Goal: Task Accomplishment & Management: Complete application form

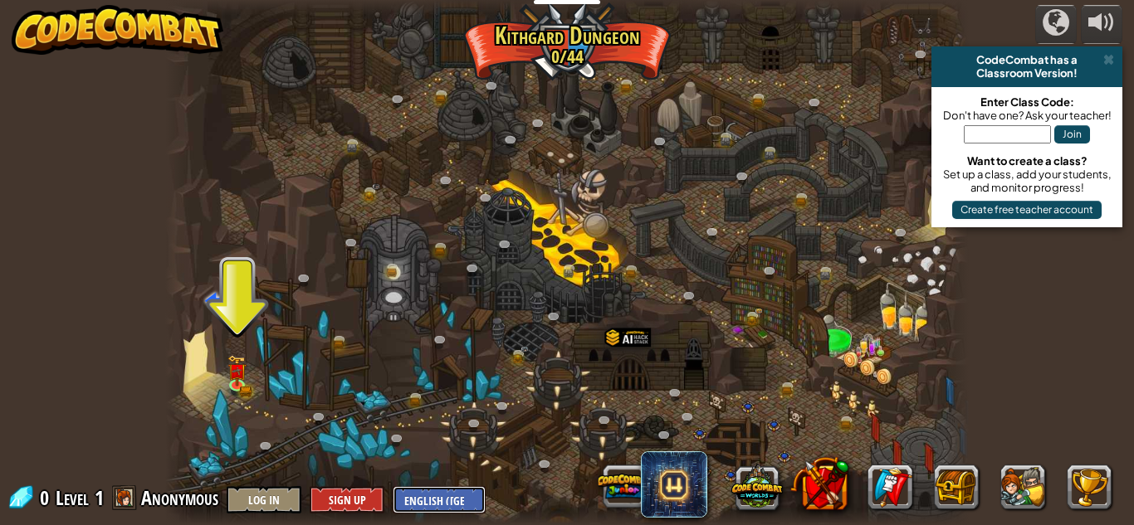
click at [442, 495] on select "English ([GEOGRAPHIC_DATA]) English ([GEOGRAPHIC_DATA]) 简体中文 繁體中文 русский españ…" at bounding box center [439, 499] width 93 height 27
click at [393, 486] on select "English ([GEOGRAPHIC_DATA]) English ([GEOGRAPHIC_DATA]) 简体中文 繁體中文 русский españ…" at bounding box center [439, 499] width 93 height 27
click at [502, 264] on div at bounding box center [566, 262] width 803 height 525
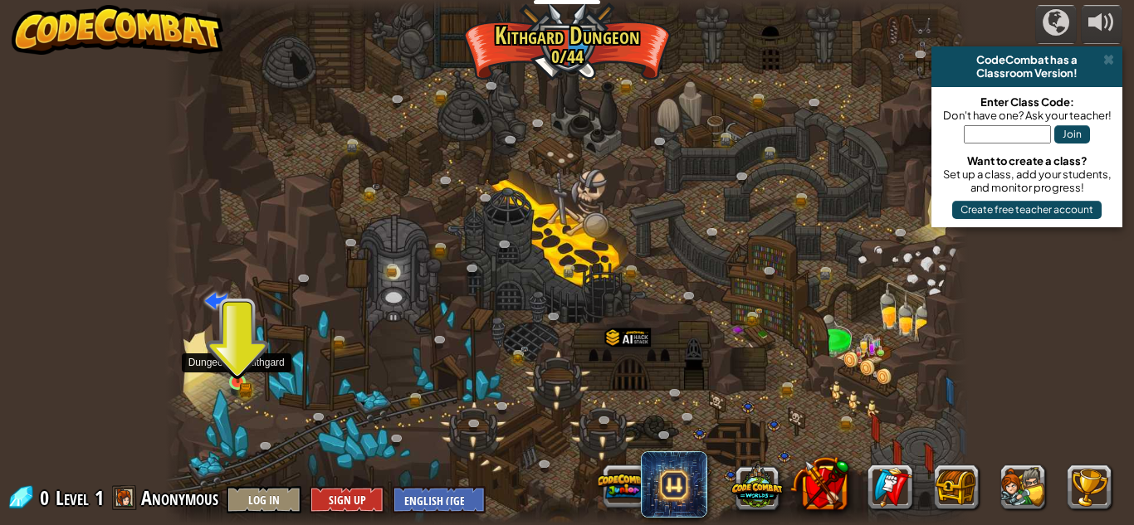
click at [237, 379] on img at bounding box center [237, 363] width 19 height 41
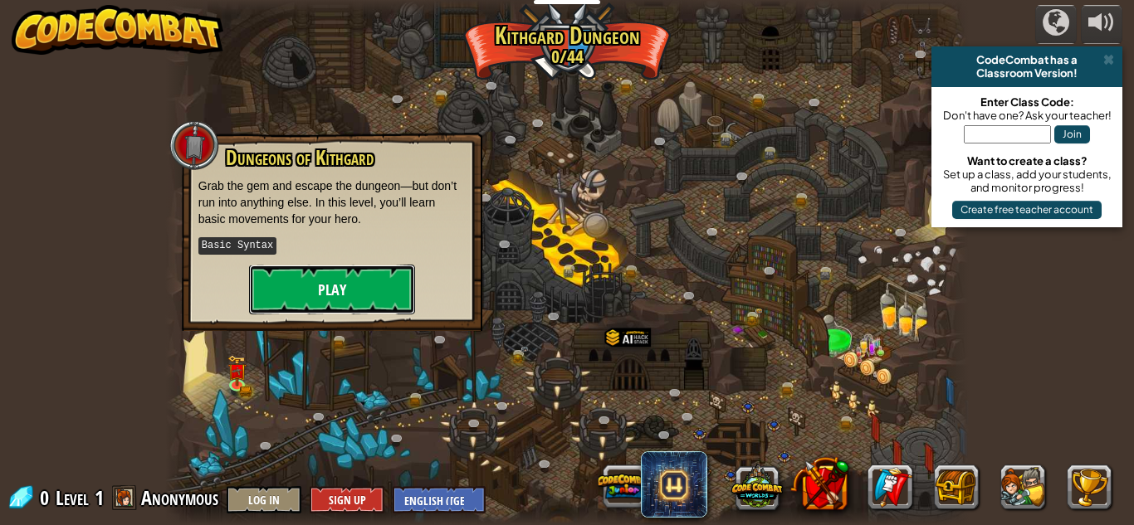
click at [350, 285] on button "Play" at bounding box center [332, 290] width 166 height 50
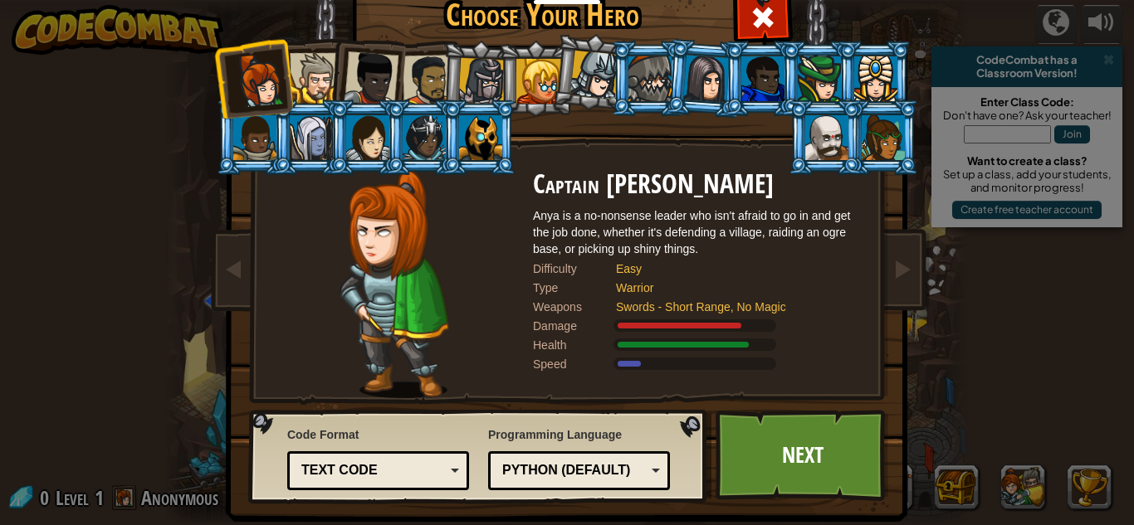
click at [322, 85] on div at bounding box center [315, 78] width 51 height 51
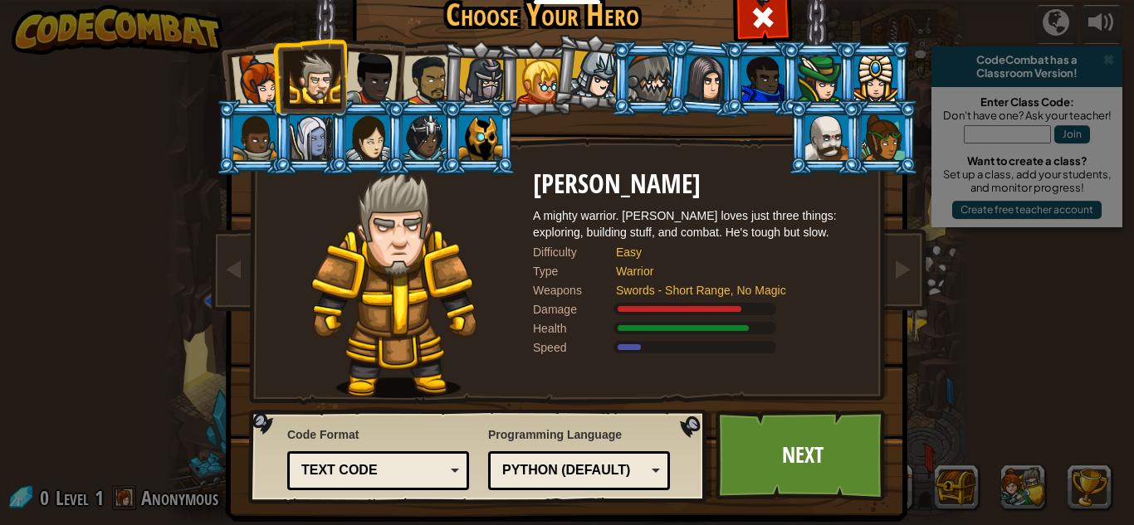
click at [365, 98] on div at bounding box center [371, 78] width 55 height 55
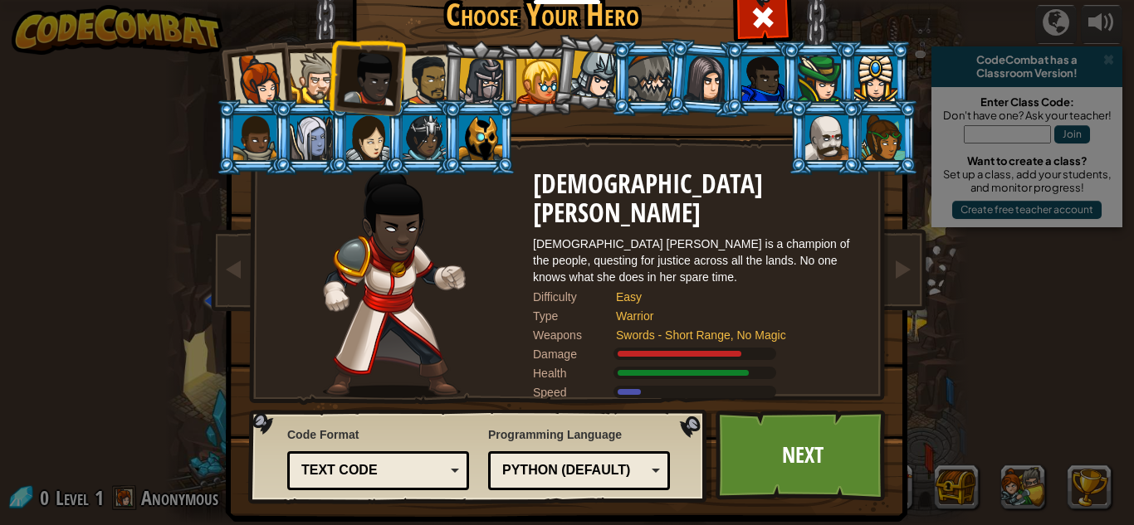
click at [414, 92] on div at bounding box center [427, 80] width 51 height 51
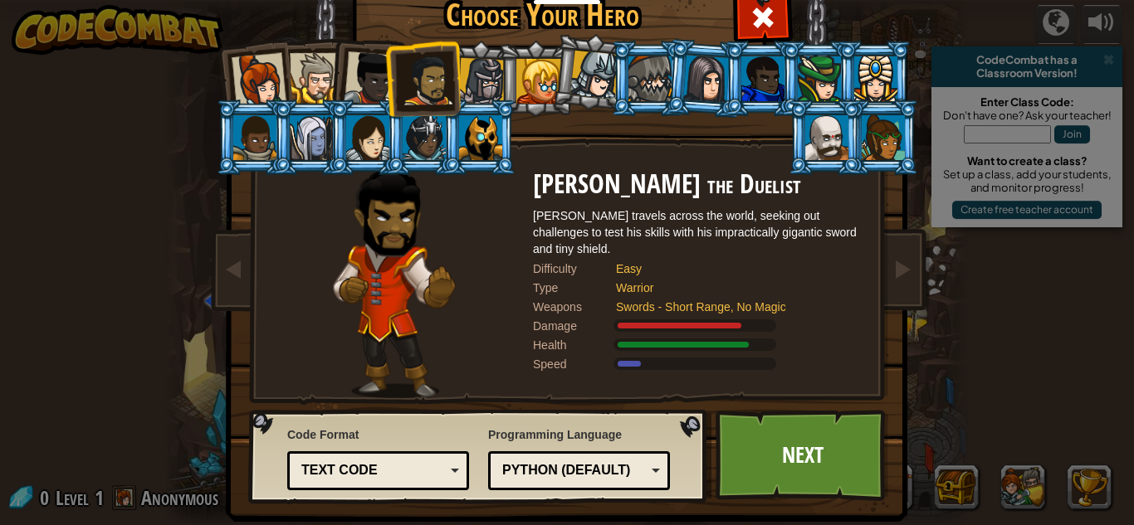
click at [465, 86] on div at bounding box center [481, 81] width 47 height 47
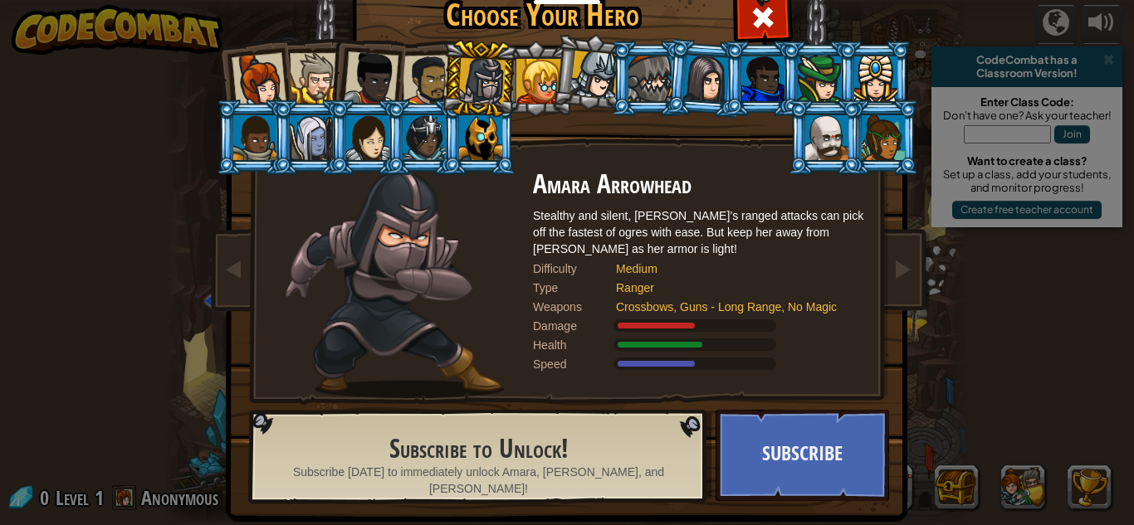
click at [588, 76] on div at bounding box center [594, 75] width 49 height 49
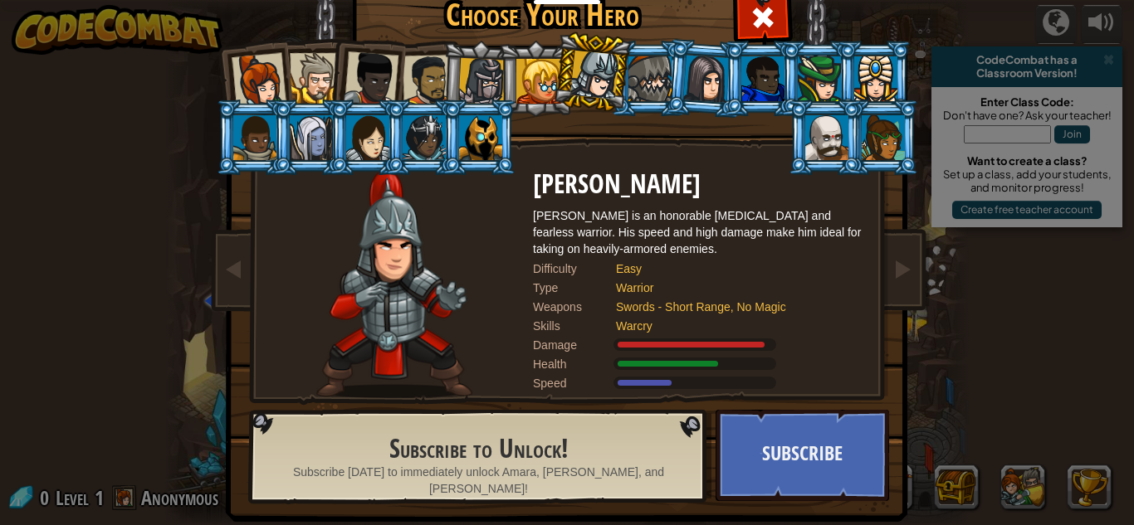
click at [650, 78] on div at bounding box center [649, 78] width 43 height 45
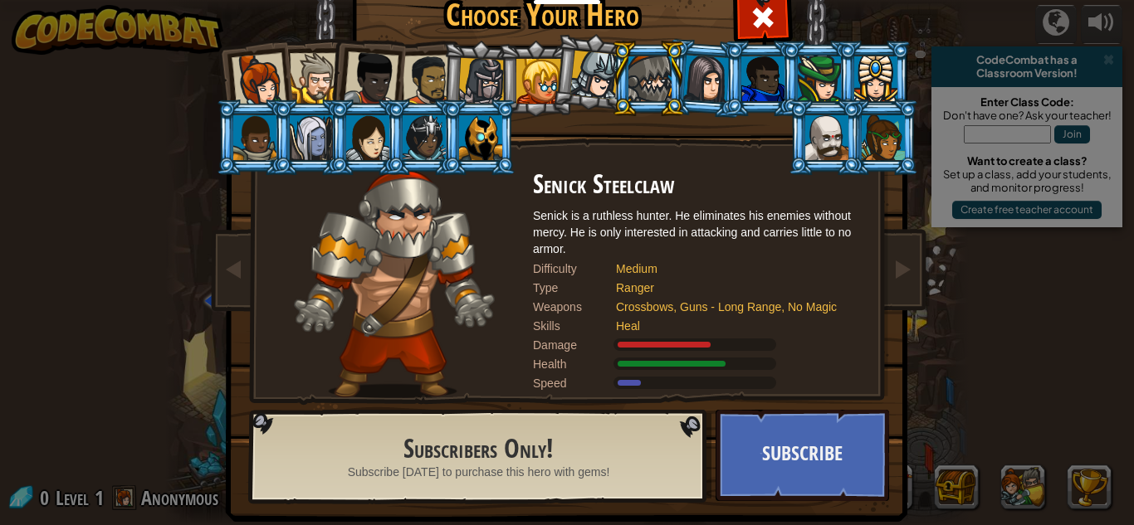
click at [700, 78] on div at bounding box center [706, 78] width 46 height 47
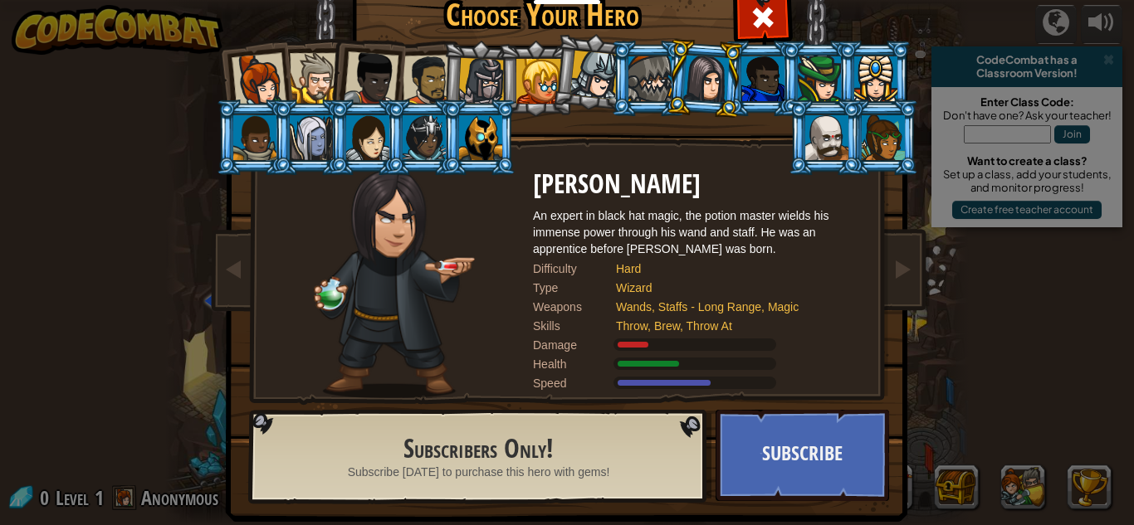
click at [758, 85] on div at bounding box center [762, 78] width 43 height 45
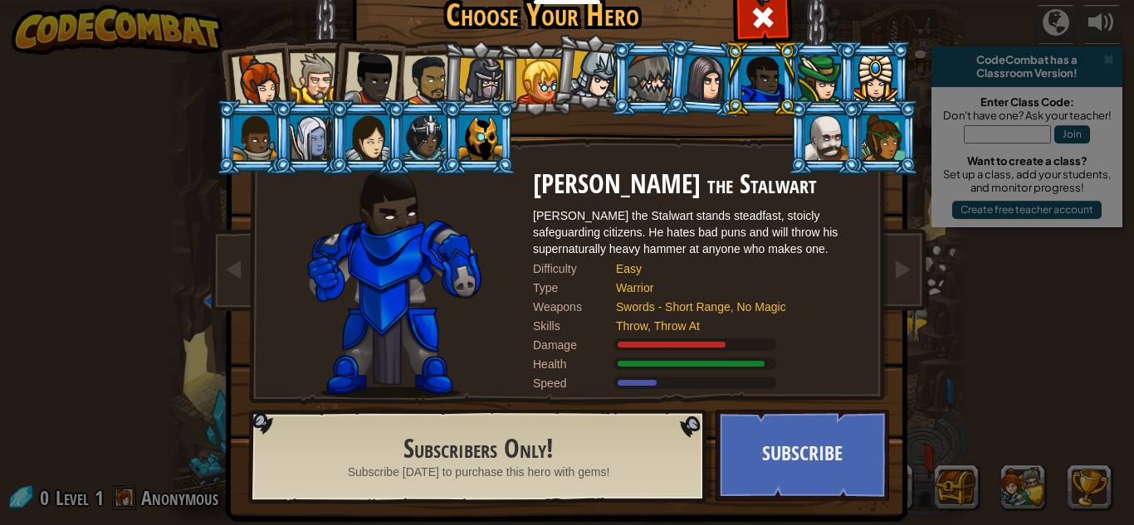
click at [475, 120] on div at bounding box center [480, 137] width 43 height 45
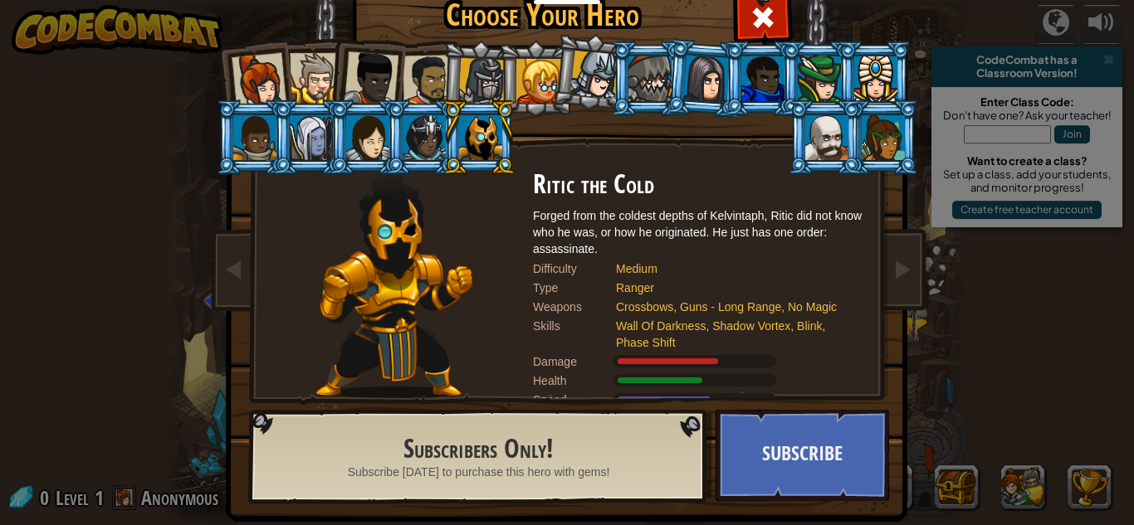
click at [374, 63] on div at bounding box center [371, 78] width 55 height 55
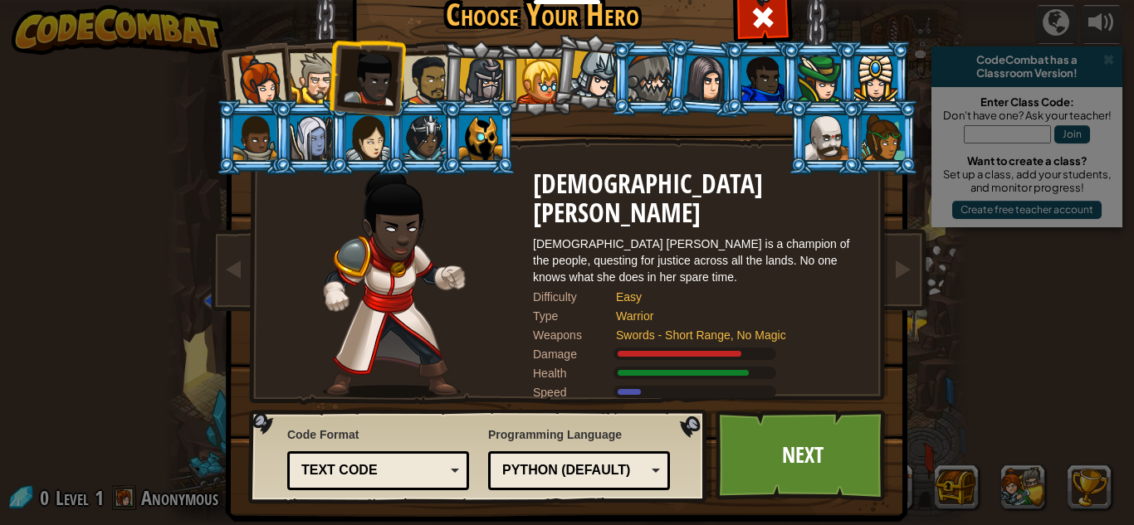
click at [433, 69] on div at bounding box center [427, 80] width 51 height 51
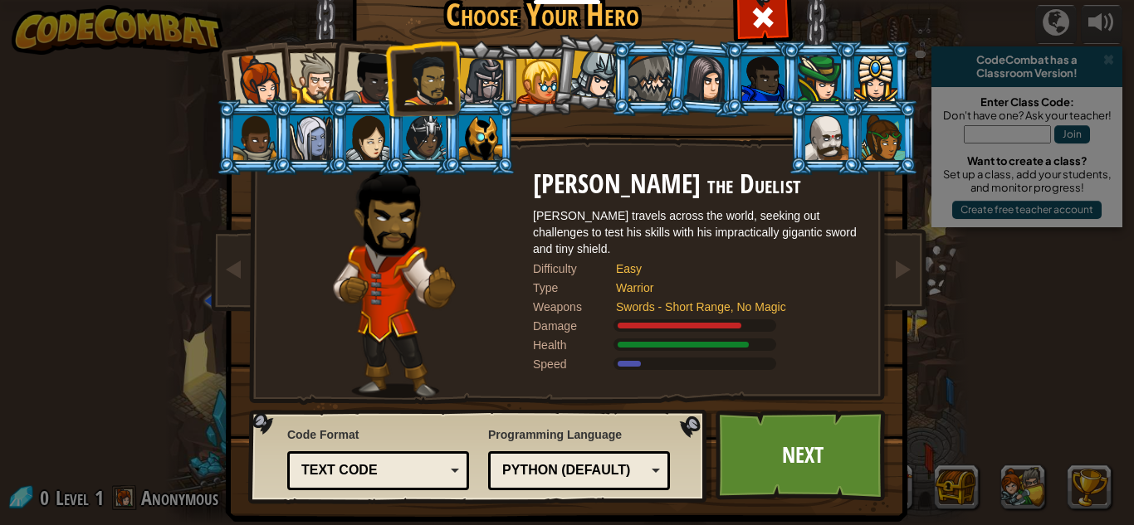
click at [377, 72] on div at bounding box center [371, 78] width 55 height 55
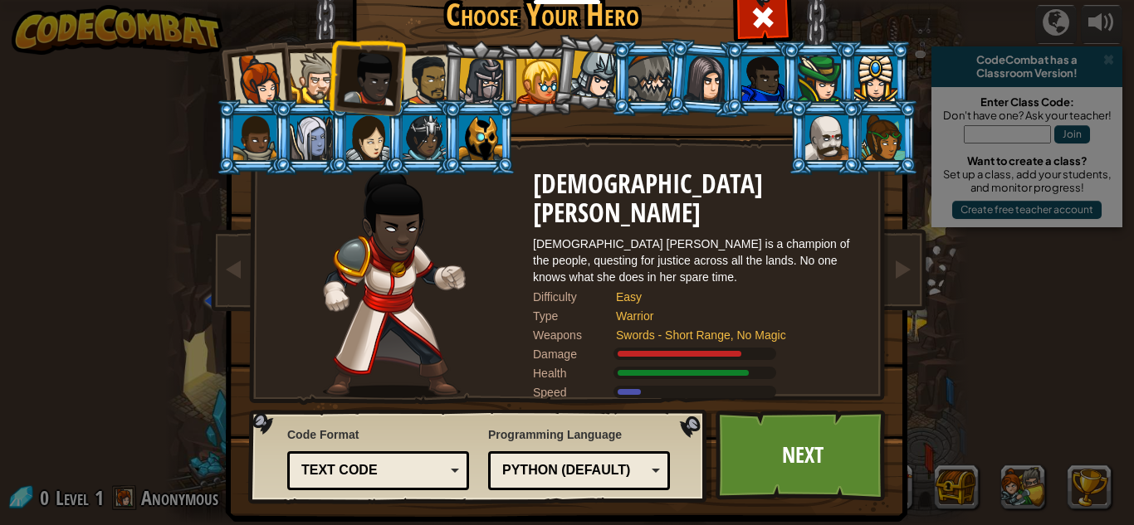
click at [337, 79] on li at bounding box center [365, 75] width 81 height 81
click at [326, 80] on div at bounding box center [315, 78] width 51 height 51
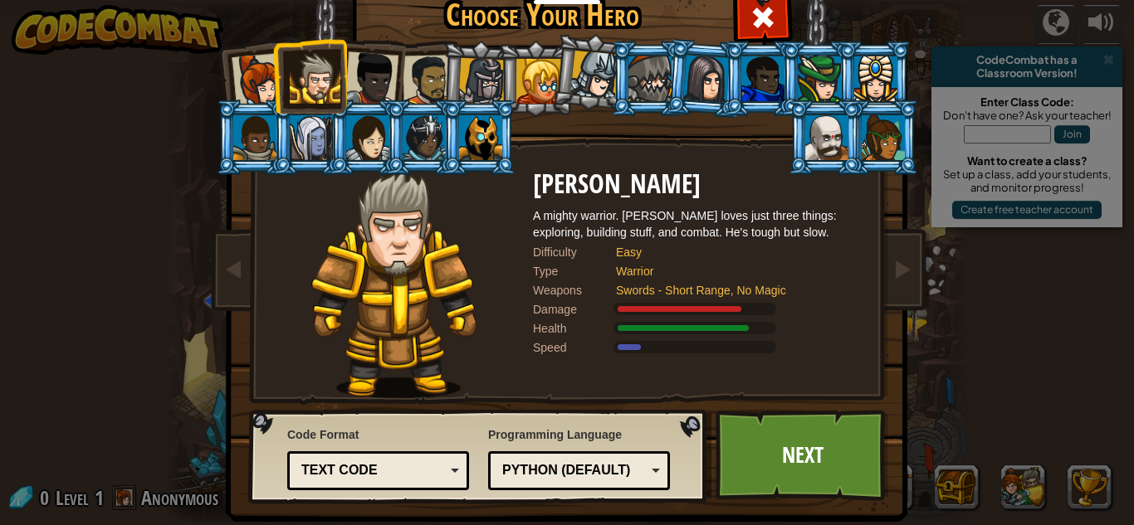
click at [262, 76] on div at bounding box center [259, 80] width 55 height 55
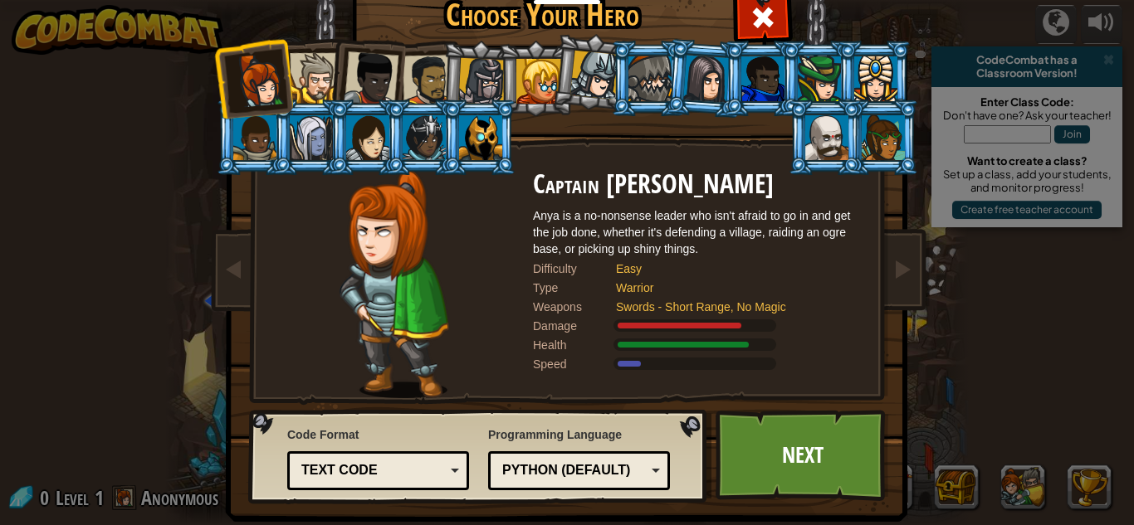
click at [445, 72] on li at bounding box center [479, 79] width 79 height 80
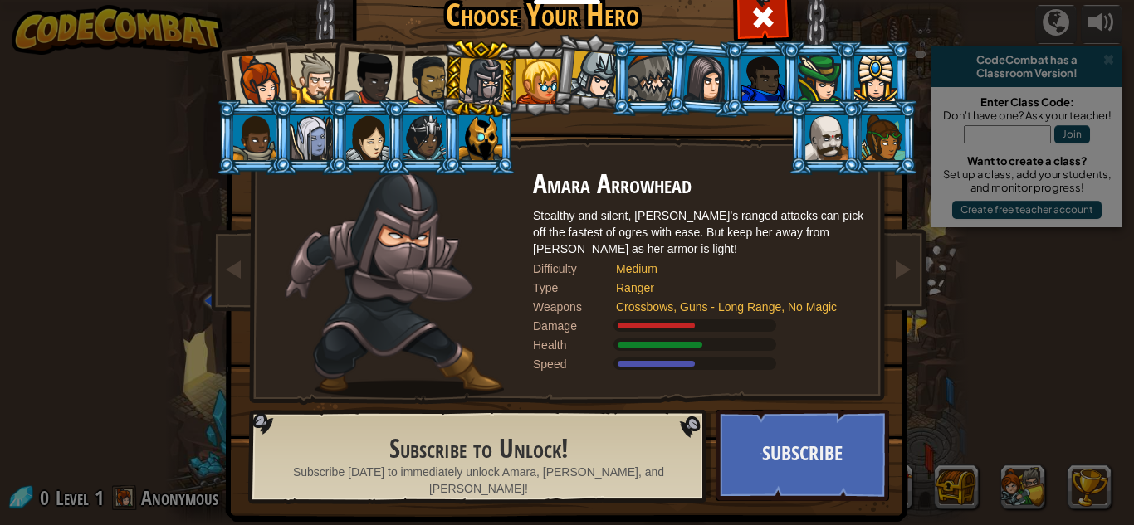
click at [415, 77] on div at bounding box center [427, 80] width 51 height 51
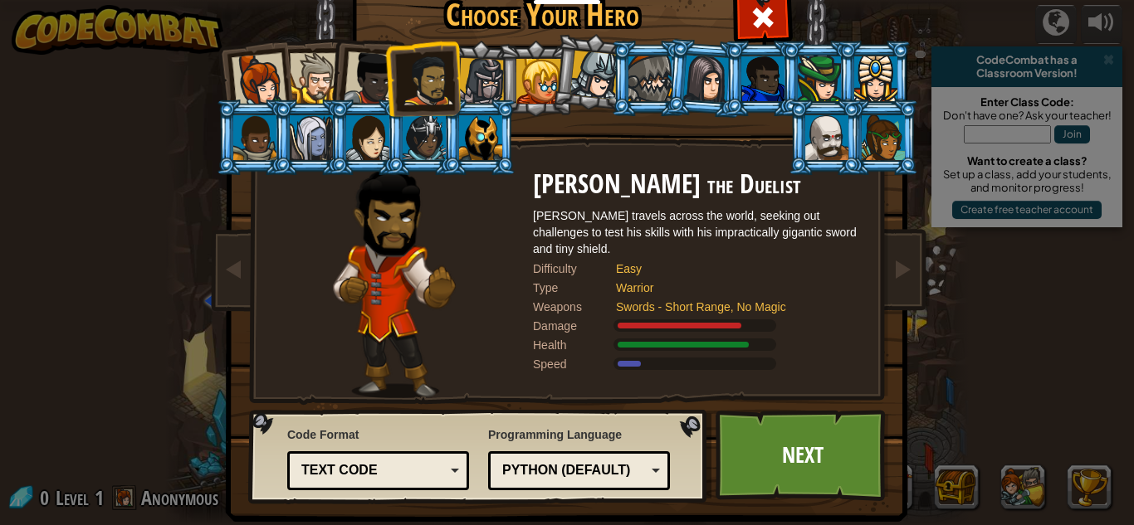
click at [385, 75] on li at bounding box center [422, 78] width 76 height 77
click at [373, 84] on div at bounding box center [371, 78] width 55 height 55
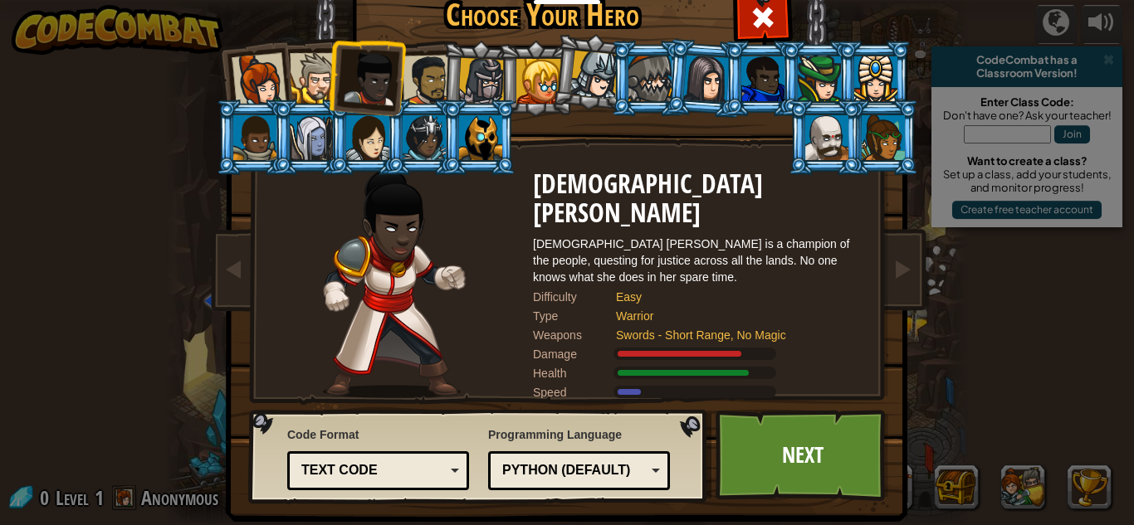
click at [435, 90] on div at bounding box center [427, 80] width 51 height 51
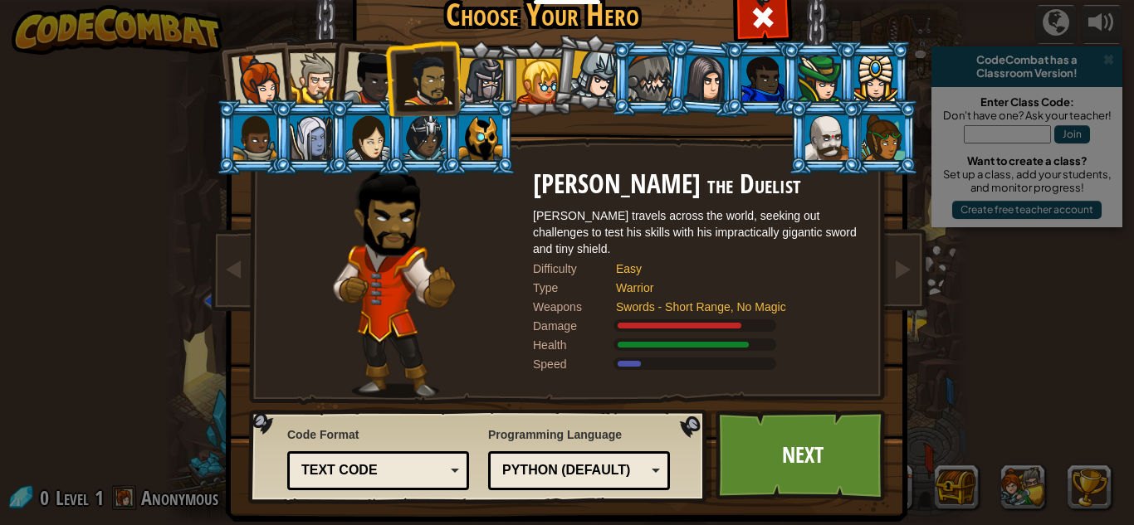
click at [357, 84] on div at bounding box center [371, 78] width 55 height 55
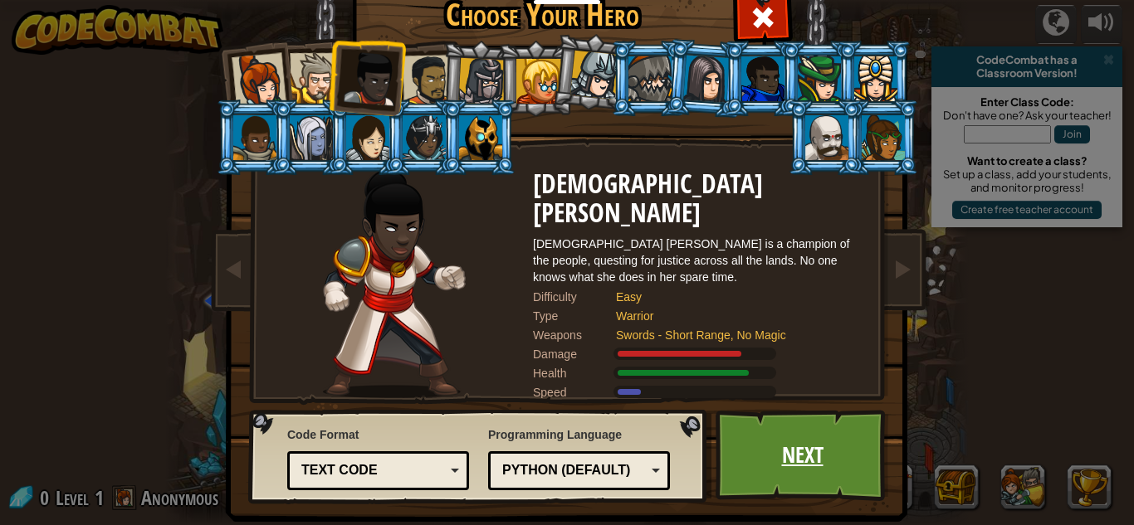
click at [765, 450] on link "Next" at bounding box center [801, 455] width 173 height 91
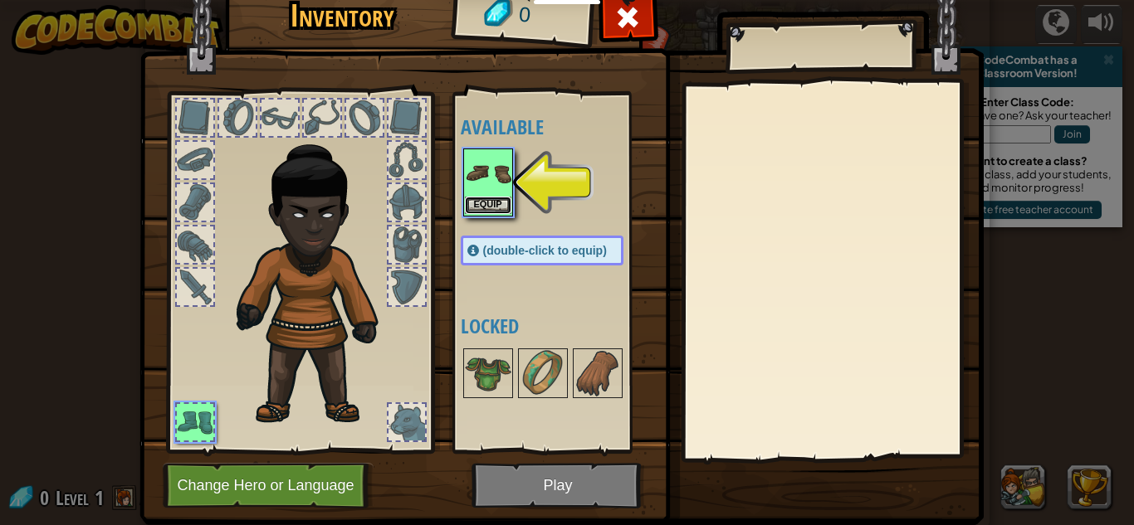
click at [504, 205] on button "Equip" at bounding box center [488, 205] width 46 height 17
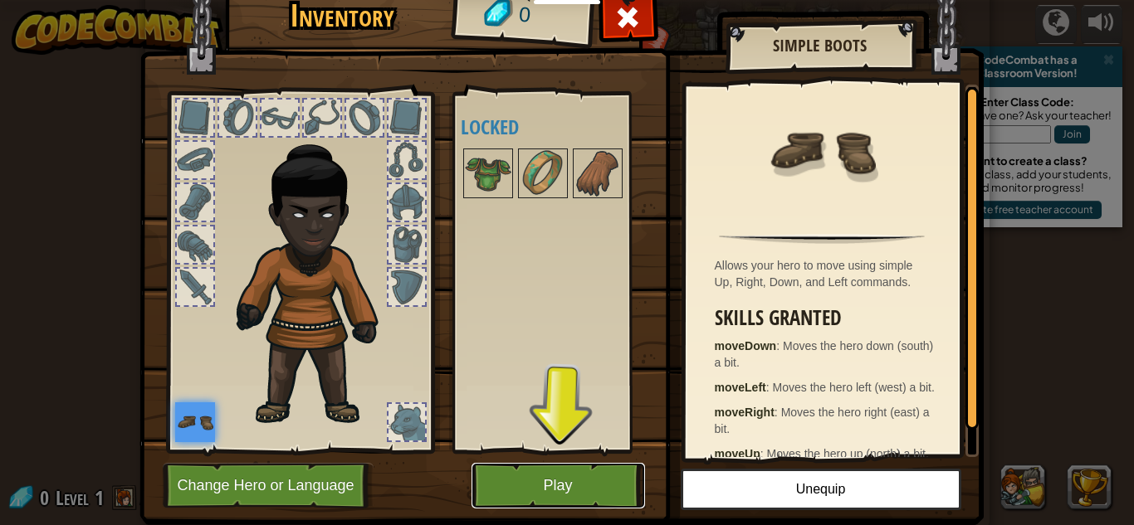
click at [554, 483] on button "Play" at bounding box center [557, 486] width 173 height 46
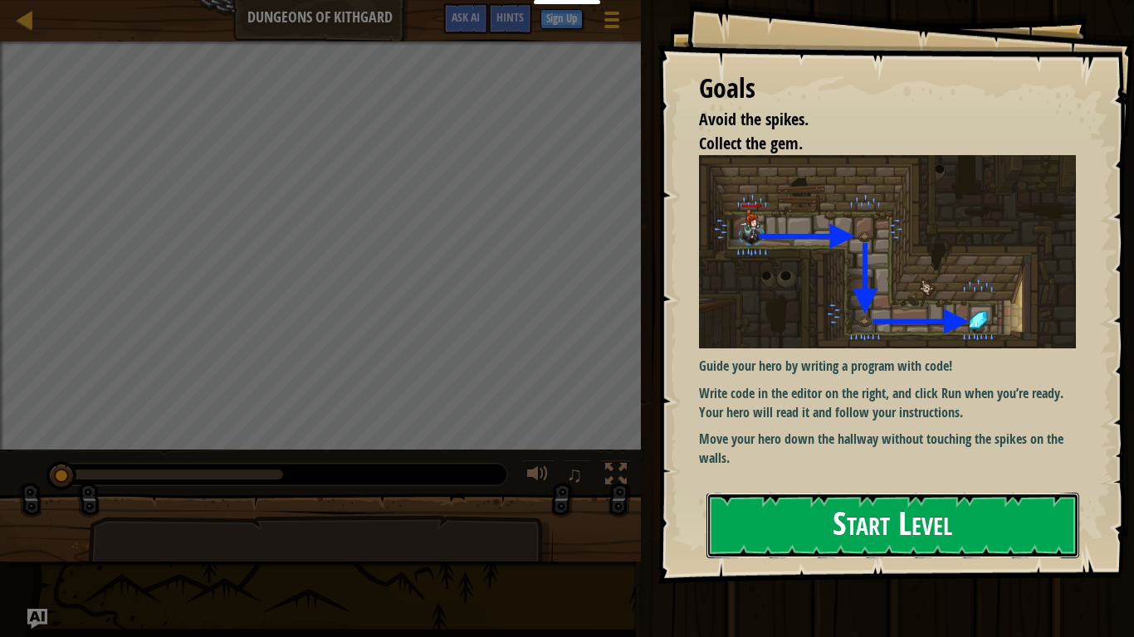
click at [870, 524] on button "Start Level" at bounding box center [892, 526] width 373 height 66
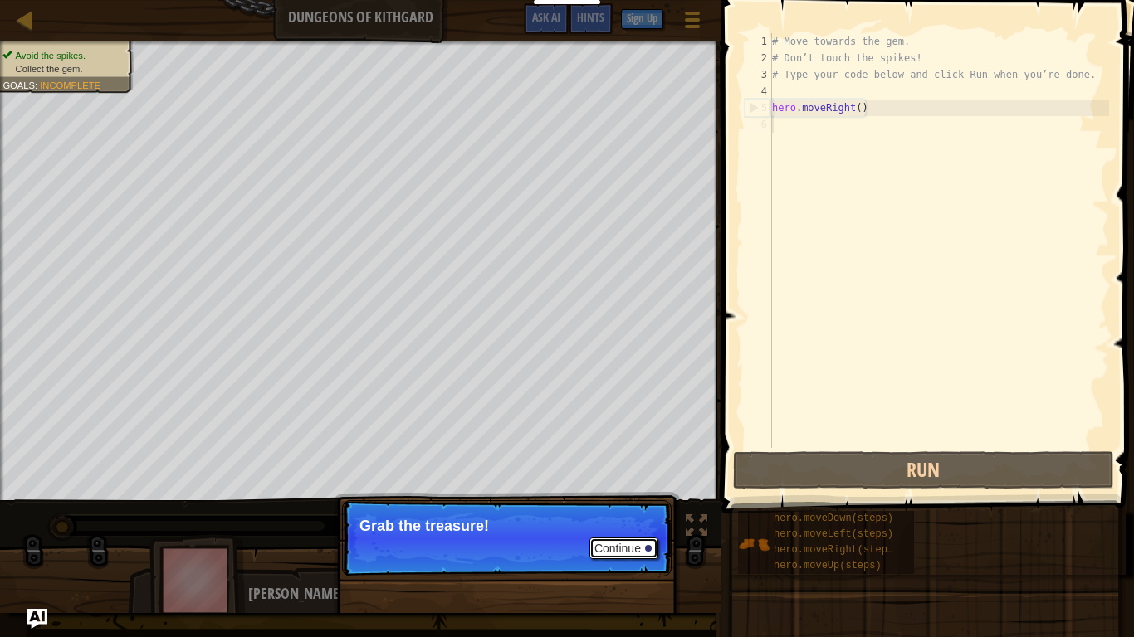
click at [617, 524] on button "Continue" at bounding box center [623, 549] width 69 height 22
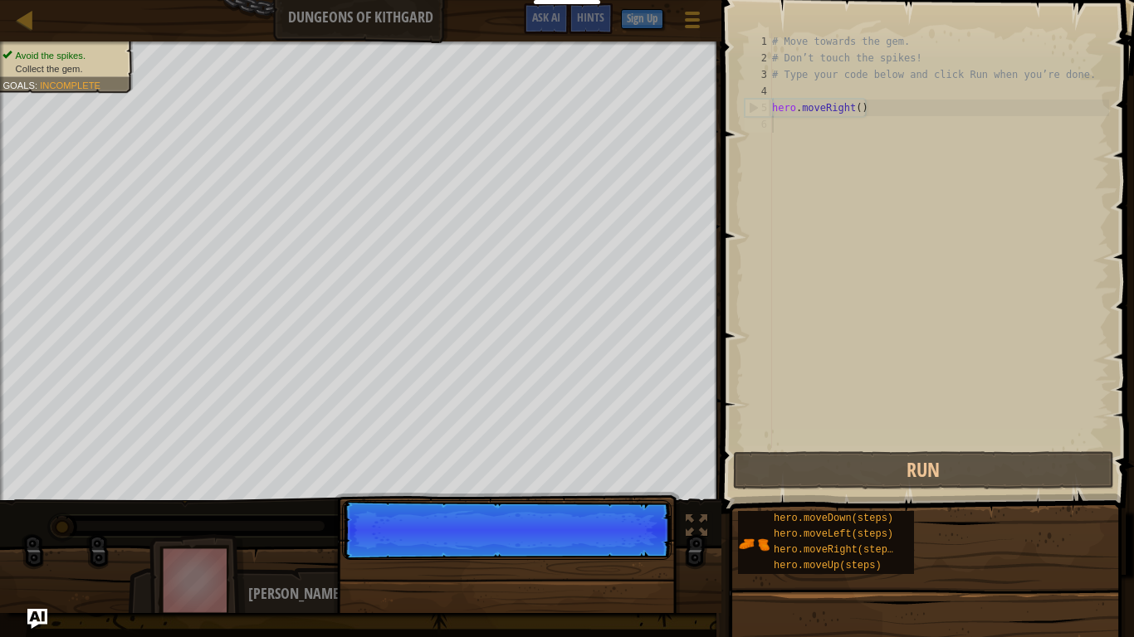
scroll to position [7, 0]
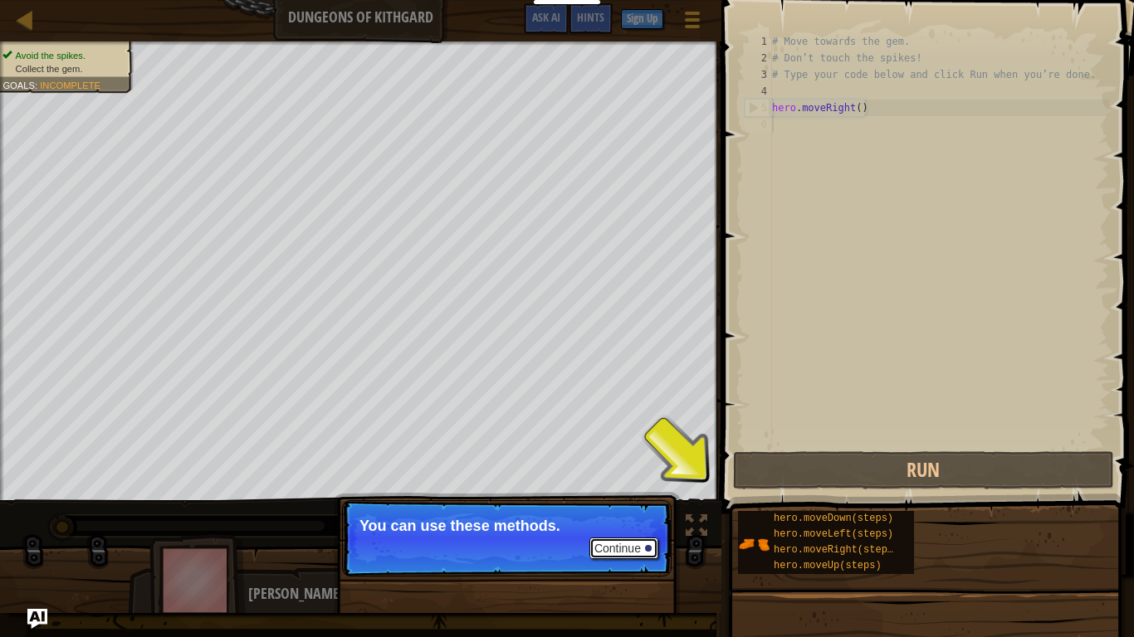
click at [617, 524] on button "Continue" at bounding box center [623, 549] width 69 height 22
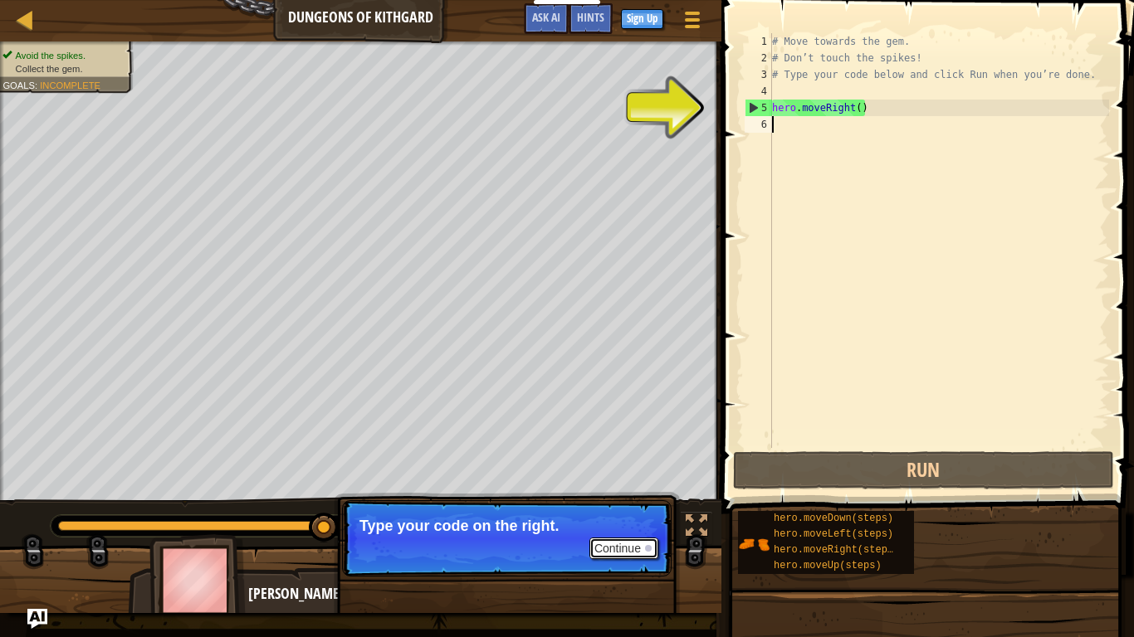
click at [612, 524] on button "Continue" at bounding box center [623, 549] width 69 height 22
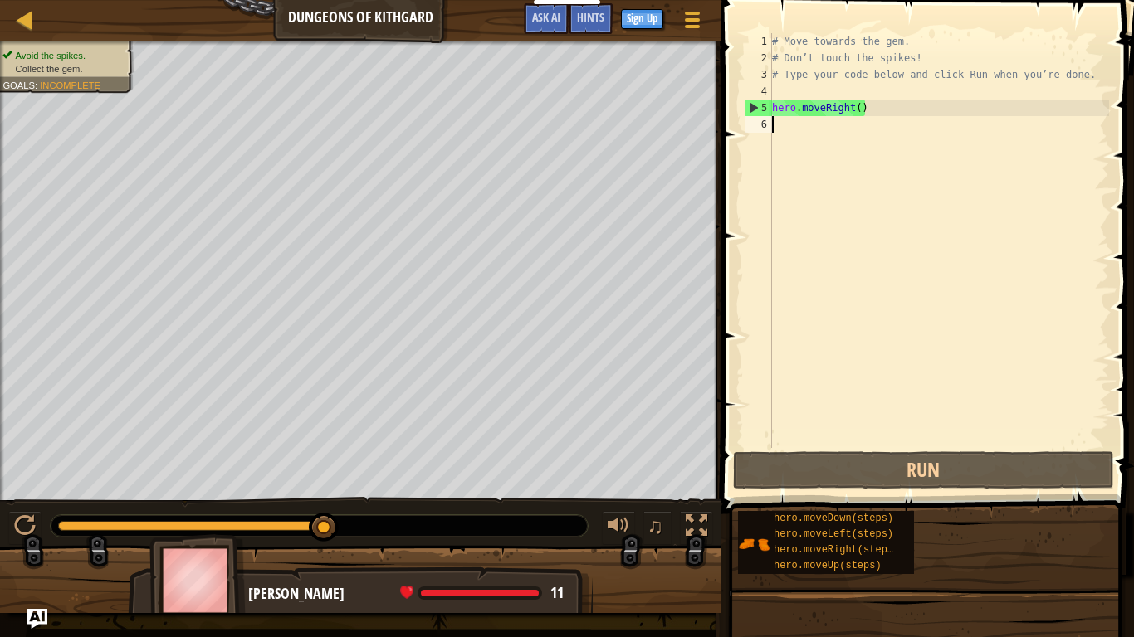
click at [749, 106] on div "5" at bounding box center [758, 108] width 27 height 17
type textarea "hero.moveRight()"
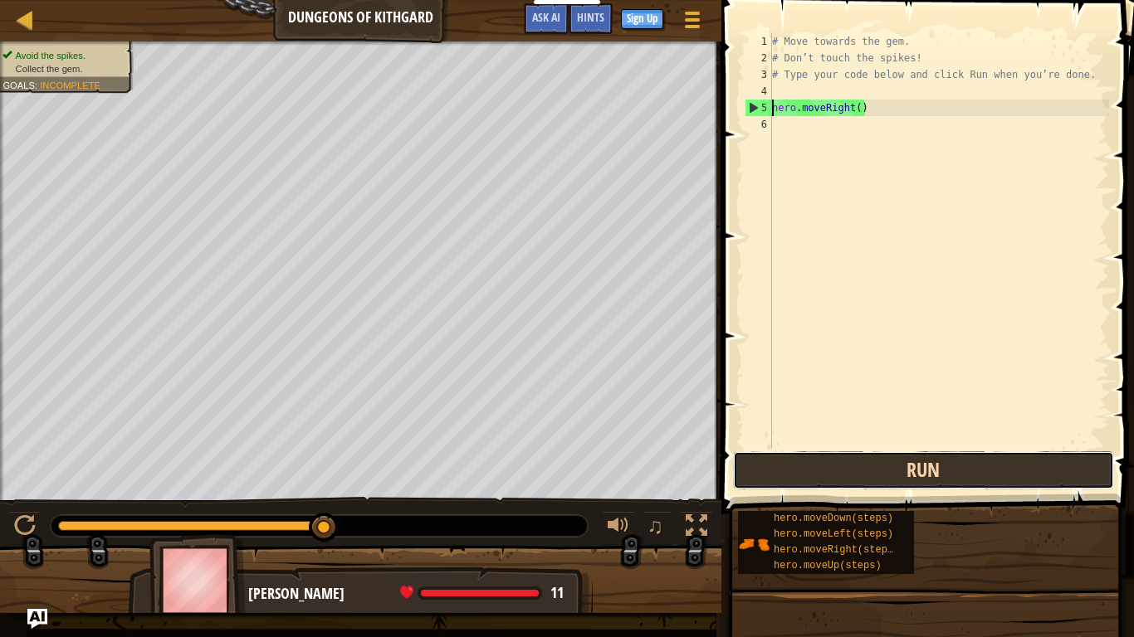
click at [906, 473] on button "Run" at bounding box center [923, 470] width 381 height 38
click at [919, 472] on button "Run" at bounding box center [923, 470] width 381 height 38
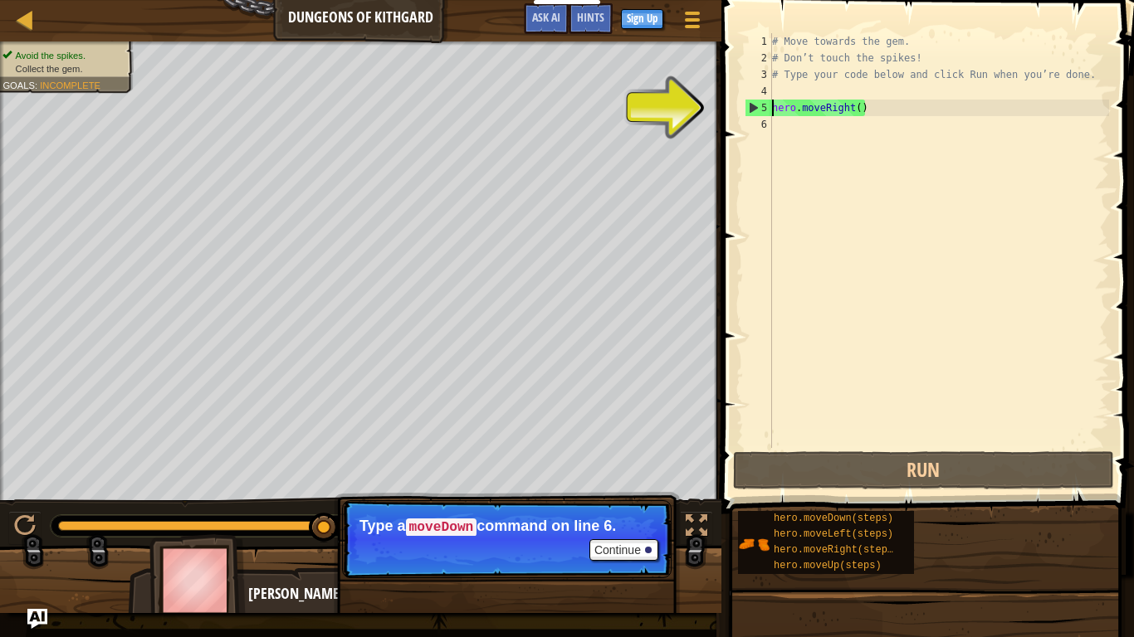
click at [791, 122] on div "# Move towards the gem. # Don’t touch the spikes! # Type your code below and cl…" at bounding box center [938, 257] width 340 height 448
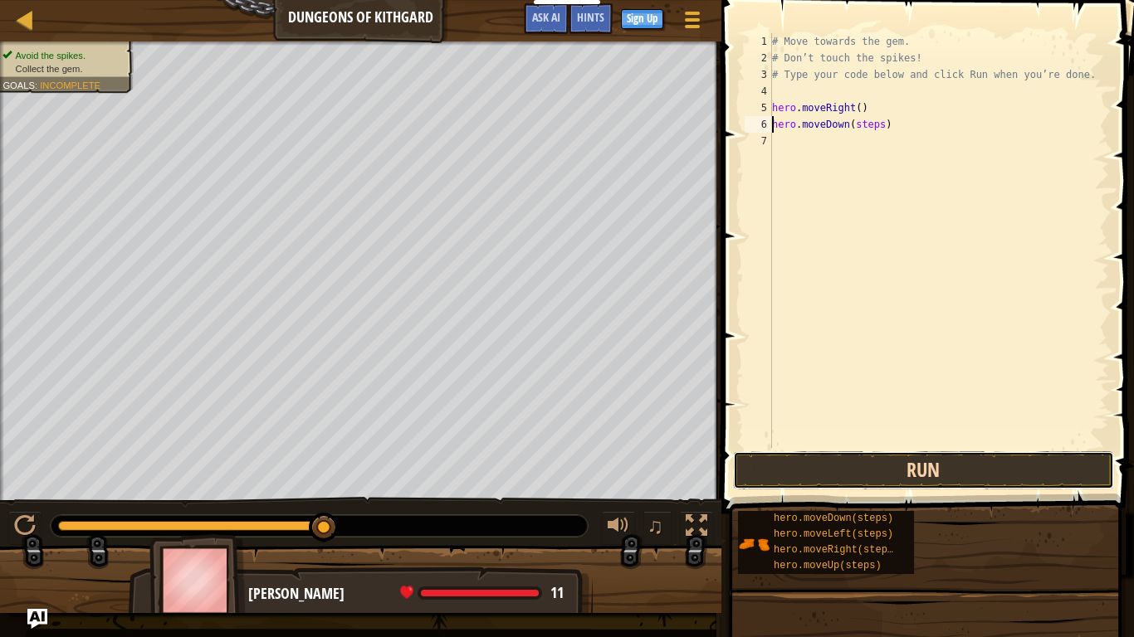
click at [876, 480] on button "Run" at bounding box center [923, 470] width 381 height 38
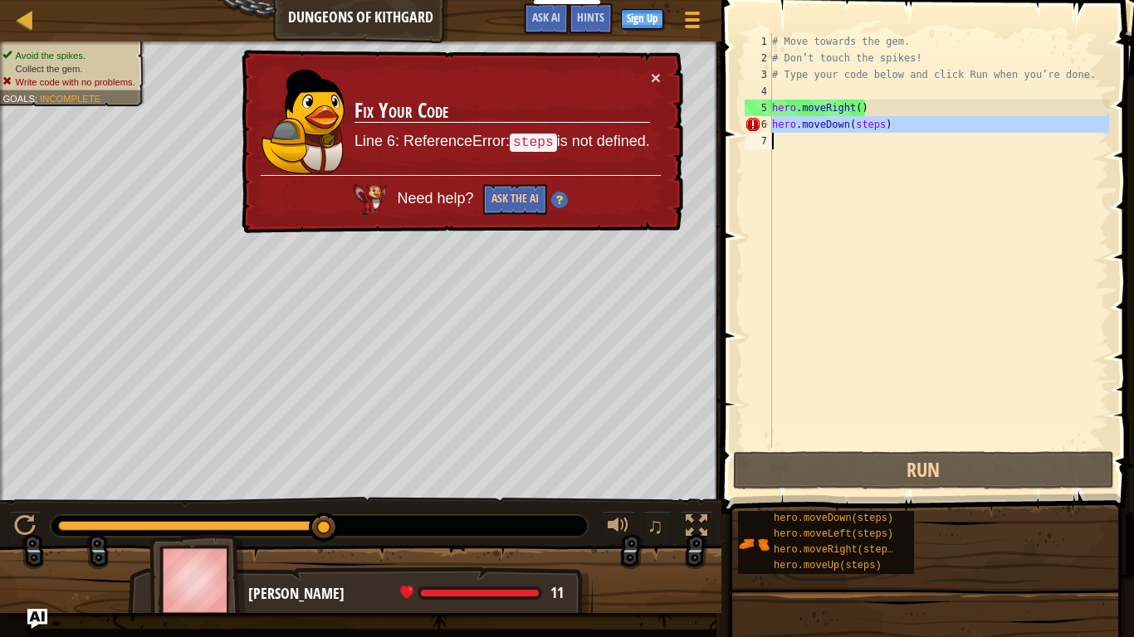
drag, startPoint x: 773, startPoint y: 127, endPoint x: 921, endPoint y: 138, distance: 148.1
click at [921, 138] on div "# Move towards the gem. # Don’t touch the spikes! # Type your code below and cl…" at bounding box center [938, 257] width 340 height 448
type textarea "hero.moveDown(steps)"
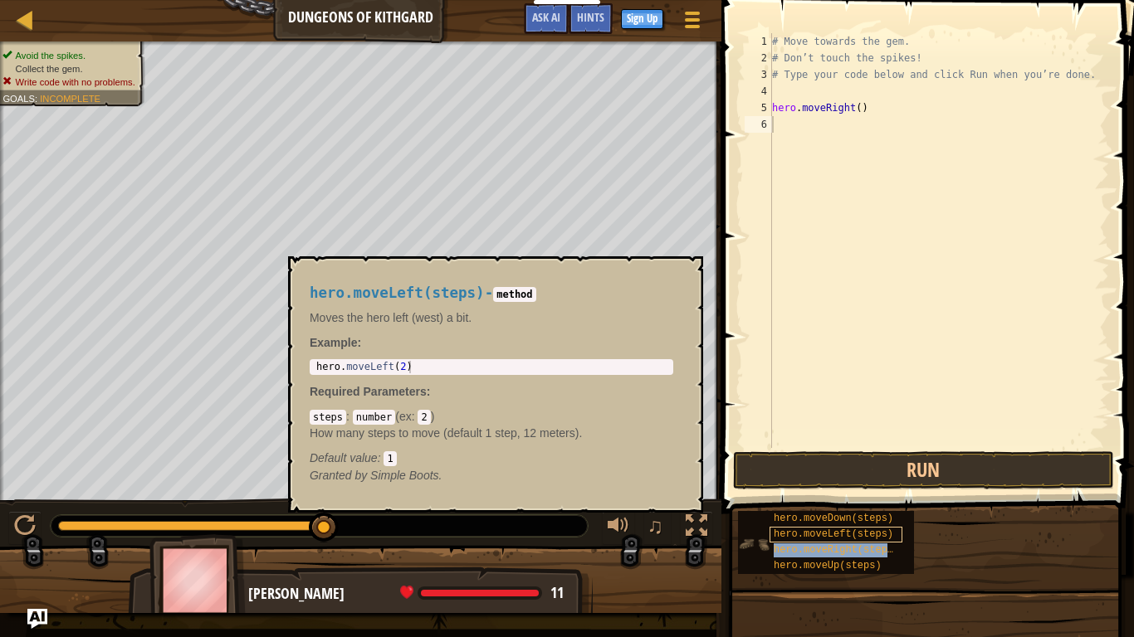
type textarea "hero.moveRight(steps)"
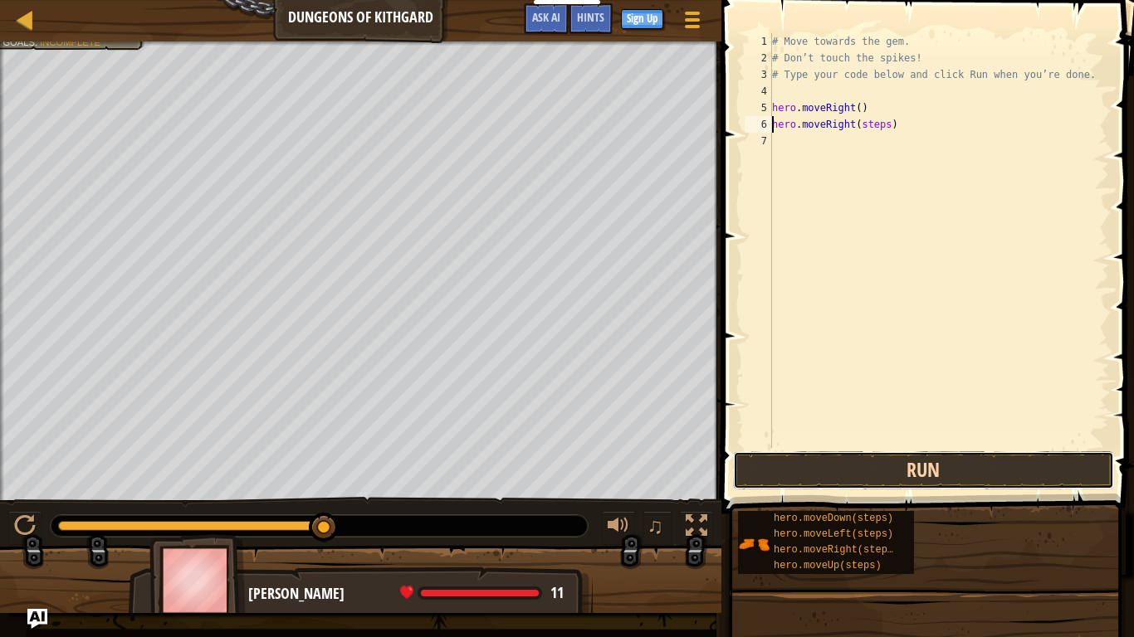
click at [924, 461] on button "Run" at bounding box center [923, 470] width 381 height 38
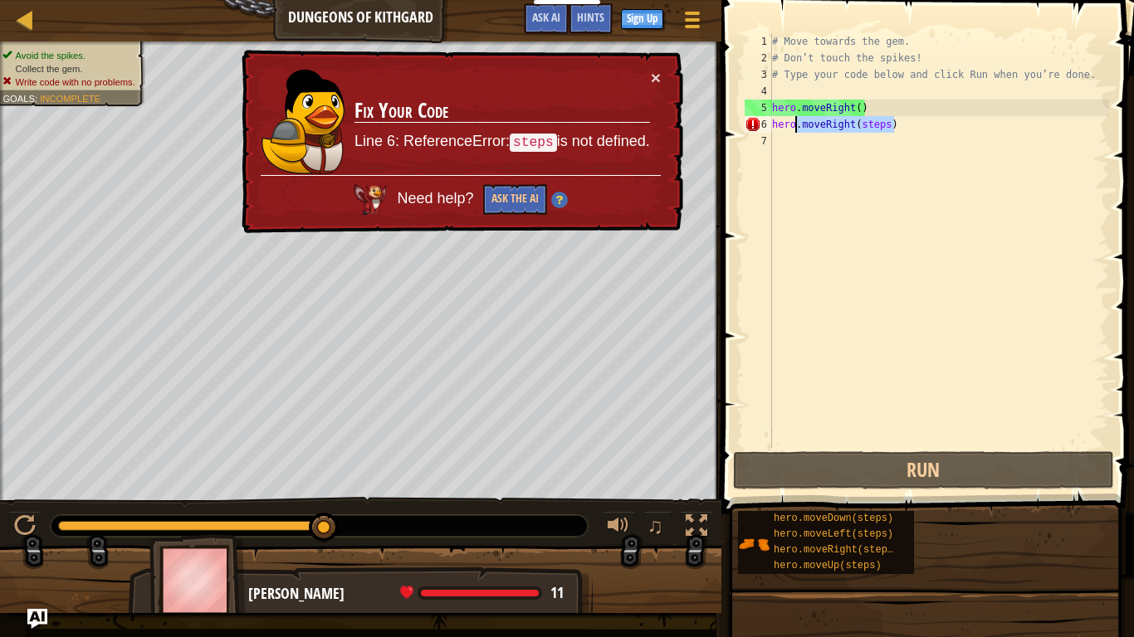
drag, startPoint x: 915, startPoint y: 124, endPoint x: 727, endPoint y: 128, distance: 188.4
click at [727, 128] on div "hero.moveRight(steps) 1 2 3 4 5 6 7 # Move towards the gem. # Don’t touch the s…" at bounding box center [924, 289] width 417 height 563
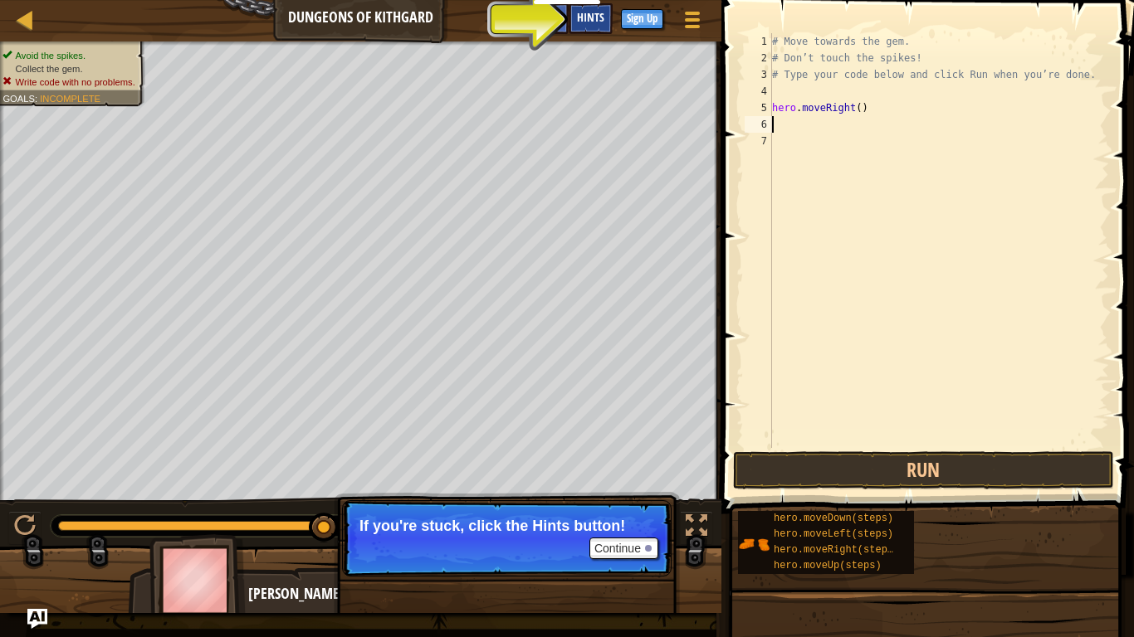
click at [597, 26] on div "Hints" at bounding box center [590, 18] width 44 height 31
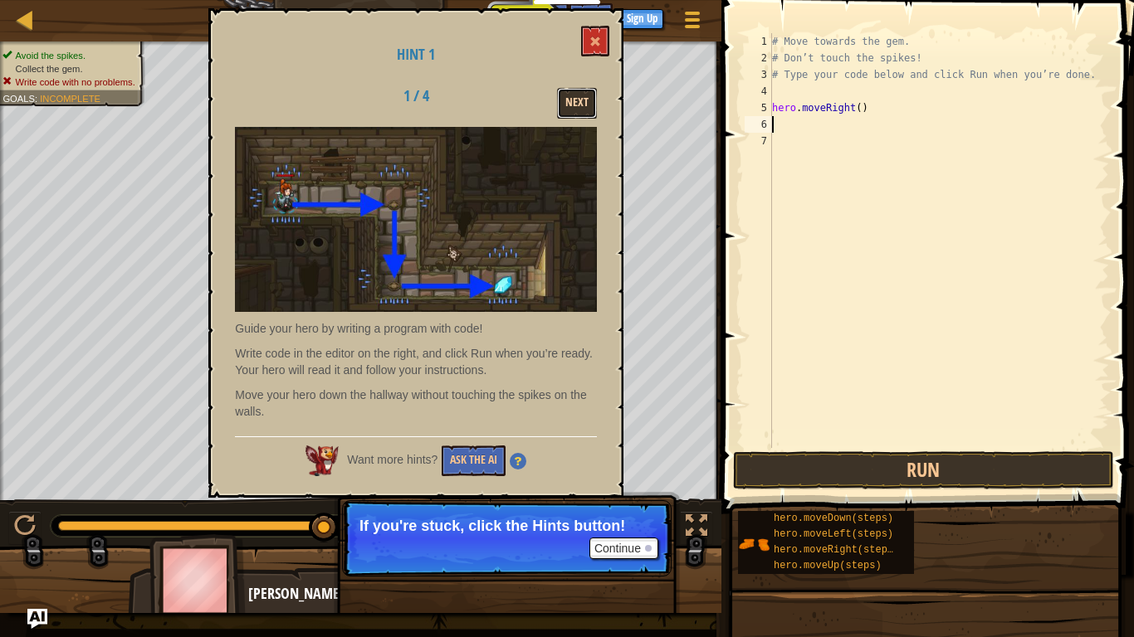
click at [588, 100] on button "Next" at bounding box center [577, 103] width 40 height 31
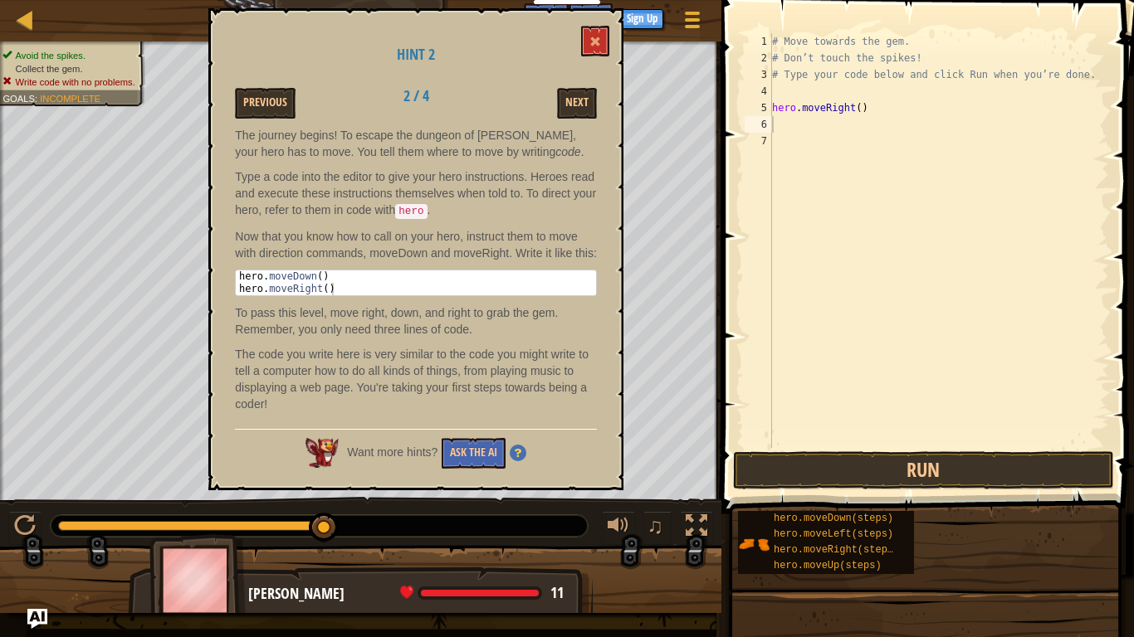
click at [828, 92] on div "# Move towards the gem. # Don’t touch the spikes! # Type your code below and cl…" at bounding box center [938, 257] width 340 height 448
type textarea "hero.moveDown(steps)"
click at [930, 304] on div "# Move towards the gem. # Don’t touch the spikes! # Type your code below and cl…" at bounding box center [938, 257] width 340 height 448
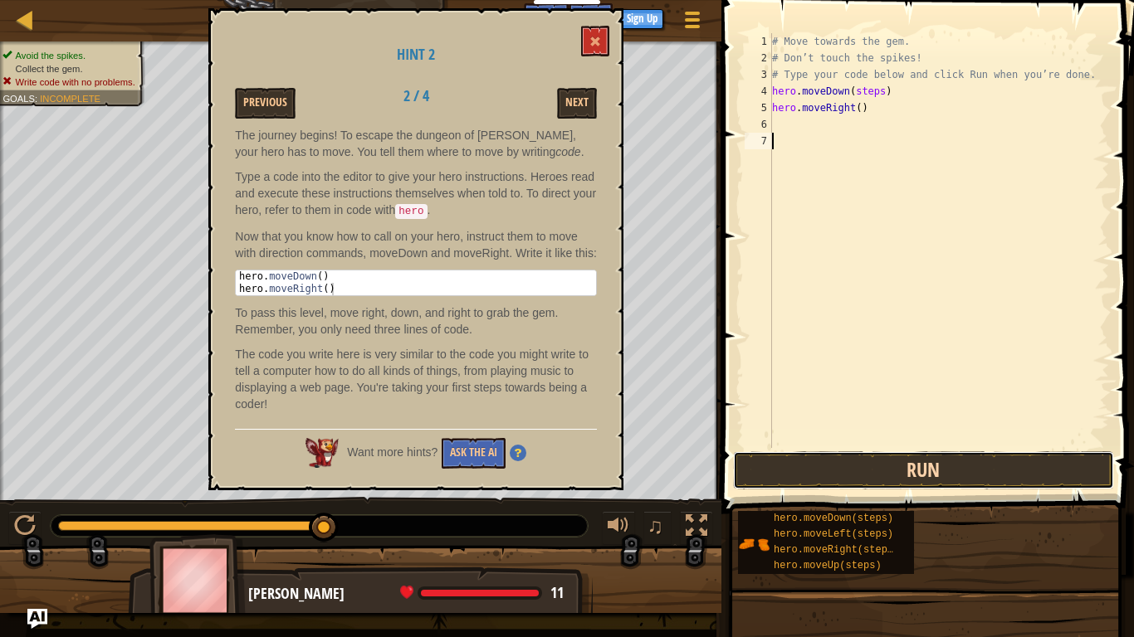
click at [942, 461] on button "Run" at bounding box center [923, 470] width 381 height 38
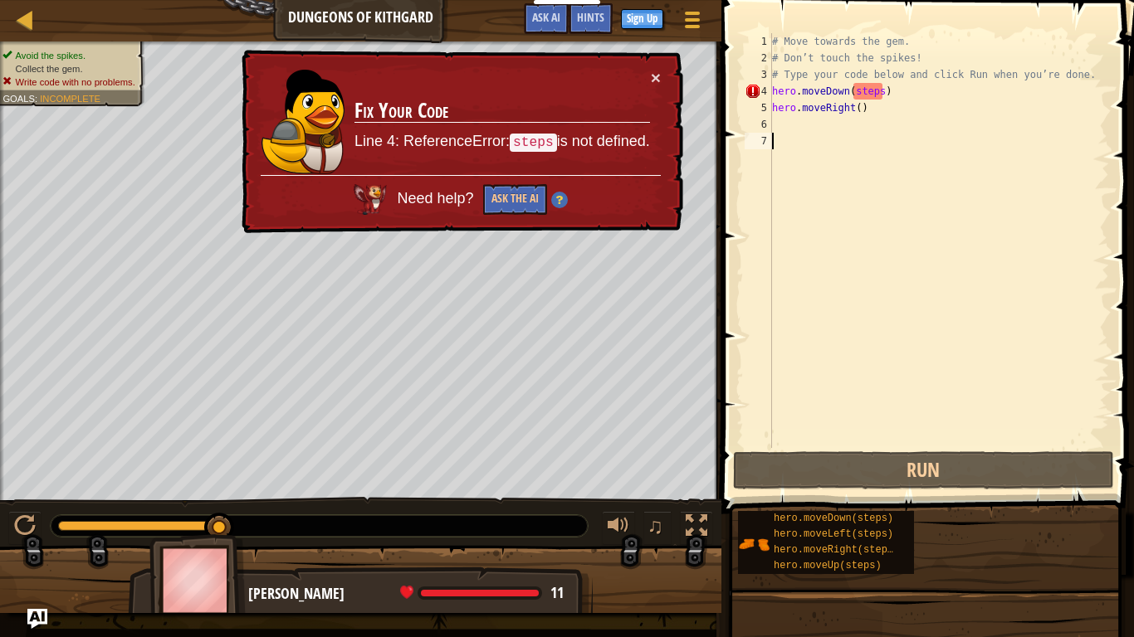
click at [901, 90] on div "# Move towards the gem. # Don’t touch the spikes! # Type your code below and cl…" at bounding box center [938, 257] width 340 height 448
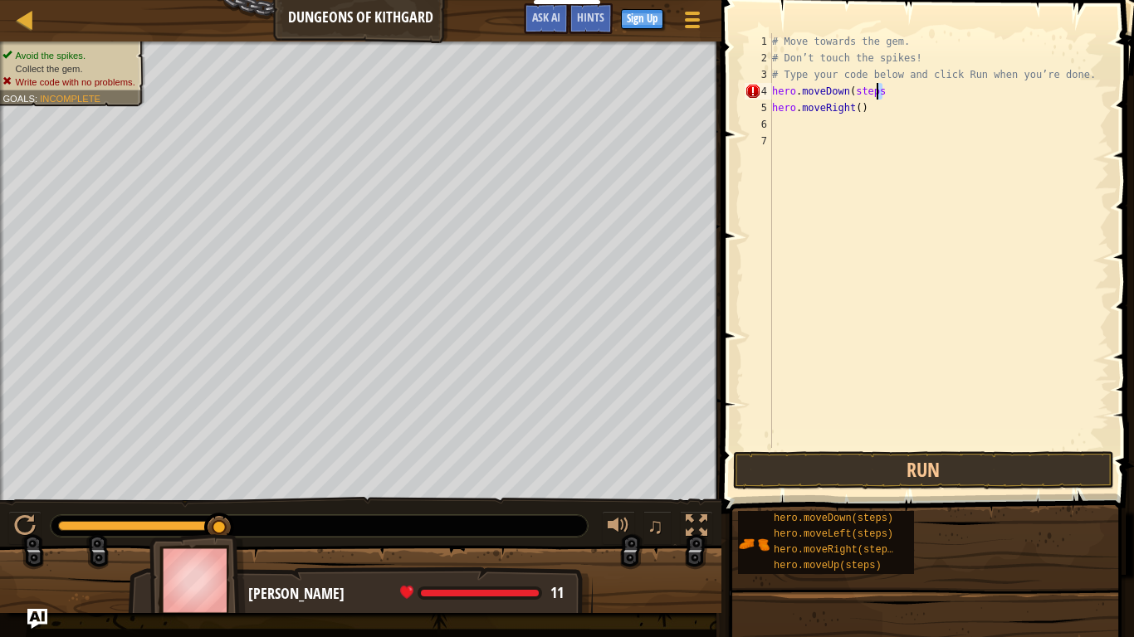
drag, startPoint x: 896, startPoint y: 95, endPoint x: 866, endPoint y: 84, distance: 32.8
click at [866, 84] on div "# Move towards the gem. # Don’t touch the spikes! # Type your code below and cl…" at bounding box center [938, 257] width 340 height 448
click at [883, 90] on div "# Move towards the gem. # Don’t touch the spikes! # Type your code below and cl…" at bounding box center [938, 240] width 340 height 415
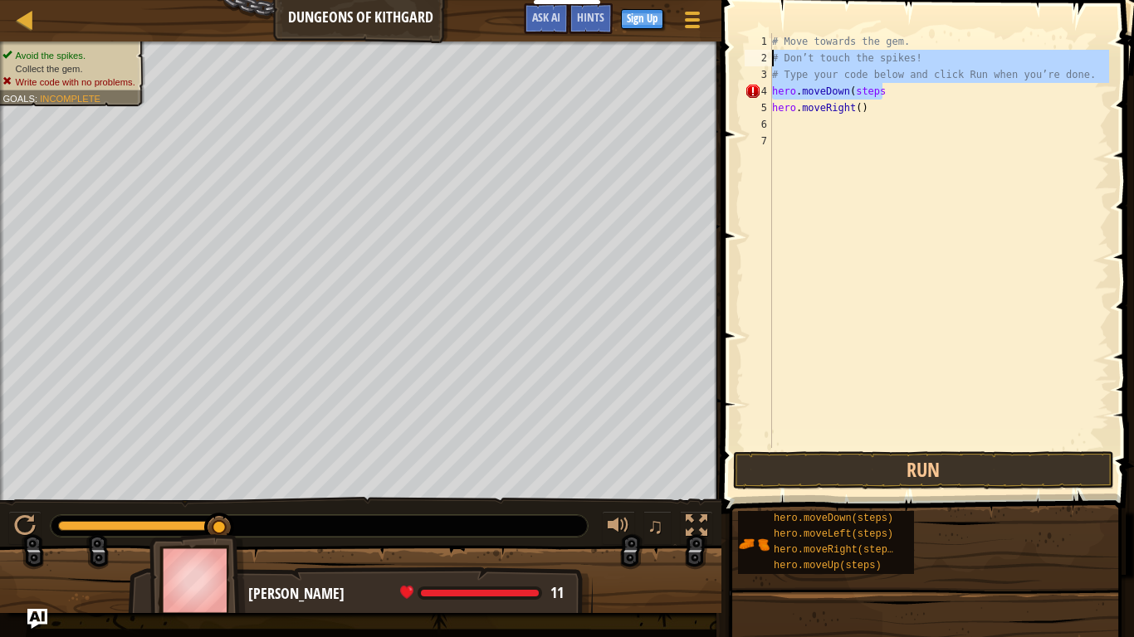
click at [693, 60] on div "Map Dungeons of Kithgard Game Menu Done Sign Up Hints Ask AI 1 הההההההההההההההה…" at bounding box center [567, 318] width 1134 height 637
click at [12, 524] on button at bounding box center [24, 528] width 33 height 34
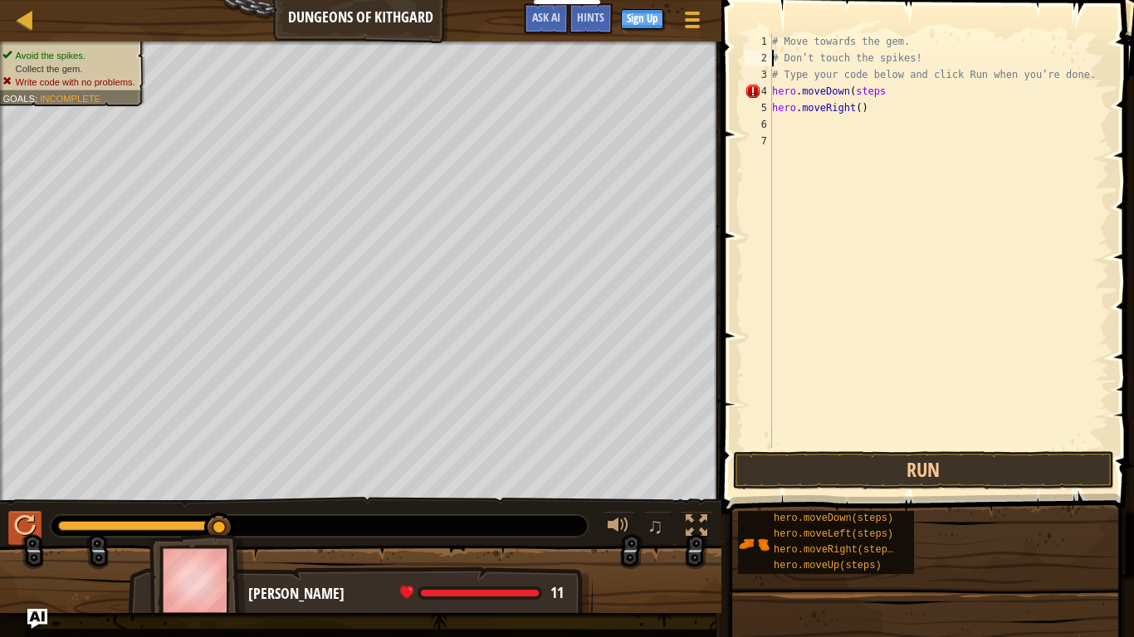
type textarea "# Don’t touch the spikes!"
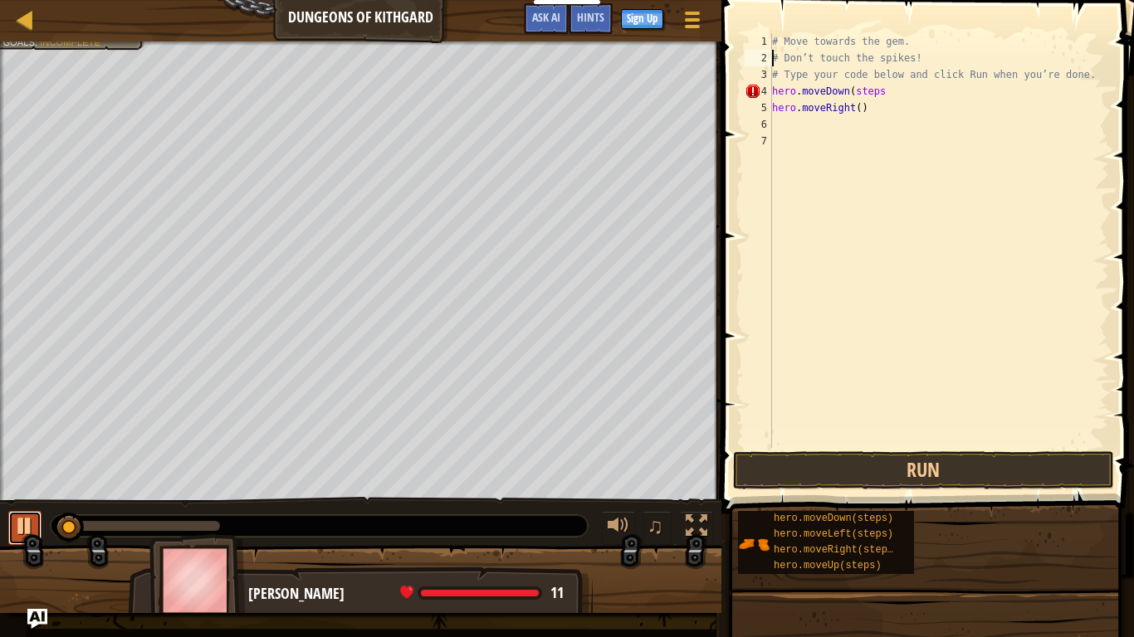
click at [12, 524] on button at bounding box center [24, 528] width 33 height 34
click at [22, 27] on div at bounding box center [25, 19] width 21 height 21
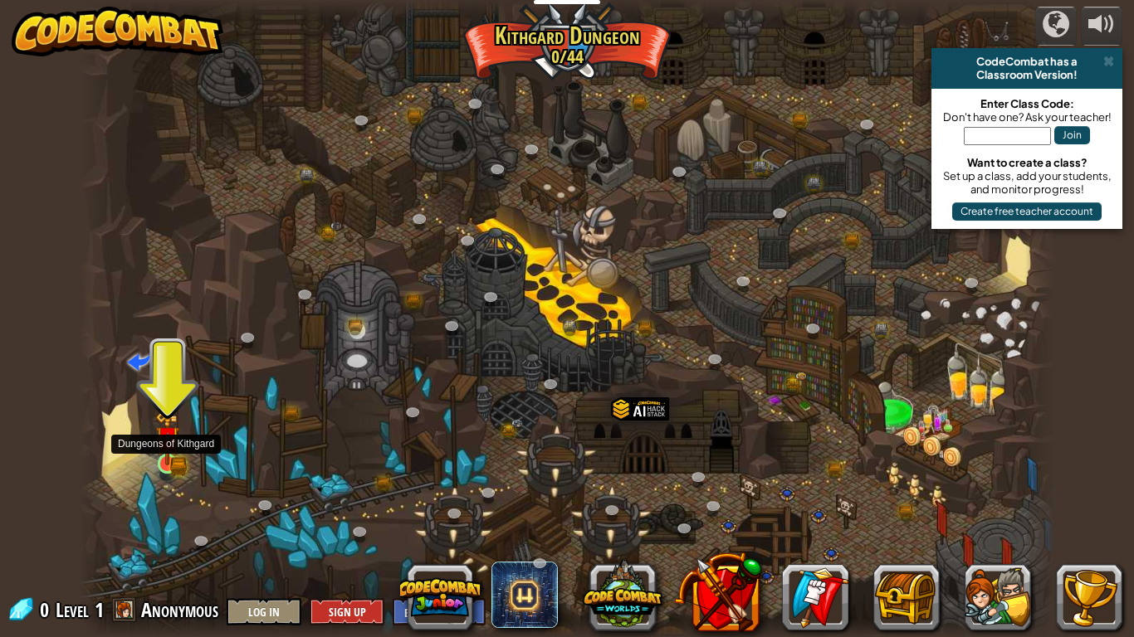
click at [173, 447] on img at bounding box center [167, 439] width 15 height 15
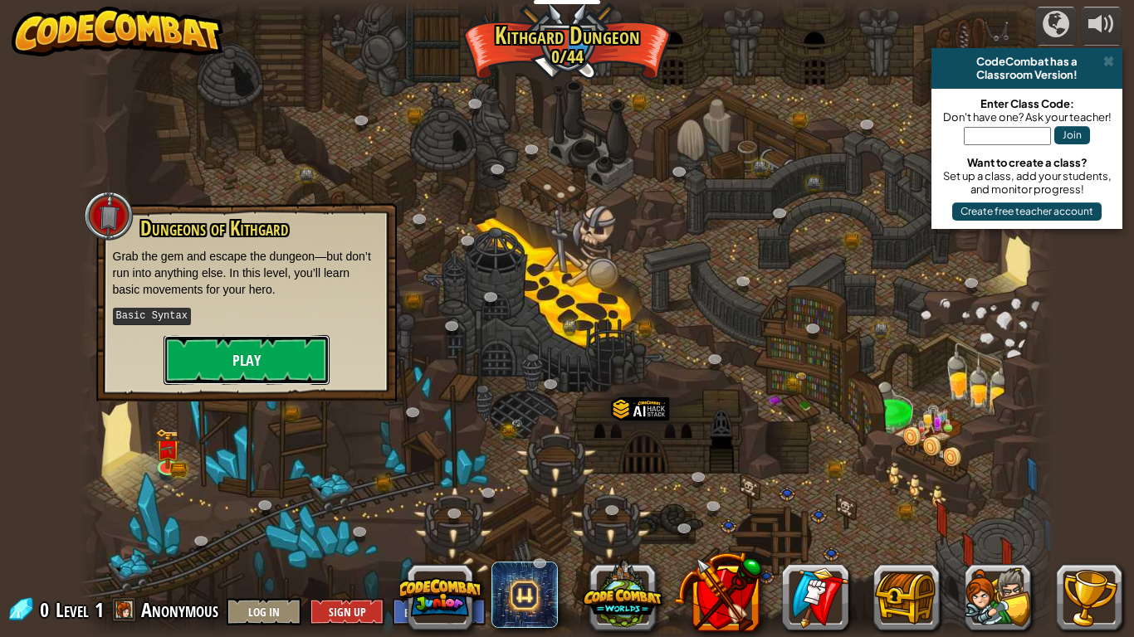
click at [299, 344] on button "Play" at bounding box center [246, 360] width 166 height 50
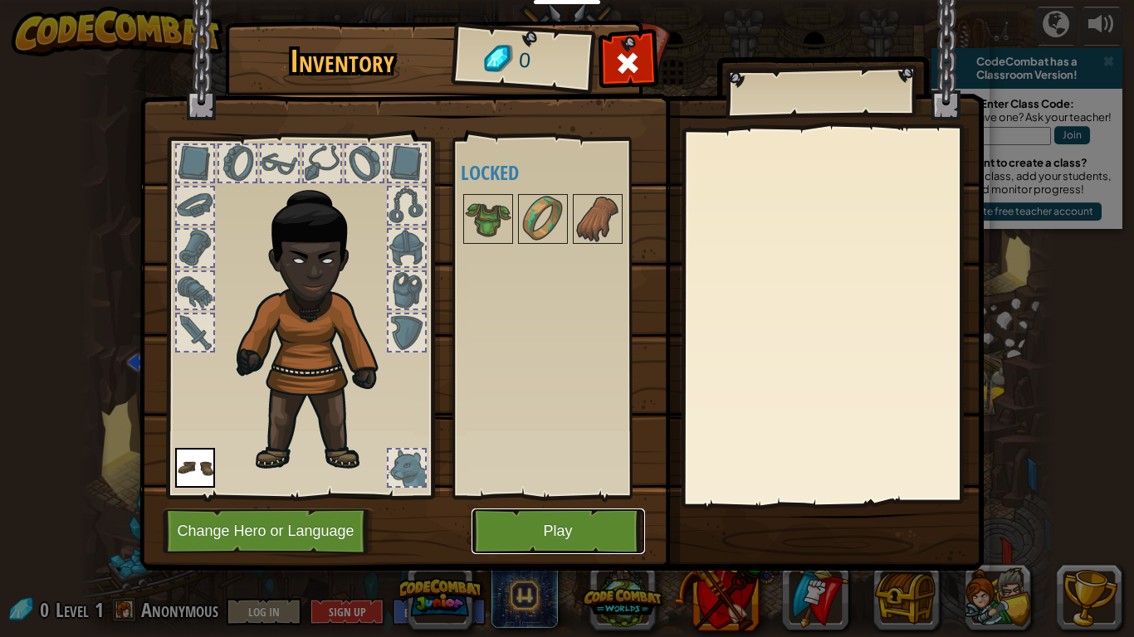
click at [526, 519] on button "Play" at bounding box center [557, 532] width 173 height 46
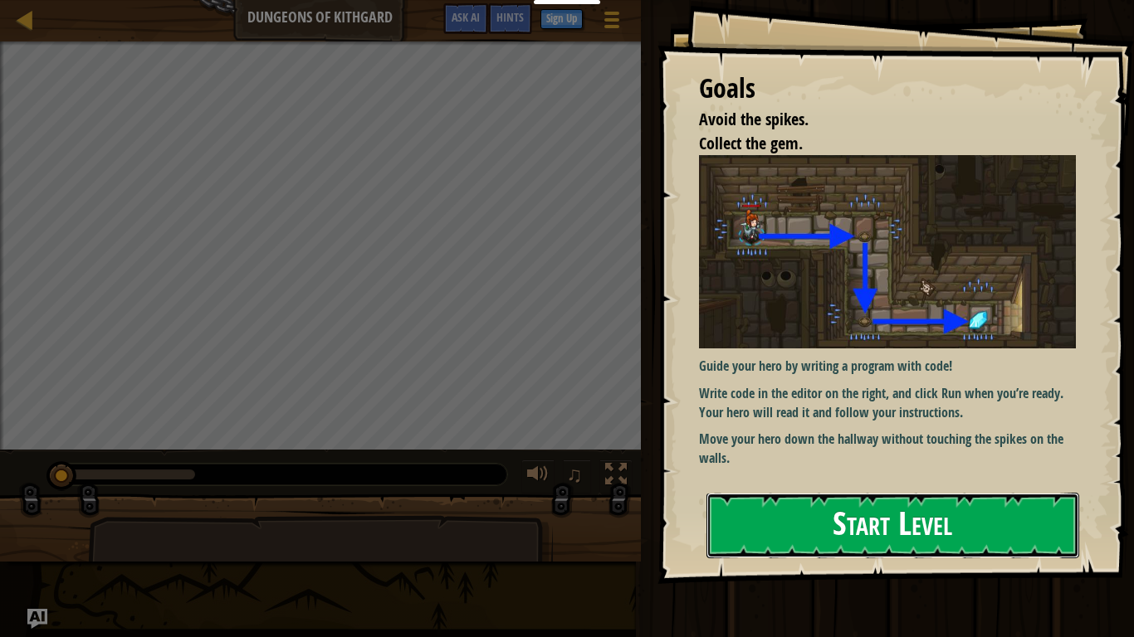
click at [775, 524] on button "Start Level" at bounding box center [892, 526] width 373 height 66
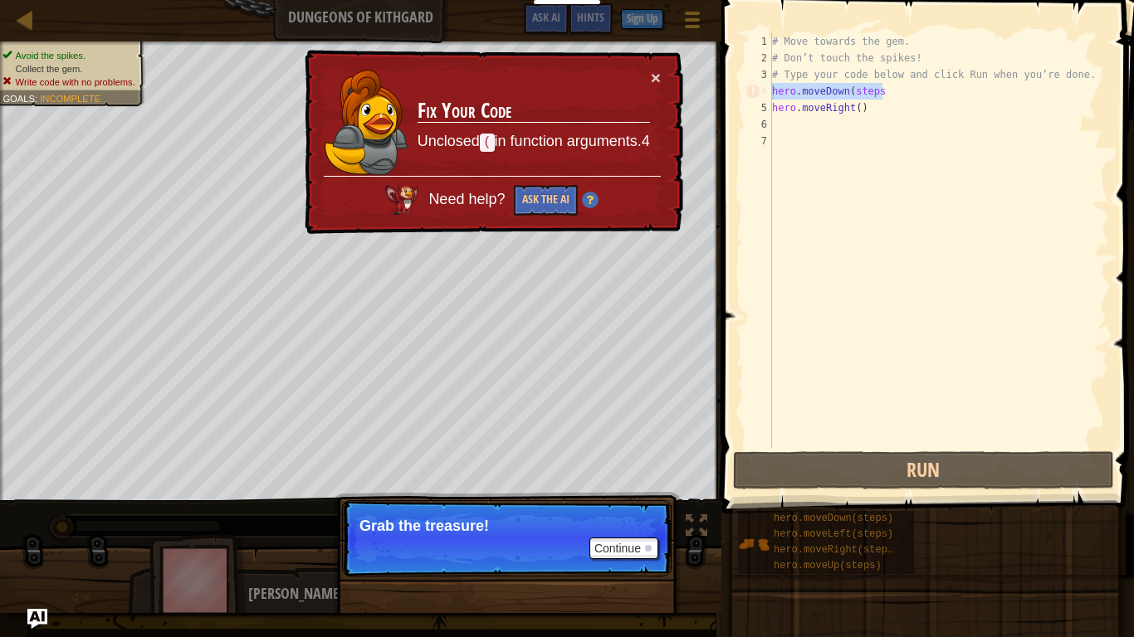
drag, startPoint x: 915, startPoint y: 89, endPoint x: 758, endPoint y: 91, distance: 156.9
click at [758, 91] on div "1 2 3 4 5 6 7 # Move towards the gem. # Don’t touch the spikes! # Type your cod…" at bounding box center [925, 240] width 368 height 415
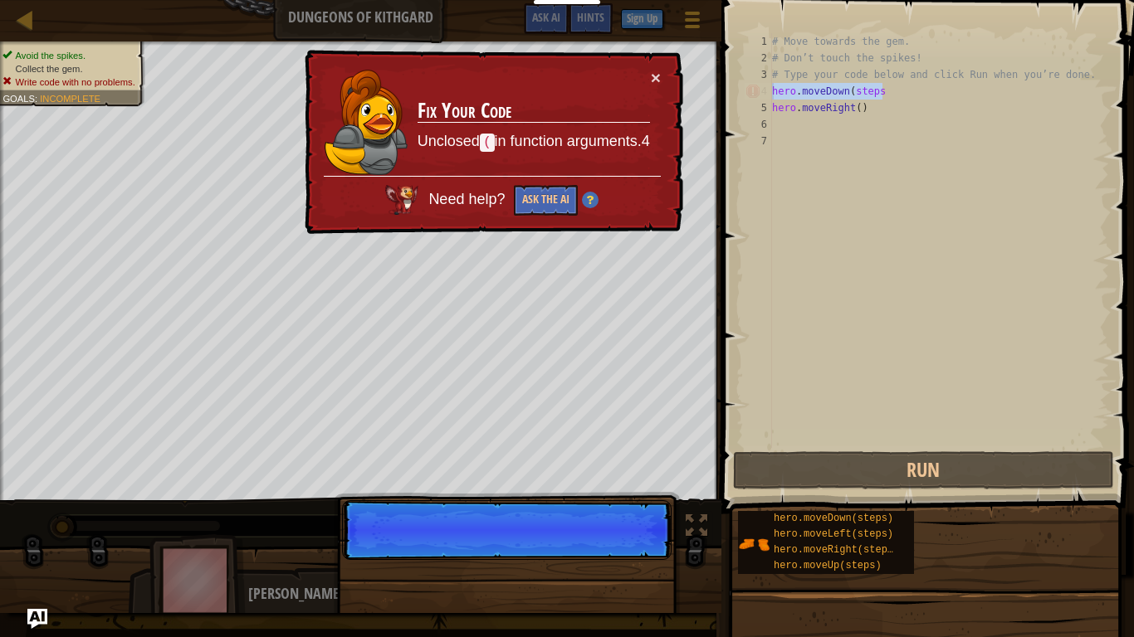
type textarea "hero.moveDown(steps"
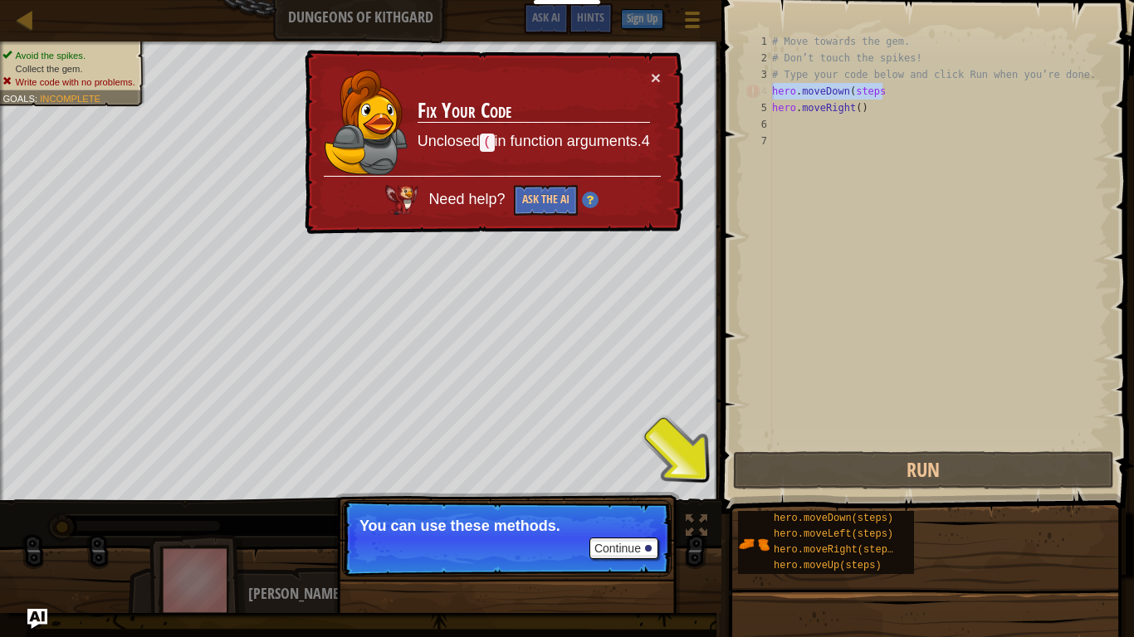
click at [886, 93] on div "# Move towards the gem. # Don’t touch the spikes! # Type your code below and cl…" at bounding box center [938, 240] width 340 height 415
click at [621, 524] on button "Continue" at bounding box center [623, 549] width 69 height 22
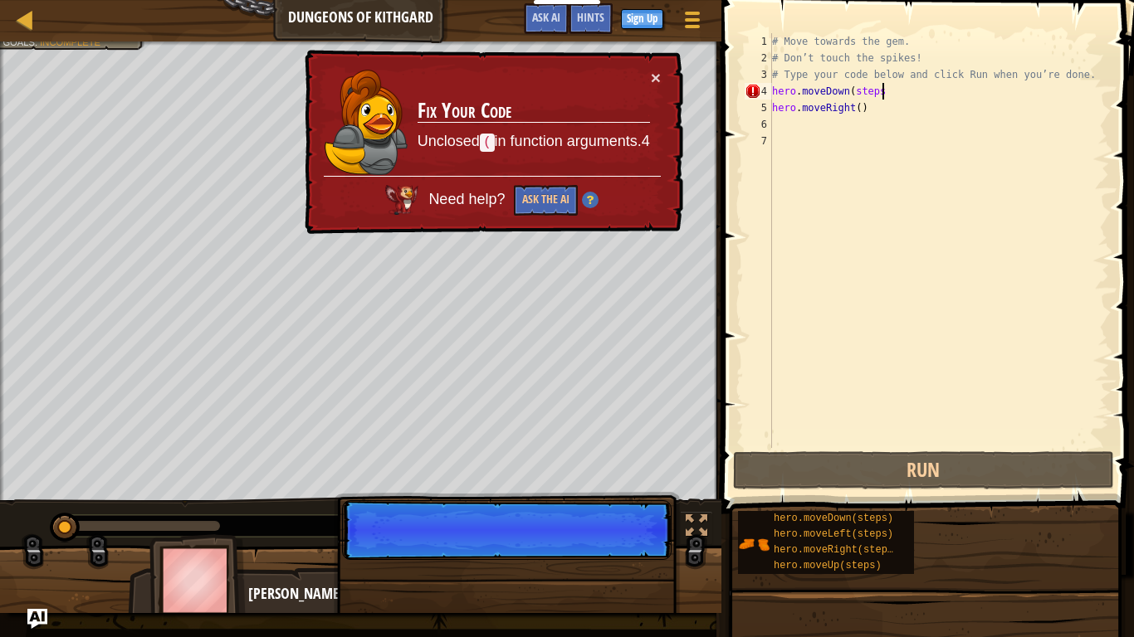
scroll to position [7, 15]
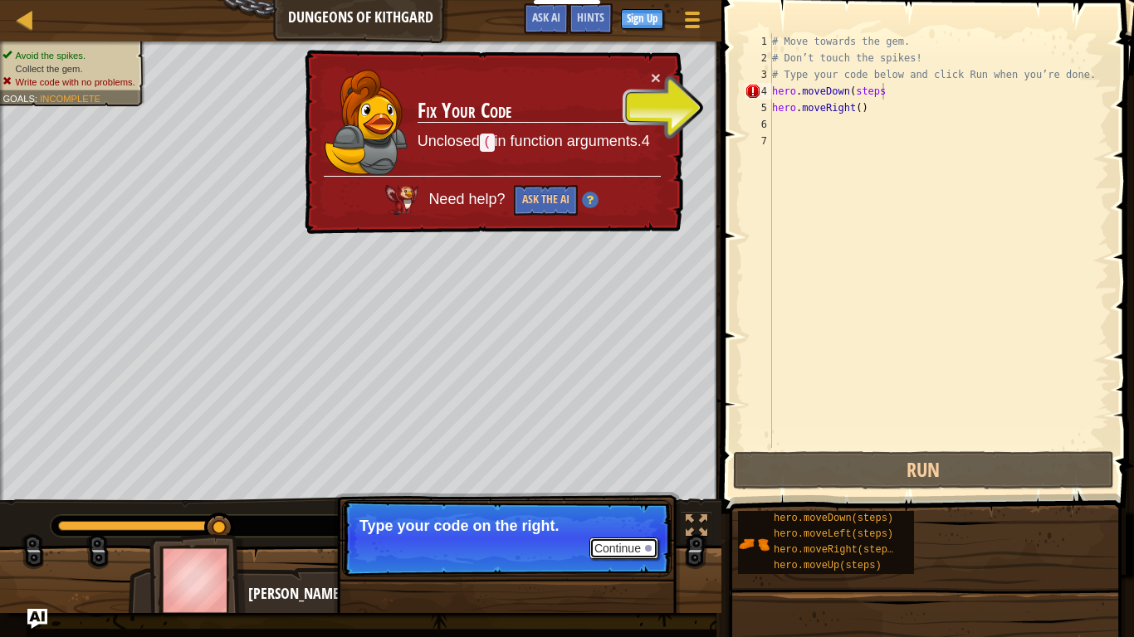
click at [609, 524] on button "Continue" at bounding box center [623, 549] width 69 height 22
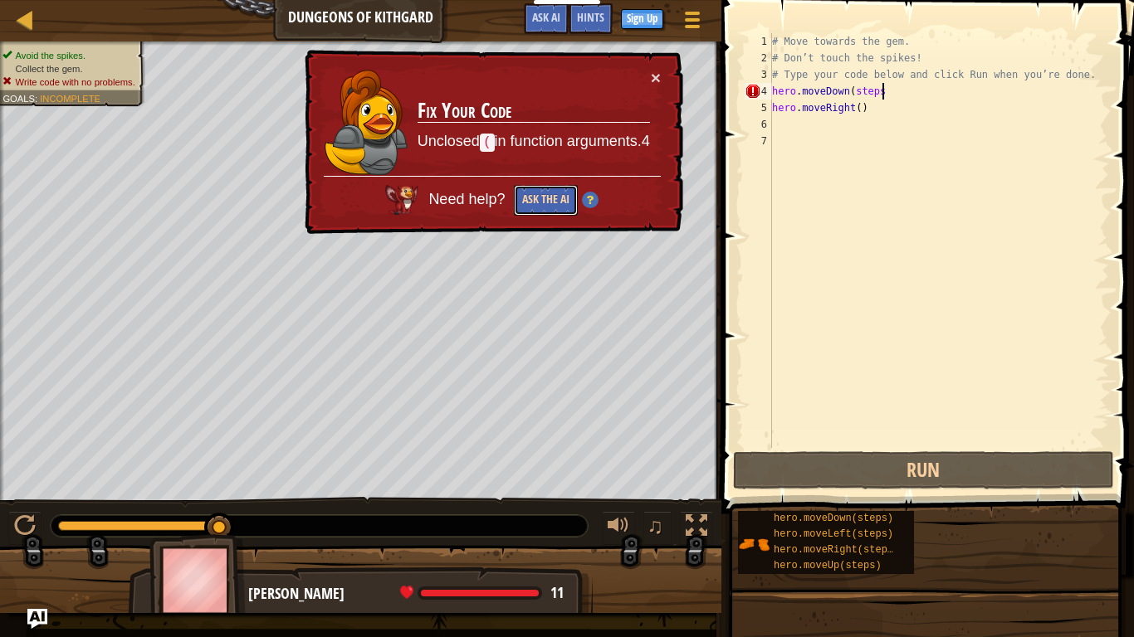
click at [563, 202] on button "Ask the AI" at bounding box center [546, 200] width 64 height 31
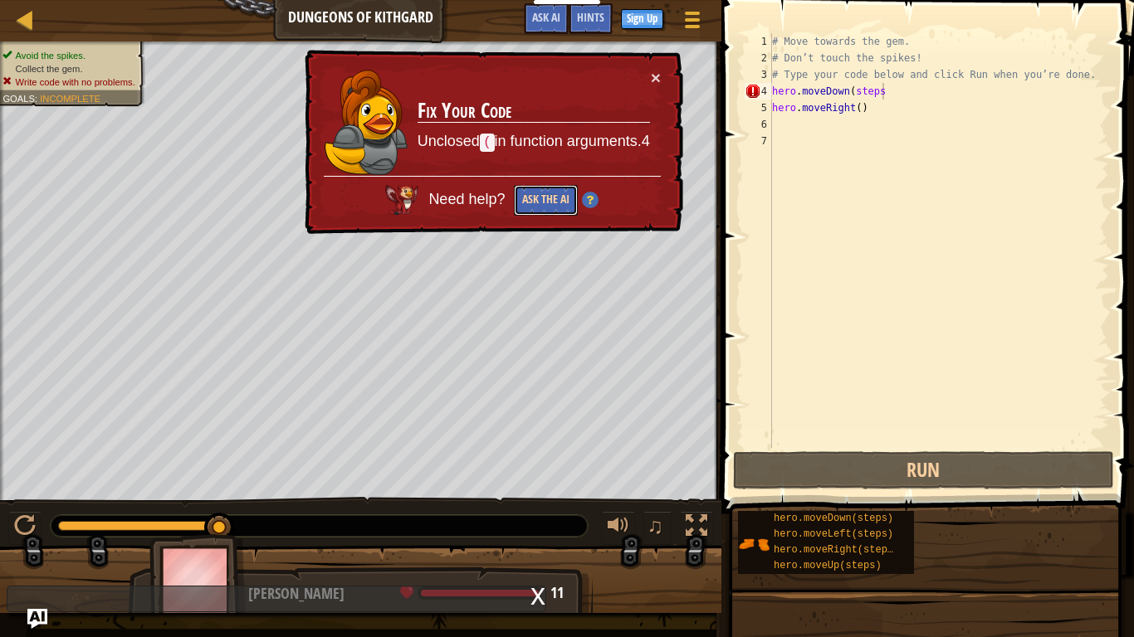
click at [554, 202] on button "Ask the AI" at bounding box center [546, 201] width 64 height 32
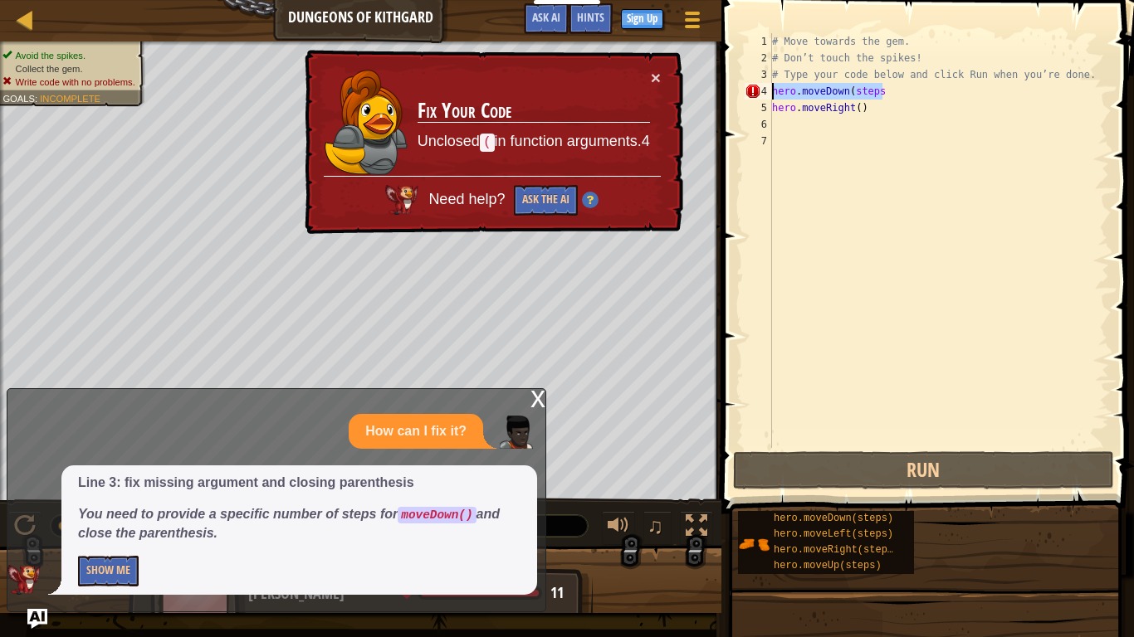
drag, startPoint x: 891, startPoint y: 95, endPoint x: 756, endPoint y: 95, distance: 135.3
click at [756, 95] on div "hero.moveDown(steps 1 2 3 4 5 6 7 # Move towards the gem. # Don’t touch the spi…" at bounding box center [925, 240] width 368 height 415
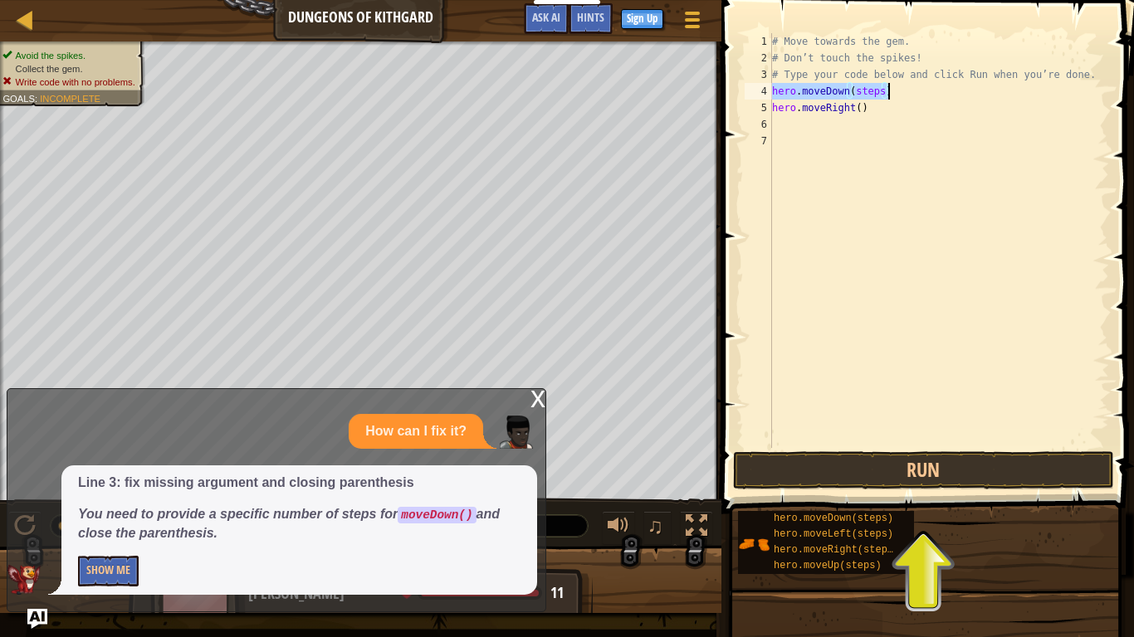
click at [869, 94] on div "# Move towards the gem. # Don’t touch the spikes! # Type your code below and cl…" at bounding box center [938, 240] width 340 height 415
click at [882, 93] on div "# Move towards the gem. # Don’t touch the spikes! # Type your code below and cl…" at bounding box center [938, 257] width 340 height 448
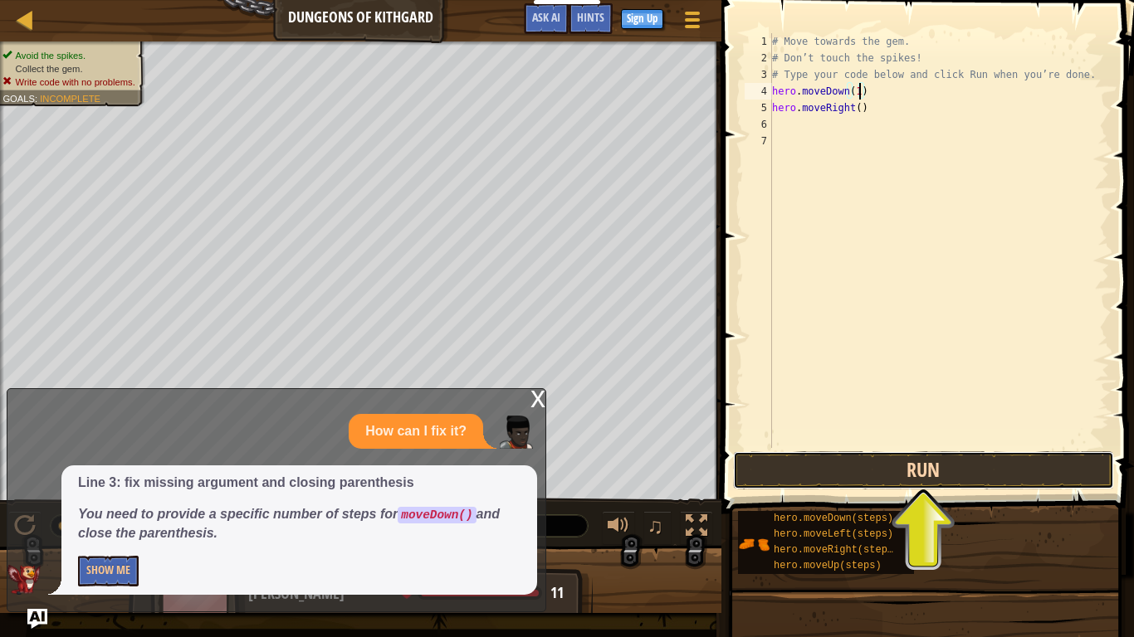
click at [878, 458] on button "Run" at bounding box center [923, 470] width 381 height 38
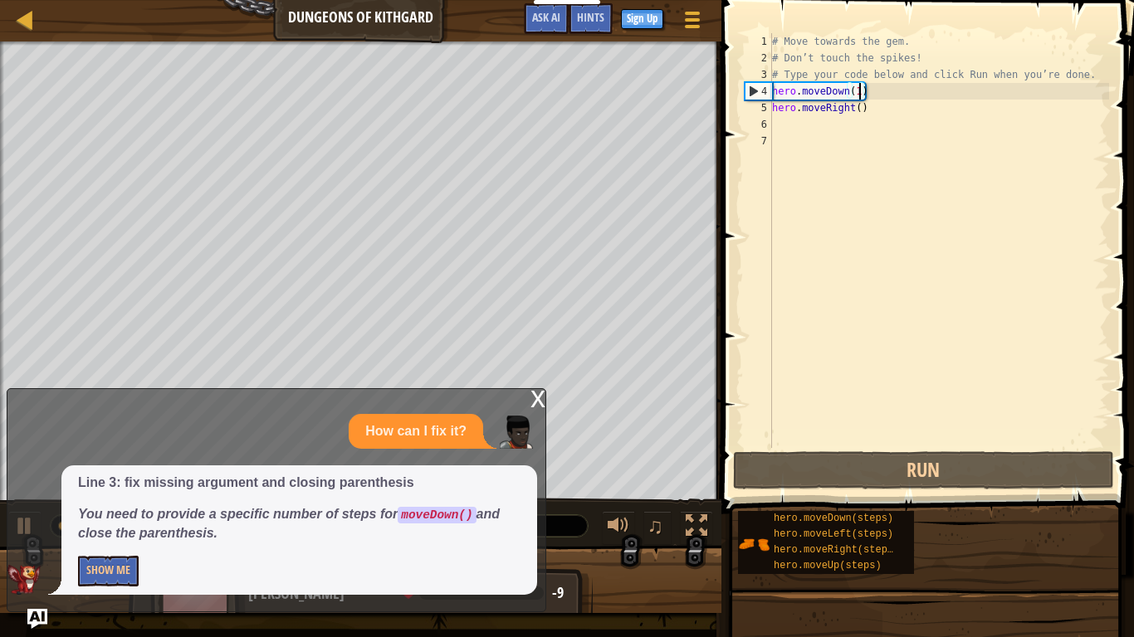
click at [531, 398] on div "x" at bounding box center [537, 397] width 15 height 17
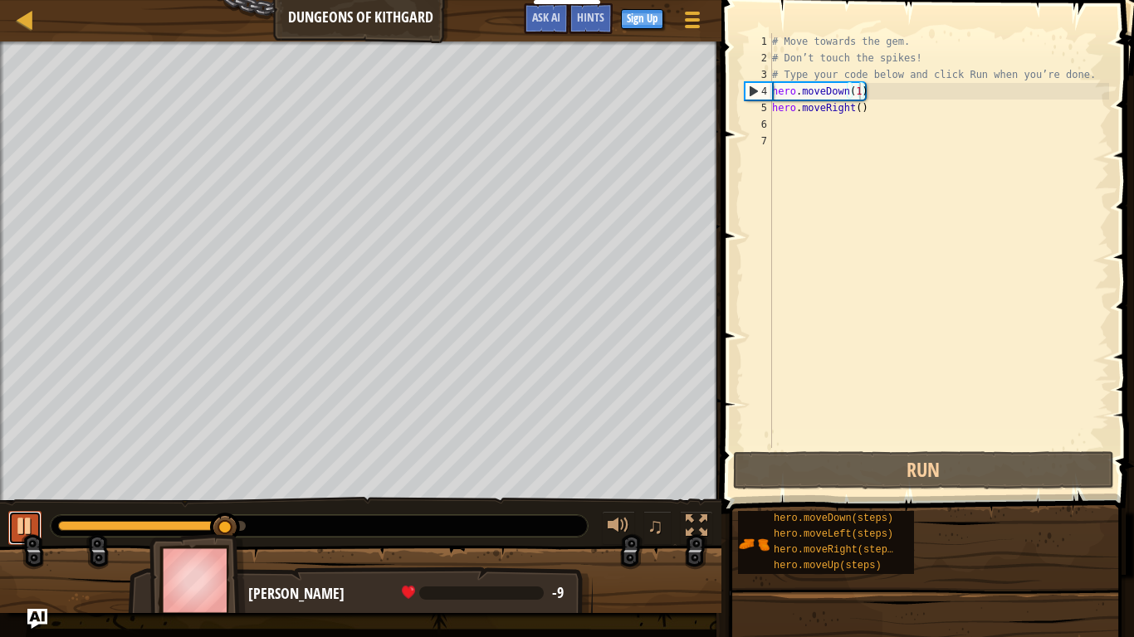
click at [17, 524] on div at bounding box center [25, 526] width 22 height 22
click at [22, 524] on div at bounding box center [25, 526] width 22 height 22
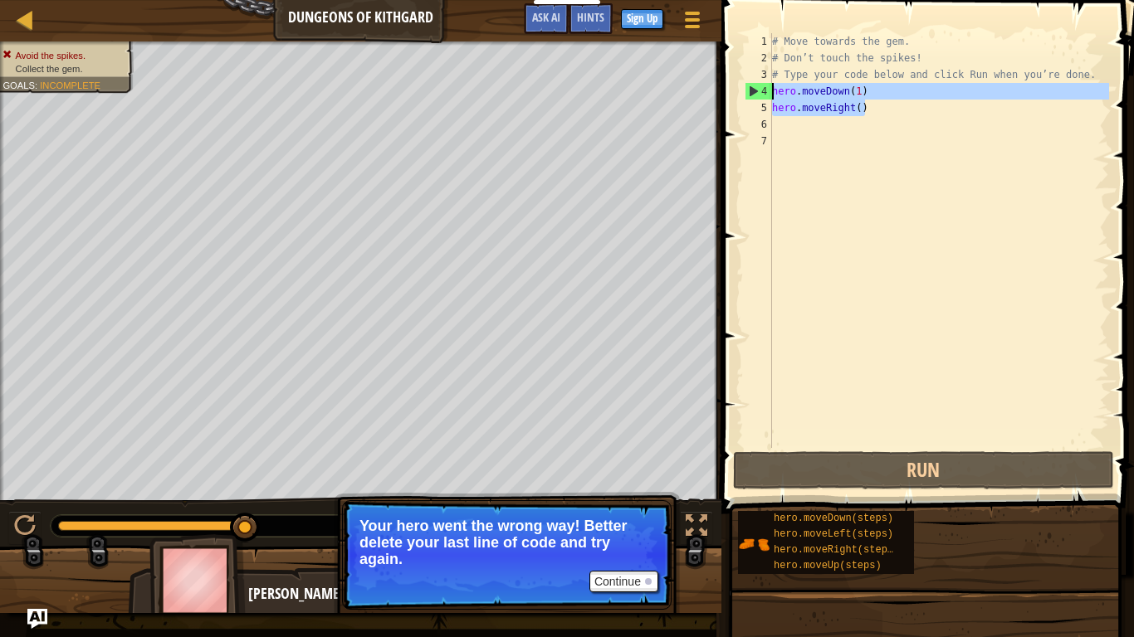
drag, startPoint x: 869, startPoint y: 111, endPoint x: 751, endPoint y: 97, distance: 118.7
click at [751, 97] on div "hero.moveDown(1) 1 2 3 4 5 6 7 # Move towards the gem. # Don’t touch the spikes…" at bounding box center [925, 240] width 368 height 415
type textarea "hero.moveDown(1) hero.moveRight()"
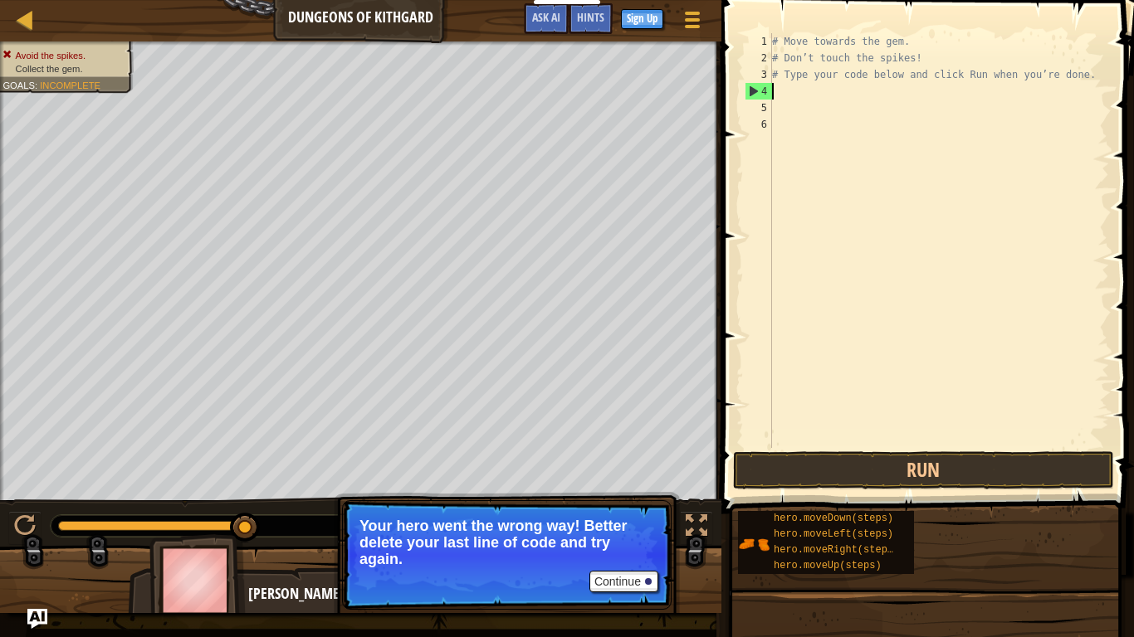
scroll to position [7, 0]
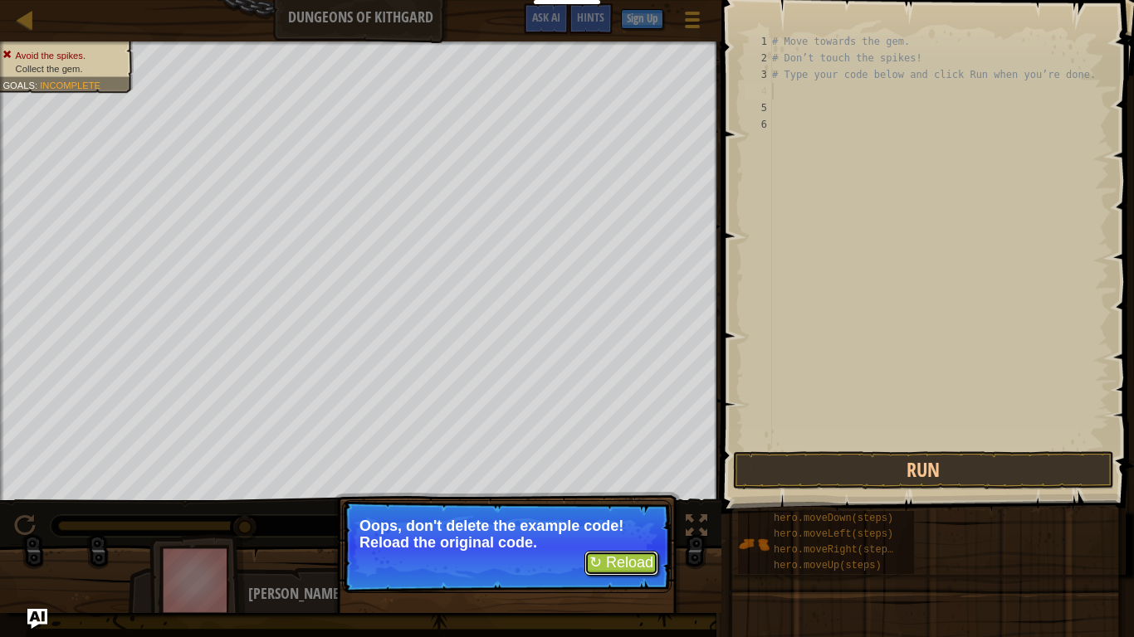
click at [619, 524] on button "↻ Reload" at bounding box center [621, 563] width 74 height 25
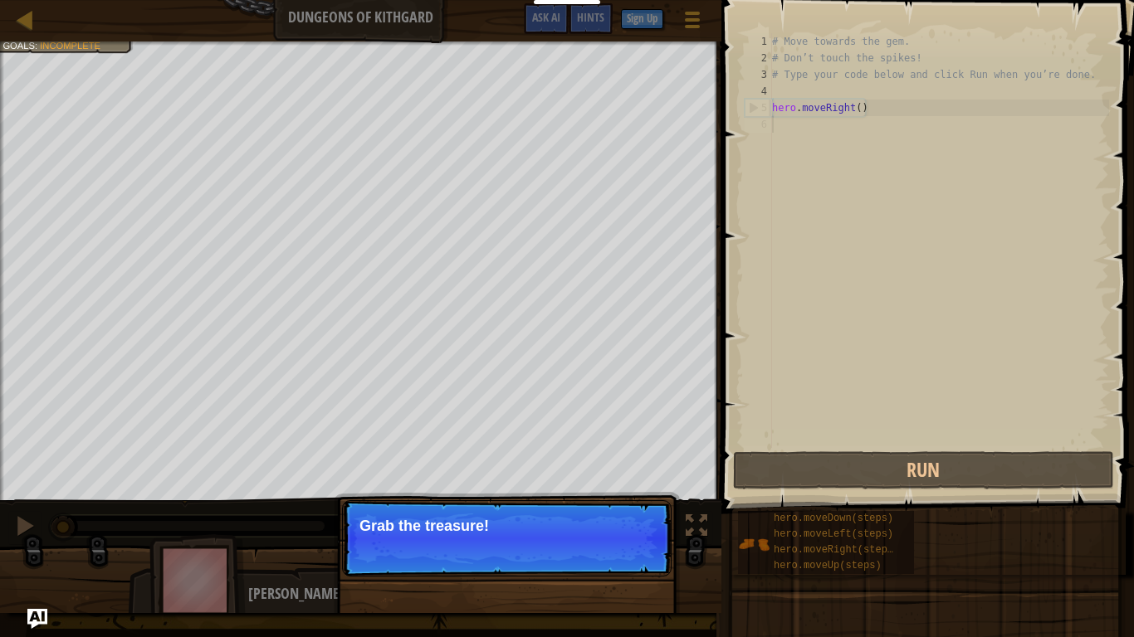
click at [480, 516] on p "Continue Grab the treasure!" at bounding box center [506, 538] width 329 height 76
click at [641, 524] on button "Continue" at bounding box center [623, 549] width 69 height 22
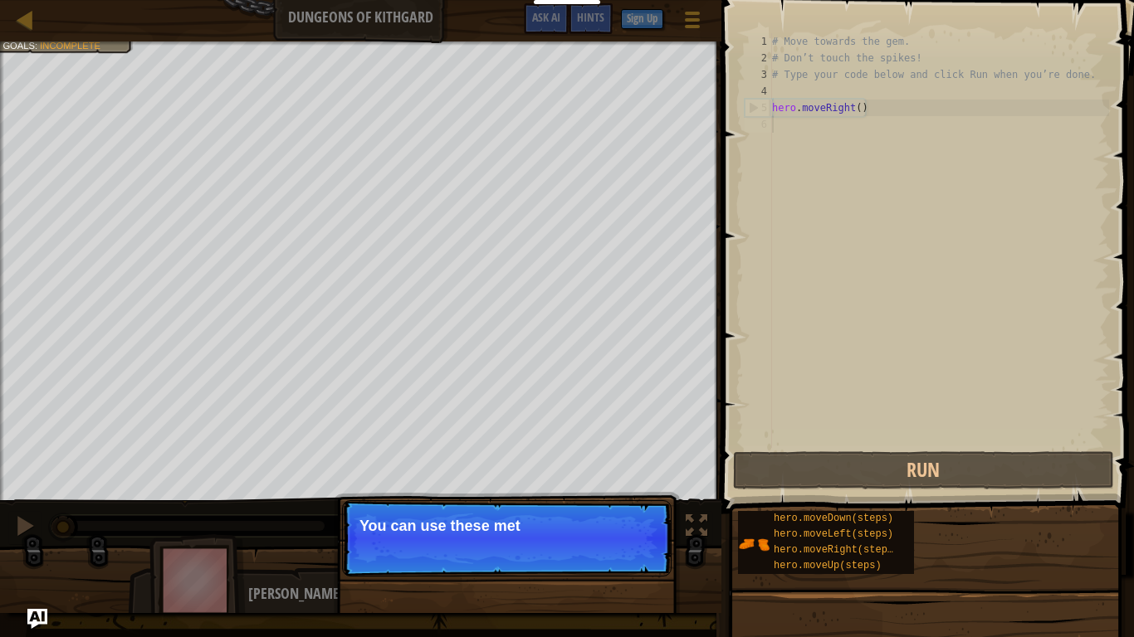
click at [425, 524] on p "Continue You can use these met" at bounding box center [506, 538] width 329 height 76
click at [630, 524] on button "Continue" at bounding box center [623, 549] width 69 height 22
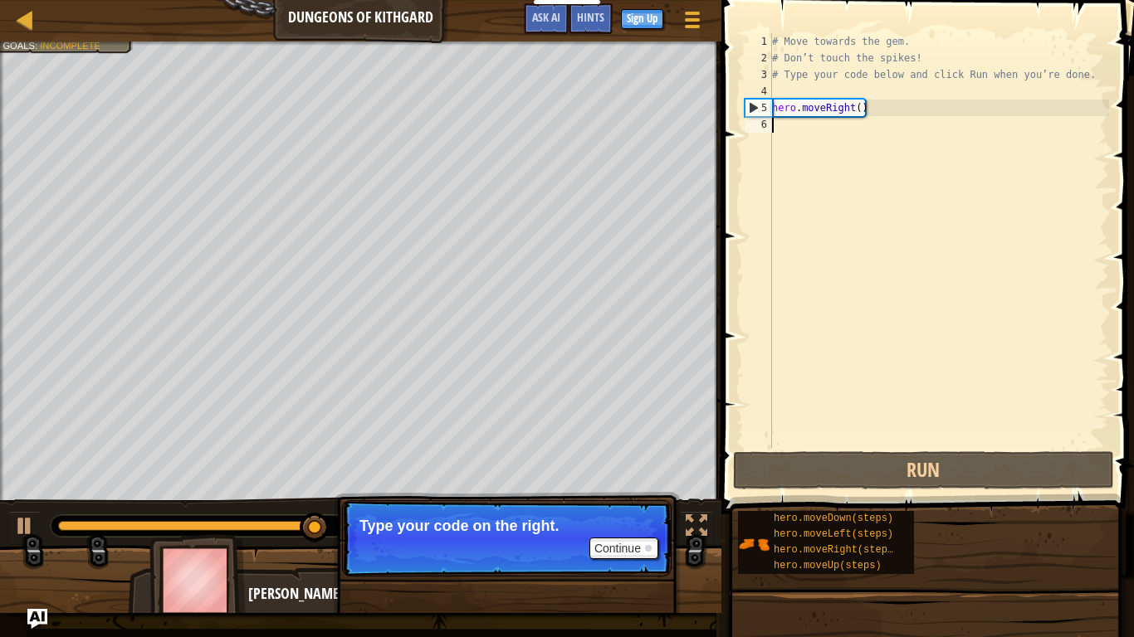
click at [861, 105] on div "# Move towards the gem. # Don’t touch the spikes! # Type your code below and cl…" at bounding box center [938, 257] width 340 height 448
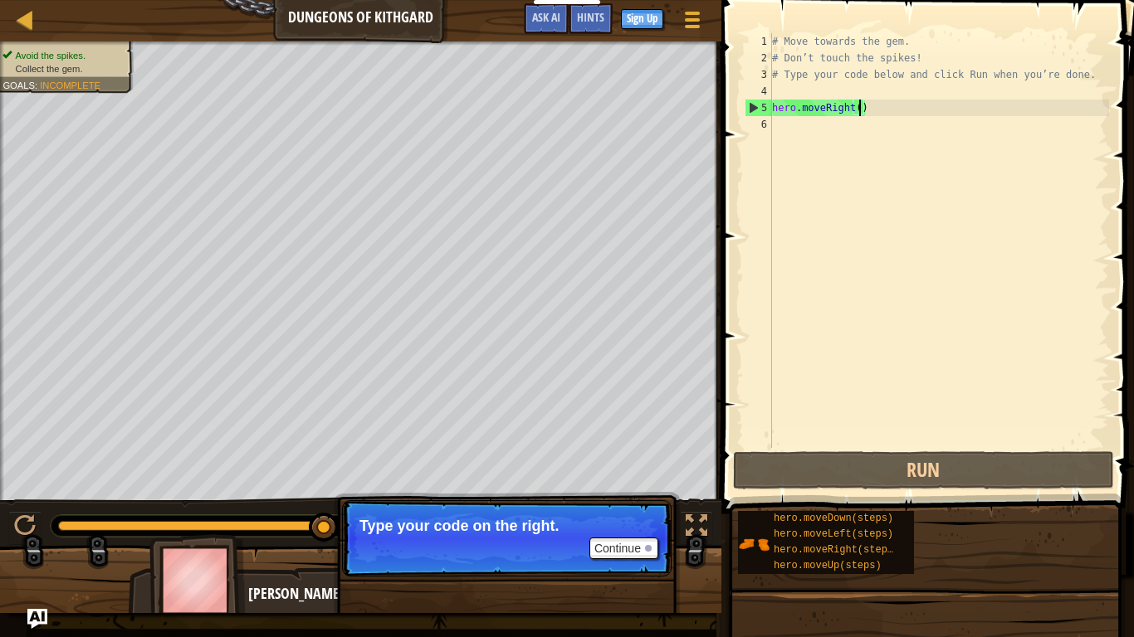
type textarea "hero.moveRight(1)"
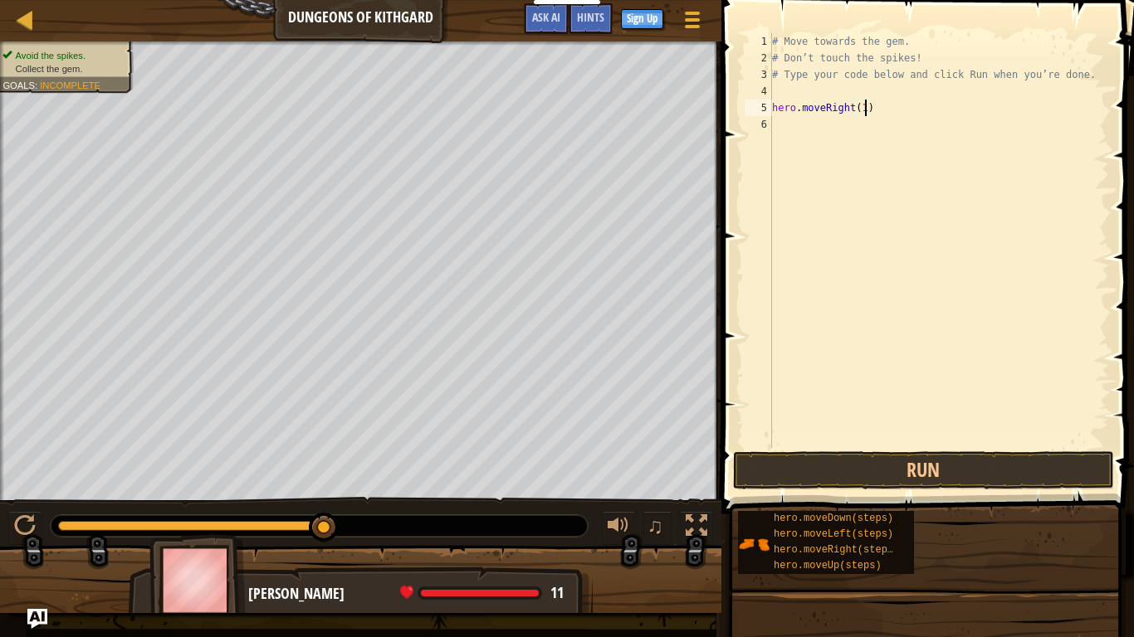
click at [840, 280] on div "# Move towards the gem. # Don’t touch the spikes! # Type your code below and cl…" at bounding box center [938, 257] width 340 height 448
click at [35, 524] on div at bounding box center [25, 526] width 22 height 22
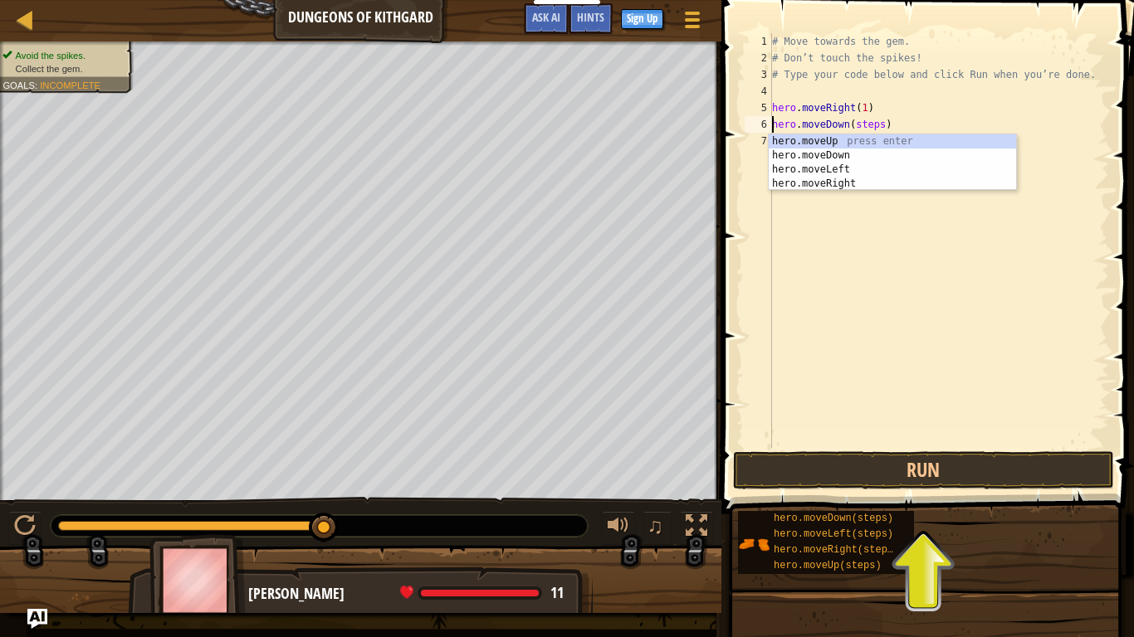
click at [879, 126] on div "# Move towards the gem. # Don’t touch the spikes! # Type your code below and cl…" at bounding box center [938, 257] width 340 height 448
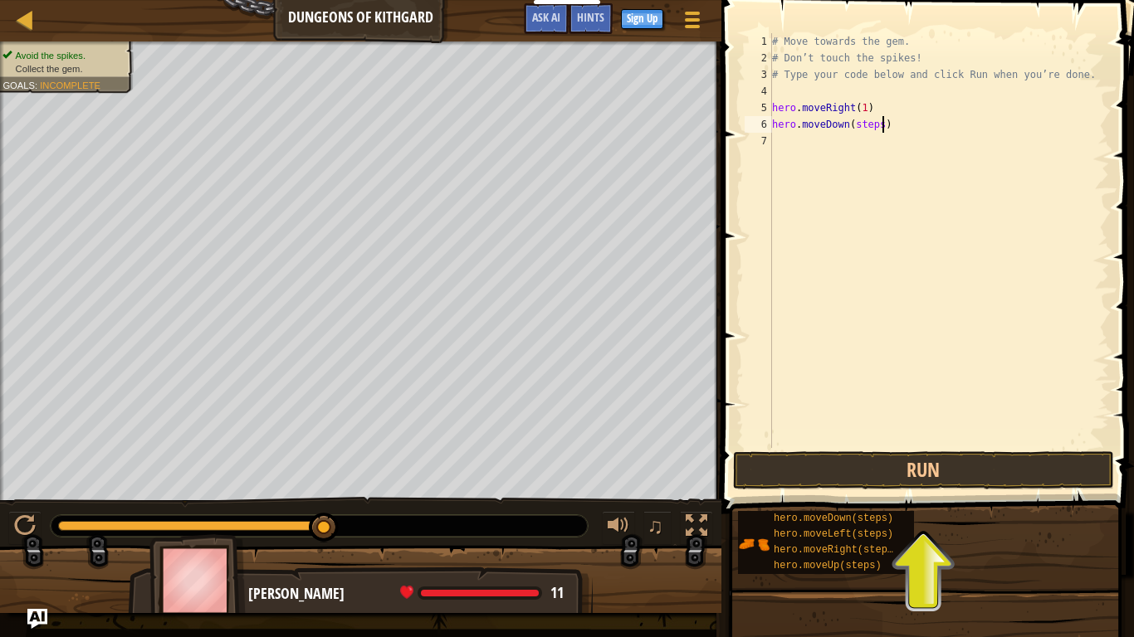
click at [883, 126] on div "# Move towards the gem. # Don’t touch the spikes! # Type your code below and cl…" at bounding box center [938, 257] width 340 height 448
type textarea "hero.moveDown(1)"
click at [832, 463] on button "Run" at bounding box center [923, 470] width 381 height 38
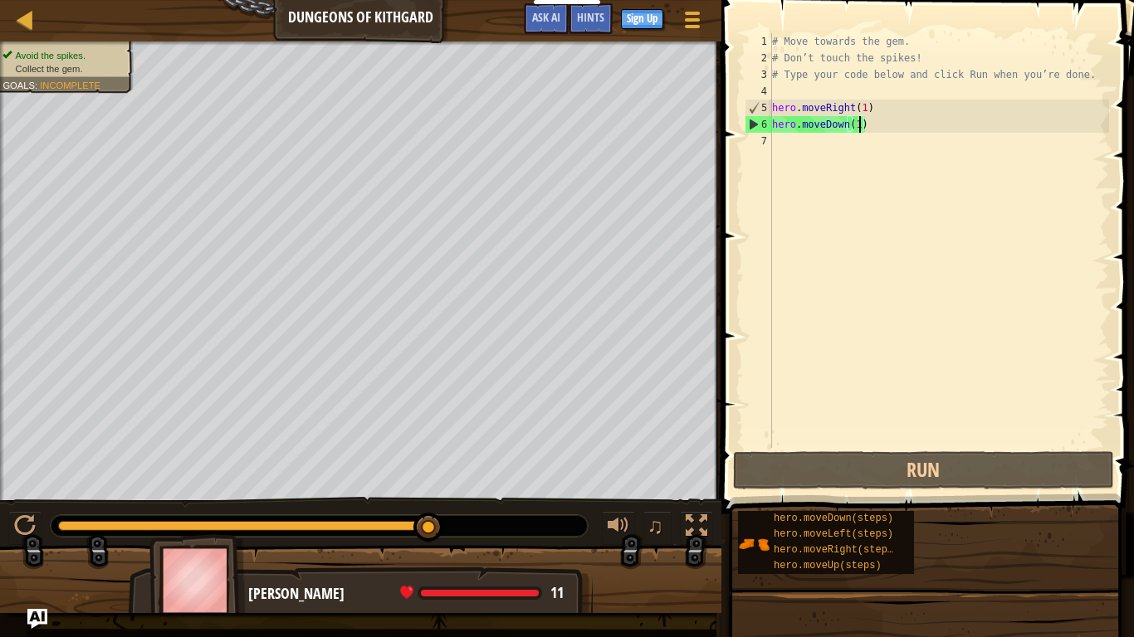
click at [825, 151] on div "# Move towards the gem. # Don’t touch the spikes! # Type your code below and cl…" at bounding box center [938, 257] width 340 height 448
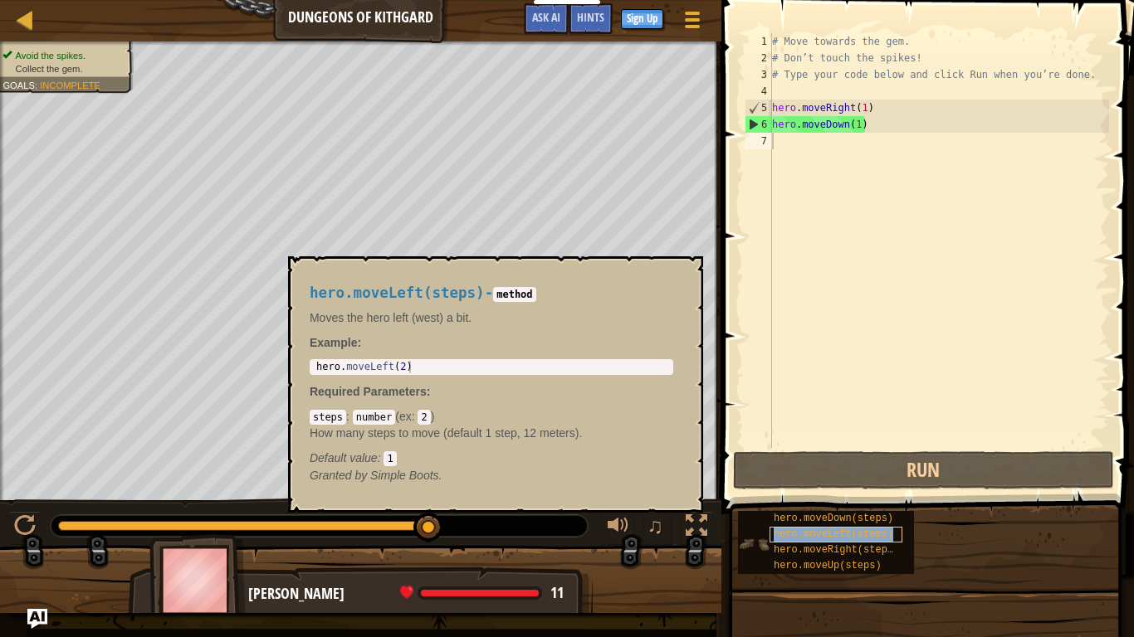
click at [842, 524] on div "hero.moveLeft(steps)" at bounding box center [835, 535] width 133 height 16
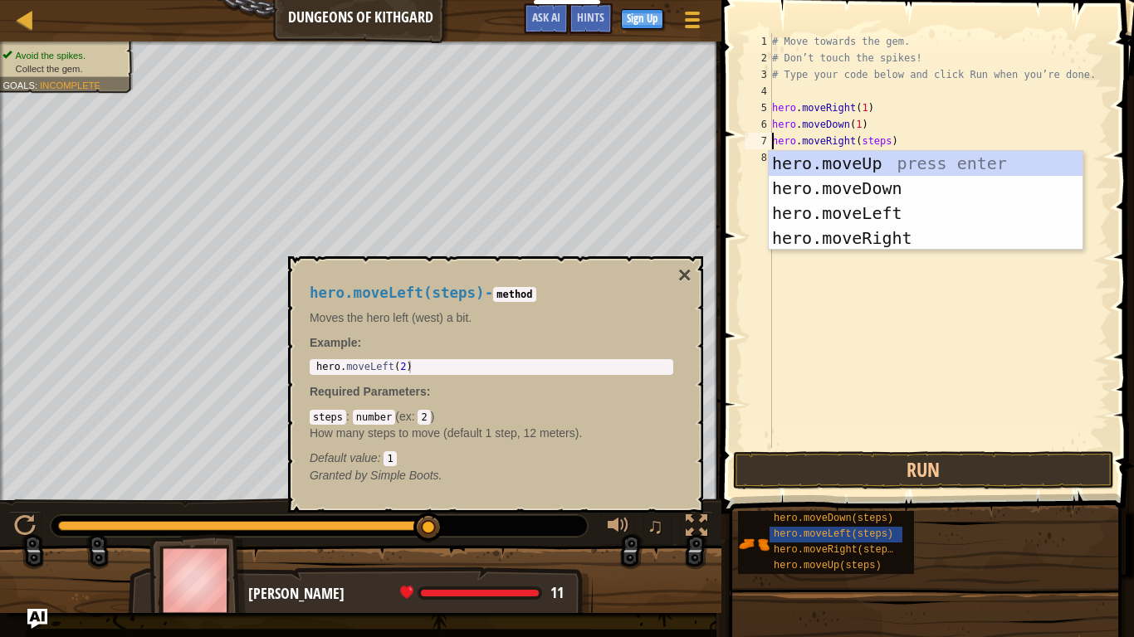
click at [888, 144] on div "# Move towards the gem. # Don’t touch the spikes! # Type your code below and cl…" at bounding box center [938, 257] width 340 height 448
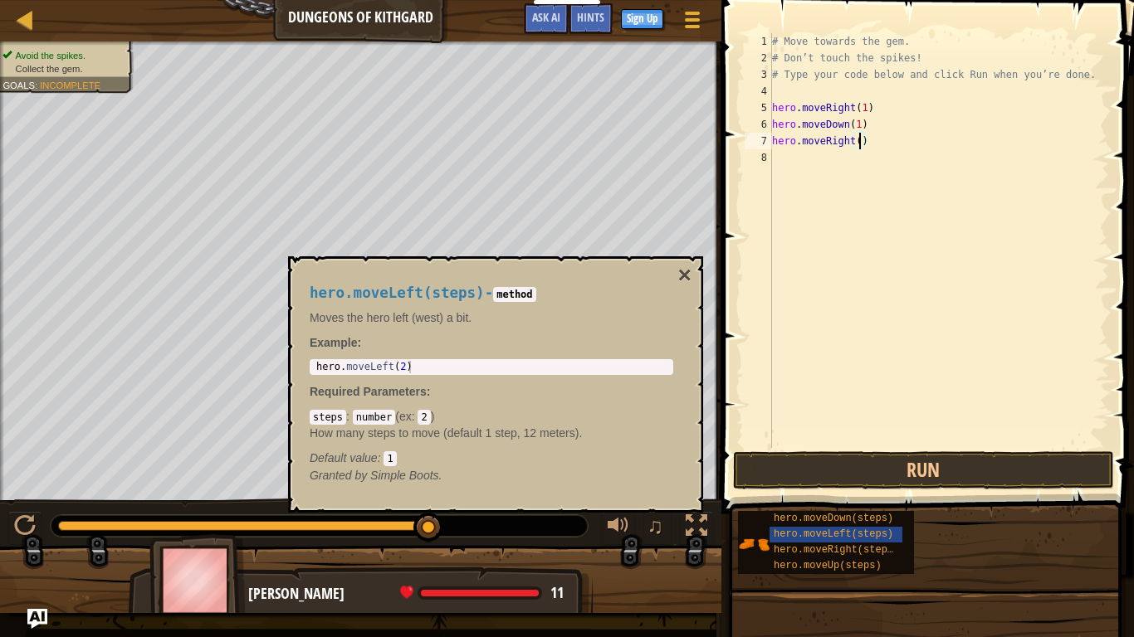
scroll to position [7, 13]
type textarea "hero.moveRight(2)"
click at [871, 466] on button "Run" at bounding box center [923, 470] width 381 height 38
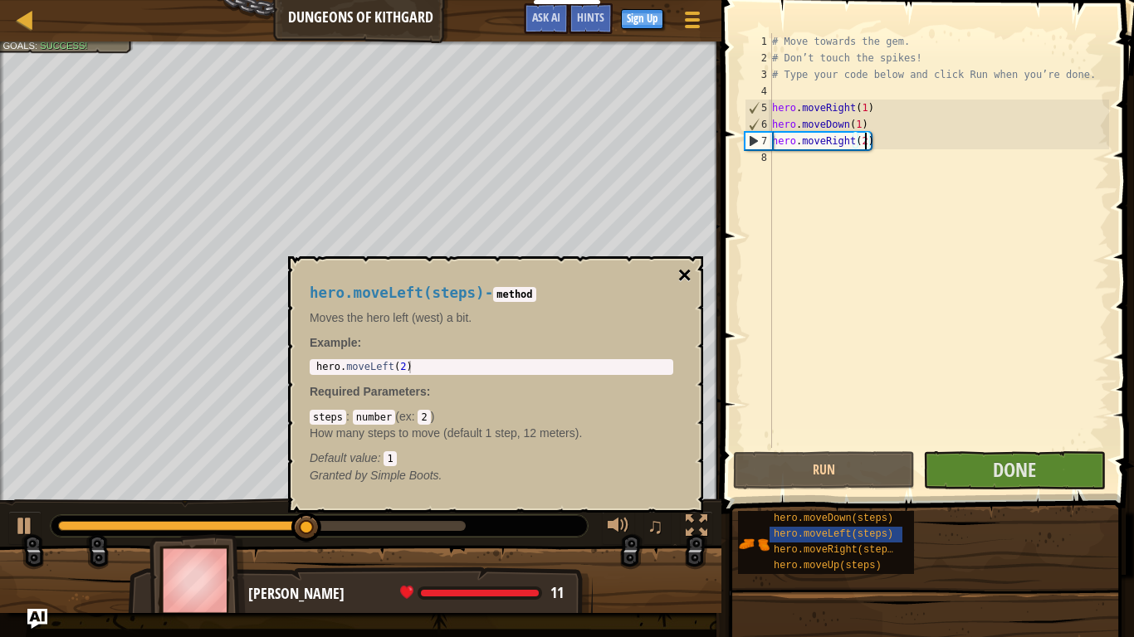
click at [680, 274] on button "×" at bounding box center [684, 275] width 13 height 23
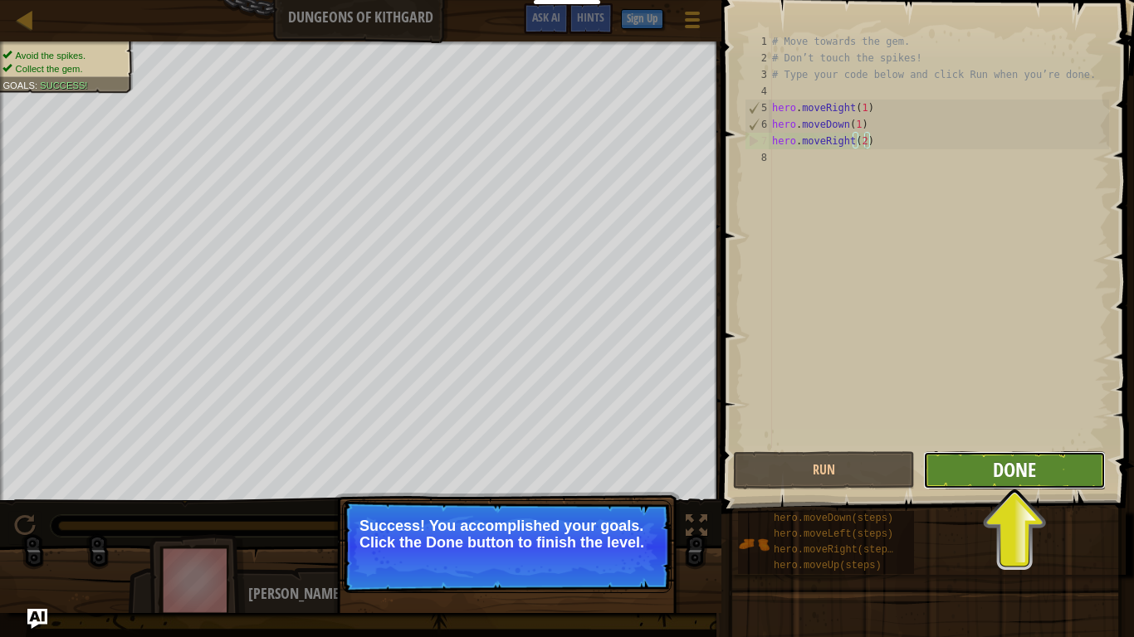
click at [1007, 470] on span "Done" at bounding box center [1013, 469] width 43 height 27
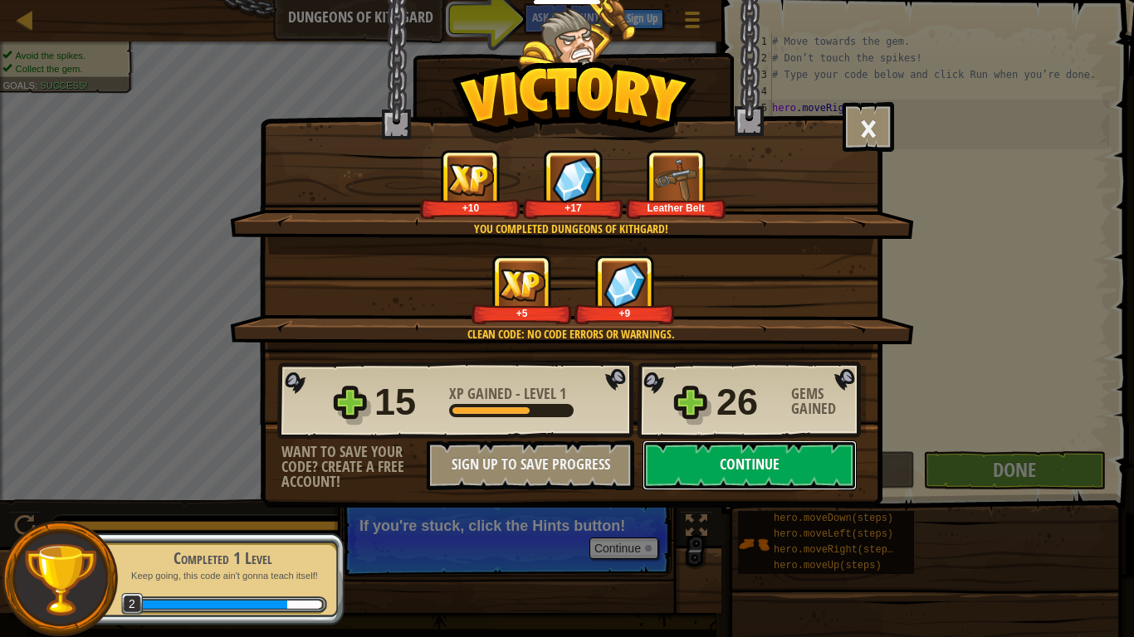
click at [714, 468] on button "Continue" at bounding box center [749, 466] width 214 height 50
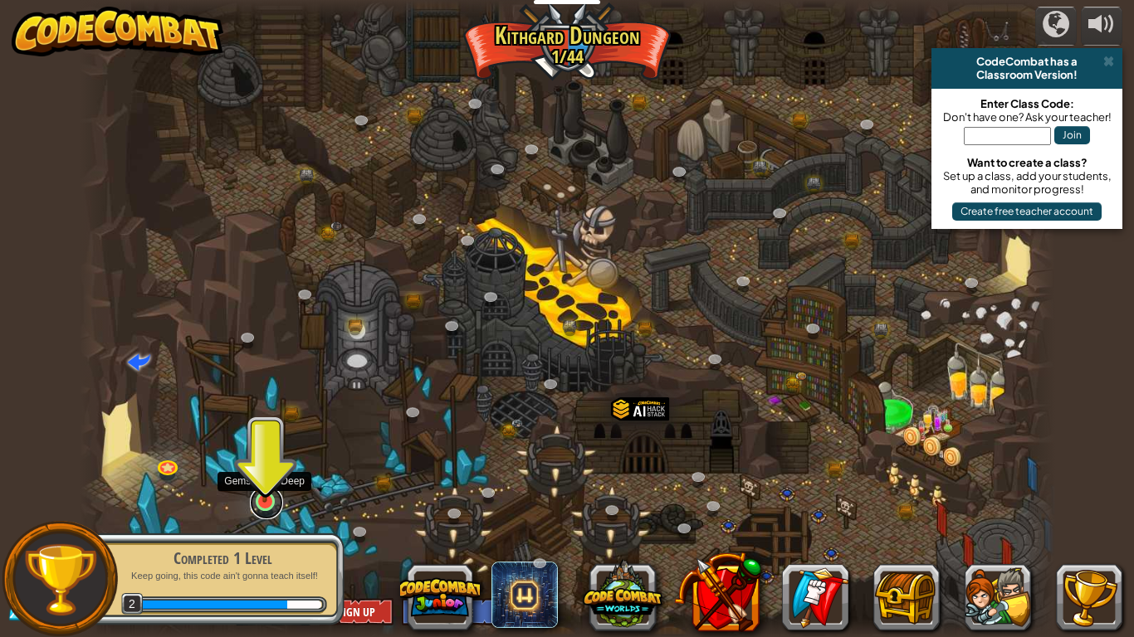
click at [268, 505] on link at bounding box center [266, 502] width 33 height 33
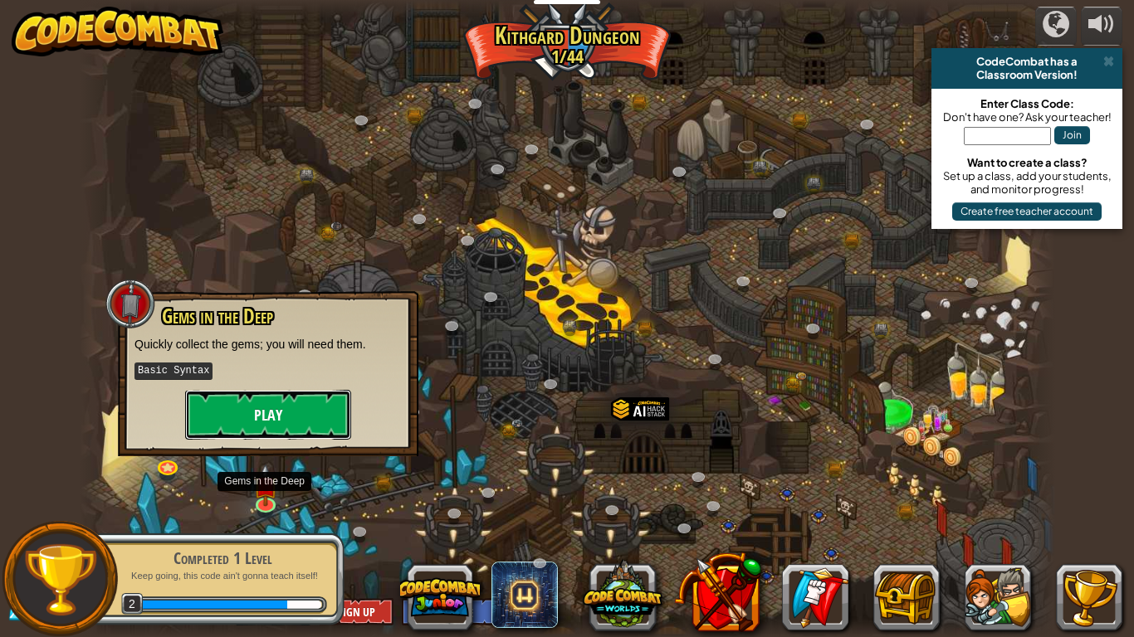
click at [261, 421] on button "Play" at bounding box center [268, 415] width 166 height 50
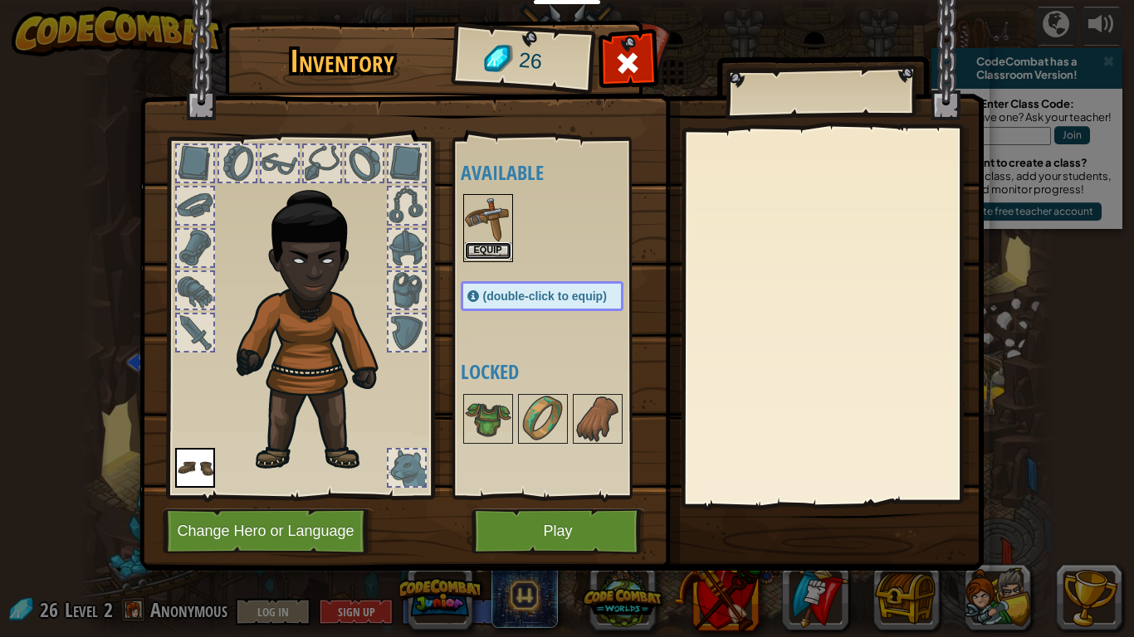
click at [484, 254] on button "Equip" at bounding box center [488, 250] width 46 height 17
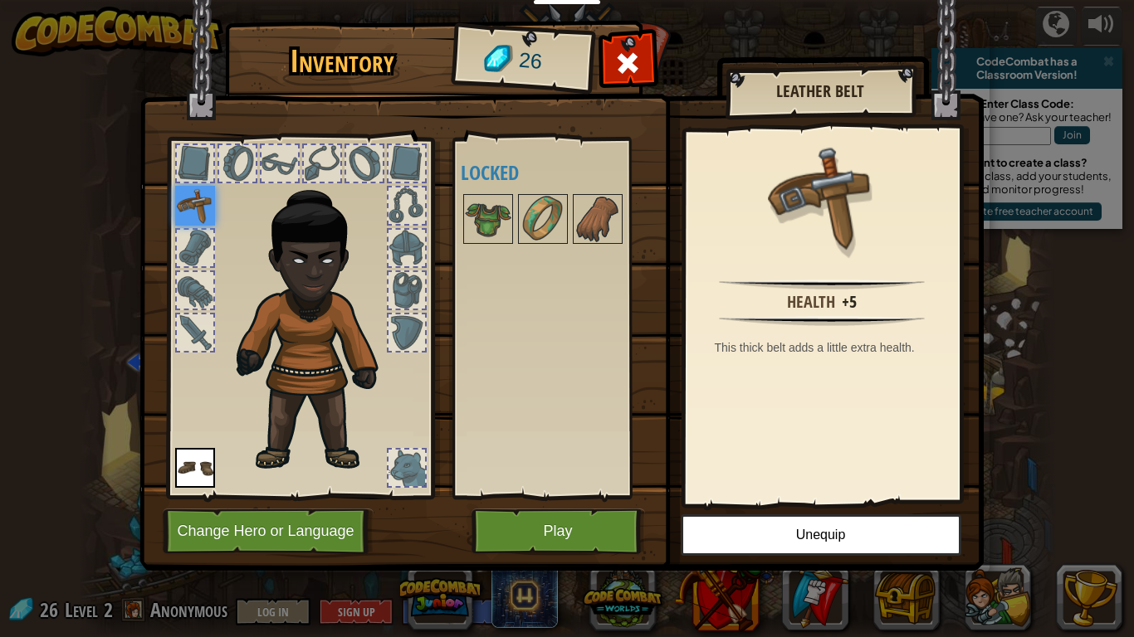
click at [200, 163] on div at bounding box center [195, 163] width 37 height 37
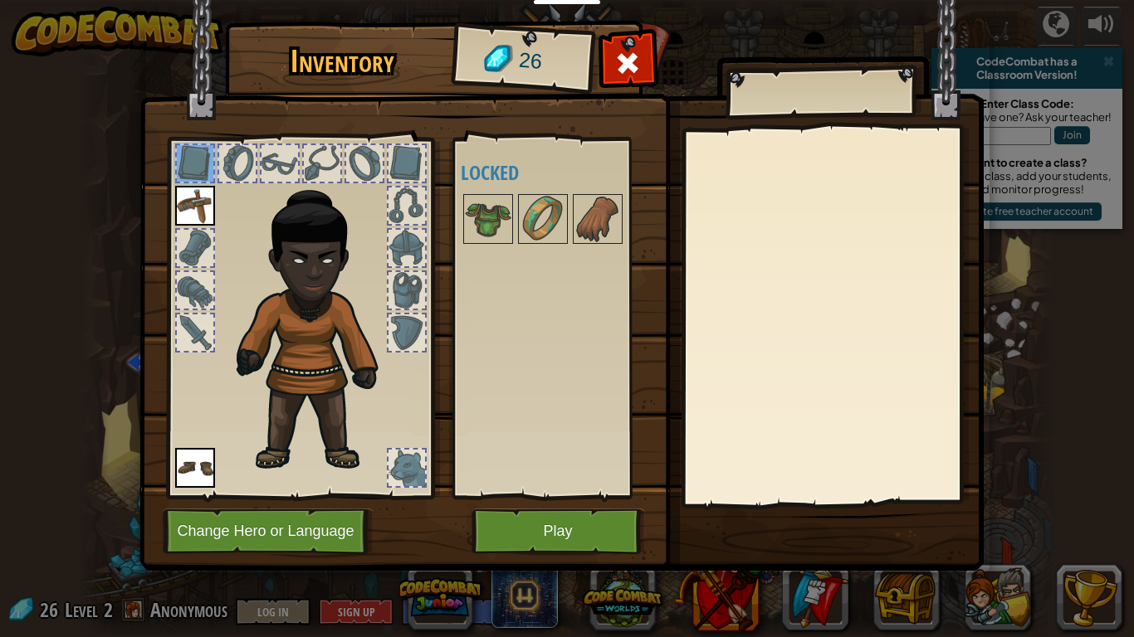
click at [193, 245] on div at bounding box center [195, 248] width 37 height 37
click at [193, 315] on div at bounding box center [195, 333] width 37 height 37
click at [190, 296] on div at bounding box center [195, 290] width 37 height 37
click at [583, 524] on button "Play" at bounding box center [557, 532] width 173 height 46
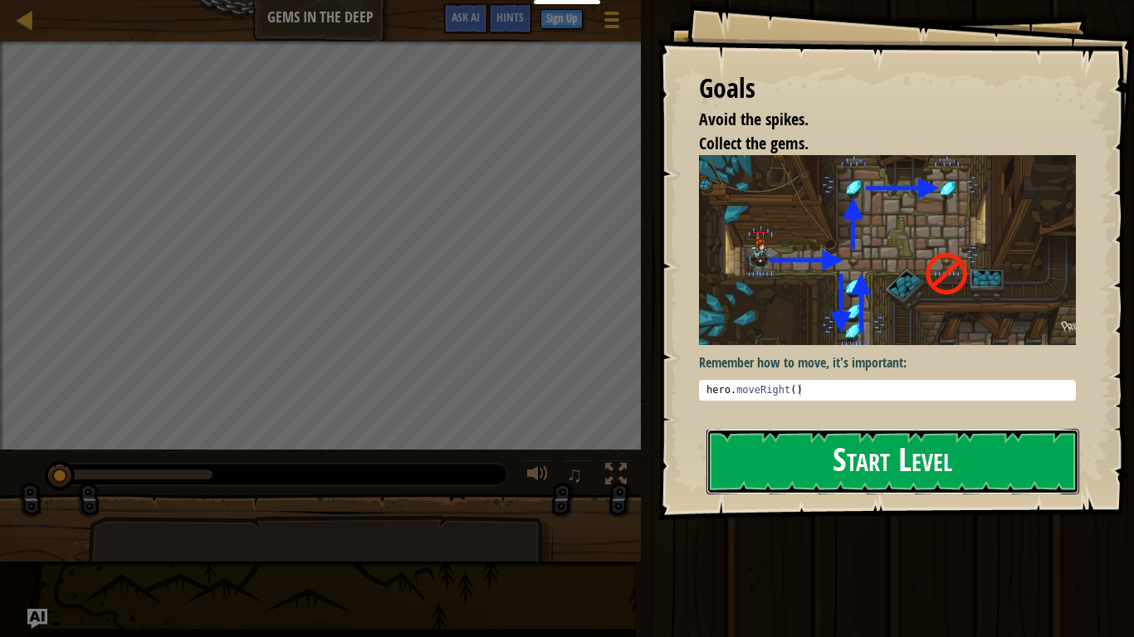
click at [769, 454] on button "Start Level" at bounding box center [892, 462] width 373 height 66
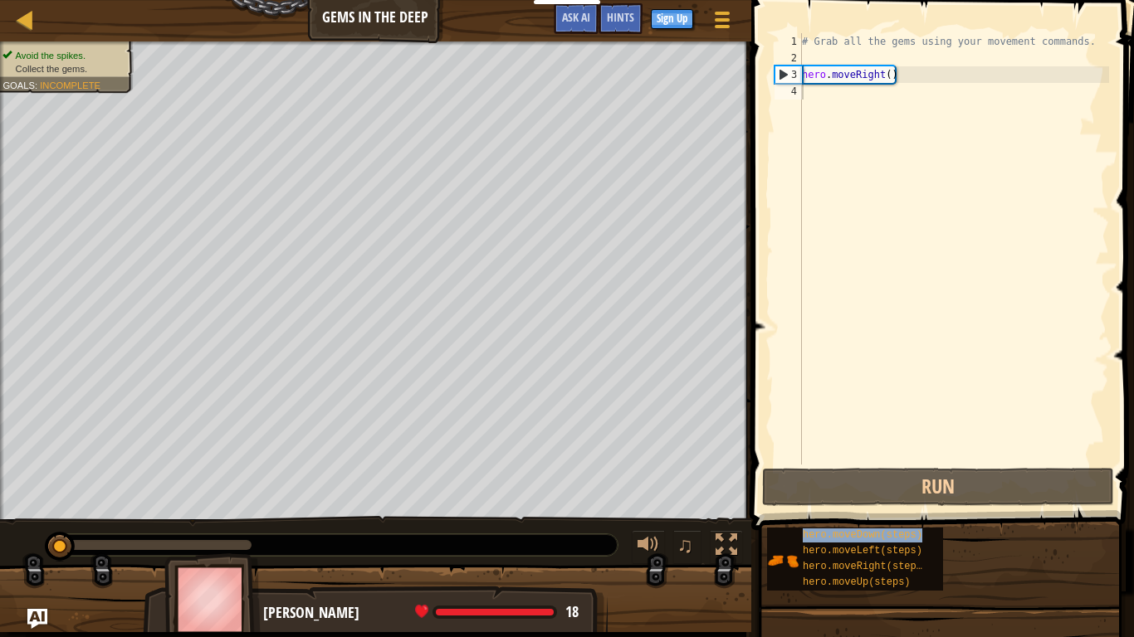
click at [890, 77] on div "# Grab all the gems using your movement commands. hero . moveRight ( )" at bounding box center [953, 265] width 310 height 465
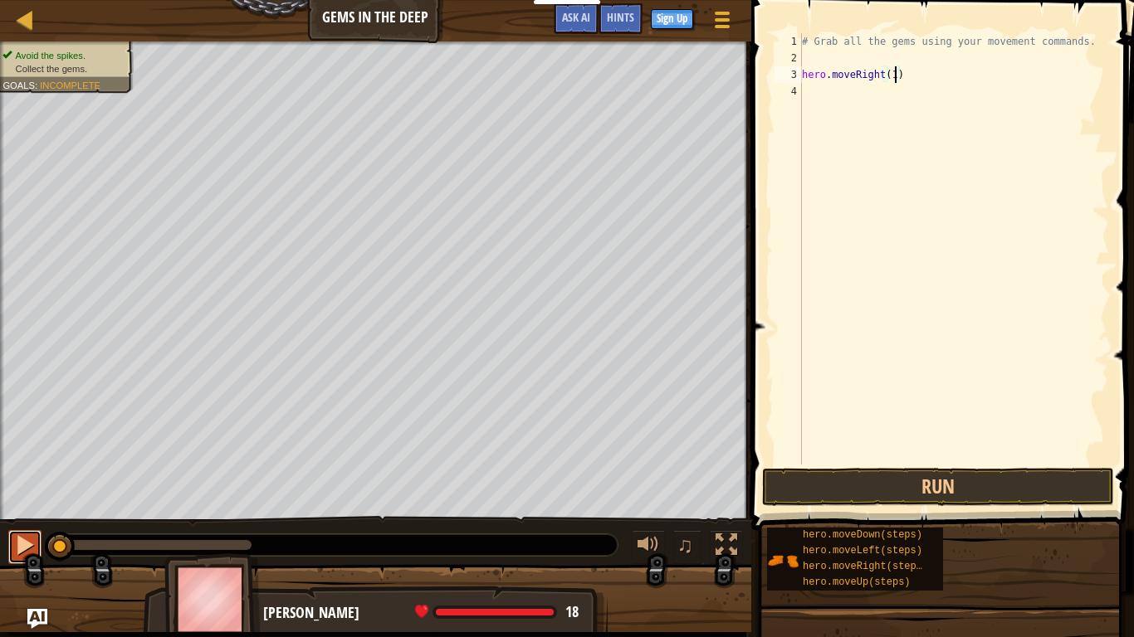
click at [26, 524] on div at bounding box center [25, 545] width 22 height 22
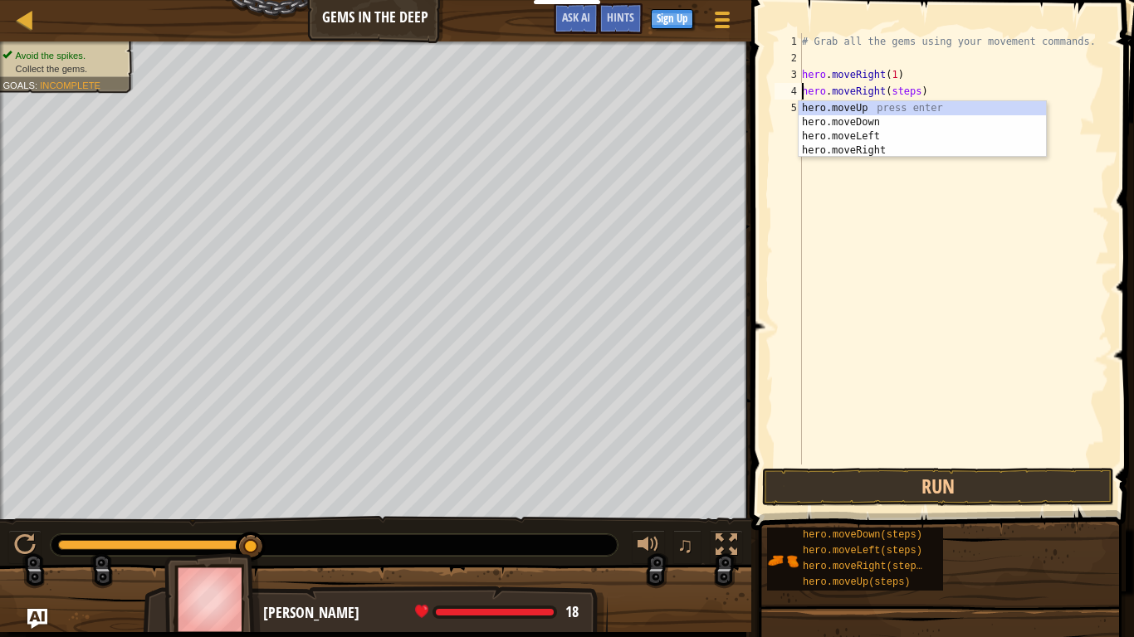
click at [914, 90] on div "# Grab all the gems using your movement commands. hero . moveRight ( 1 ) hero .…" at bounding box center [953, 265] width 310 height 465
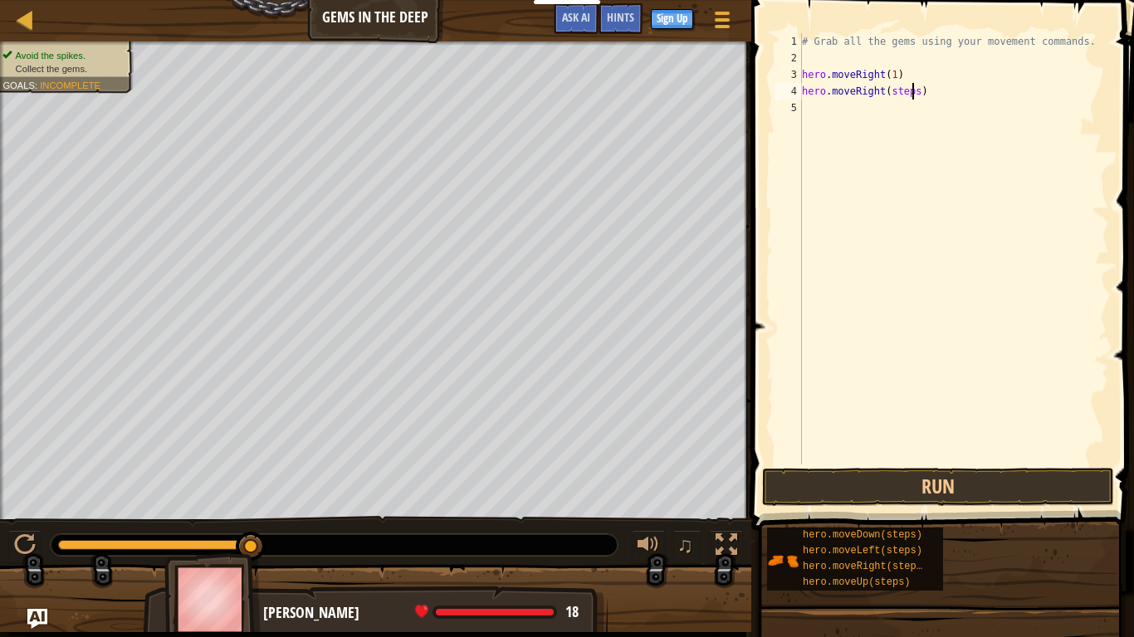
click at [920, 92] on div "# Grab all the gems using your movement commands. hero . moveRight ( 1 ) hero .…" at bounding box center [953, 265] width 310 height 465
click at [967, 490] on button "Run" at bounding box center [938, 487] width 352 height 38
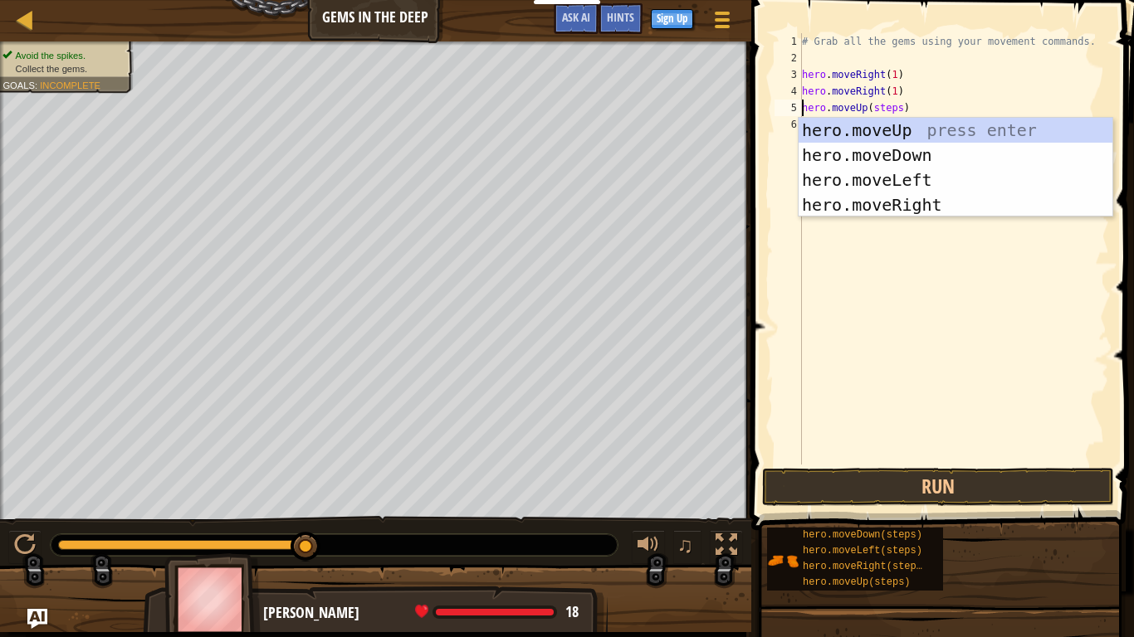
click at [900, 110] on div "# Grab all the gems using your movement commands. hero . moveRight ( 1 ) hero .…" at bounding box center [953, 265] width 310 height 465
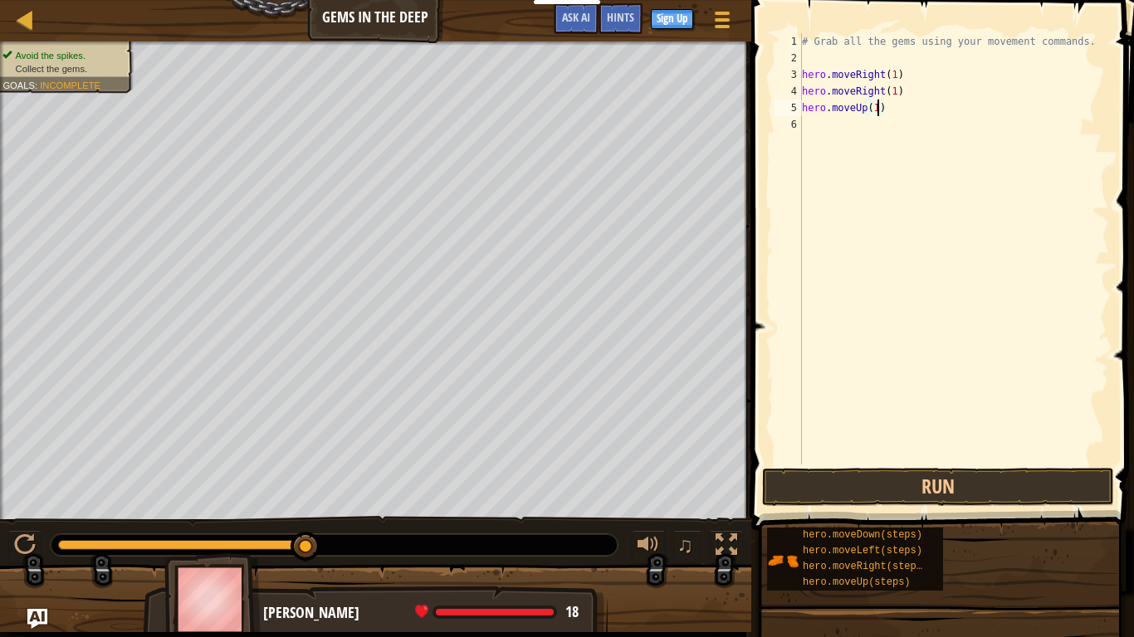
scroll to position [7, 11]
click at [824, 490] on button "Run" at bounding box center [938, 487] width 352 height 38
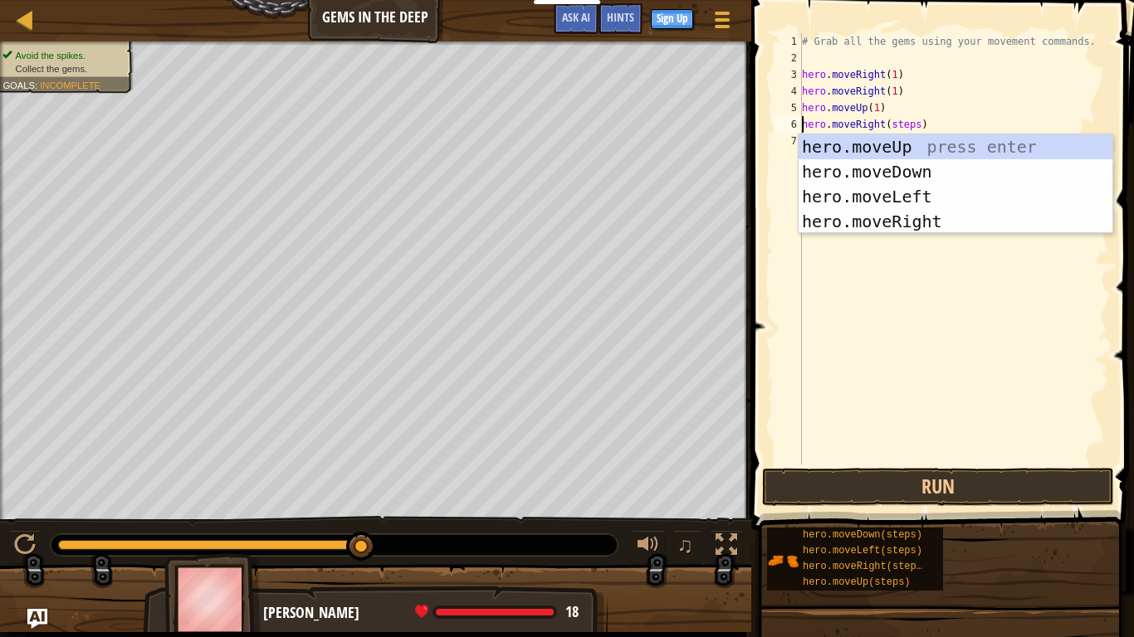
click at [919, 120] on div "# Grab all the gems using your movement commands. hero . moveRight ( 1 ) hero .…" at bounding box center [953, 265] width 310 height 465
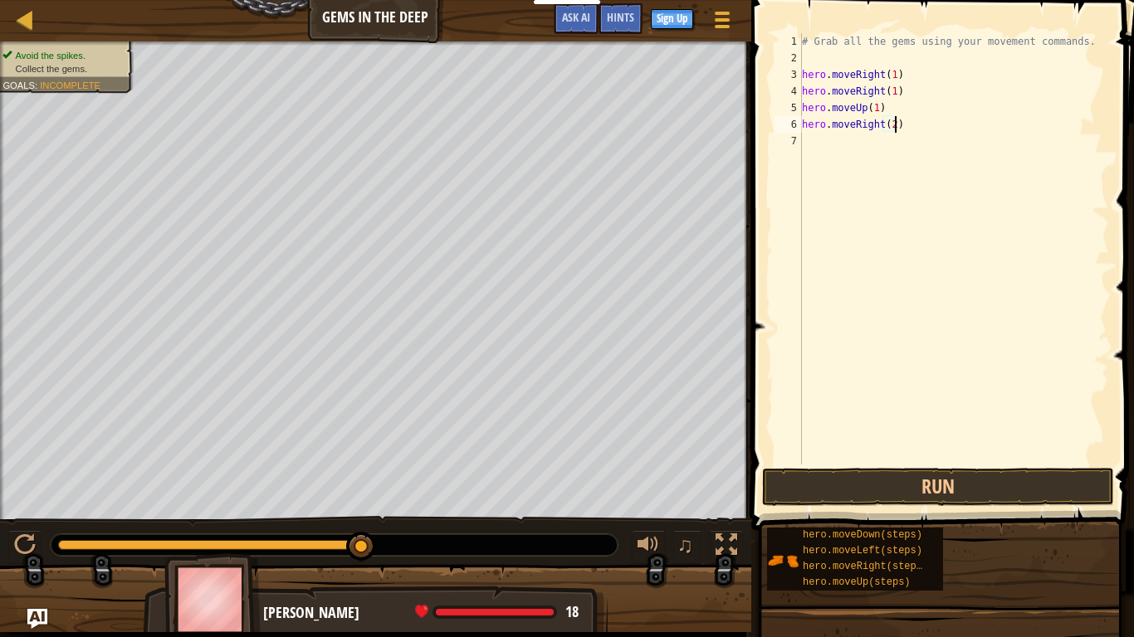
scroll to position [7, 13]
click at [865, 478] on button "Run" at bounding box center [938, 487] width 352 height 38
click at [901, 142] on div "# Grab all the gems using your movement commands. hero . moveRight ( 1 ) hero .…" at bounding box center [953, 265] width 310 height 465
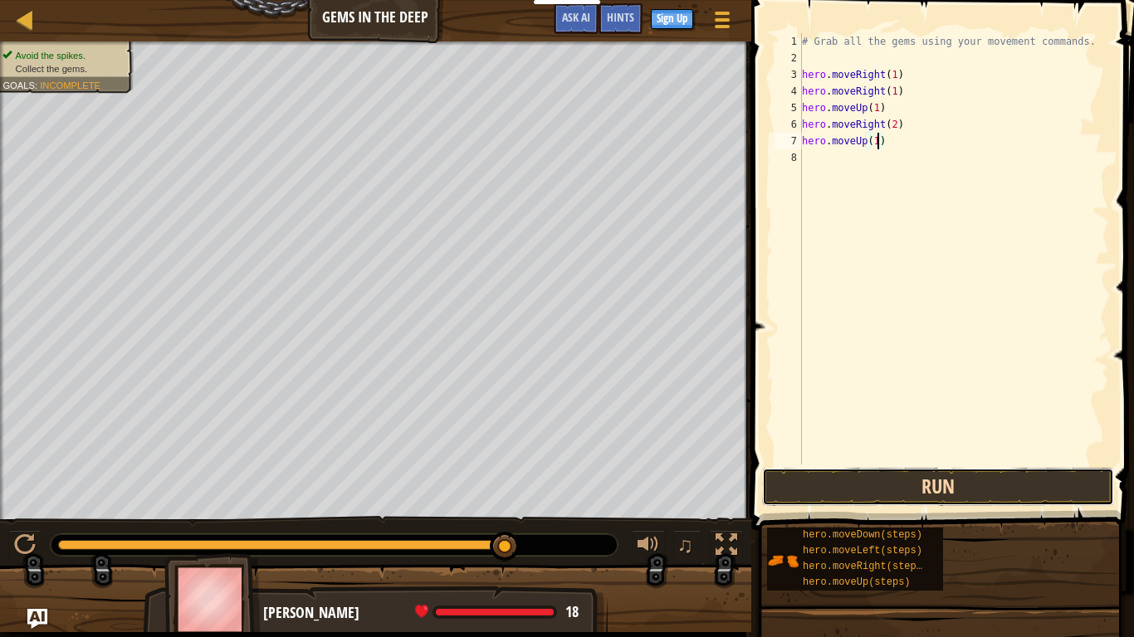
click at [968, 473] on button "Run" at bounding box center [938, 487] width 352 height 38
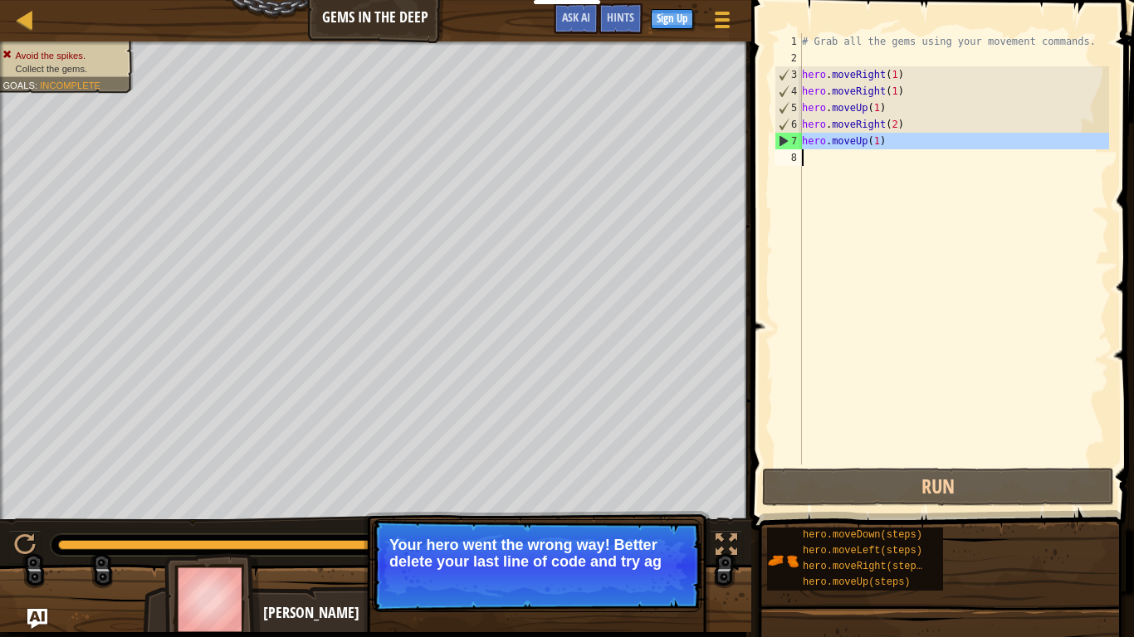
drag, startPoint x: 797, startPoint y: 141, endPoint x: 773, endPoint y: 166, distance: 34.1
type textarea "hero.moveUp(1)"
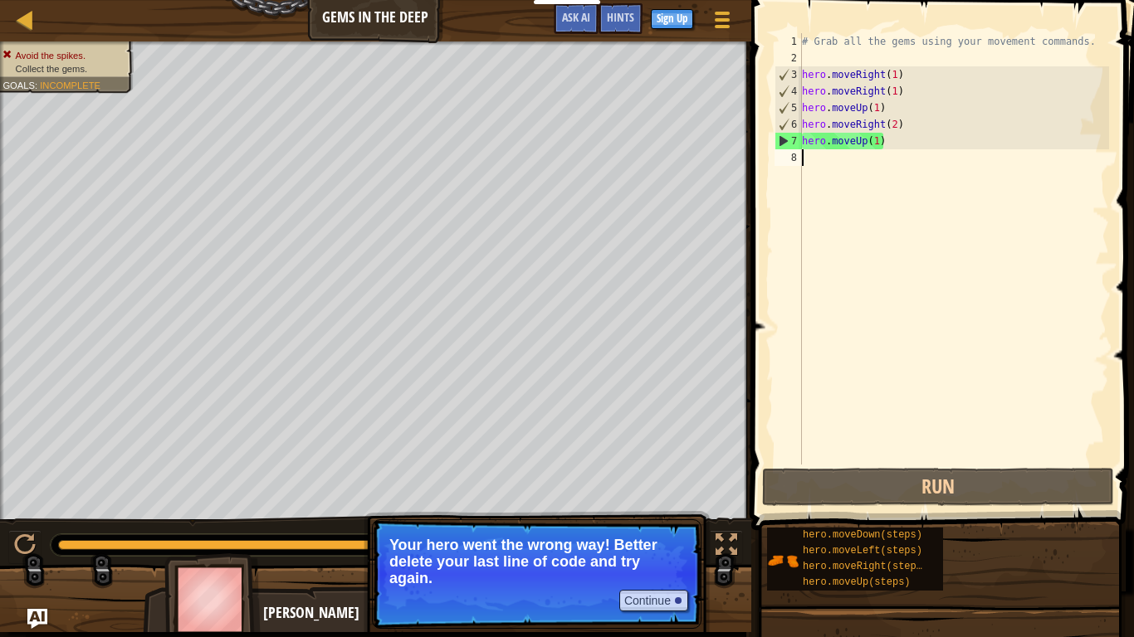
click at [899, 148] on div "# Grab all the gems using your movement commands. hero . moveRight ( 1 ) hero .…" at bounding box center [953, 265] width 310 height 465
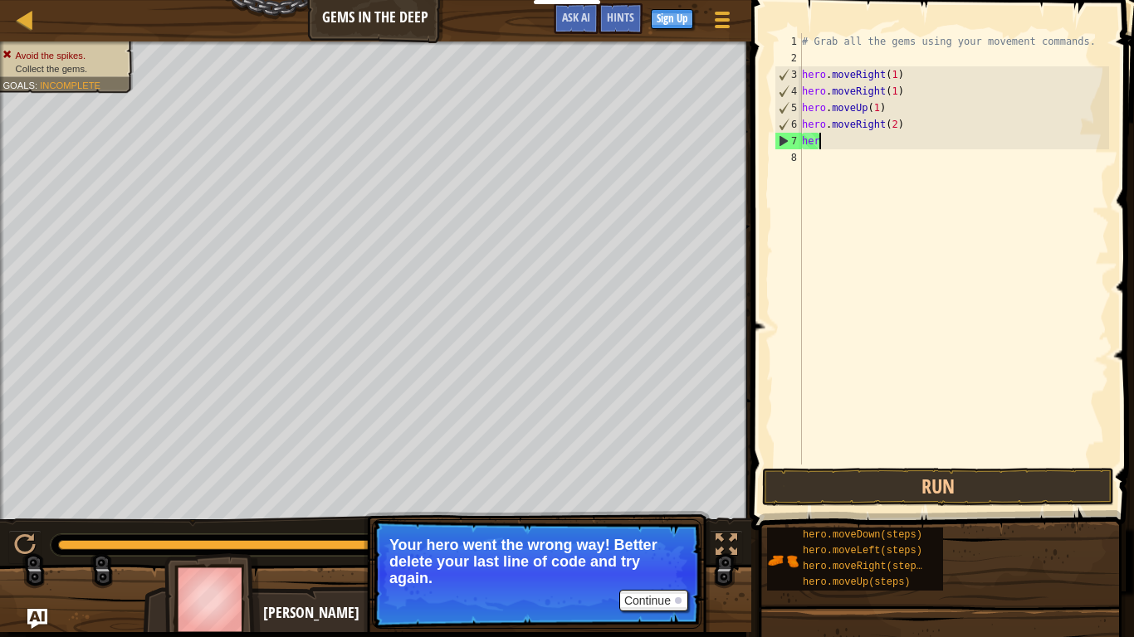
type textarea "h"
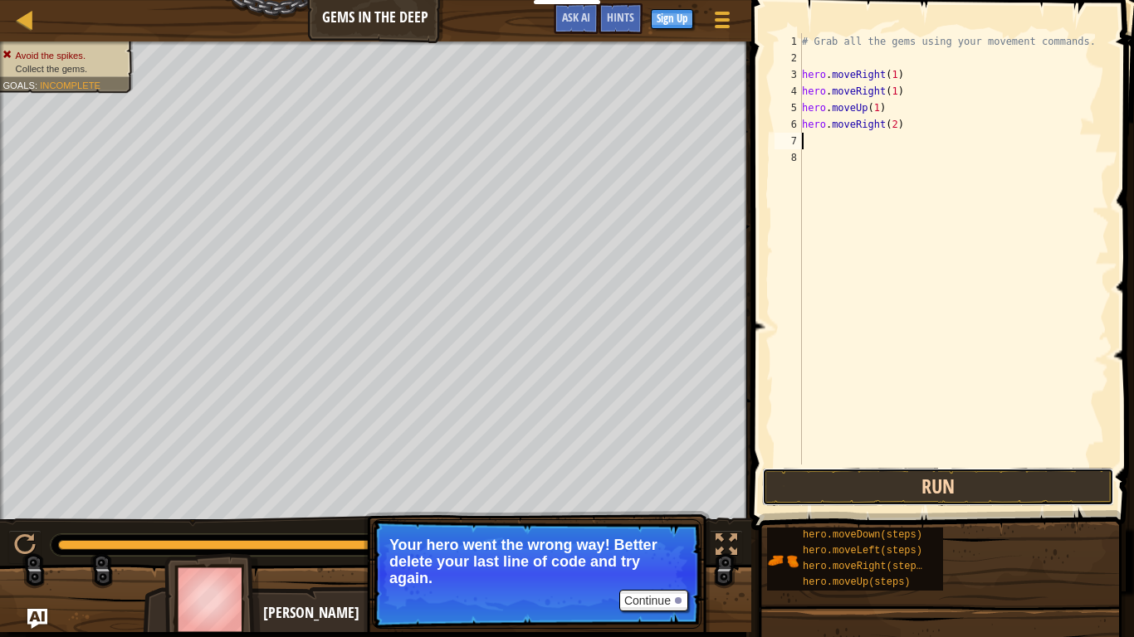
click at [871, 480] on button "Run" at bounding box center [938, 487] width 352 height 38
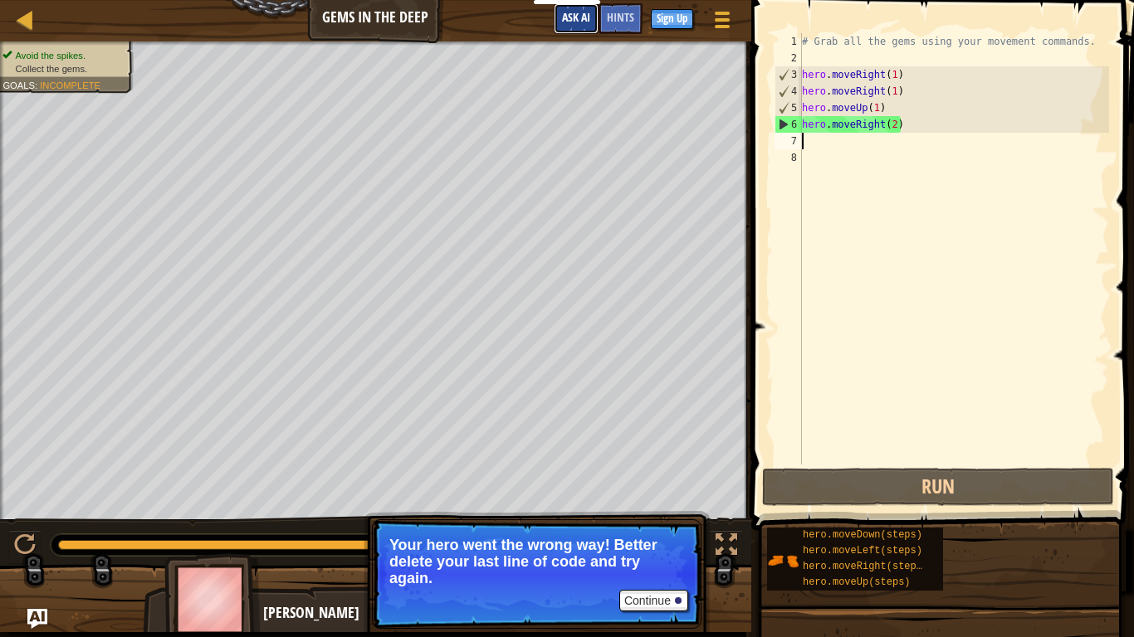
click at [589, 27] on button "Ask AI" at bounding box center [576, 18] width 45 height 31
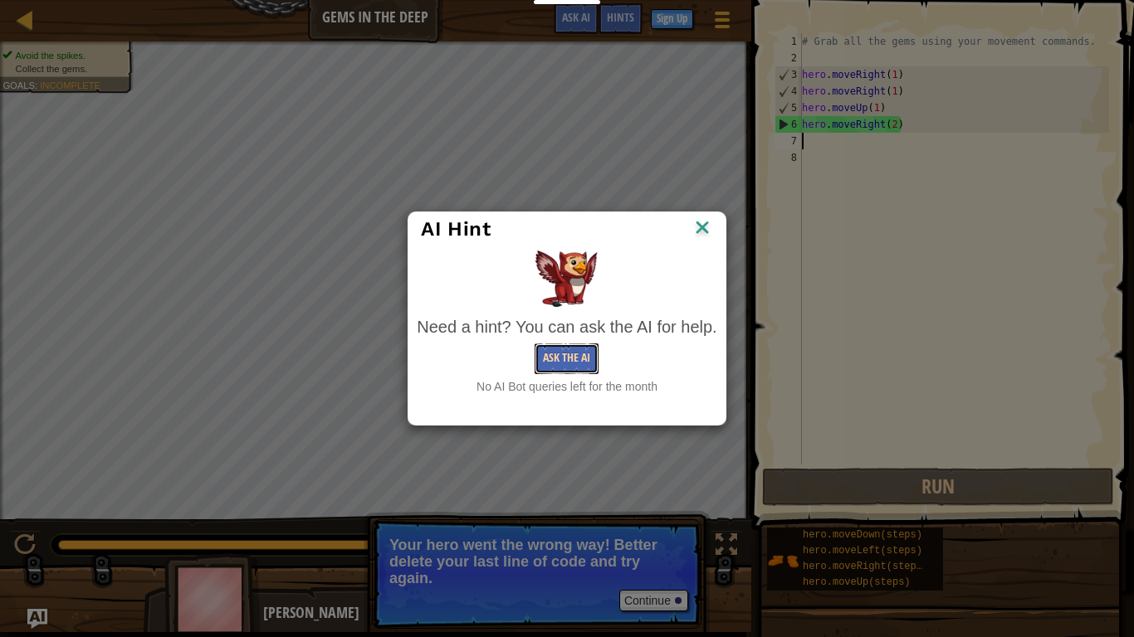
click at [579, 363] on button "Ask the AI" at bounding box center [566, 359] width 64 height 31
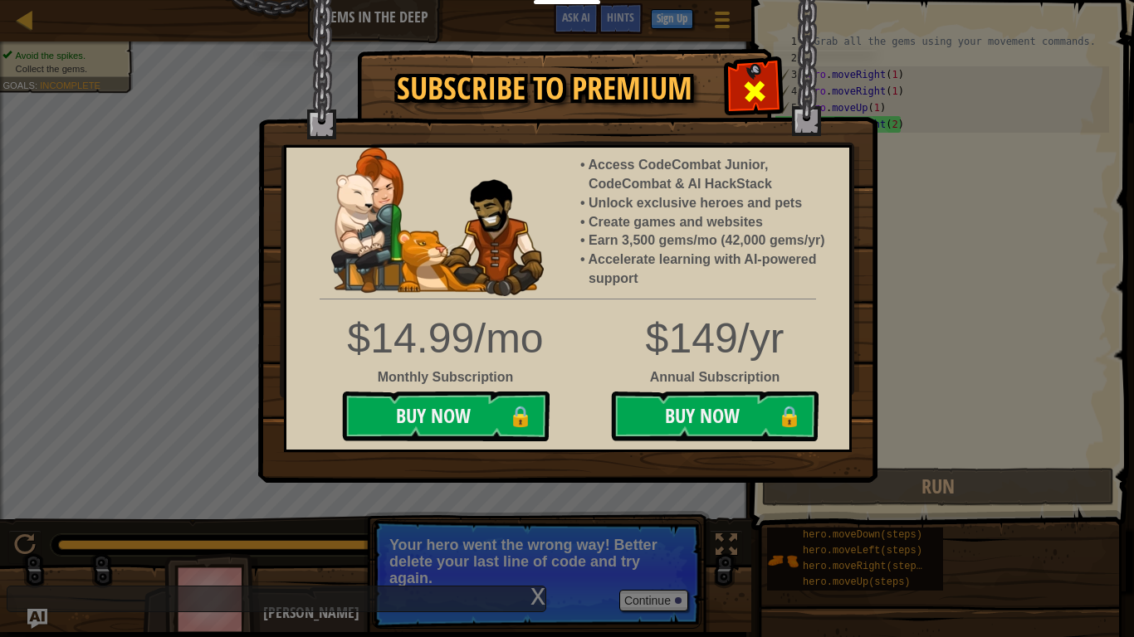
click at [743, 88] on span at bounding box center [754, 91] width 27 height 27
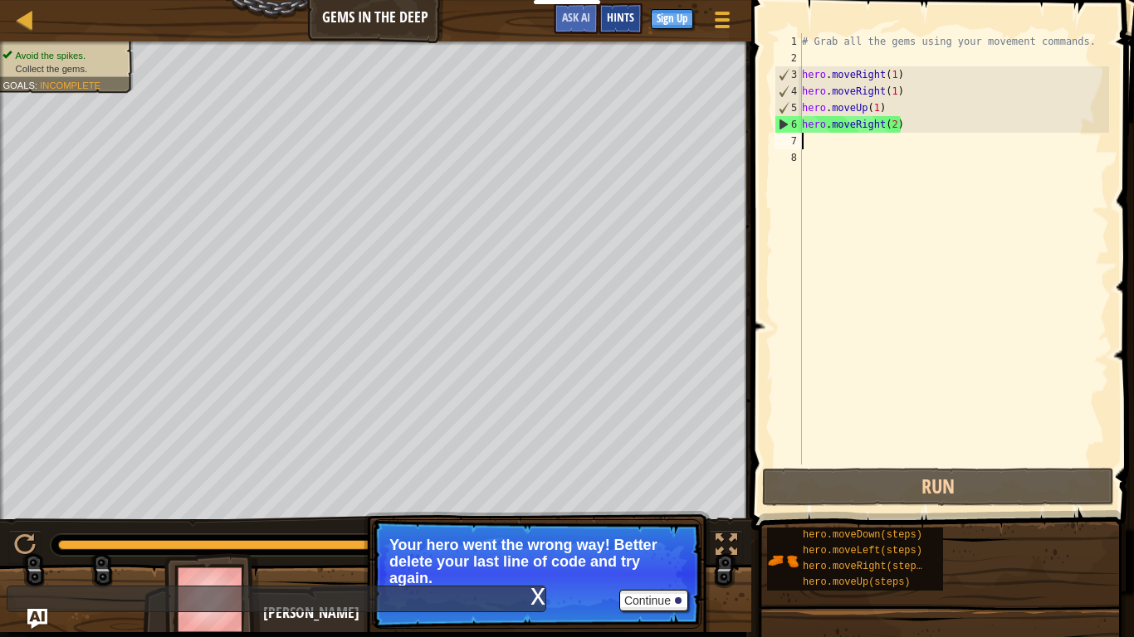
click at [622, 16] on span "Hints" at bounding box center [620, 17] width 27 height 16
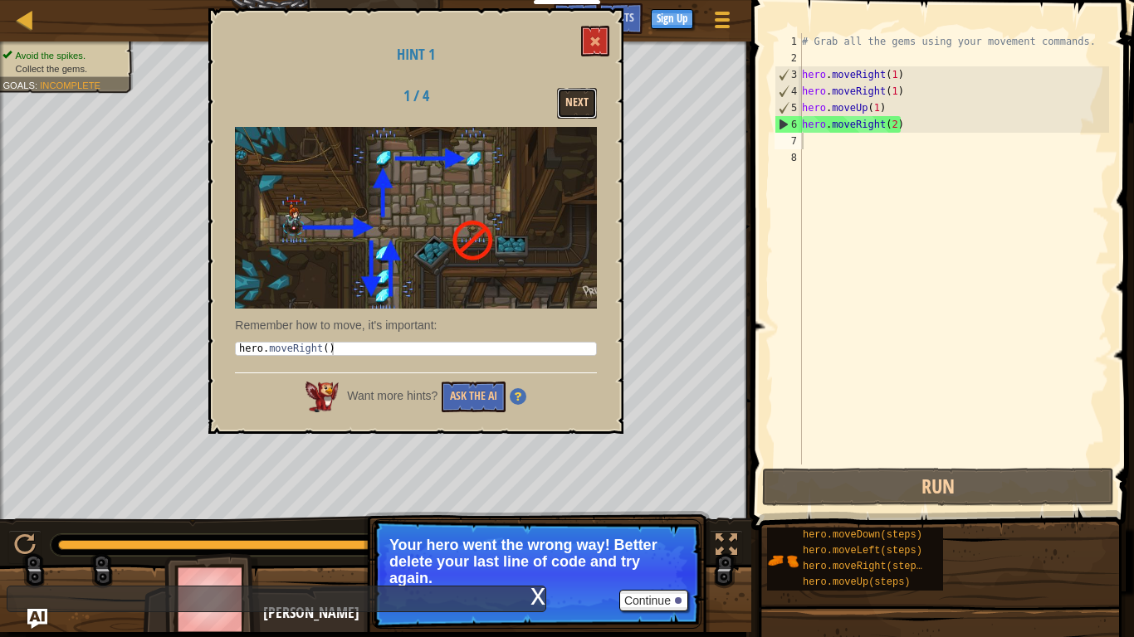
click at [583, 110] on button "Next" at bounding box center [577, 103] width 40 height 31
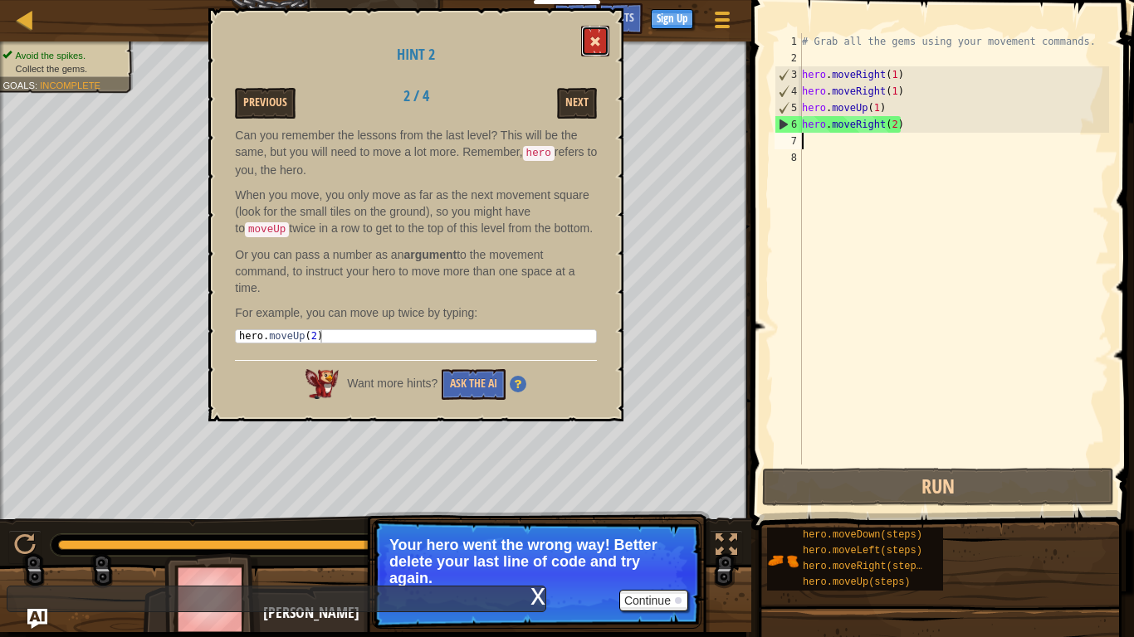
click at [599, 46] on span at bounding box center [595, 42] width 12 height 12
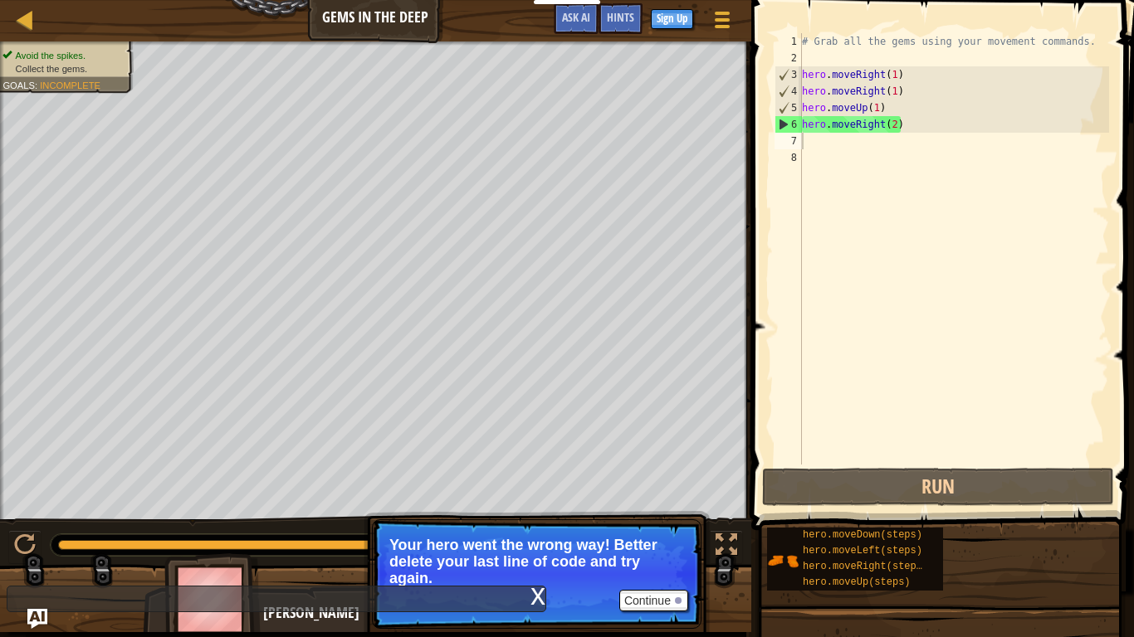
click at [926, 146] on div "# Grab all the gems using your movement commands. hero . moveRight ( 1 ) hero .…" at bounding box center [953, 265] width 310 height 465
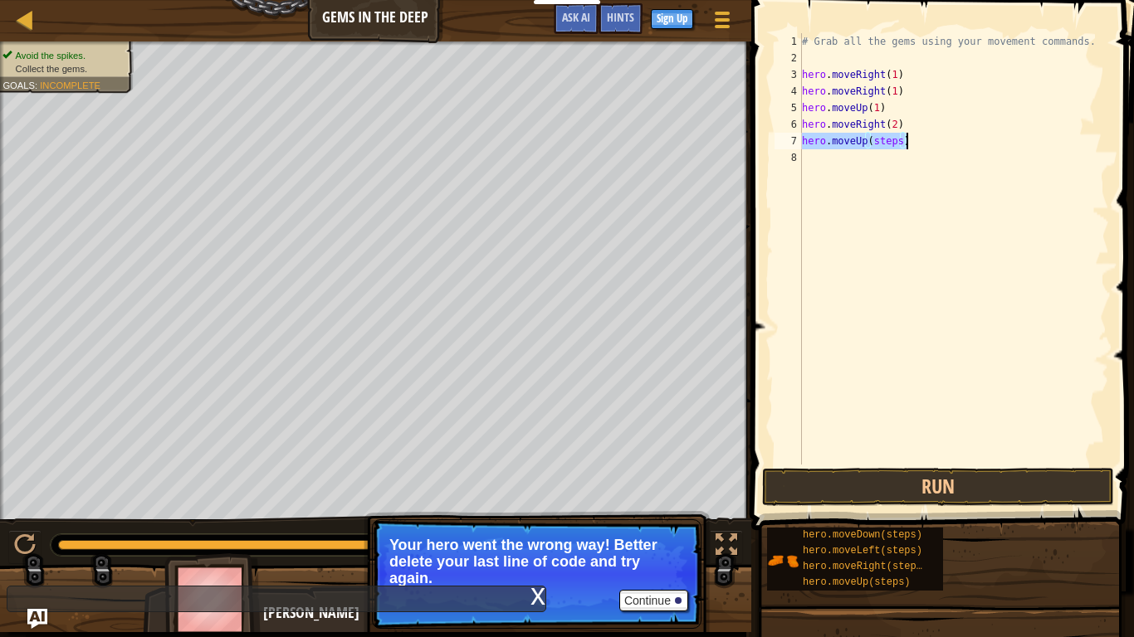
click at [895, 141] on div "# Grab all the gems using your movement commands. hero . moveRight ( 1 ) hero .…" at bounding box center [953, 249] width 310 height 432
click at [900, 142] on div "# Grab all the gems using your movement commands. hero . moveRight ( 1 ) hero .…" at bounding box center [953, 265] width 310 height 465
type textarea "hero.moveUp(2)"
click at [35, 524] on div at bounding box center [25, 545] width 22 height 22
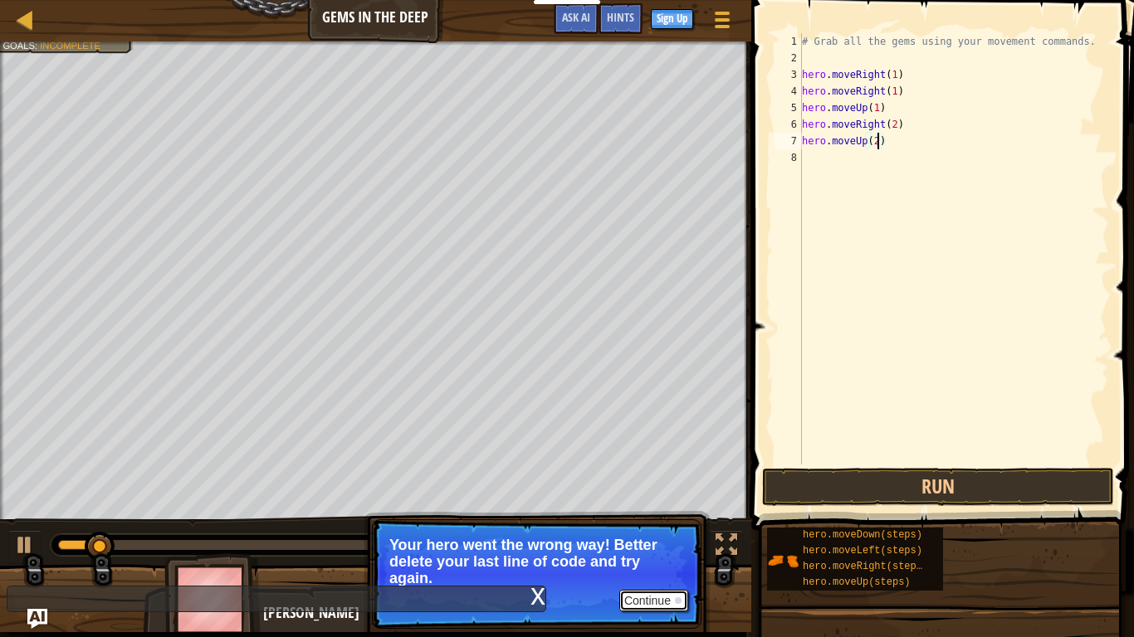
click at [631, 524] on button "Continue" at bounding box center [653, 601] width 69 height 22
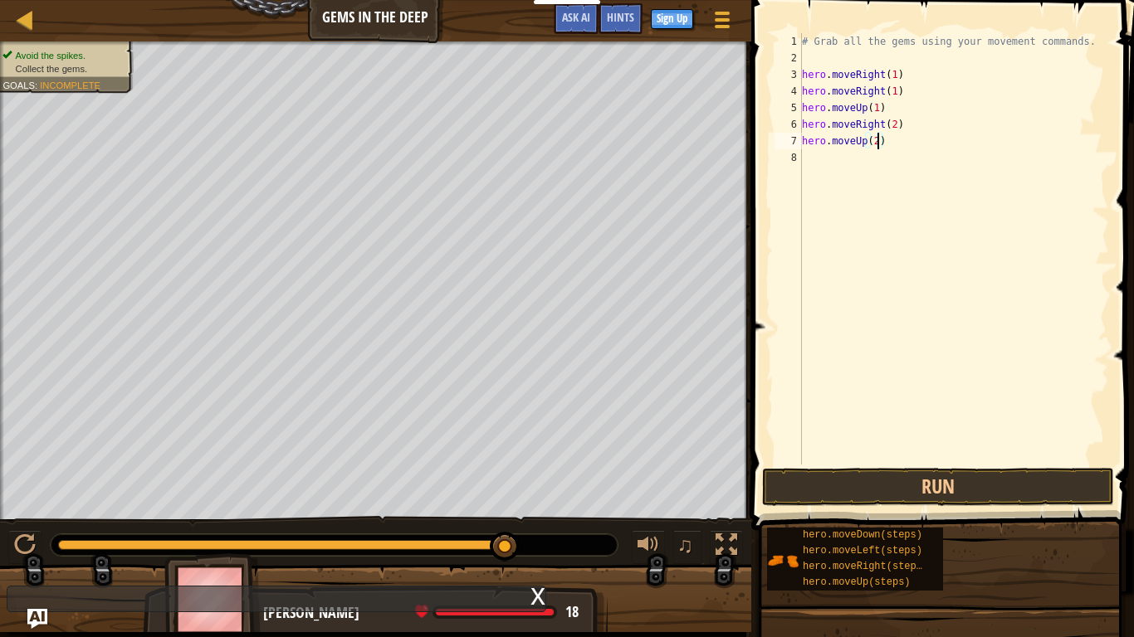
click at [817, 133] on div "# Grab all the gems using your movement commands. hero . moveRight ( 1 ) hero .…" at bounding box center [953, 265] width 310 height 465
click at [817, 158] on div "# Grab all the gems using your movement commands. hero . moveRight ( 1 ) hero .…" at bounding box center [953, 265] width 310 height 465
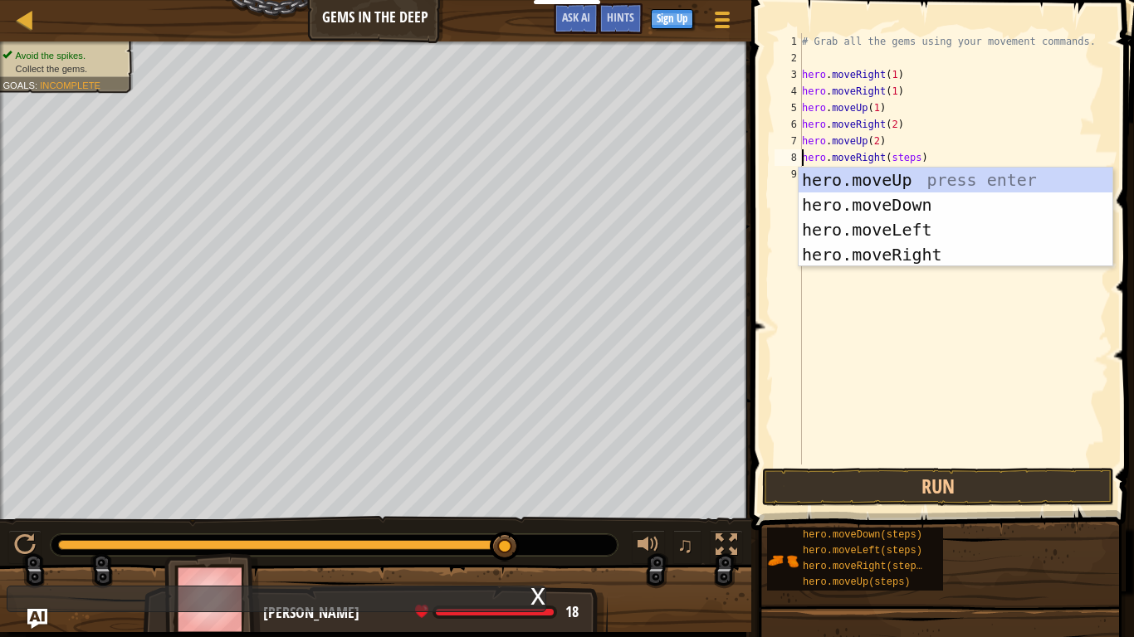
click at [918, 159] on div "# Grab all the gems using your movement commands. hero . moveRight ( 1 ) hero .…" at bounding box center [953, 265] width 310 height 465
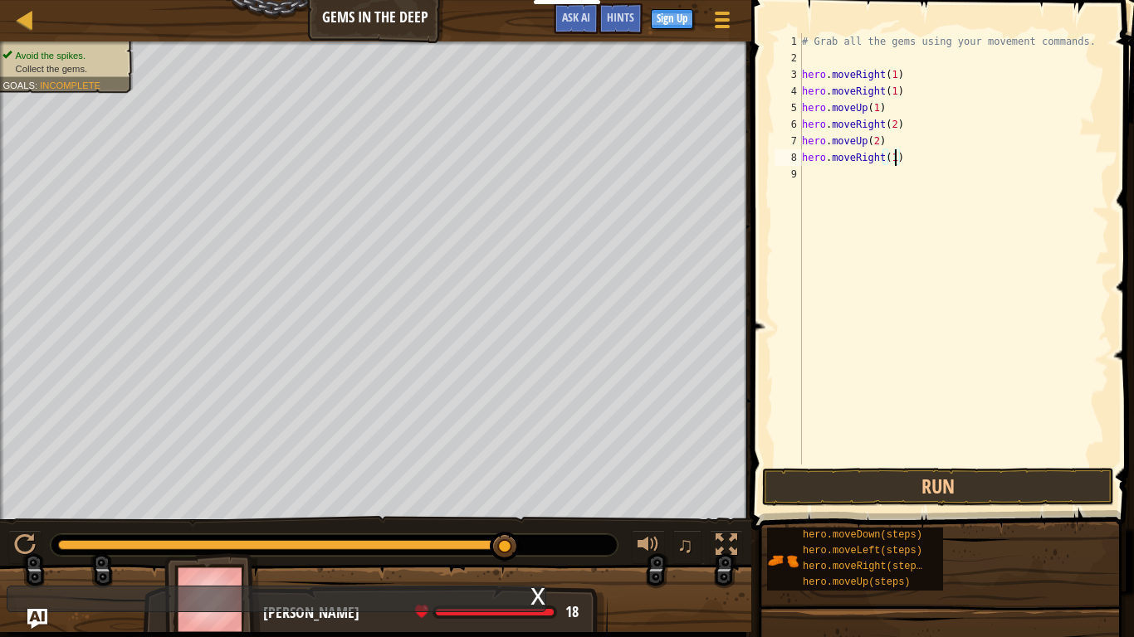
scroll to position [7, 13]
click at [1011, 488] on button "Run" at bounding box center [938, 487] width 352 height 38
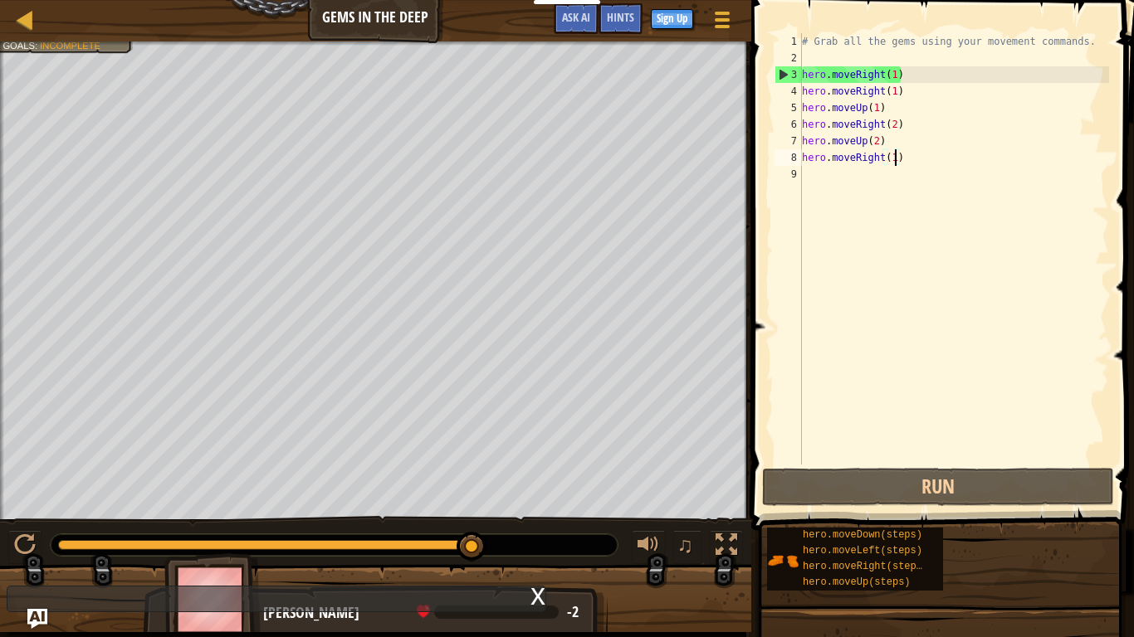
click at [887, 142] on div "# Grab all the gems using your movement commands. hero . moveRight ( 1 ) hero .…" at bounding box center [953, 265] width 310 height 465
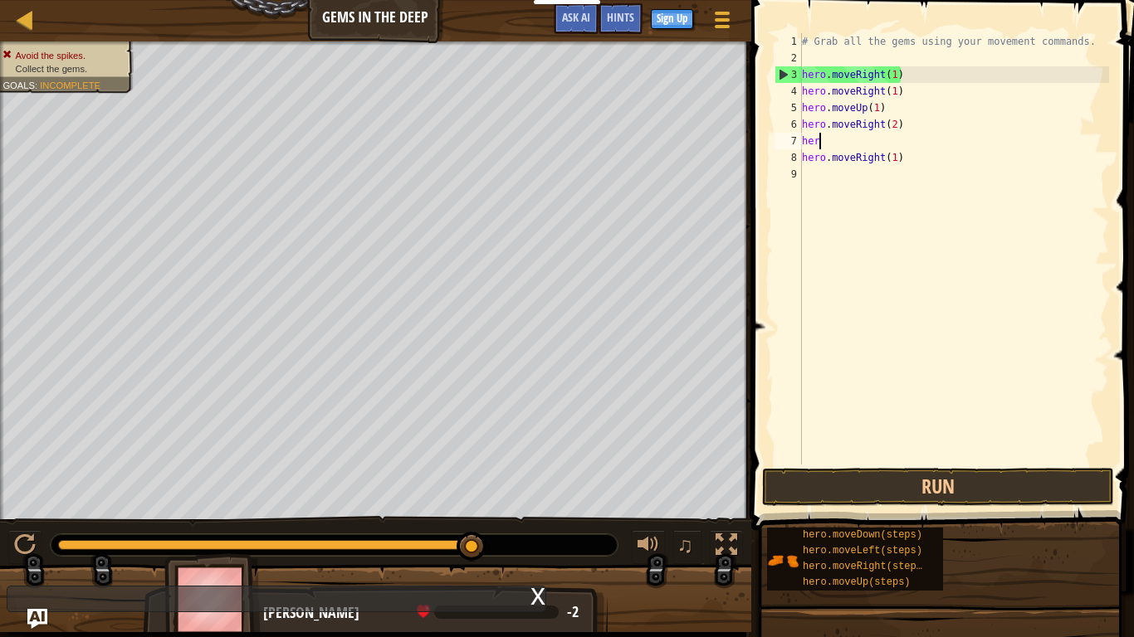
scroll to position [7, 1]
type textarea "h"
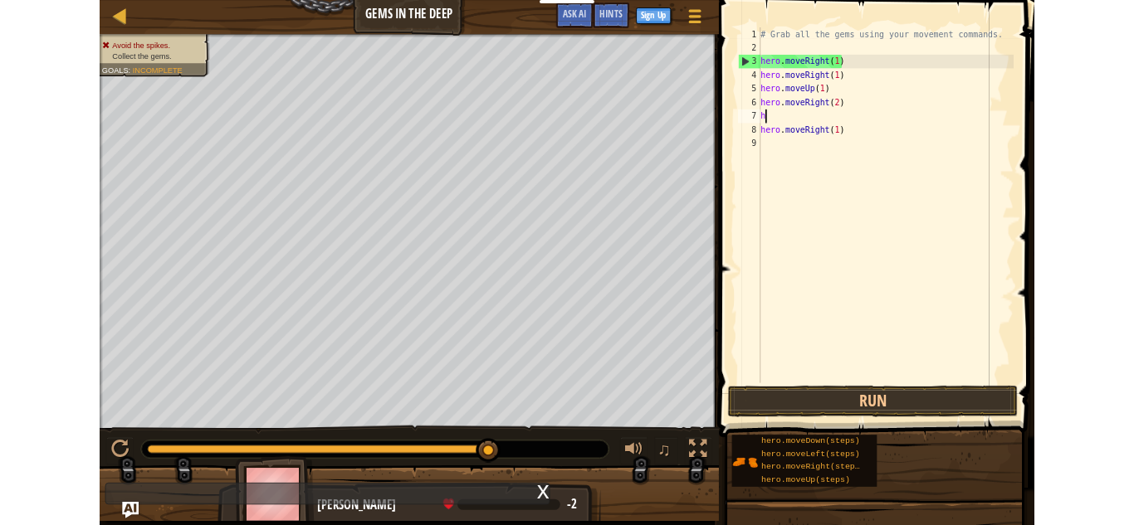
scroll to position [7, 0]
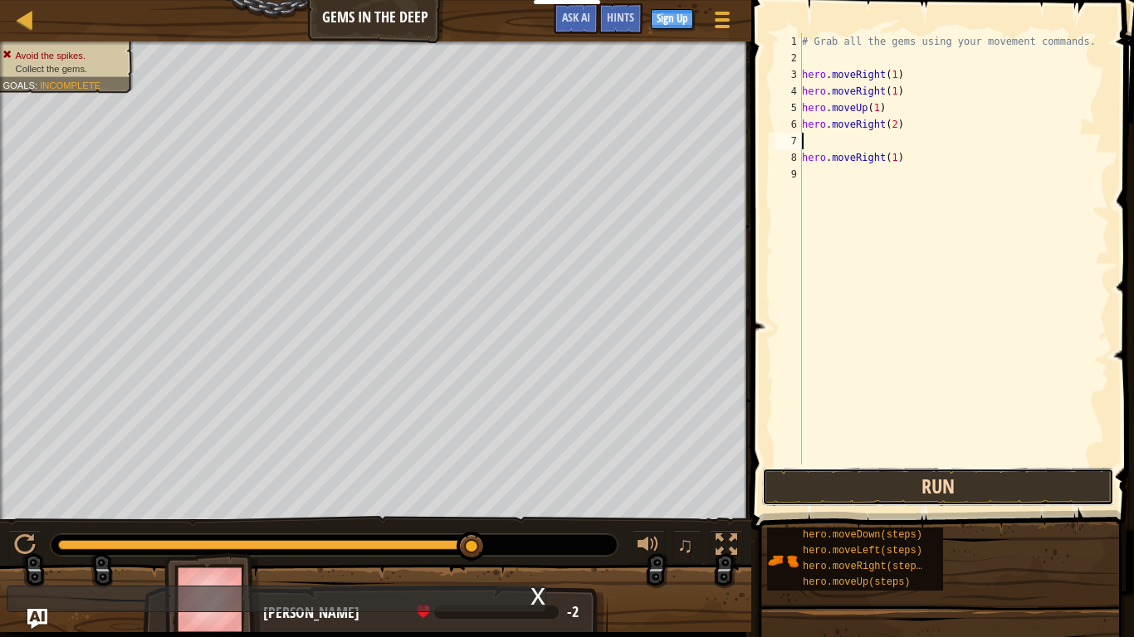
click at [929, 483] on button "Run" at bounding box center [938, 487] width 352 height 38
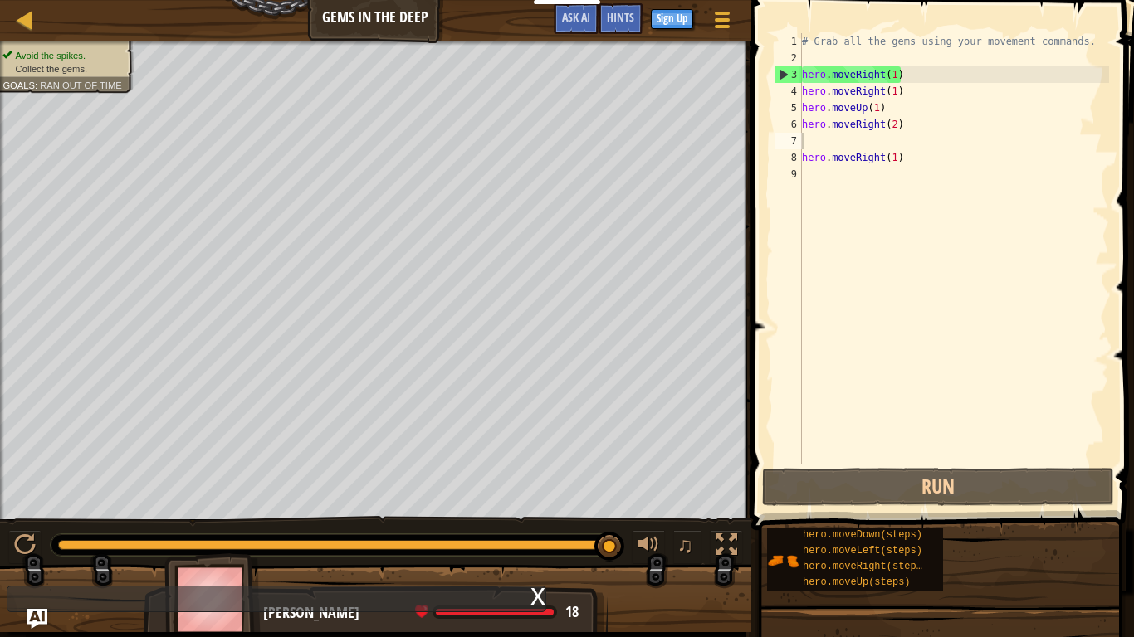
click at [401, 17] on div "Map Gems in the Deep Game Menu Done Sign Up Hints Ask AI" at bounding box center [375, 20] width 751 height 41
click at [27, 22] on div at bounding box center [25, 19] width 21 height 21
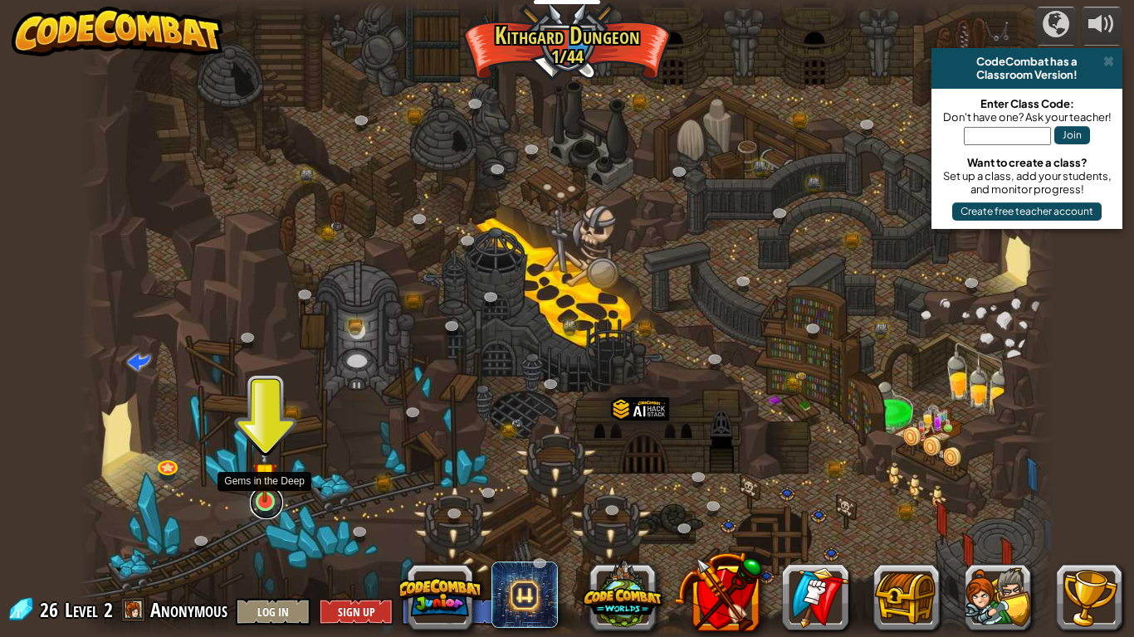
click at [265, 506] on link at bounding box center [266, 502] width 33 height 33
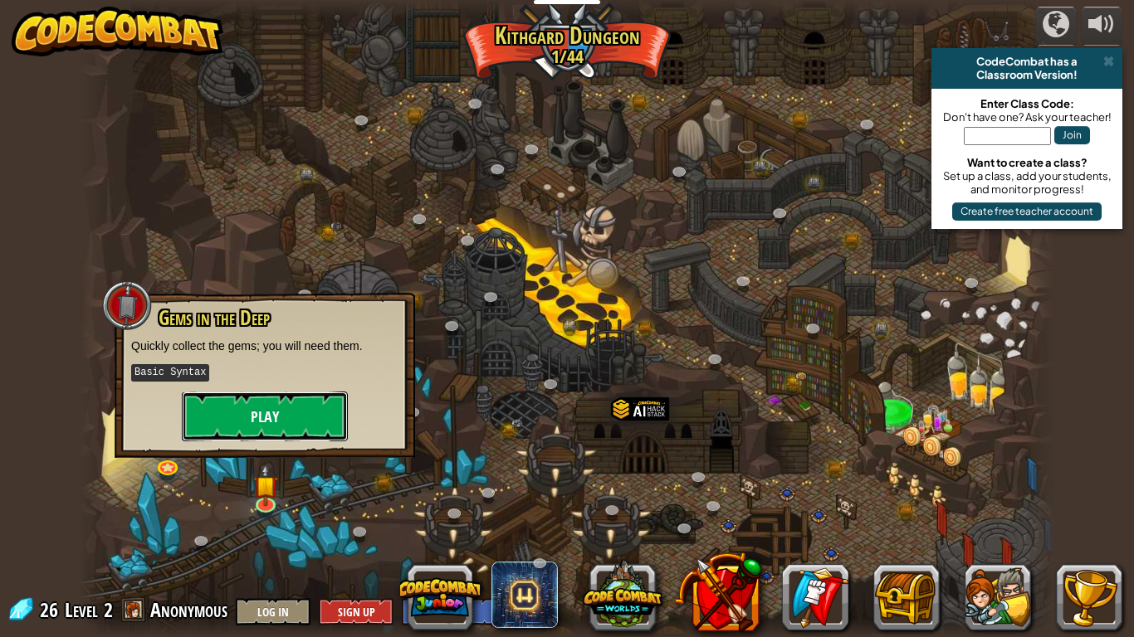
click at [277, 410] on button "Play" at bounding box center [265, 417] width 166 height 50
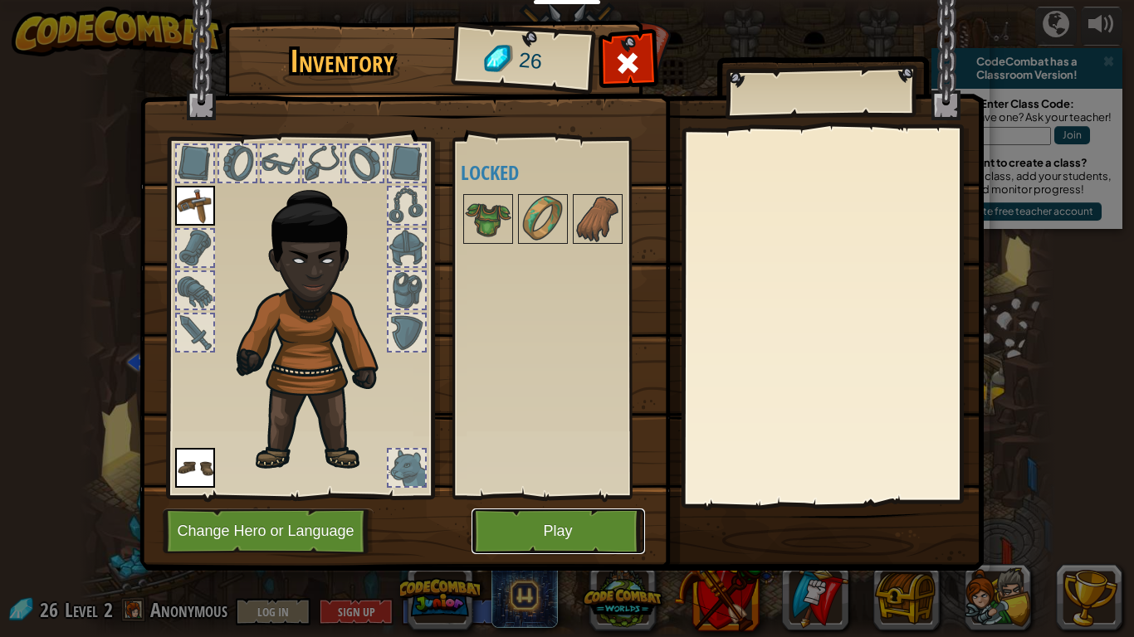
click at [596, 524] on button "Play" at bounding box center [557, 532] width 173 height 46
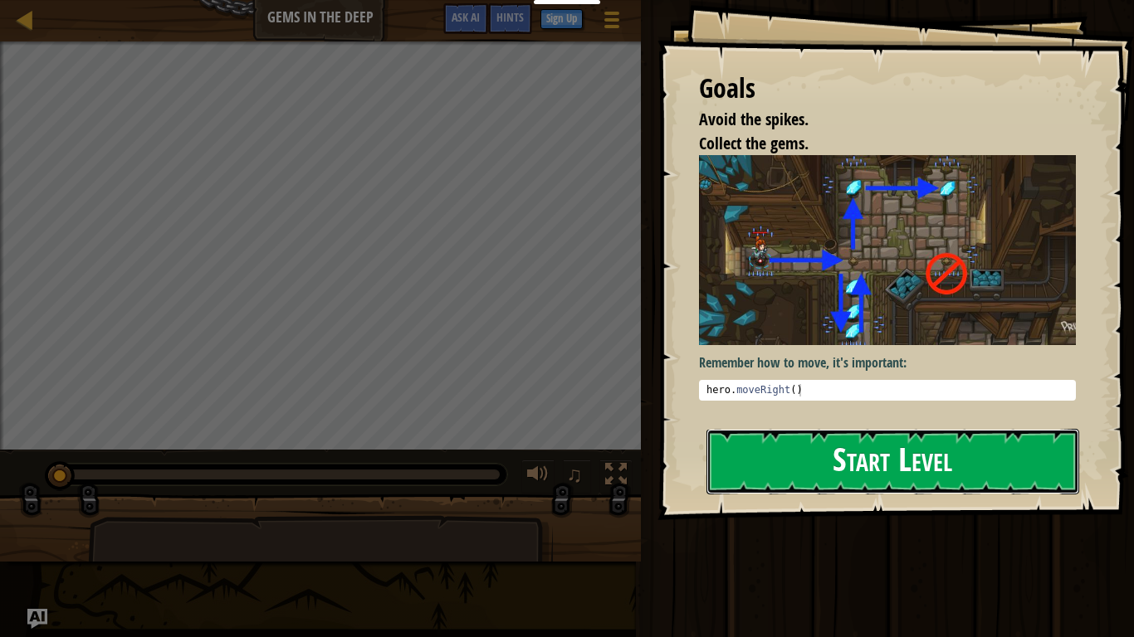
click at [796, 494] on button "Start Level" at bounding box center [892, 462] width 373 height 66
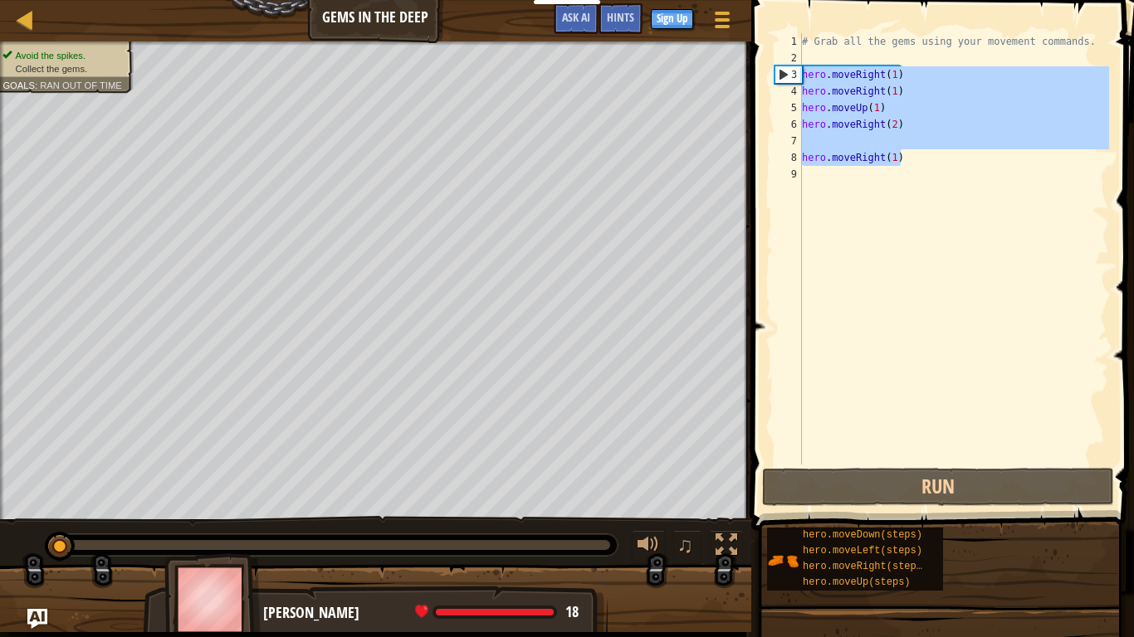
drag, startPoint x: 910, startPoint y: 162, endPoint x: 762, endPoint y: 47, distance: 186.9
click at [762, 47] on div "1 2 3 4 5 6 7 8 9 # Grab all the gems using your movement commands. hero . move…" at bounding box center [940, 297] width 388 height 579
type textarea "# Grab all the gems using your movement commands."
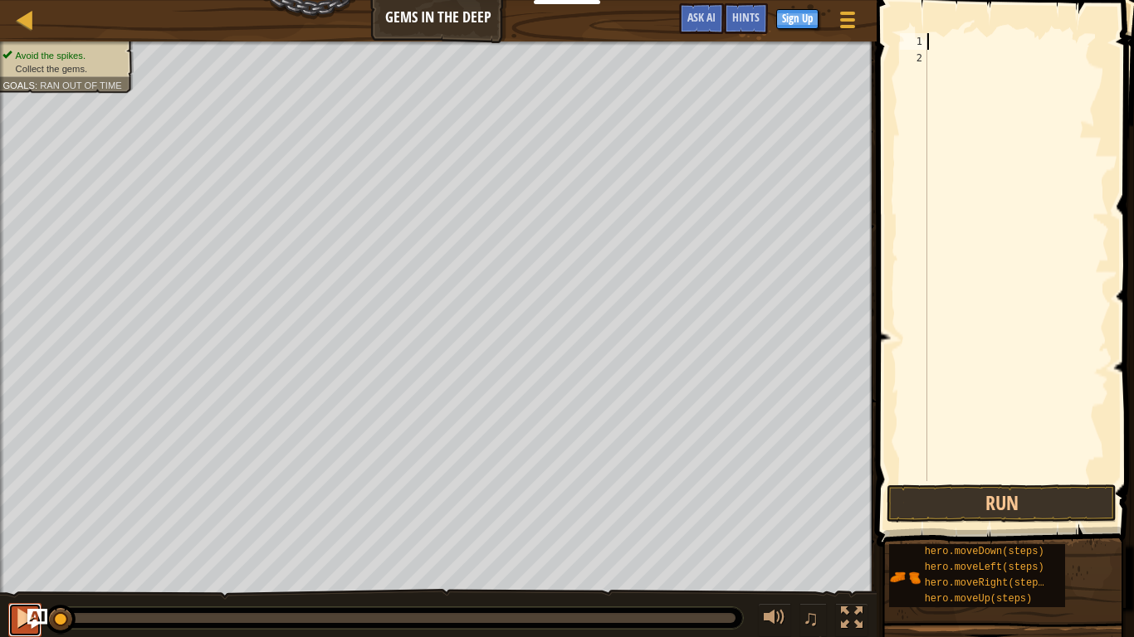
click at [19, 524] on div at bounding box center [25, 618] width 22 height 22
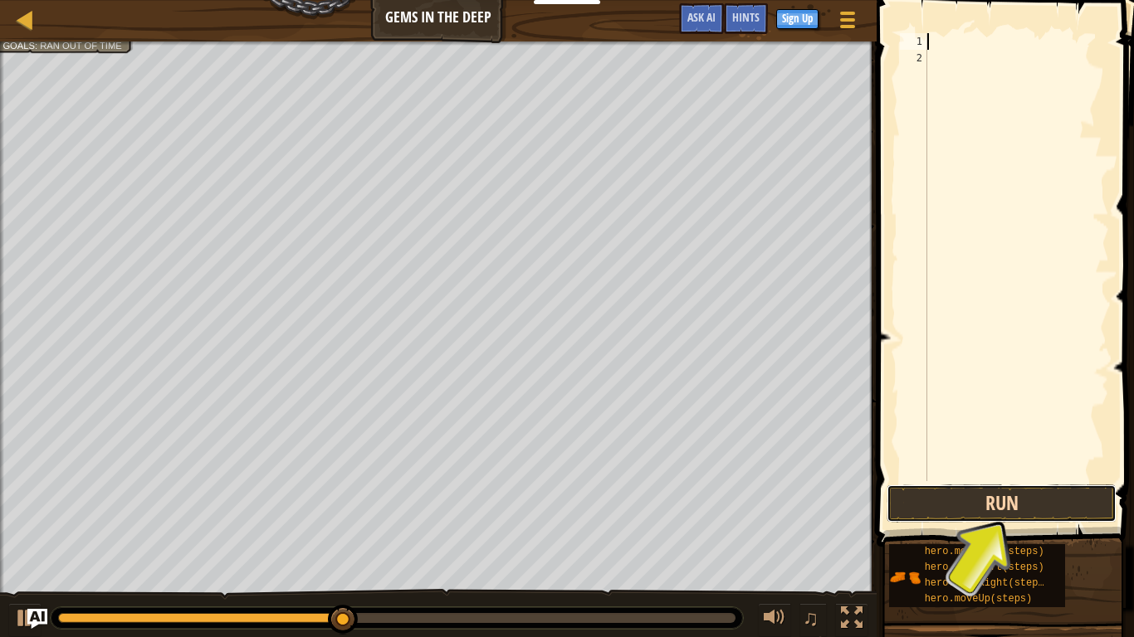
click at [1012, 485] on button "Run" at bounding box center [1001, 504] width 230 height 38
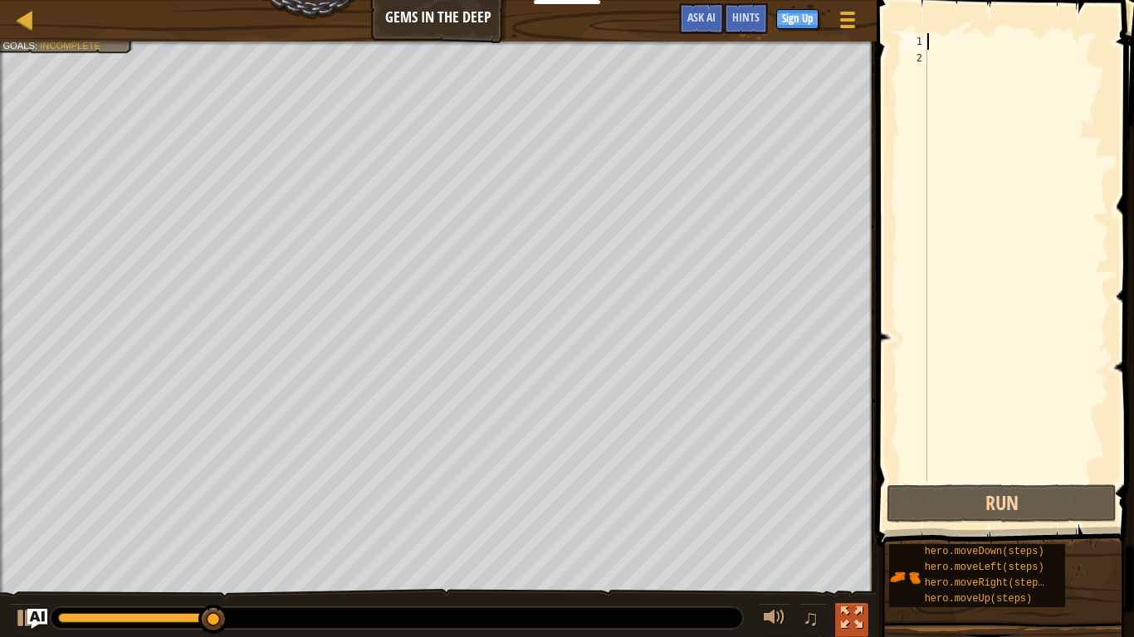
click at [857, 524] on div at bounding box center [852, 618] width 22 height 22
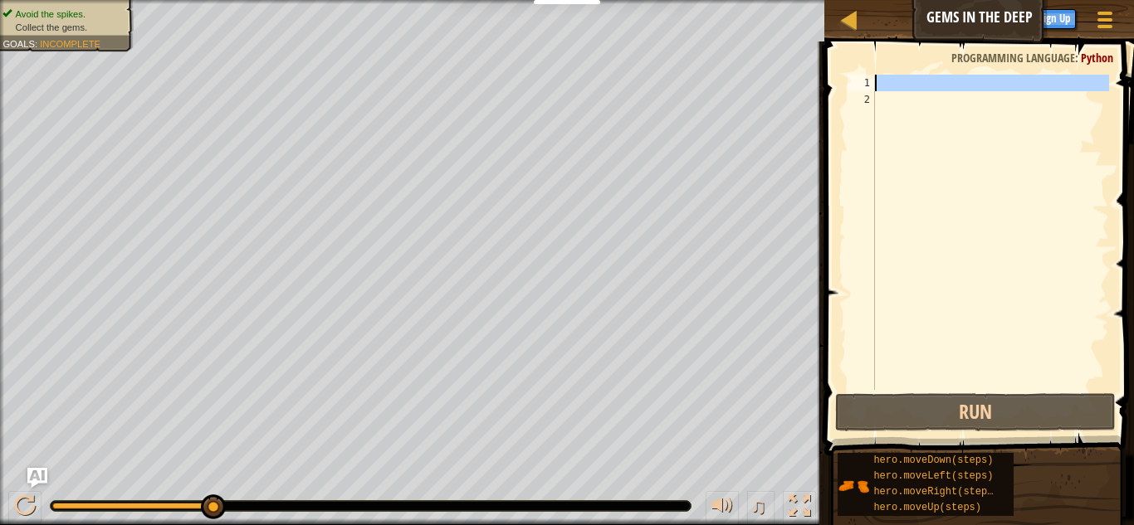
drag, startPoint x: 912, startPoint y: 97, endPoint x: 835, endPoint y: 79, distance: 79.3
click at [835, 79] on div "1 2 ההההההההההההההההההההההההההההההההההההההההההההההההההההההההההההההההההההההההההה…" at bounding box center [976, 281] width 315 height 463
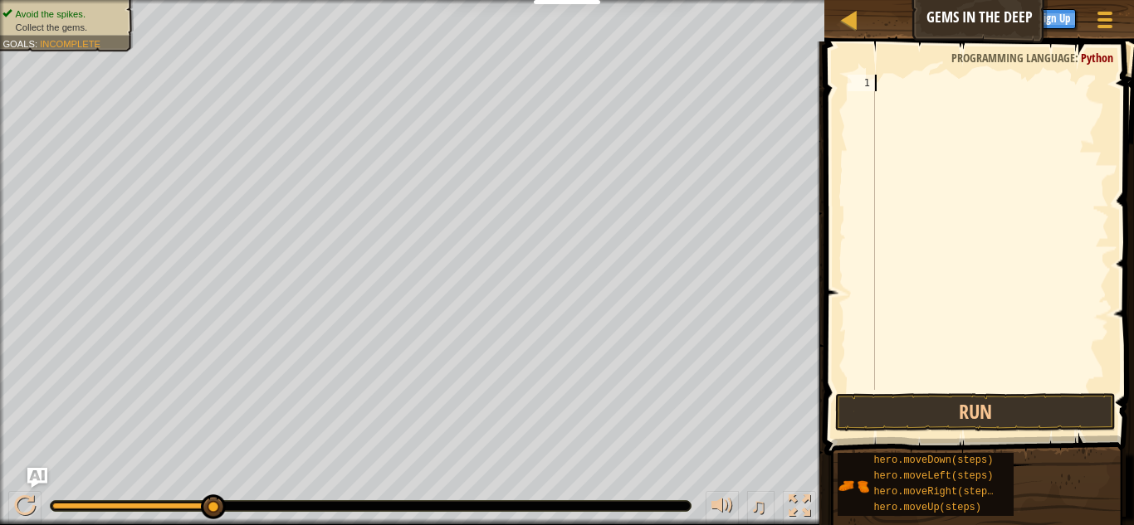
drag, startPoint x: 900, startPoint y: 88, endPoint x: 825, endPoint y: 61, distance: 79.5
click at [825, 61] on div "1 ההההההההההההההההההההההההההההההההההההההההההההההההההההההההההההההההההההההההההההה…" at bounding box center [976, 281] width 315 height 463
drag, startPoint x: 914, startPoint y: 94, endPoint x: 821, endPoint y: 68, distance: 97.2
click at [821, 68] on div "1 ההההההההההההההההההההההההההההההההההההההההההההההההההההההההההההההההההההההההההההה…" at bounding box center [976, 281] width 315 height 463
drag, startPoint x: 896, startPoint y: 112, endPoint x: 846, endPoint y: 22, distance: 102.9
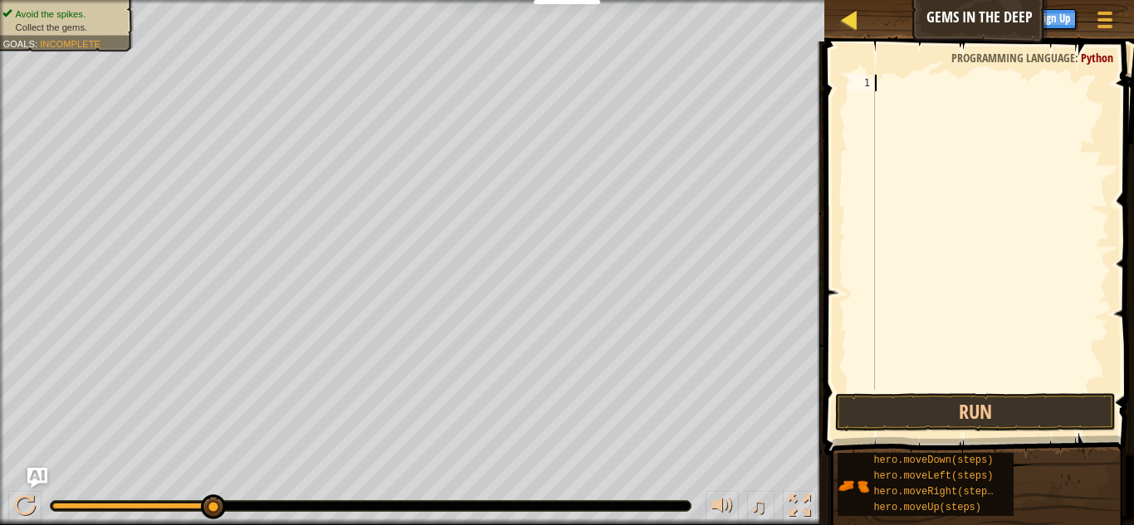
click at [846, 22] on div "Map Gems in the Deep Game Menu Done Sign Up Hints Ask AI 1 הההההההההההההההההההה…" at bounding box center [567, 262] width 1134 height 525
click at [910, 83] on div at bounding box center [989, 249] width 237 height 349
click at [18, 515] on div at bounding box center [25, 506] width 22 height 22
click at [992, 88] on div "hero . moveRight ( steps )" at bounding box center [989, 249] width 237 height 349
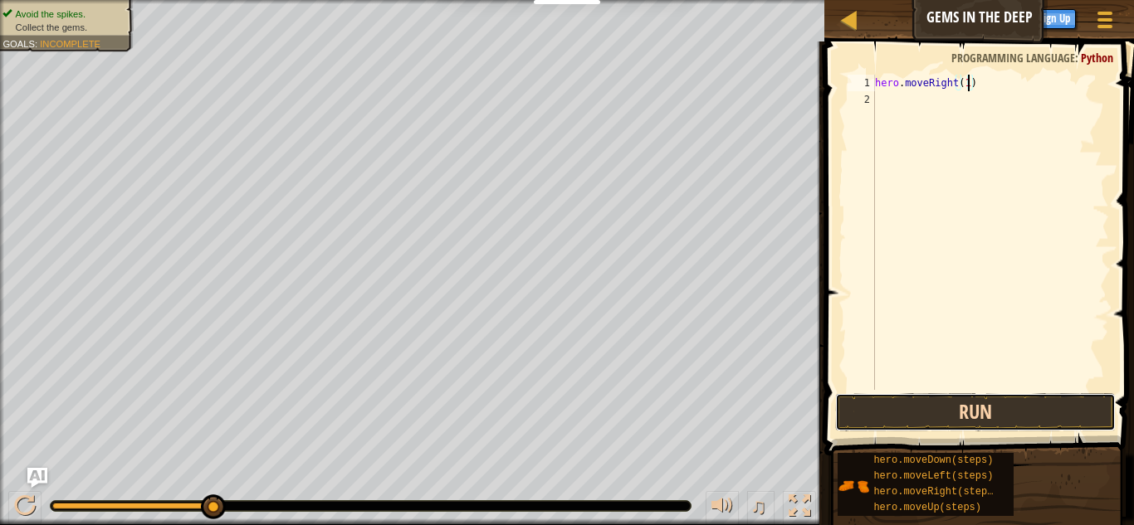
click at [925, 408] on button "Run" at bounding box center [975, 412] width 280 height 38
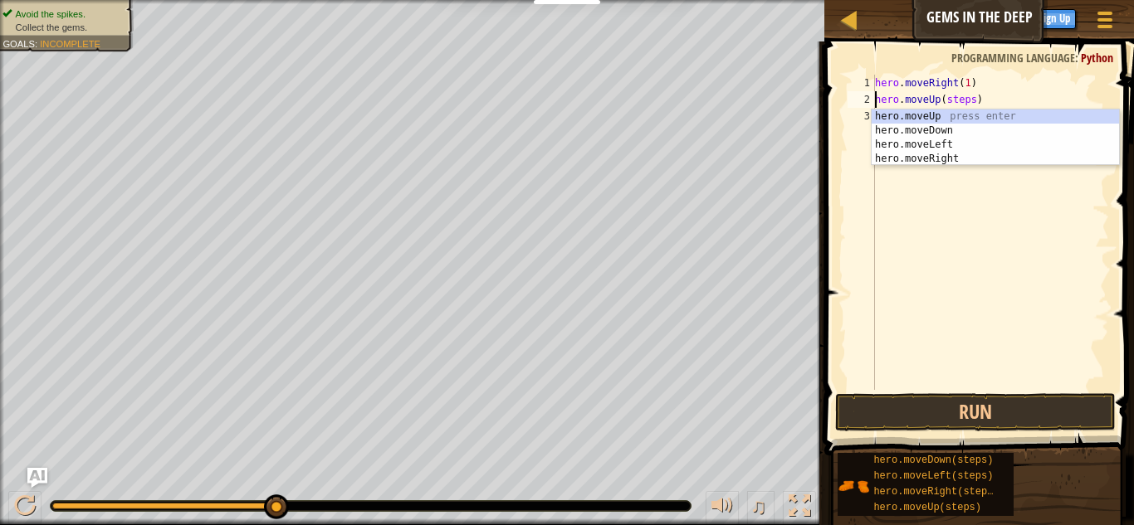
click at [975, 100] on div "hero . moveRight ( 1 ) hero . moveUp ( steps )" at bounding box center [989, 249] width 237 height 349
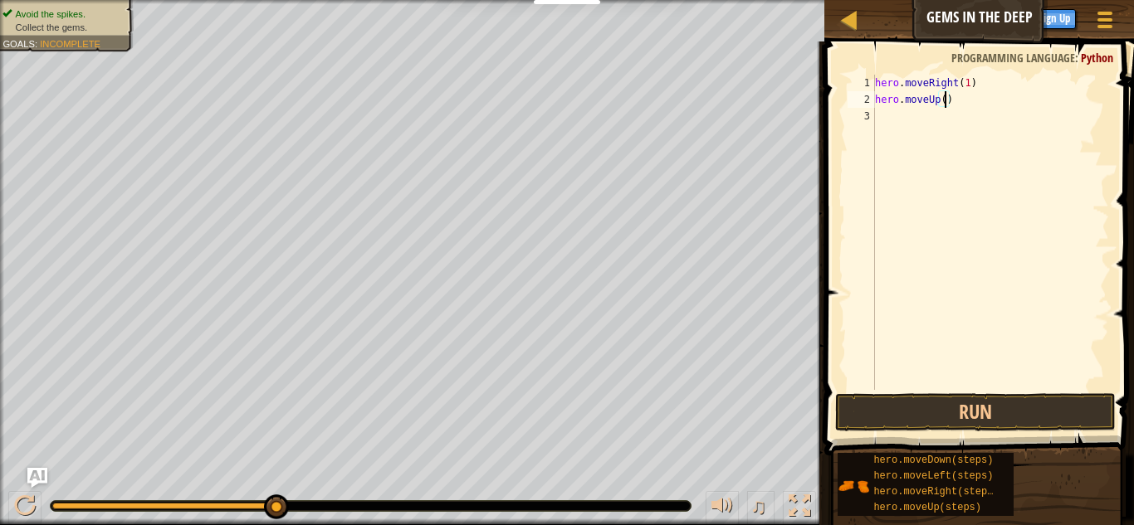
scroll to position [7, 11]
click at [941, 427] on button "Run" at bounding box center [975, 412] width 280 height 38
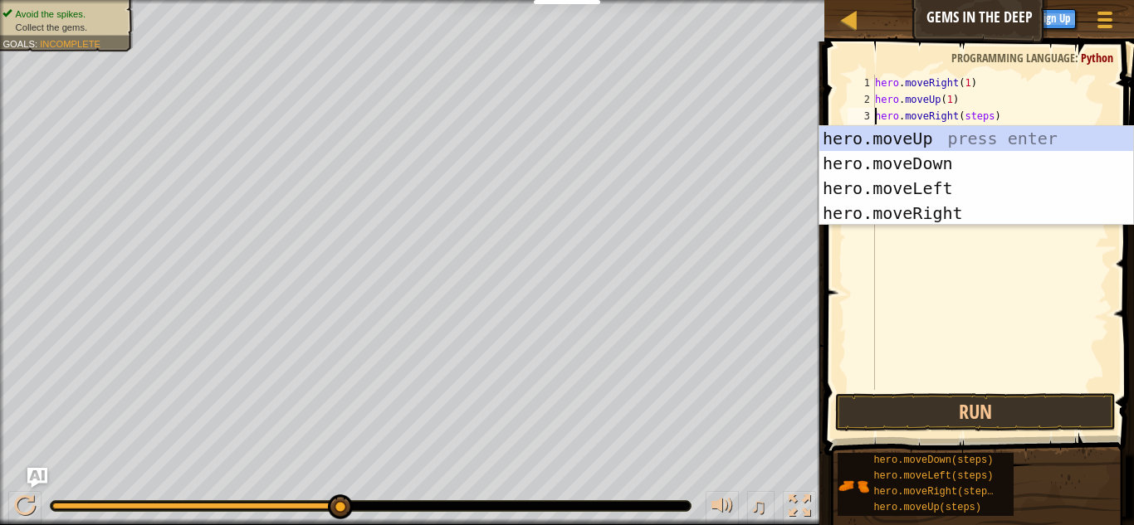
click at [992, 124] on div "hero . moveRight ( 1 ) hero . moveUp ( 1 ) hero . moveRight ( steps )" at bounding box center [989, 249] width 237 height 349
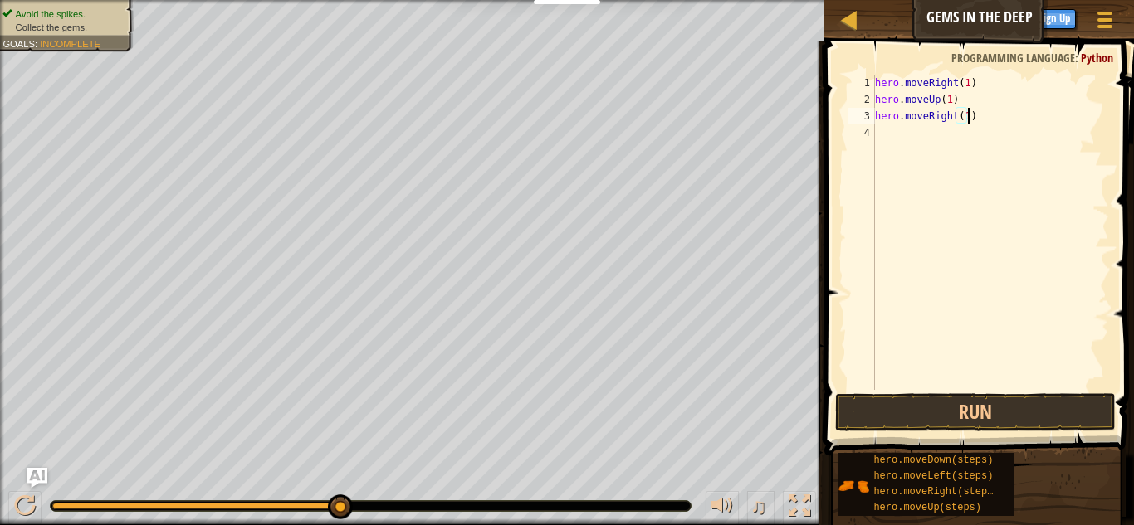
scroll to position [7, 13]
click at [995, 414] on button "Run" at bounding box center [975, 412] width 280 height 38
click at [989, 132] on div "hero . moveRight ( 1 ) hero . moveUp ( 1 ) hero . moveRight ( 1 ) hero . moveDo…" at bounding box center [989, 249] width 237 height 349
click at [987, 131] on div "hero . moveRight ( 1 ) hero . moveUp ( 1 ) hero . moveRight ( 1 ) hero . moveDo…" at bounding box center [989, 249] width 237 height 349
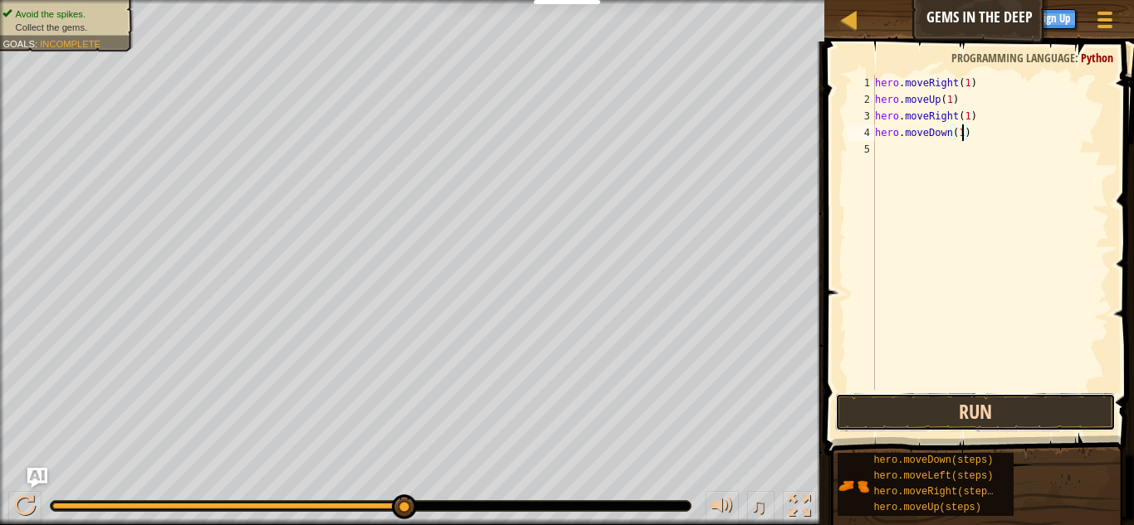
click at [998, 407] on button "Run" at bounding box center [975, 412] width 280 height 38
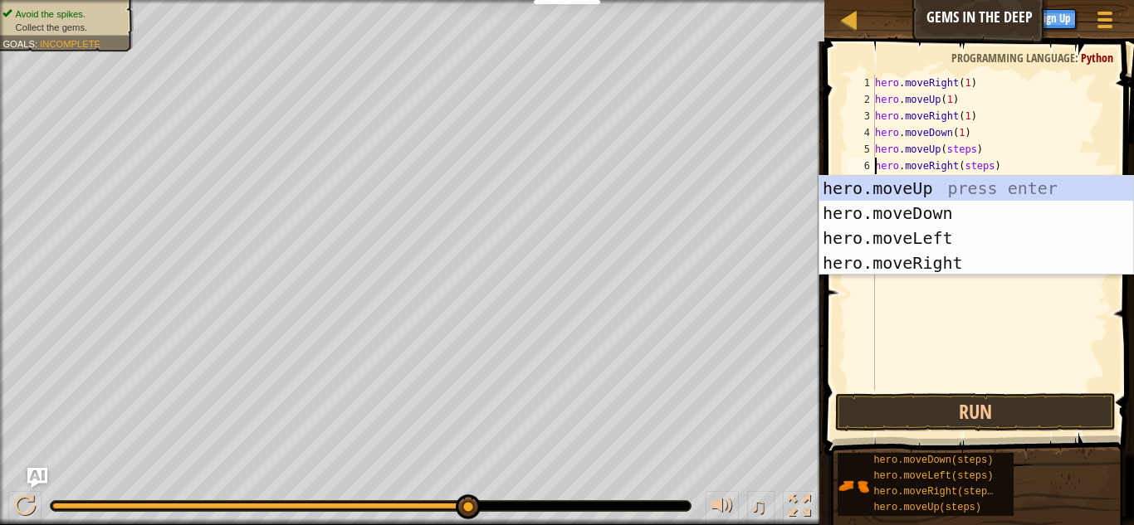
click at [973, 154] on div "hero . moveRight ( 1 ) hero . moveUp ( 1 ) hero . moveRight ( 1 ) hero . moveDo…" at bounding box center [989, 249] width 237 height 349
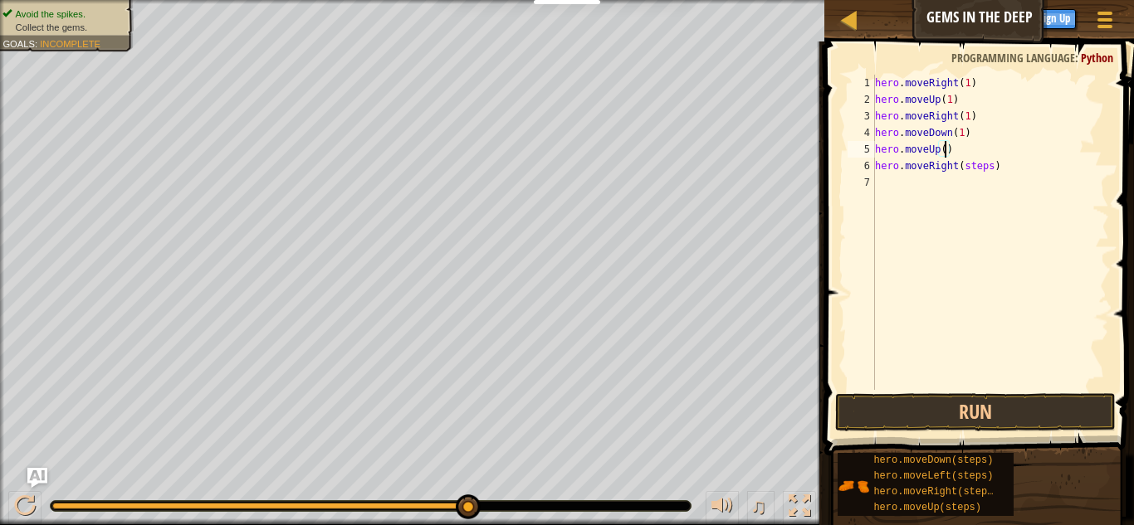
scroll to position [7, 11]
click at [989, 171] on div "hero . moveRight ( 1 ) hero . moveUp ( 1 ) hero . moveRight ( 1 ) hero . moveDo…" at bounding box center [989, 249] width 237 height 349
click at [978, 397] on button "Run" at bounding box center [975, 412] width 280 height 38
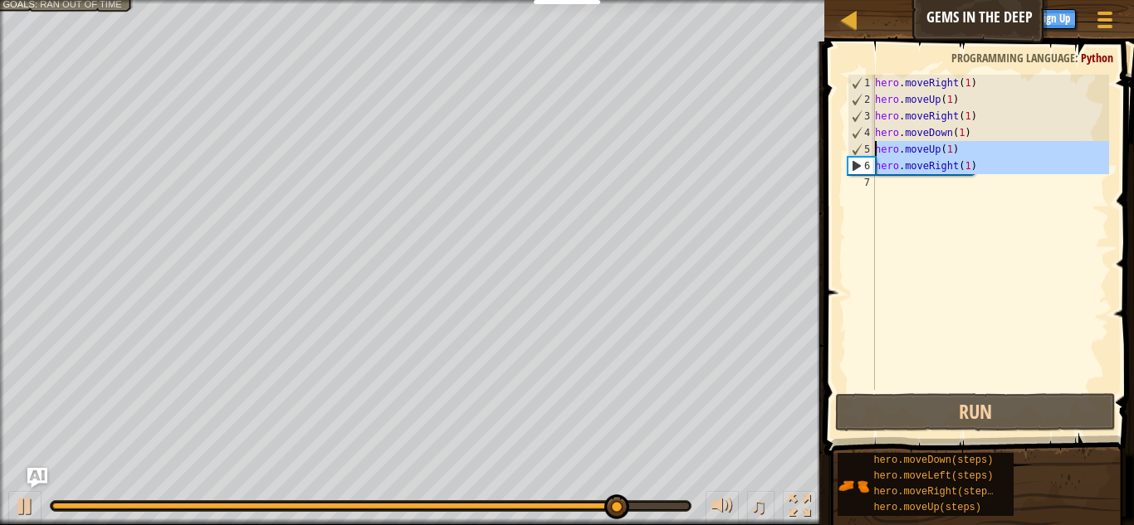
drag, startPoint x: 987, startPoint y: 177, endPoint x: 874, endPoint y: 150, distance: 115.9
click at [874, 150] on div "hero.moveRight(1) 1 2 3 4 5 6 7 hero . moveRight ( 1 ) hero . moveUp ( 1 ) hero…" at bounding box center [976, 232] width 265 height 315
type textarea "hero.moveUp(1) hero.moveRight(1)"
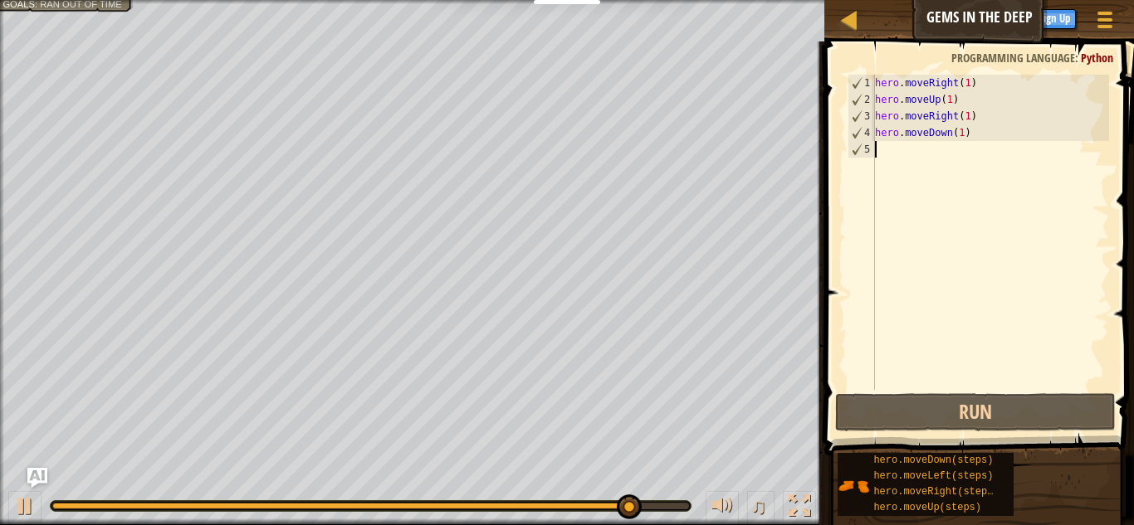
scroll to position [7, 0]
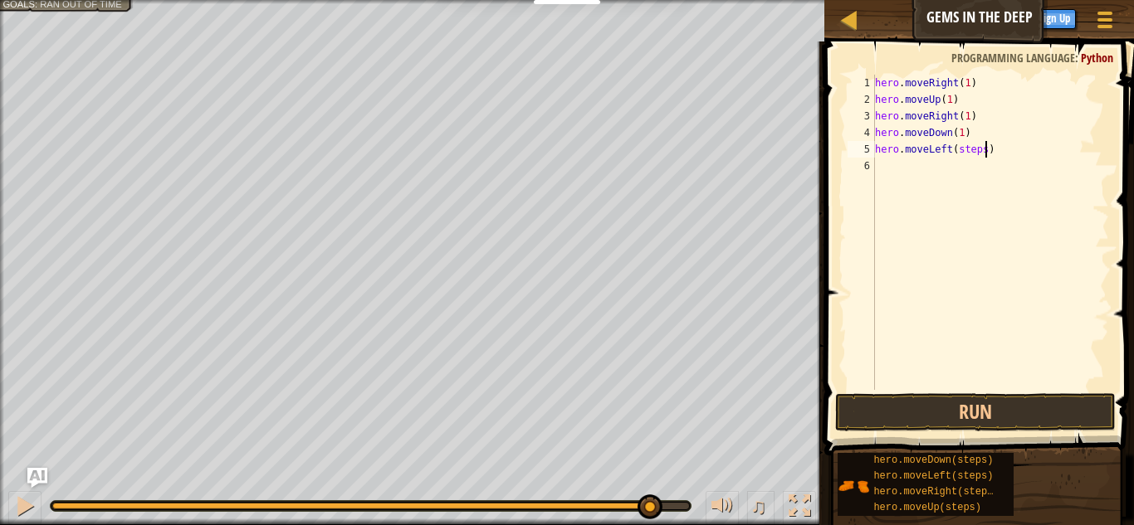
click at [984, 153] on div "hero . moveRight ( 1 ) hero . moveUp ( 1 ) hero . moveRight ( 1 ) hero . moveDo…" at bounding box center [989, 249] width 237 height 349
click at [1001, 408] on button "Run" at bounding box center [975, 412] width 280 height 38
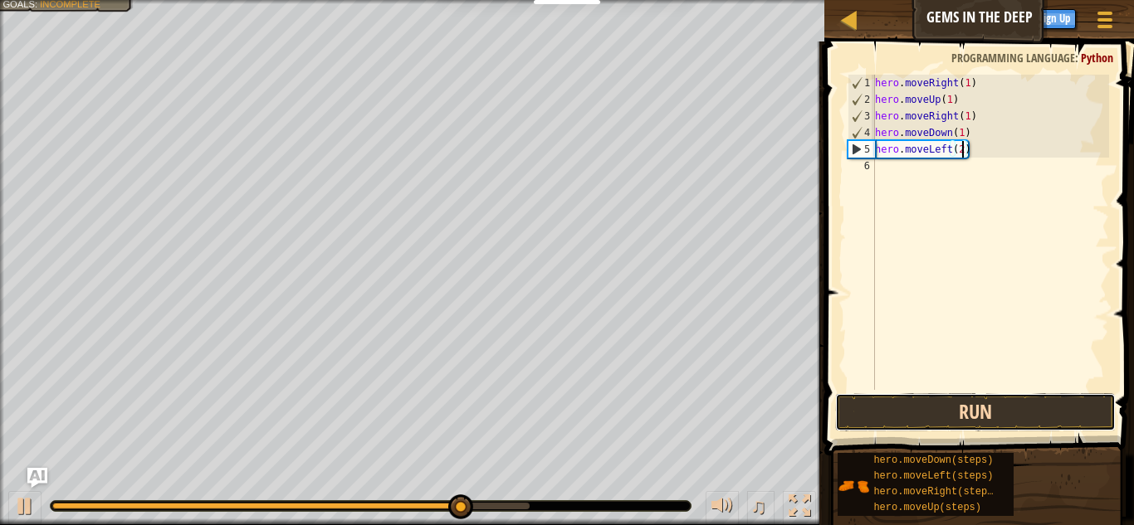
click at [973, 412] on button "Run" at bounding box center [975, 412] width 280 height 38
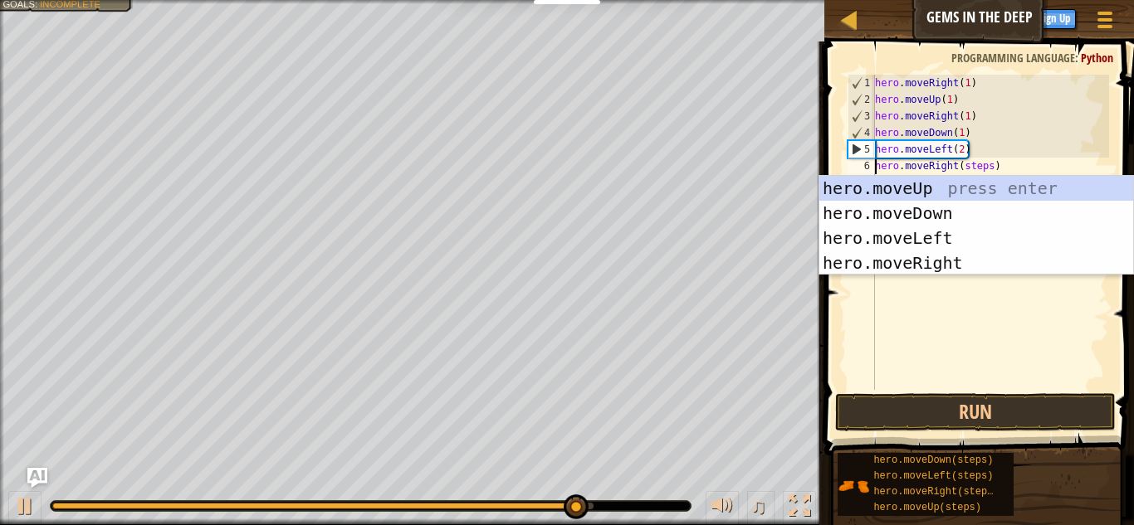
click at [989, 167] on div "hero . moveRight ( 1 ) hero . moveUp ( 1 ) hero . moveRight ( 1 ) hero . moveDo…" at bounding box center [989, 249] width 237 height 349
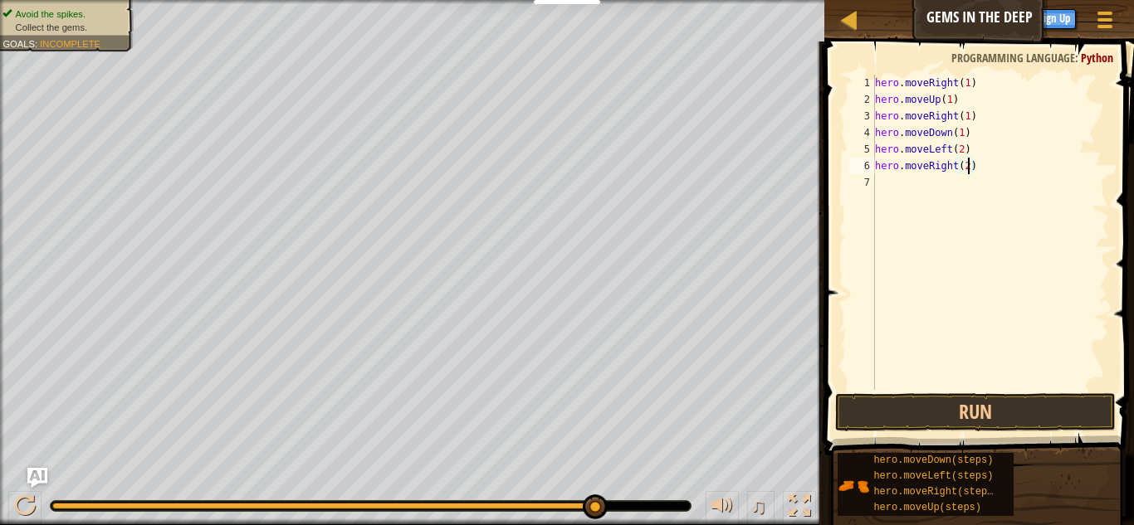
scroll to position [7, 13]
click at [959, 516] on div "hero.moveDown(steps) hero.moveLeft(steps) hero.moveRight(steps) hero.moveUp(ste…" at bounding box center [978, 484] width 285 height 65
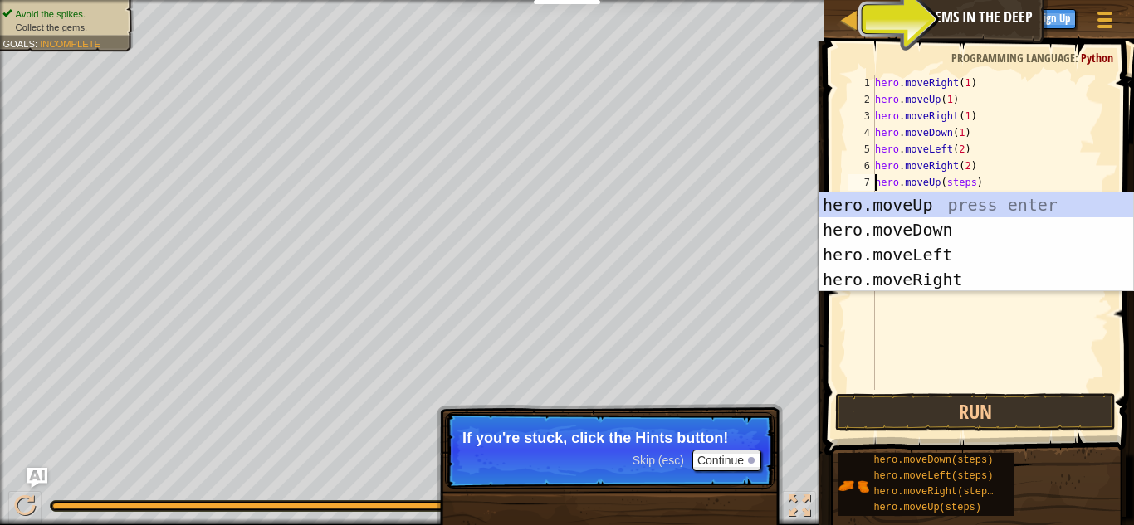
click at [973, 184] on div "hero . moveRight ( 1 ) hero . moveUp ( 1 ) hero . moveRight ( 1 ) hero . moveDo…" at bounding box center [989, 249] width 237 height 349
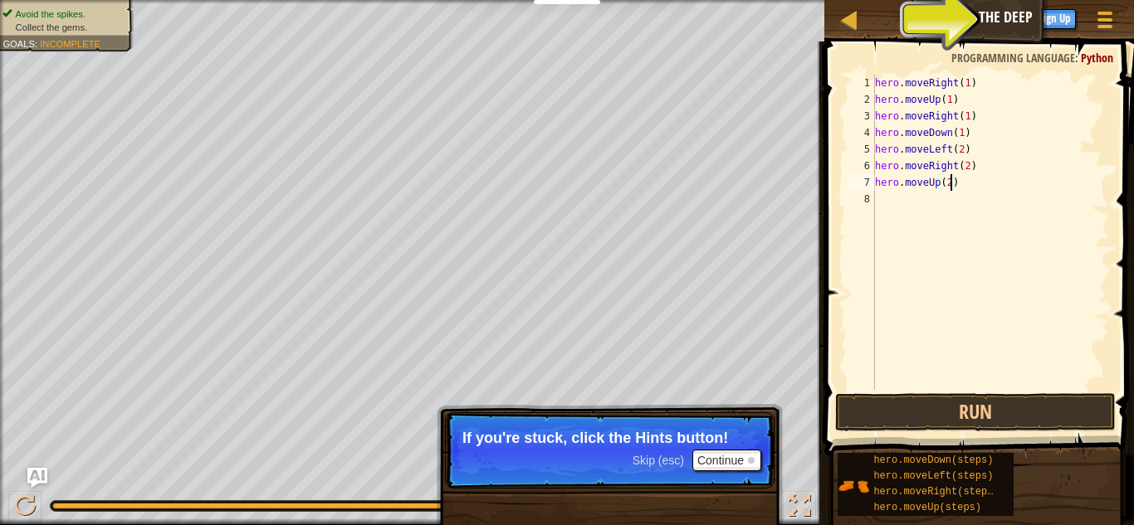
scroll to position [7, 11]
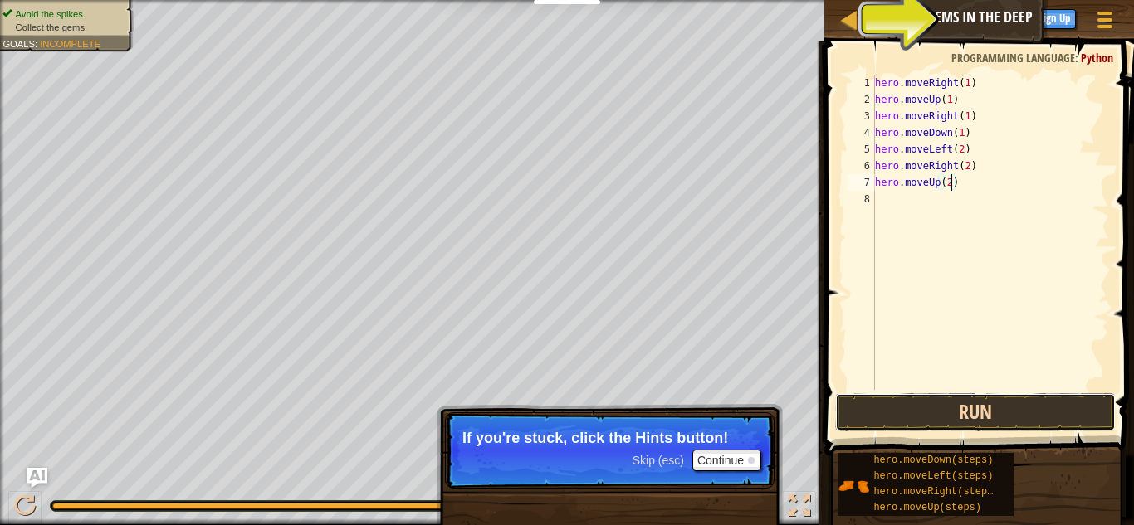
click at [959, 395] on button "Run" at bounding box center [975, 412] width 280 height 38
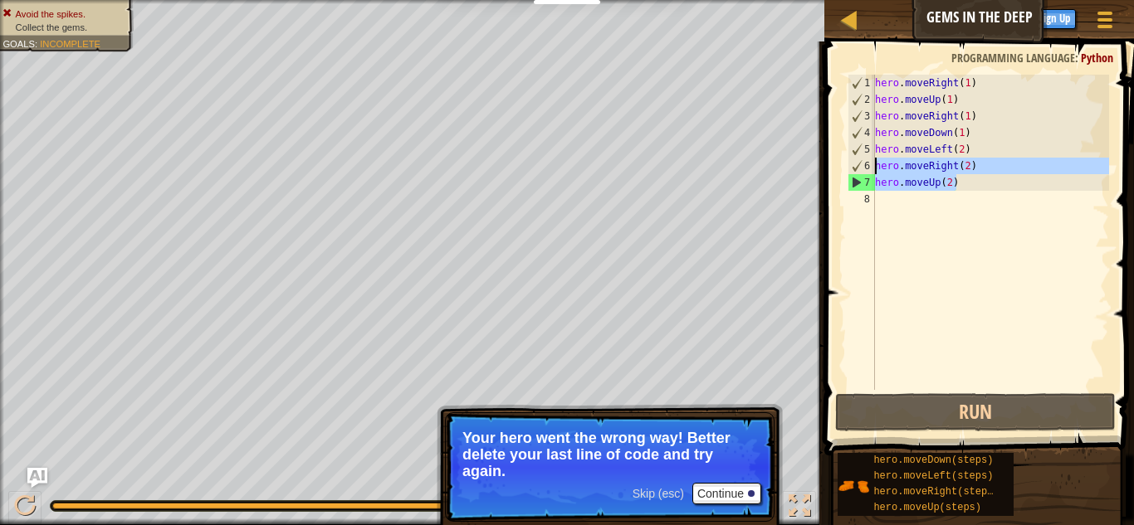
drag, startPoint x: 963, startPoint y: 183, endPoint x: 866, endPoint y: 166, distance: 98.6
click at [866, 166] on div "hero.moveUp(2) 1 2 3 4 5 6 7 8 hero . moveRight ( 1 ) hero . moveUp ( 1 ) hero …" at bounding box center [976, 232] width 265 height 315
type textarea "hero.moveRight(2) hero.moveUp(2)"
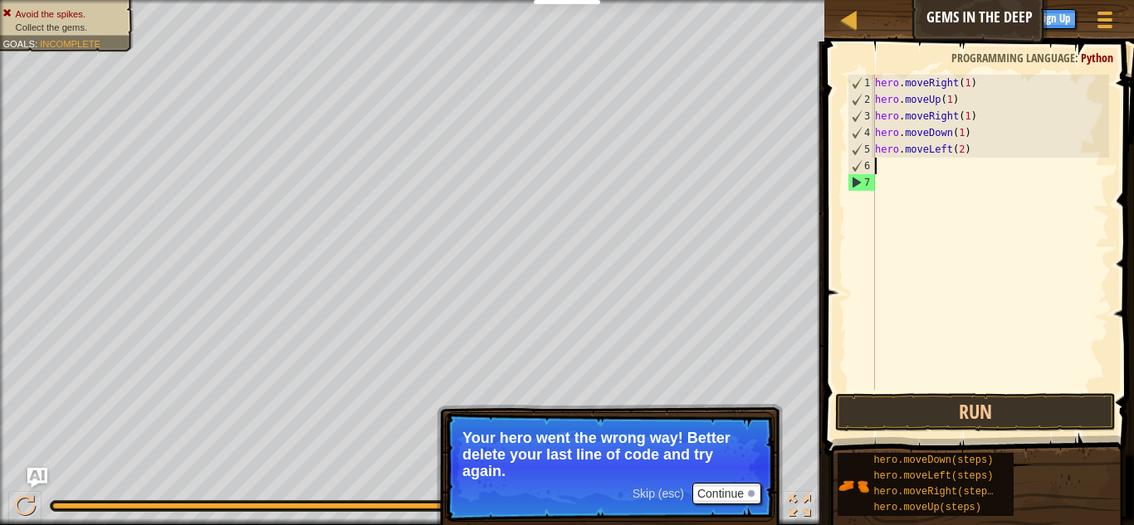
scroll to position [7, 0]
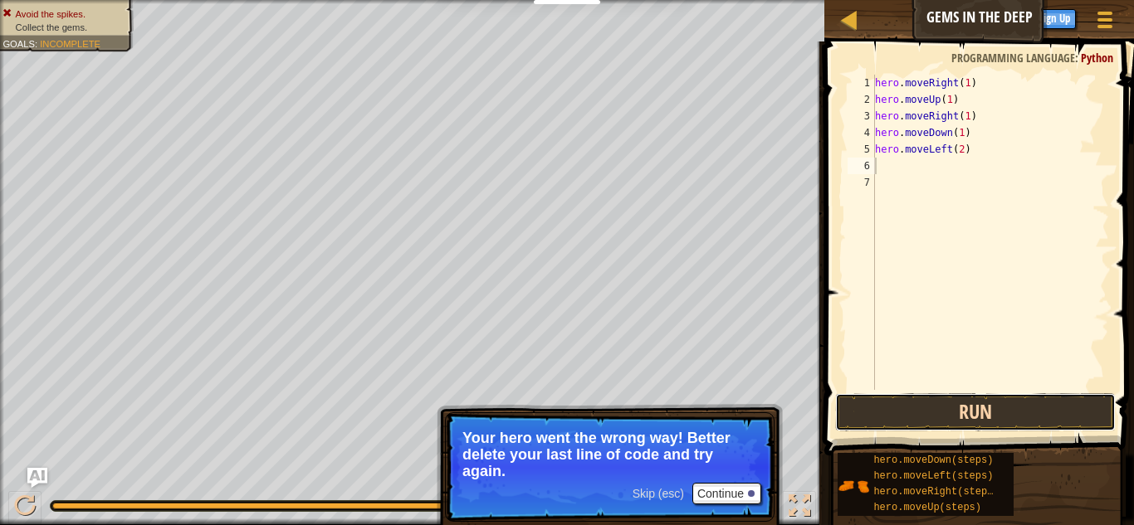
click at [955, 404] on button "Run" at bounding box center [975, 412] width 280 height 38
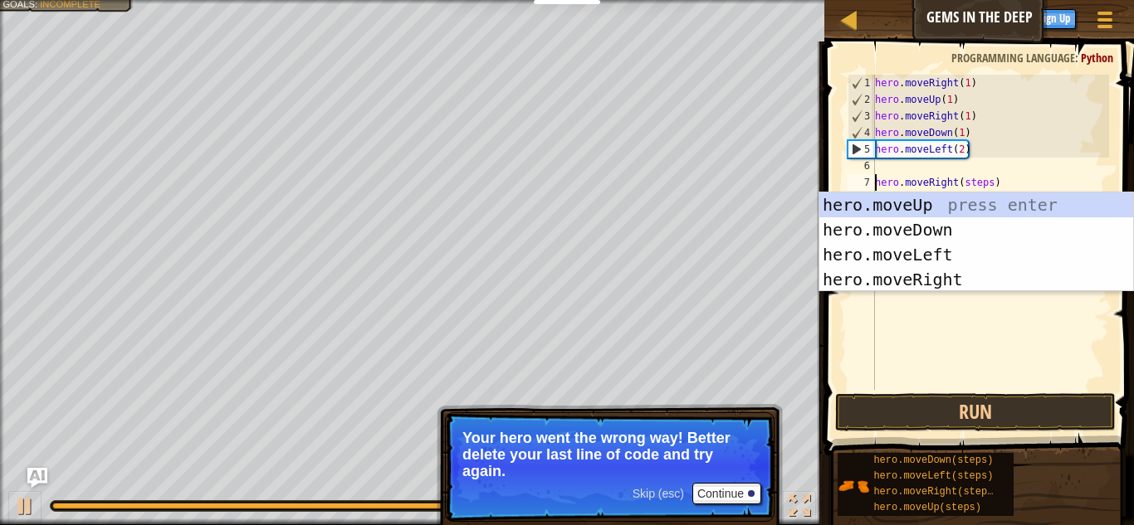
click at [941, 179] on div "hero . moveRight ( 1 ) hero . moveUp ( 1 ) hero . moveRight ( 1 ) hero . moveDo…" at bounding box center [989, 249] width 237 height 349
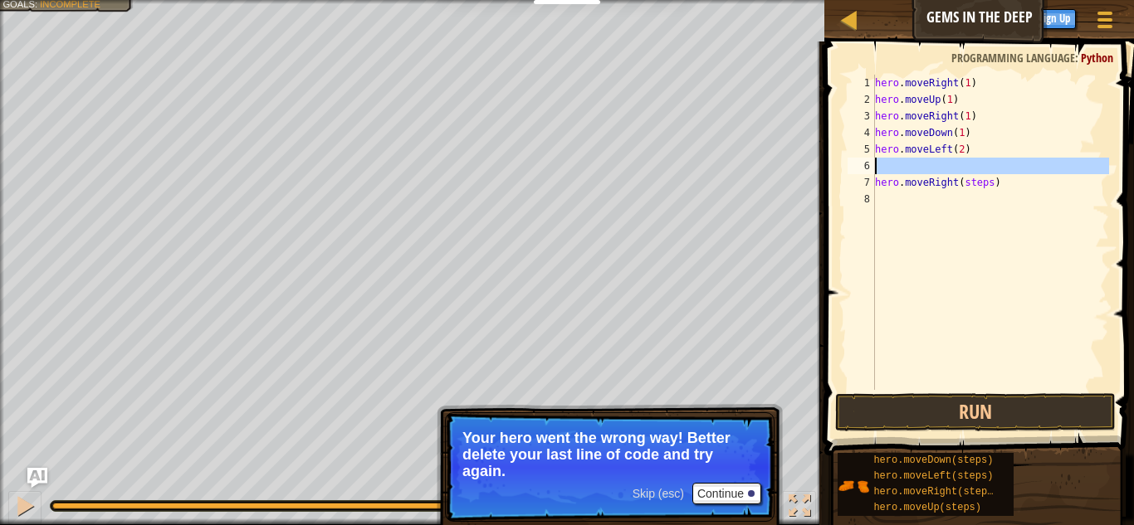
drag, startPoint x: 877, startPoint y: 181, endPoint x: 878, endPoint y: 163, distance: 17.4
click at [878, 163] on div "hero . moveRight ( 1 ) hero . moveUp ( 1 ) hero . moveRight ( 1 ) hero . moveDo…" at bounding box center [989, 249] width 237 height 349
click at [1005, 186] on div "hero . moveRight ( 1 ) hero . moveUp ( 1 ) hero . moveRight ( 1 ) hero . moveDo…" at bounding box center [989, 249] width 237 height 349
type textarea "hero.moveRight(steps)"
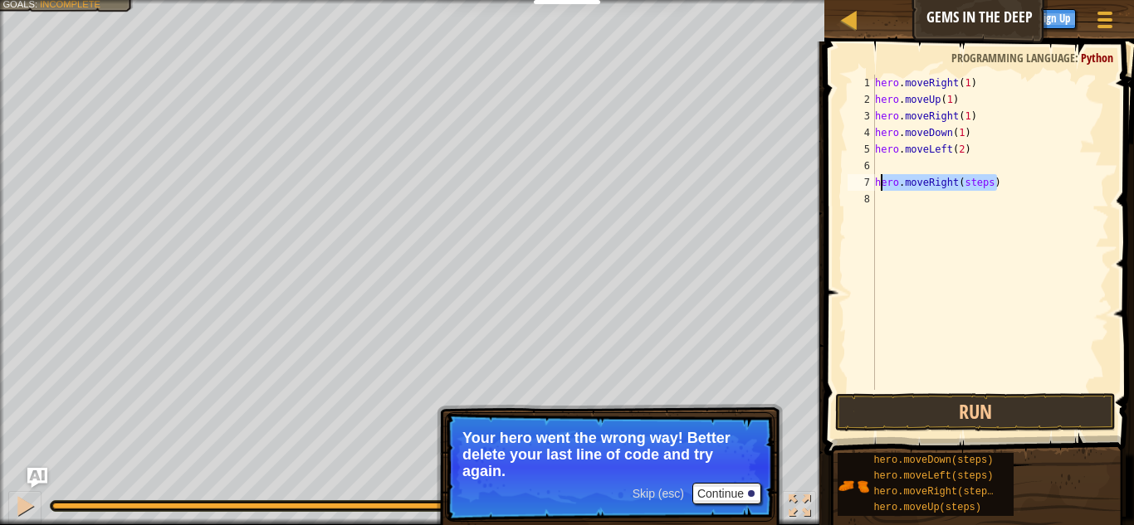
drag, startPoint x: 1005, startPoint y: 186, endPoint x: 874, endPoint y: 182, distance: 131.2
click at [874, 182] on div "hero.moveRight(steps) 1 2 3 4 5 6 7 8 hero . moveRight ( 1 ) hero . moveUp ( 1 …" at bounding box center [976, 232] width 265 height 315
click at [985, 164] on div "hero . moveRight ( 1 ) hero . moveUp ( 1 ) hero . moveRight ( 1 ) hero . moveDo…" at bounding box center [989, 232] width 237 height 315
click at [987, 165] on div "hero . moveRight ( 1 ) hero . moveUp ( 1 ) hero . moveRight ( 1 ) hero . moveDo…" at bounding box center [989, 249] width 237 height 349
click at [988, 165] on div "hero . moveRight ( 1 ) hero . moveUp ( 1 ) hero . moveRight ( 1 ) hero . moveDo…" at bounding box center [989, 249] width 237 height 349
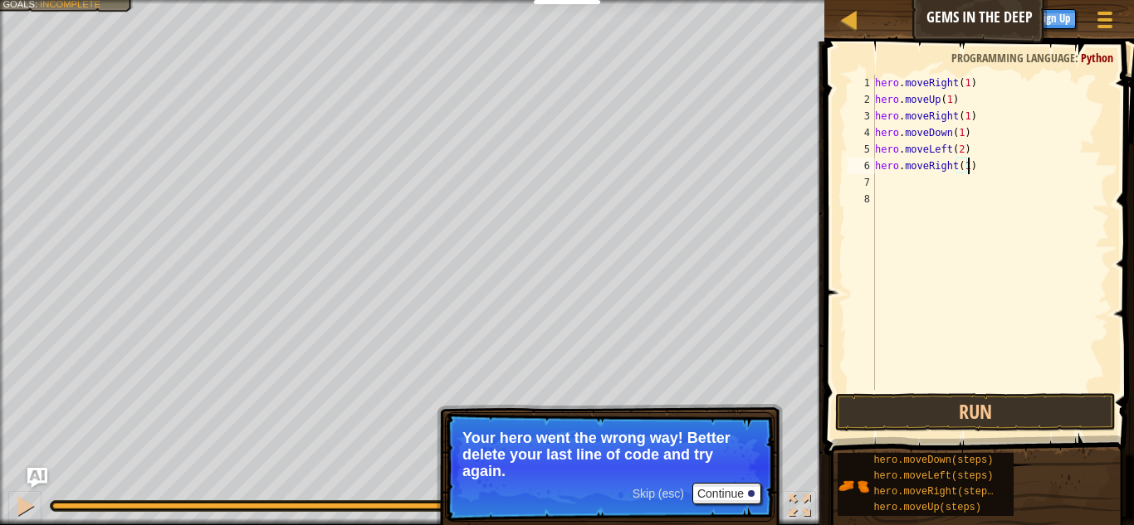
scroll to position [7, 13]
click at [1005, 408] on button "Run" at bounding box center [975, 412] width 280 height 38
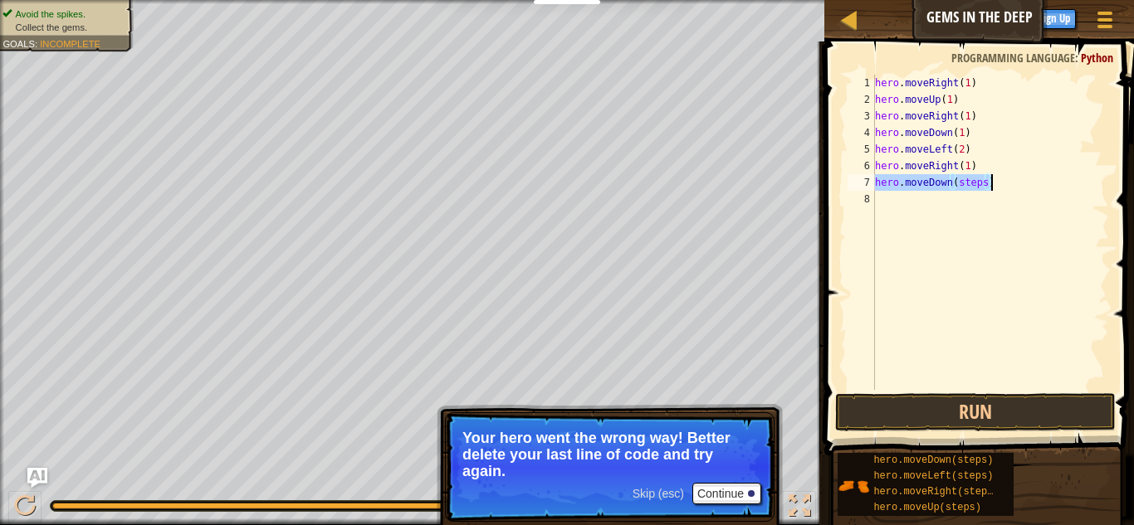
click at [985, 183] on div "hero . moveRight ( 1 ) hero . moveUp ( 1 ) hero . moveRight ( 1 ) hero . moveDo…" at bounding box center [989, 232] width 237 height 315
click at [985, 183] on div "hero . moveRight ( 1 ) hero . moveUp ( 1 ) hero . moveRight ( 1 ) hero . moveDo…" at bounding box center [989, 249] width 237 height 349
type textarea "hero.moveDown(1)"
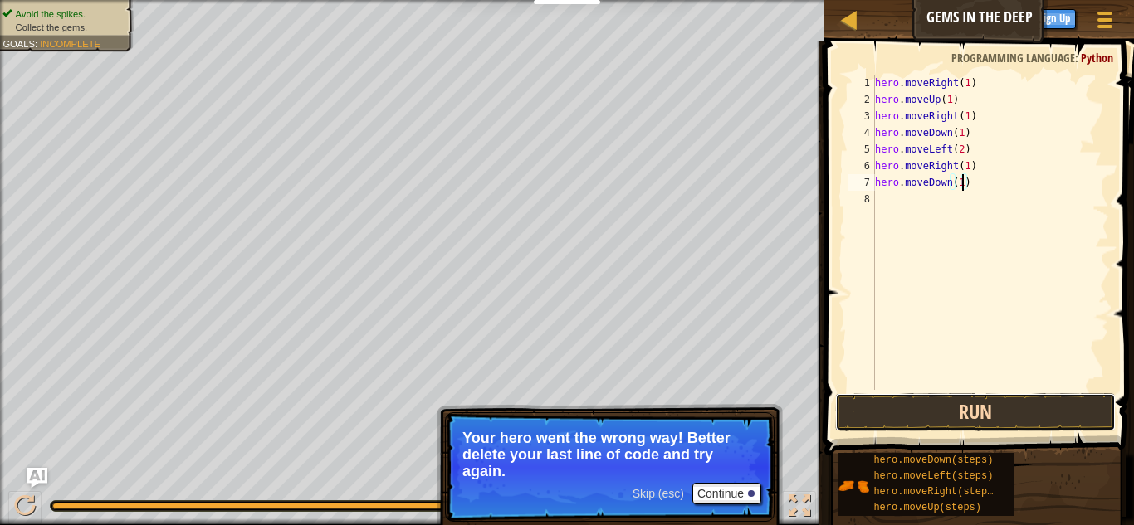
click at [889, 417] on button "Run" at bounding box center [975, 412] width 280 height 38
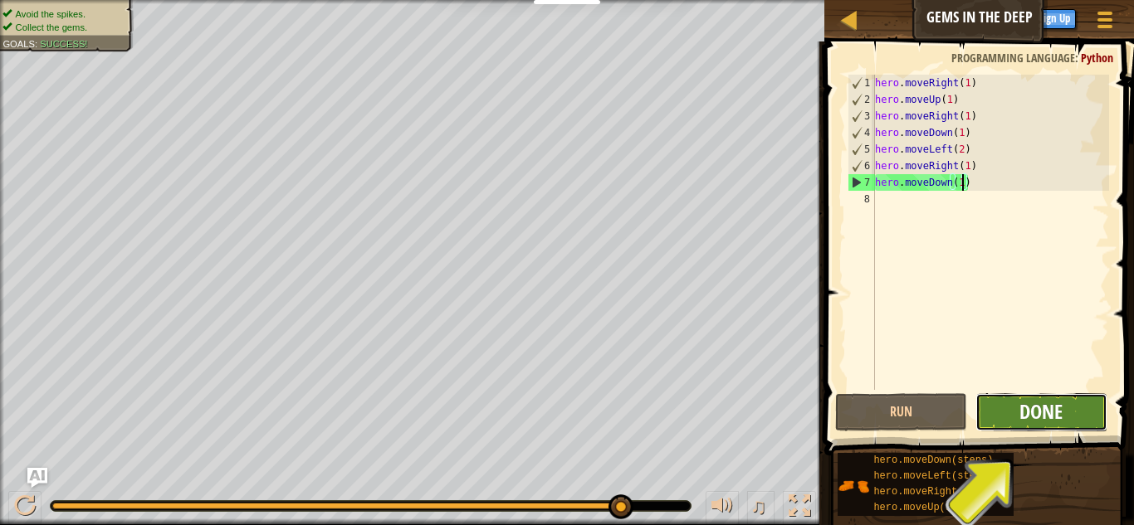
click at [1025, 412] on span "Done" at bounding box center [1040, 411] width 43 height 27
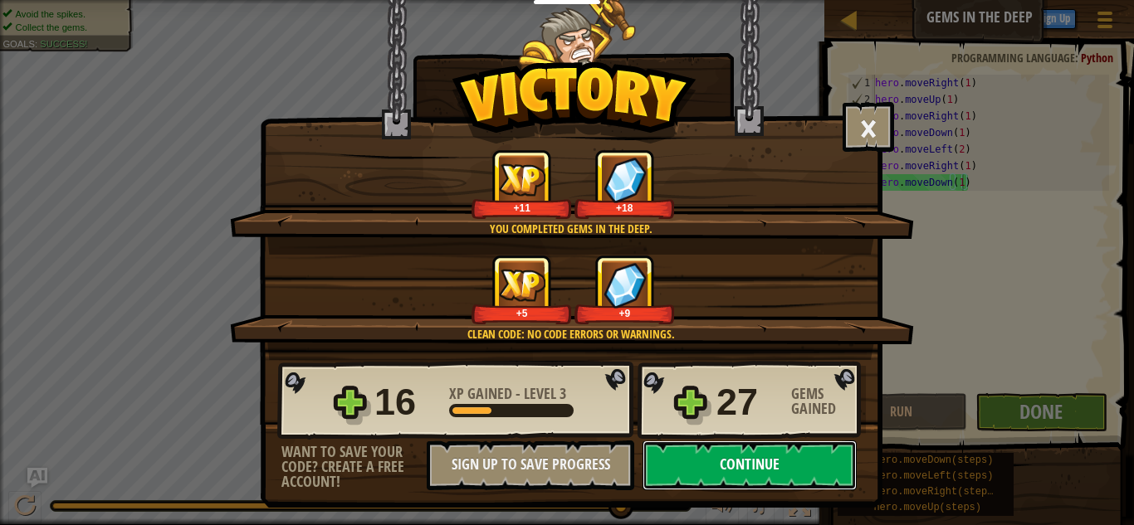
click at [802, 466] on button "Continue" at bounding box center [749, 466] width 214 height 50
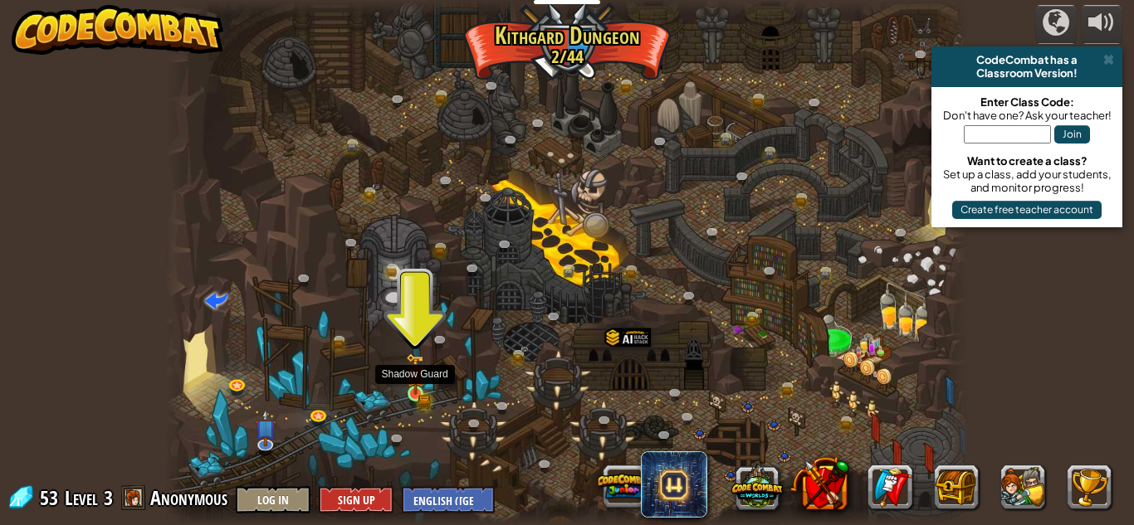
click at [416, 379] on img at bounding box center [415, 374] width 11 height 11
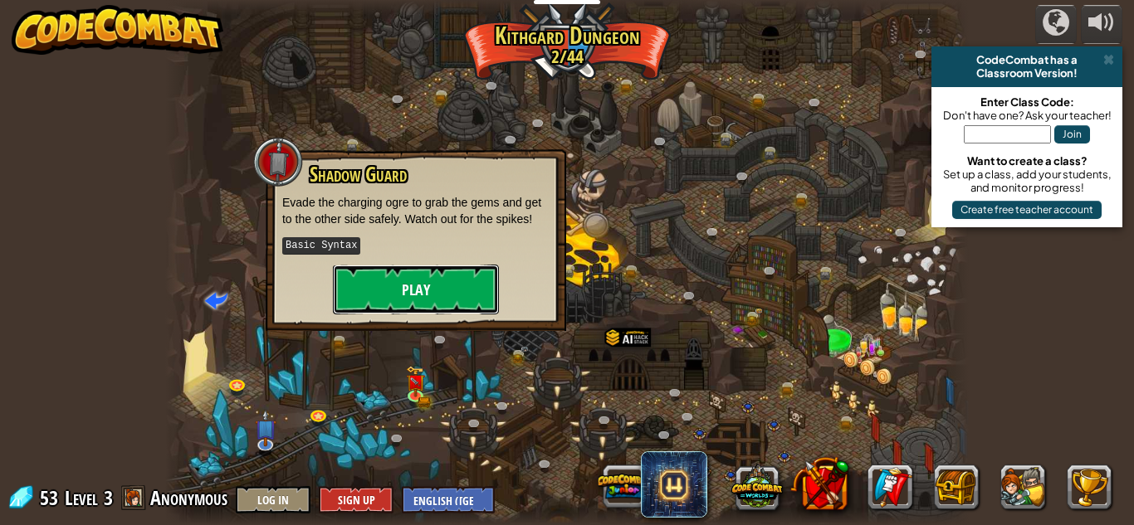
click at [399, 297] on button "Play" at bounding box center [416, 290] width 166 height 50
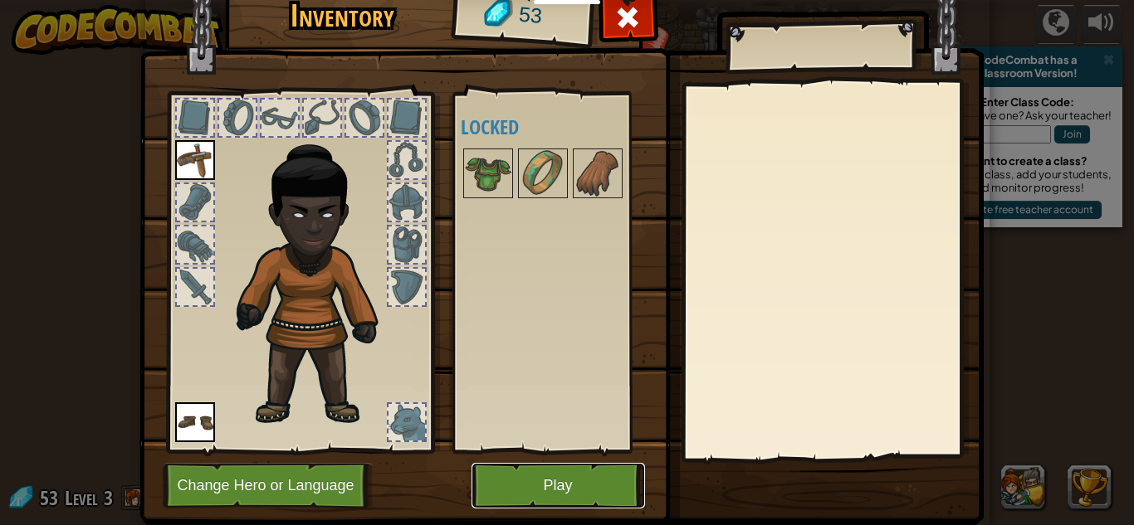
click at [582, 504] on button "Play" at bounding box center [557, 486] width 173 height 46
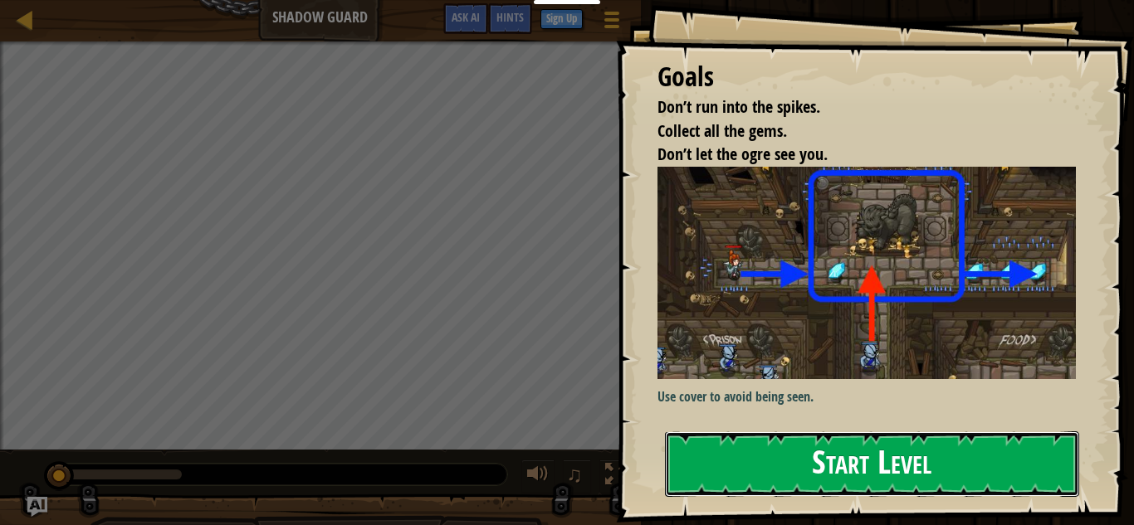
click at [793, 451] on button "Start Level" at bounding box center [872, 465] width 414 height 66
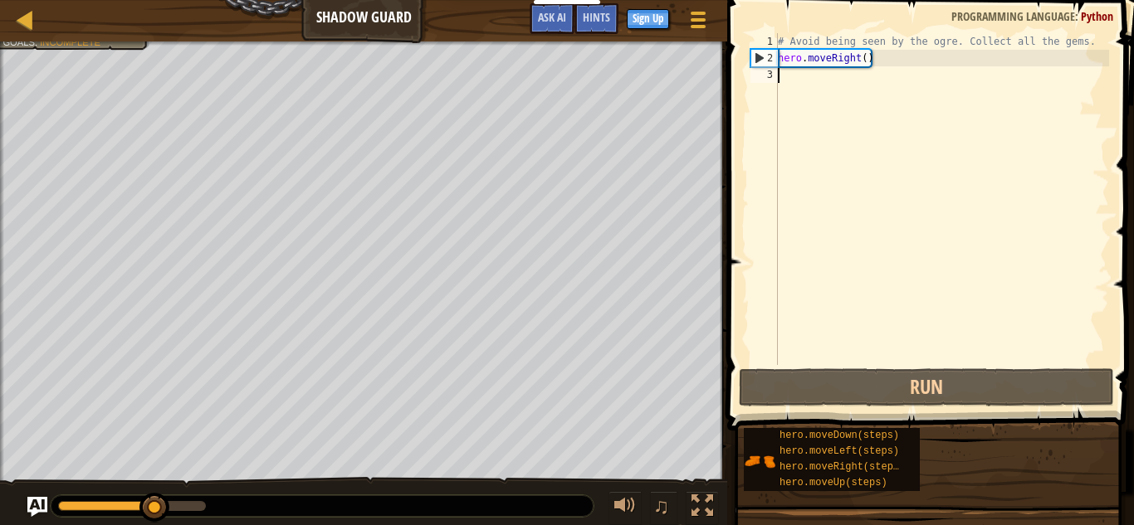
click at [865, 62] on div "# Avoid being seen by the ogre. Collect all the gems. hero . moveRight ( )" at bounding box center [941, 215] width 334 height 365
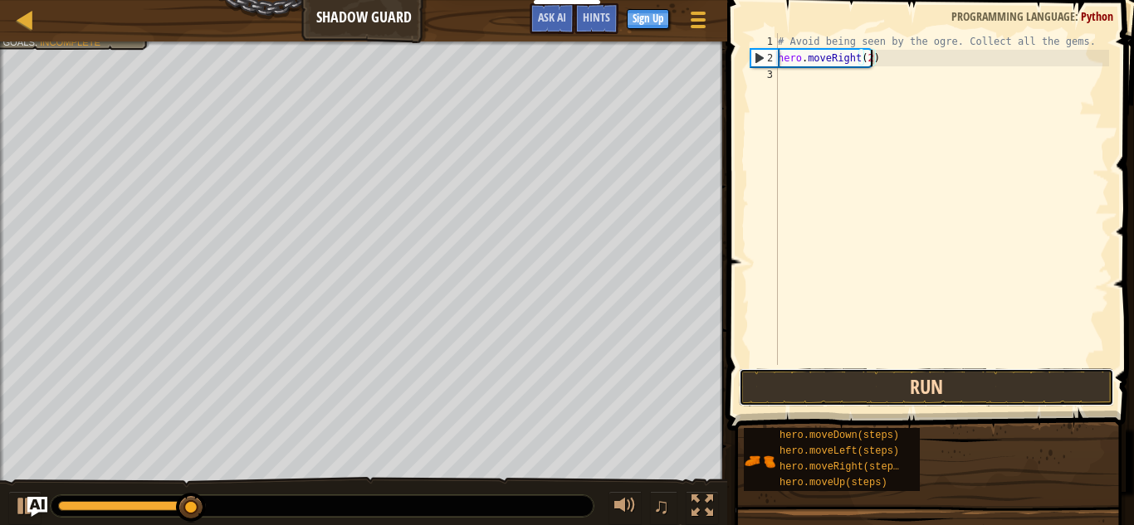
click at [892, 376] on button "Run" at bounding box center [926, 387] width 375 height 38
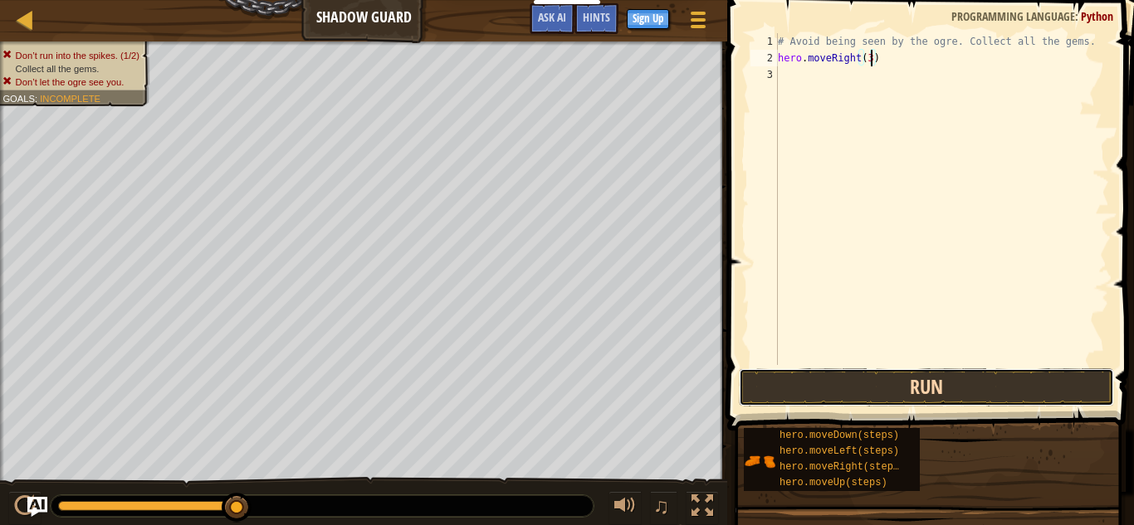
click at [849, 377] on button "Run" at bounding box center [926, 387] width 375 height 38
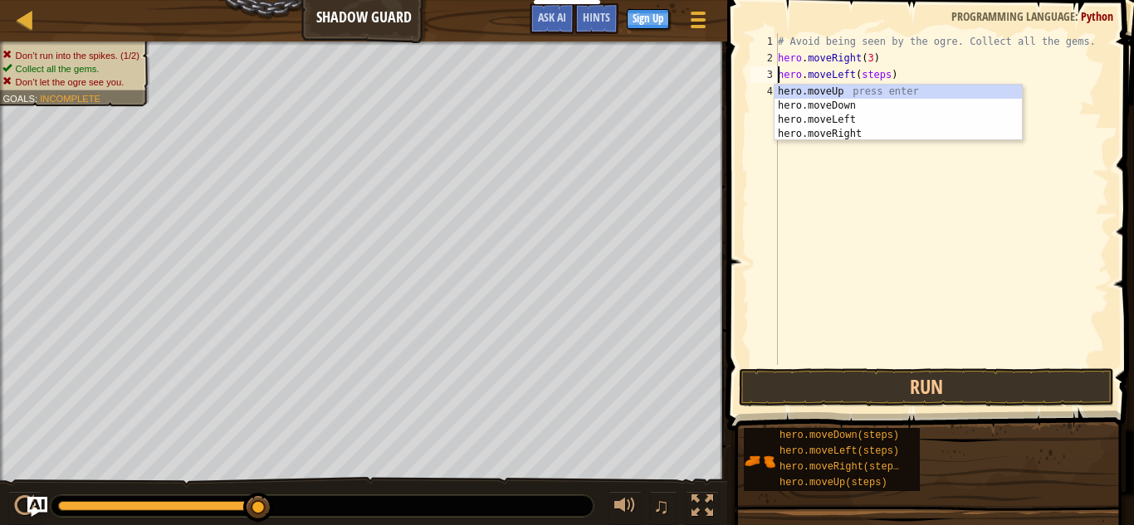
click at [890, 76] on div "# Avoid being seen by the ogre. Collect all the gems. hero . moveRight ( 3 ) he…" at bounding box center [941, 215] width 334 height 365
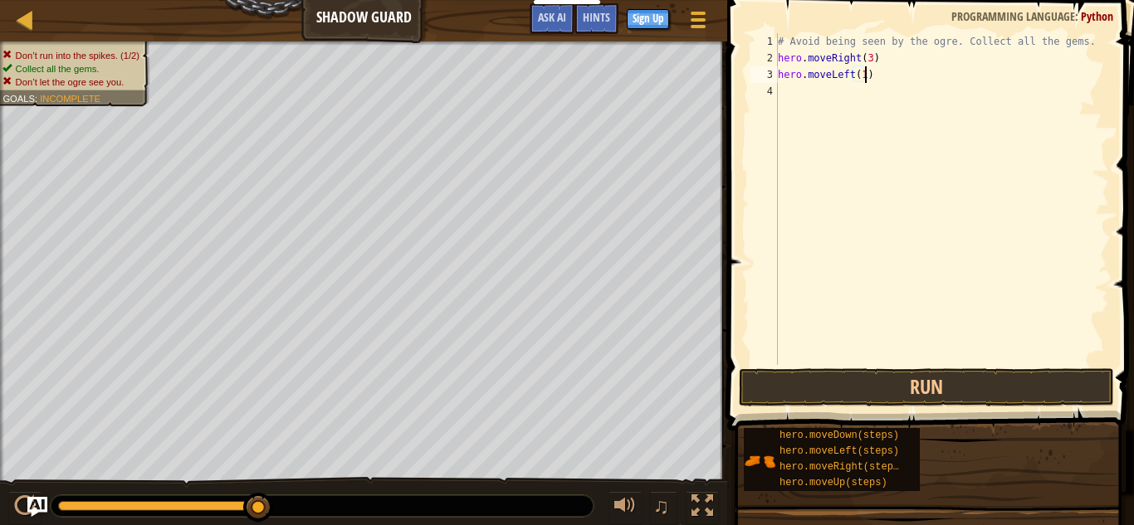
scroll to position [7, 12]
click at [916, 387] on button "Run" at bounding box center [926, 387] width 375 height 38
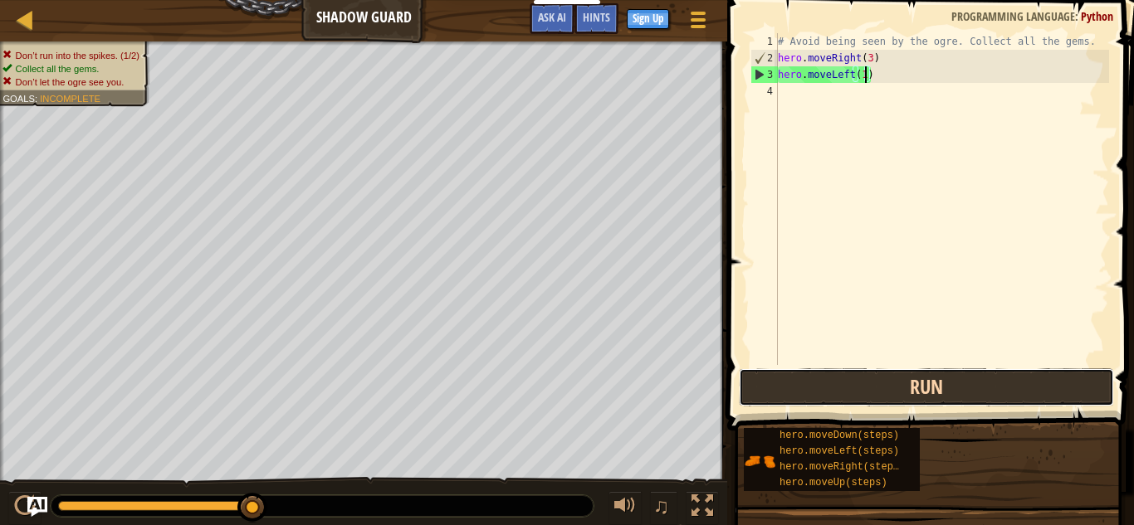
click at [836, 379] on button "Run" at bounding box center [926, 387] width 375 height 38
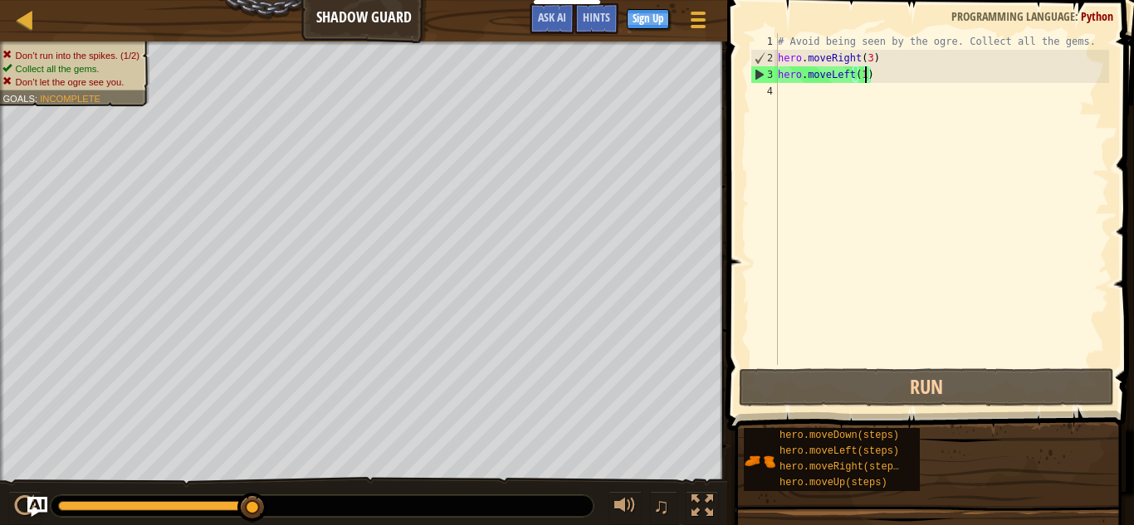
click at [871, 59] on div "# Avoid being seen by the ogre. Collect all the gems. hero . moveRight ( 3 ) he…" at bounding box center [941, 215] width 334 height 365
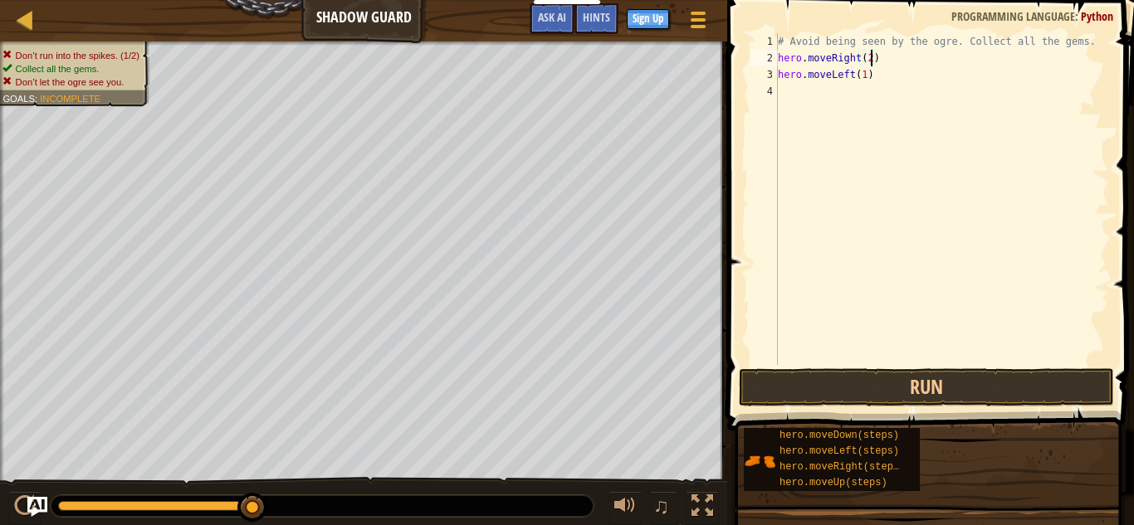
click at [875, 80] on div "# Avoid being seen by the ogre. Collect all the gems. hero . moveRight ( 2 ) he…" at bounding box center [941, 215] width 334 height 365
type textarea "hero.moveLeft(1)"
drag, startPoint x: 875, startPoint y: 80, endPoint x: 774, endPoint y: 68, distance: 101.9
click at [774, 68] on div "hero.moveLeft(1) 1 2 3 4 # Avoid being seen by the ogre. Collect all the gems. …" at bounding box center [928, 199] width 362 height 332
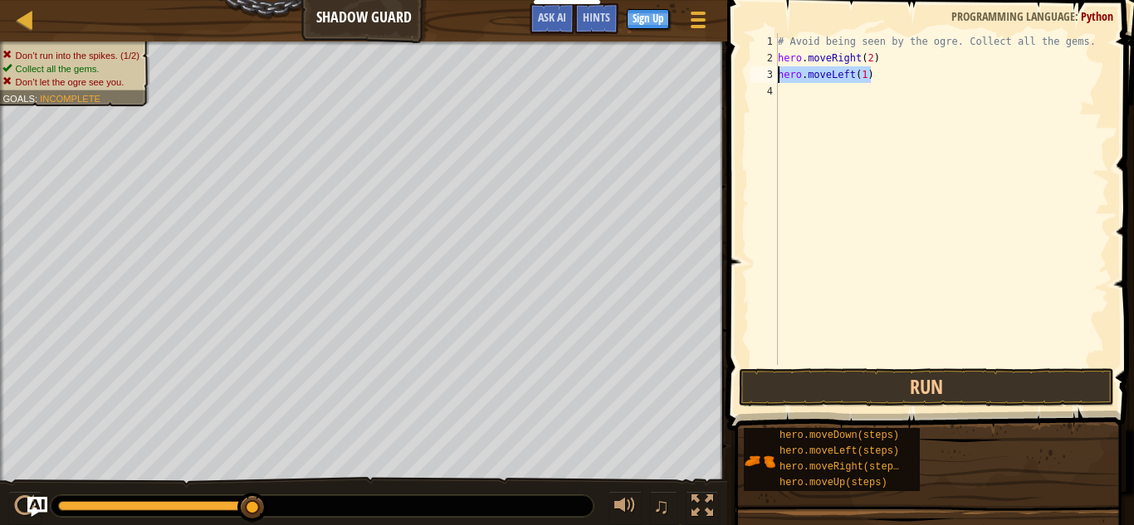
scroll to position [7, 0]
click at [890, 394] on button "Run" at bounding box center [926, 387] width 375 height 38
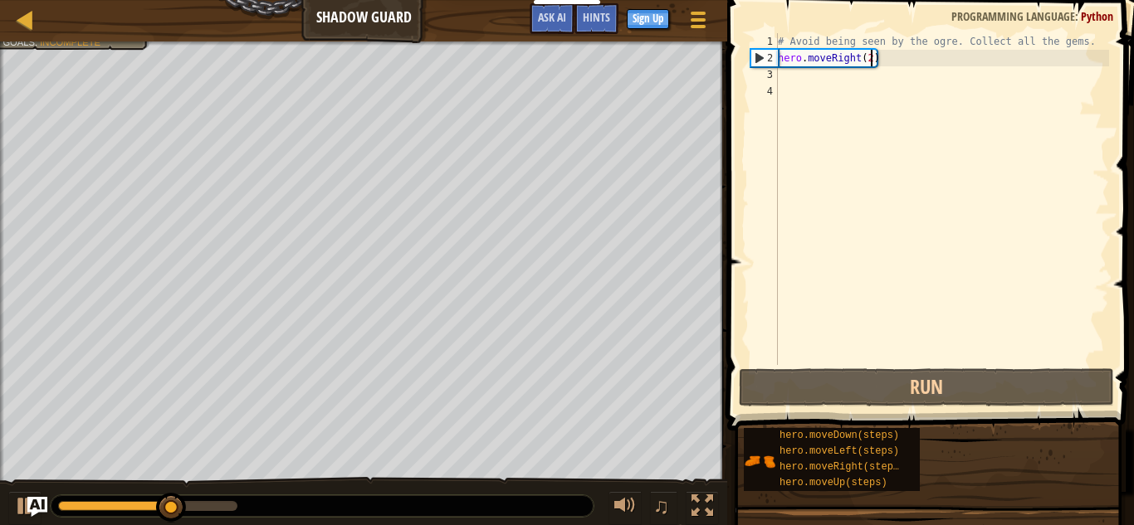
click at [872, 63] on div "# Avoid being seen by the ogre. Collect all the gems. hero . moveRight ( 2 )" at bounding box center [941, 215] width 334 height 365
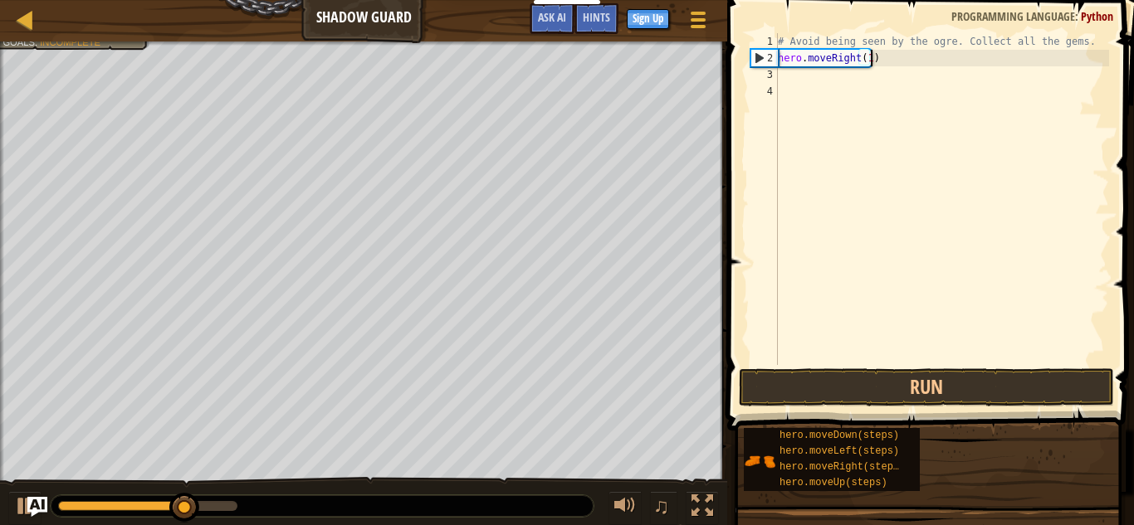
scroll to position [7, 13]
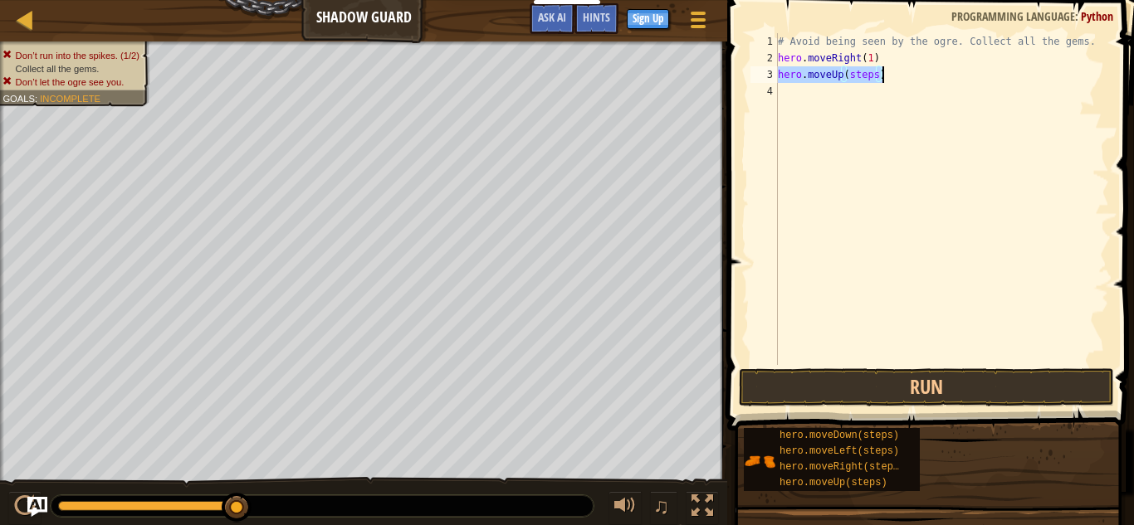
click at [876, 76] on div "# Avoid being seen by the ogre. Collect all the gems. hero . moveRight ( 1 ) he…" at bounding box center [941, 199] width 334 height 332
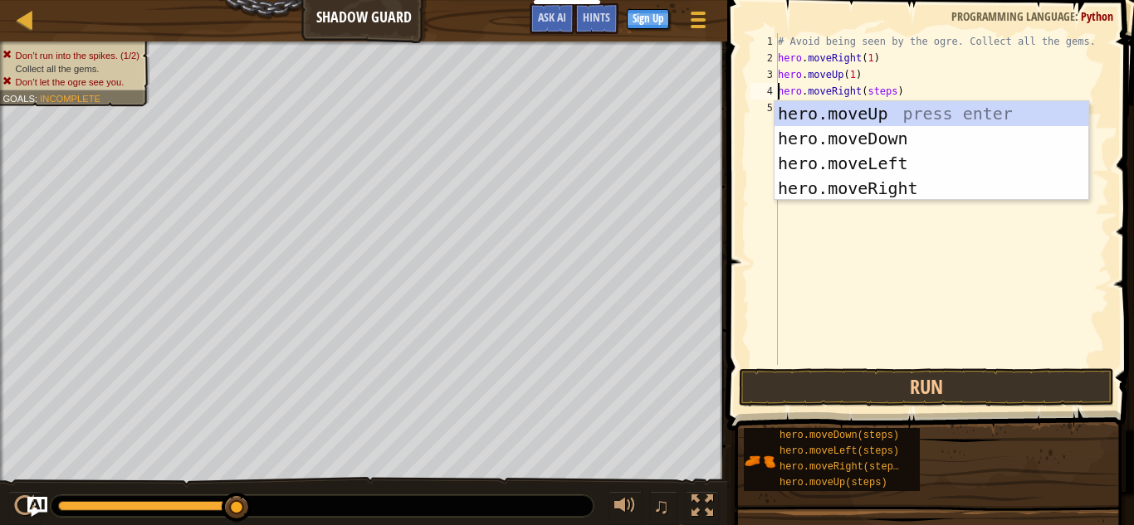
click at [892, 95] on div "# Avoid being seen by the ogre. Collect all the gems. hero . moveRight ( 1 ) he…" at bounding box center [941, 215] width 334 height 365
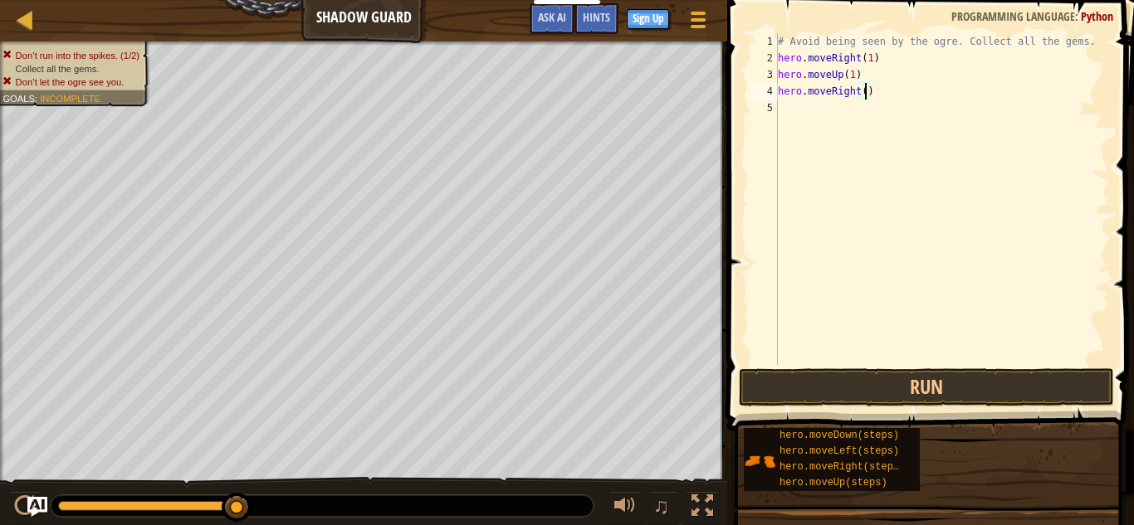
scroll to position [7, 13]
drag, startPoint x: 890, startPoint y: 110, endPoint x: 861, endPoint y: 107, distance: 29.2
click at [861, 107] on div "# Avoid being seen by the ogre. Collect all the gems. hero . moveRight ( 1 ) he…" at bounding box center [941, 215] width 334 height 365
click at [861, 107] on div "# Avoid being seen by the ogre. Collect all the gems. hero . moveRight ( 1 ) he…" at bounding box center [941, 199] width 334 height 332
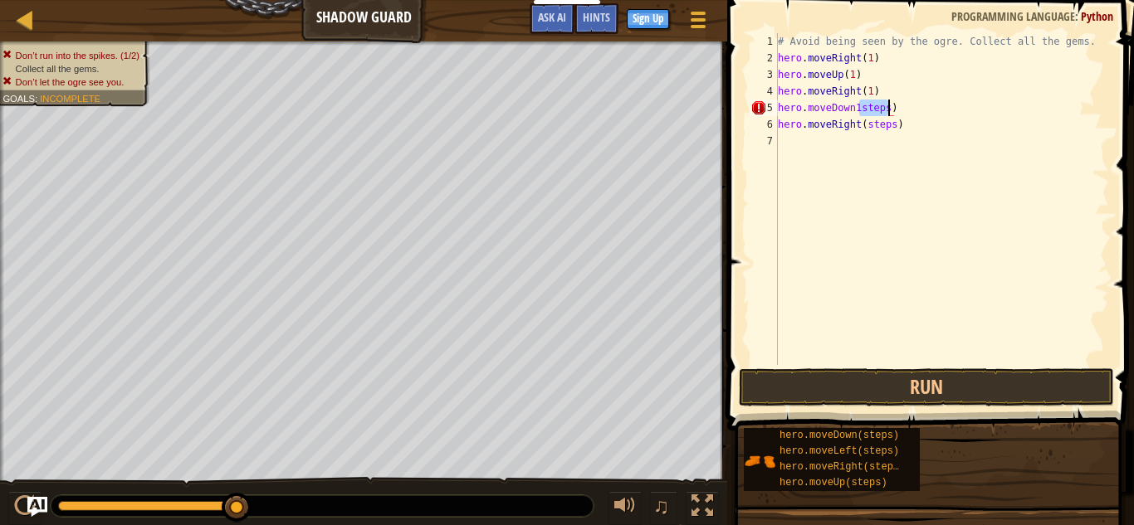
drag, startPoint x: 861, startPoint y: 109, endPoint x: 888, endPoint y: 107, distance: 27.4
click at [888, 107] on div "# Avoid being seen by the ogre. Collect all the gems. hero . moveRight ( 1 ) he…" at bounding box center [941, 215] width 334 height 365
click at [856, 109] on div "# Avoid being seen by the ogre. Collect all the gems. hero . moveRight ( 1 ) he…" at bounding box center [941, 215] width 334 height 365
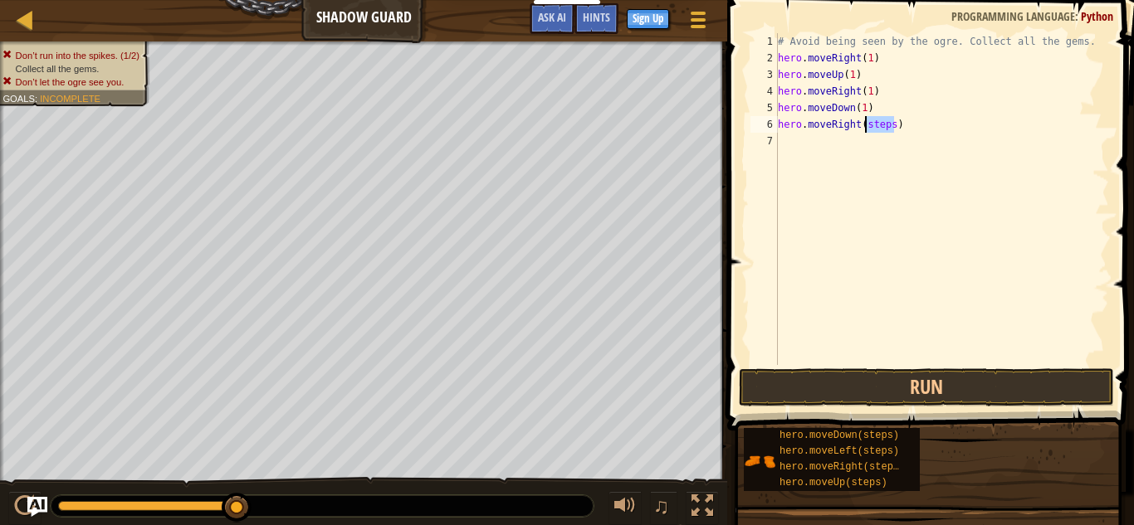
drag, startPoint x: 894, startPoint y: 127, endPoint x: 866, endPoint y: 125, distance: 27.4
click at [866, 125] on div "# Avoid being seen by the ogre. Collect all the gems. hero . moveRight ( 1 ) he…" at bounding box center [941, 215] width 334 height 365
type textarea "hero.moveRight(1)"
click at [907, 378] on button "Run" at bounding box center [926, 387] width 375 height 38
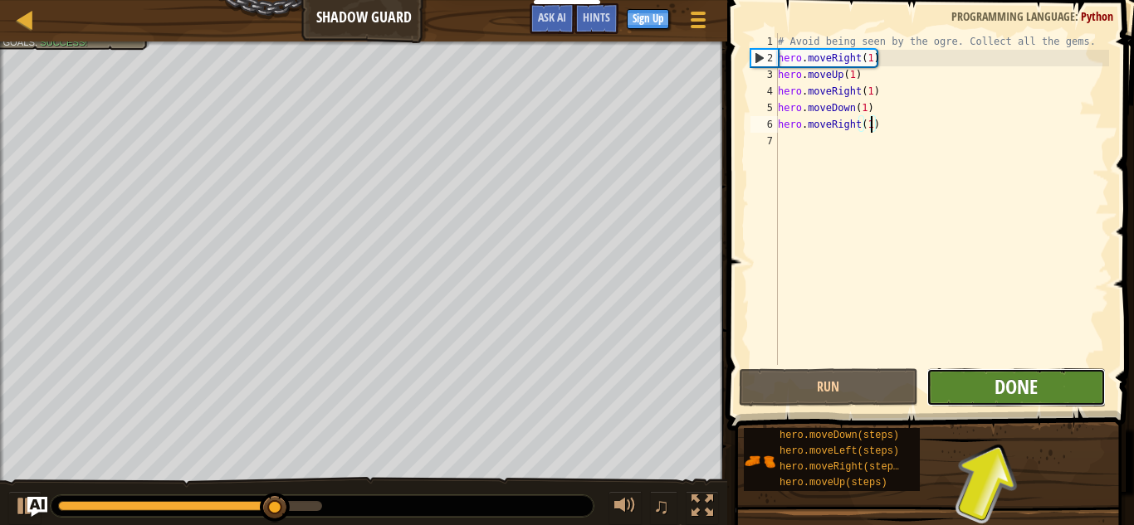
click at [995, 390] on span "Done" at bounding box center [1015, 386] width 43 height 27
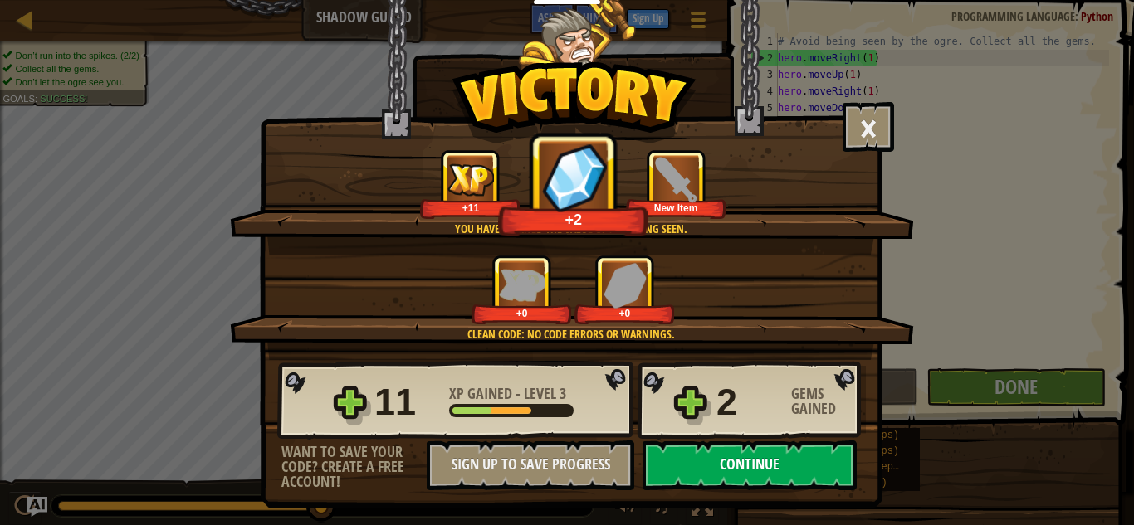
click at [731, 471] on button "Continue" at bounding box center [749, 466] width 214 height 50
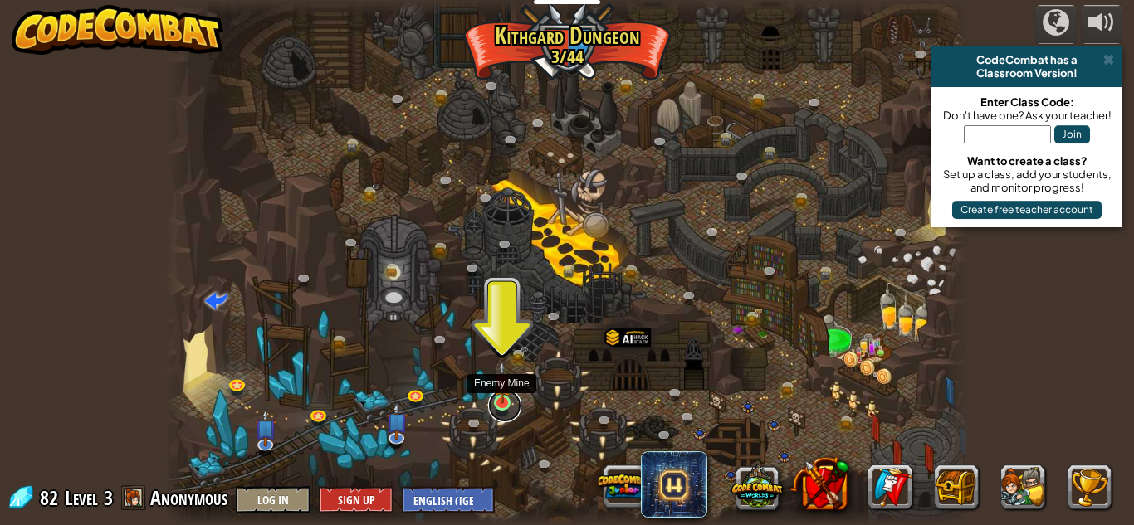
click at [501, 408] on link at bounding box center [504, 405] width 33 height 33
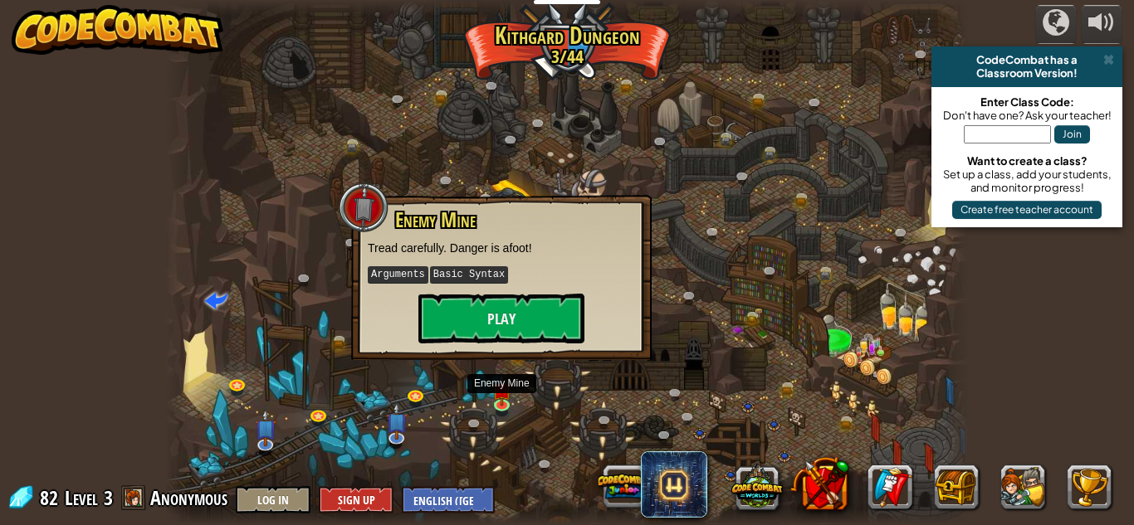
click at [515, 448] on div at bounding box center [566, 262] width 803 height 525
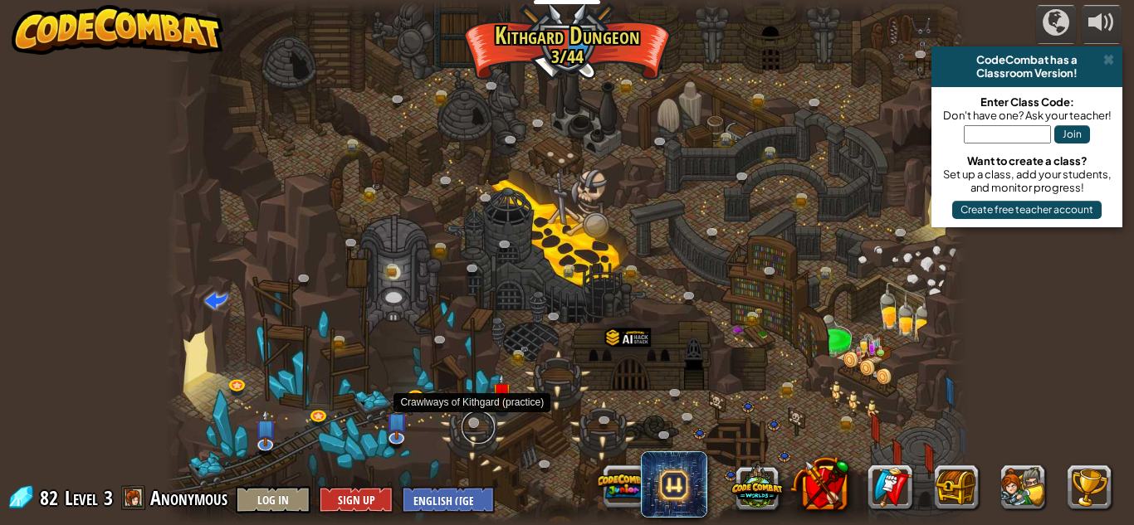
click at [480, 428] on link at bounding box center [477, 427] width 33 height 33
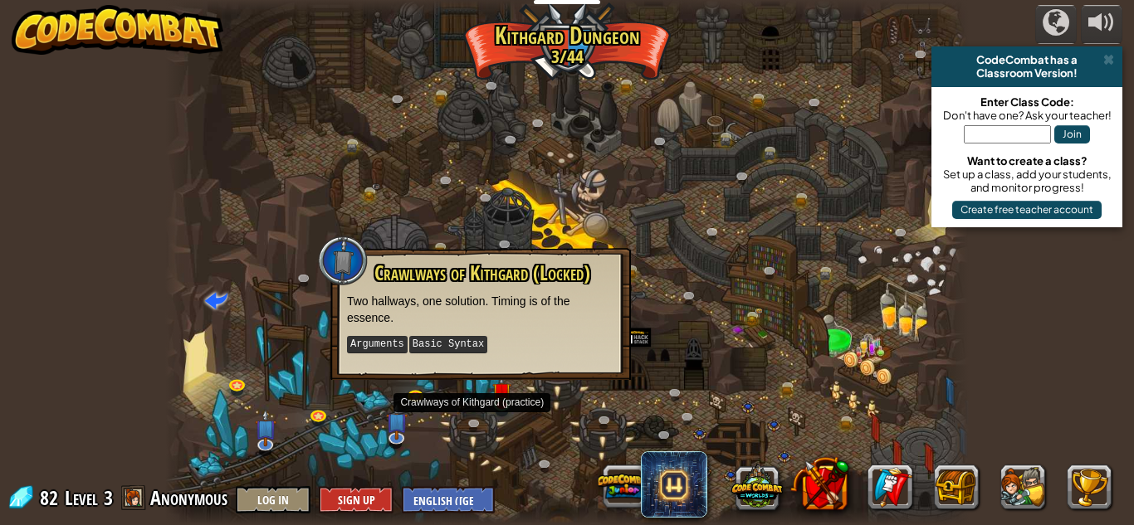
click at [388, 395] on div at bounding box center [566, 262] width 803 height 525
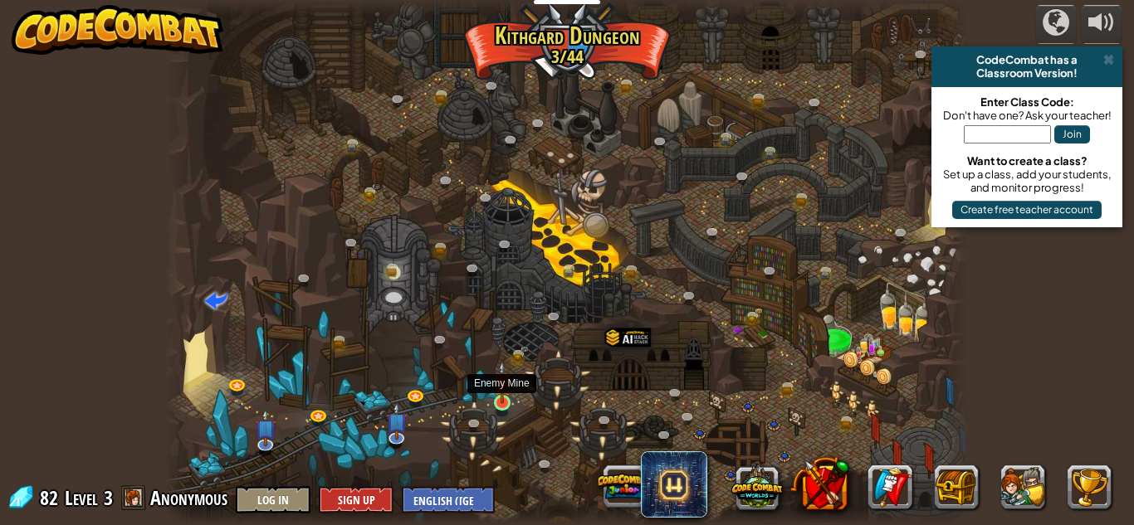
click at [502, 397] on img at bounding box center [502, 382] width 19 height 43
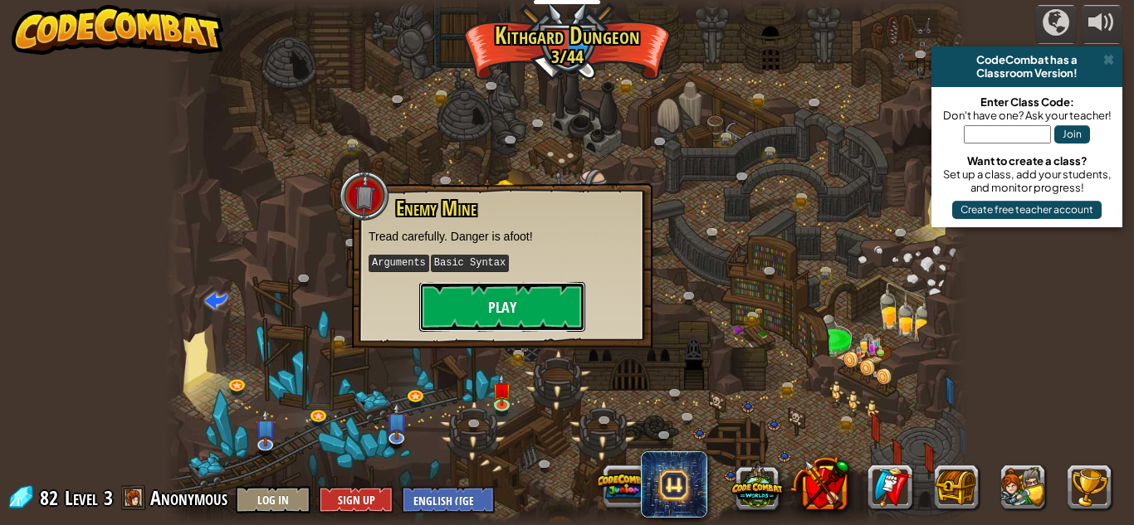
click at [485, 290] on button "Play" at bounding box center [502, 307] width 166 height 50
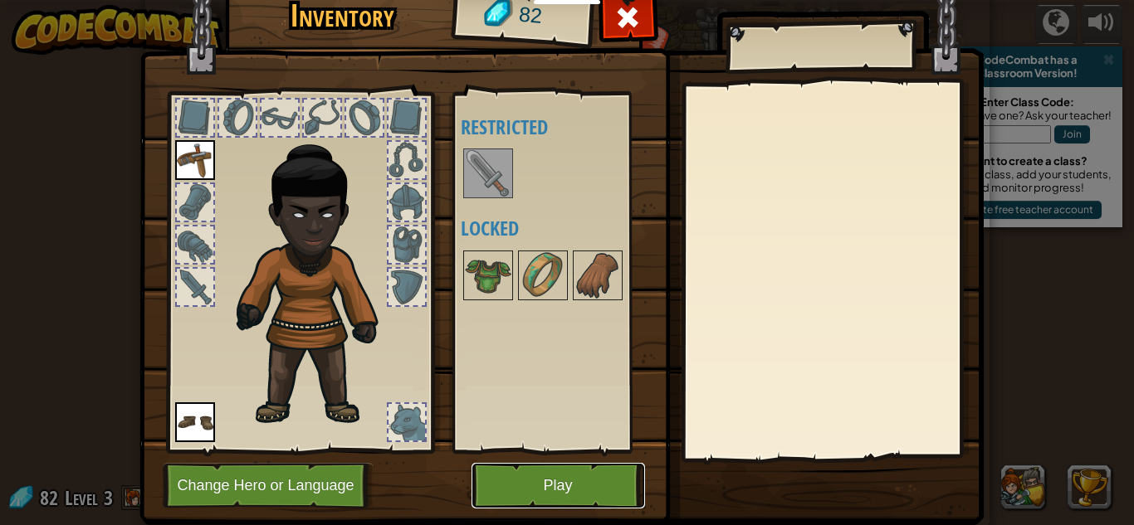
click at [568, 501] on button "Play" at bounding box center [557, 486] width 173 height 46
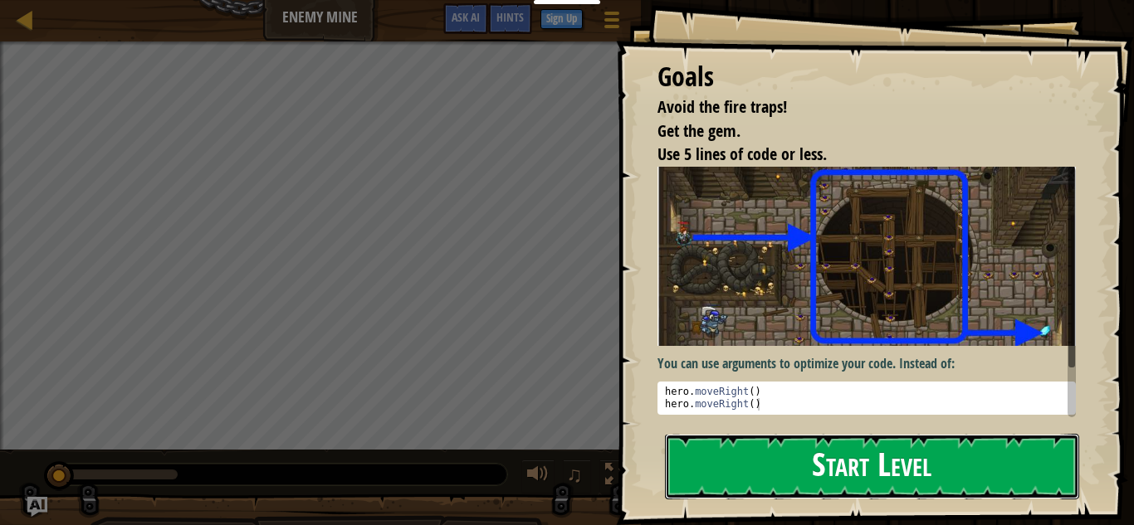
click at [797, 474] on button "Start Level" at bounding box center [872, 467] width 414 height 66
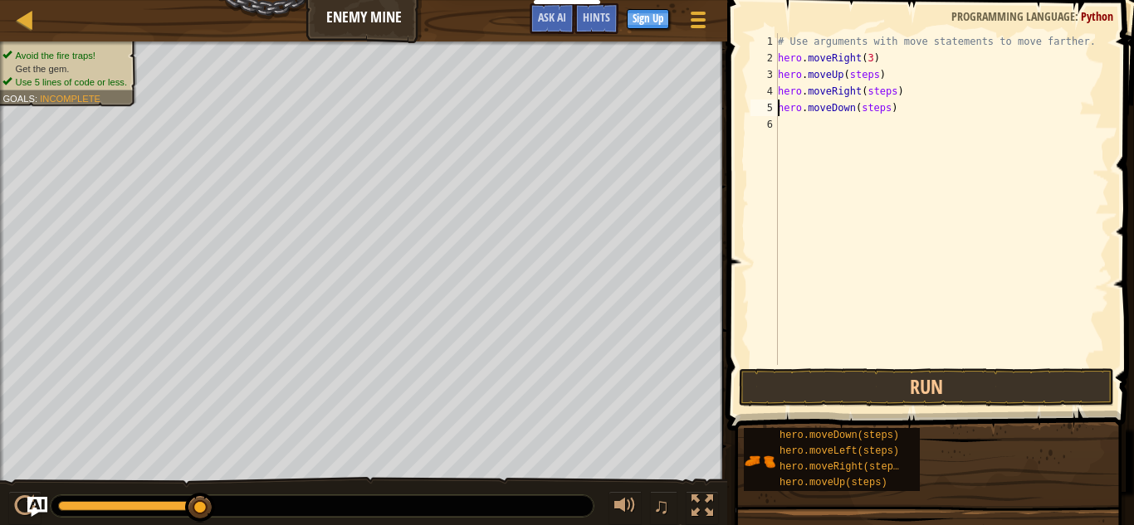
click at [876, 81] on div "# Use arguments with move statements to move farther. hero . moveRight ( 3 ) he…" at bounding box center [941, 215] width 334 height 365
click at [895, 95] on div "# Use arguments with move statements to move farther. hero . moveRight ( 3 ) he…" at bounding box center [941, 215] width 334 height 365
click at [888, 112] on div "# Use arguments with move statements to move farther. hero . moveRight ( 3 ) he…" at bounding box center [941, 215] width 334 height 365
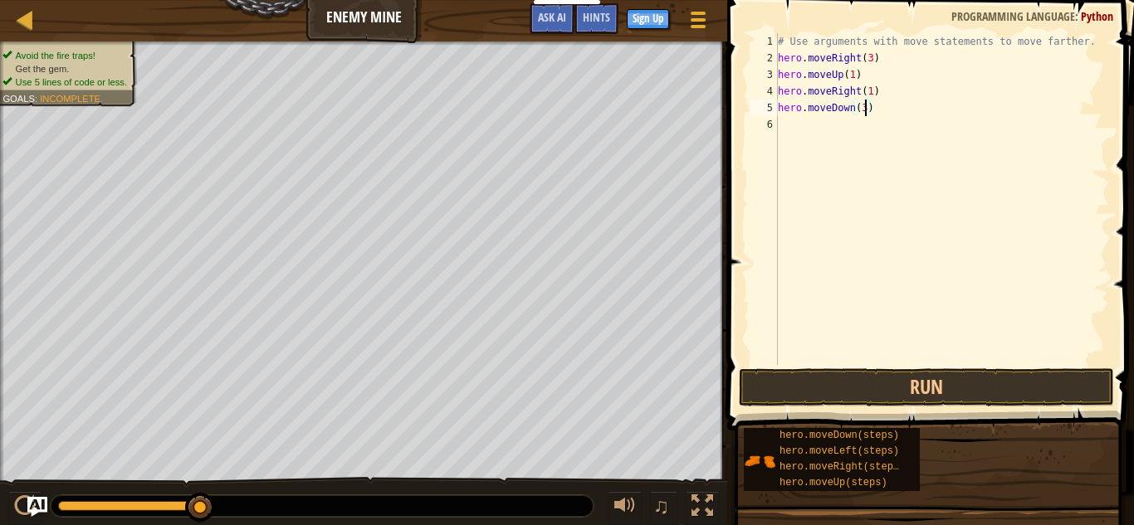
scroll to position [7, 12]
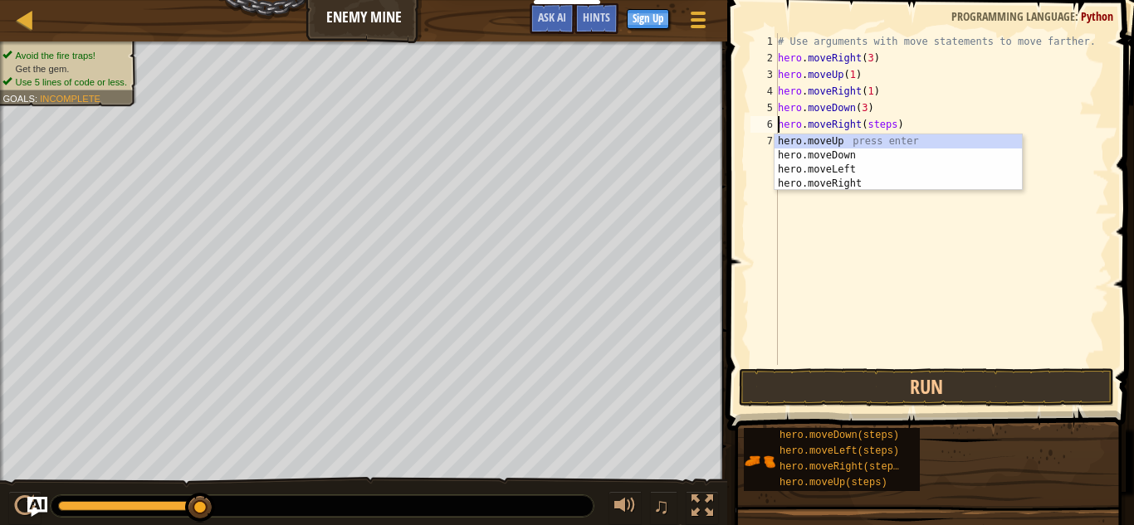
click at [958, 115] on div "# Use arguments with move statements to move farther. hero . moveRight ( 3 ) he…" at bounding box center [941, 215] width 334 height 365
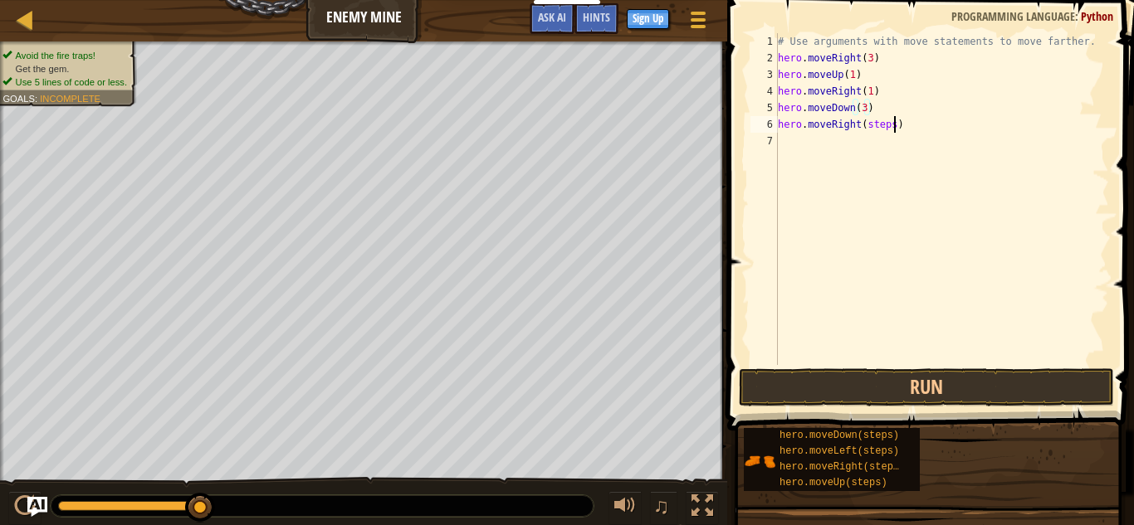
click at [896, 127] on div "# Use arguments with move statements to move farther. hero . moveRight ( 3 ) he…" at bounding box center [941, 215] width 334 height 365
type textarea "hero.moveRight(2)"
click at [928, 392] on button "Run" at bounding box center [926, 387] width 375 height 38
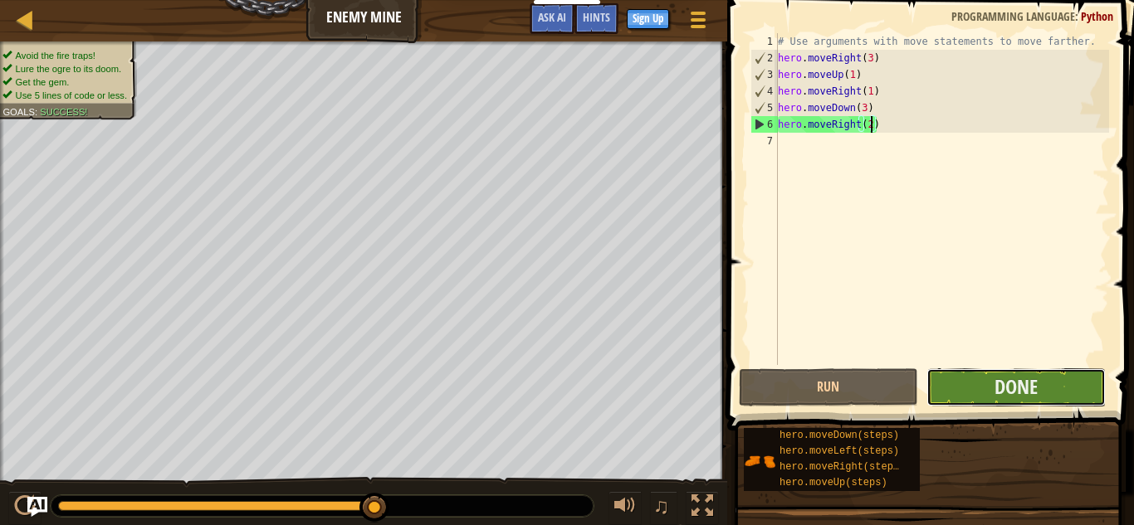
click at [963, 386] on button "Done" at bounding box center [1015, 387] width 179 height 38
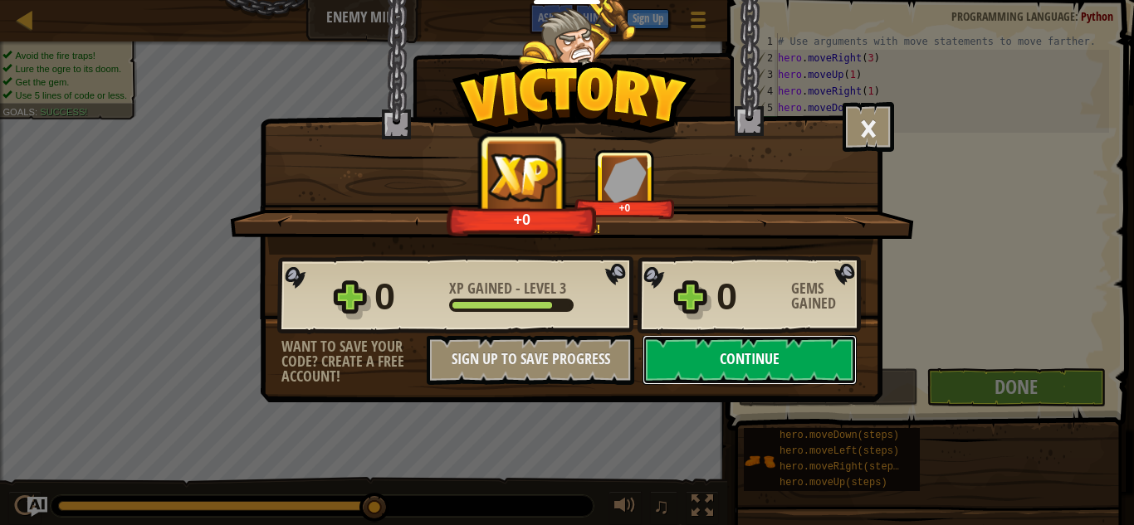
click at [768, 354] on button "Continue" at bounding box center [749, 360] width 214 height 50
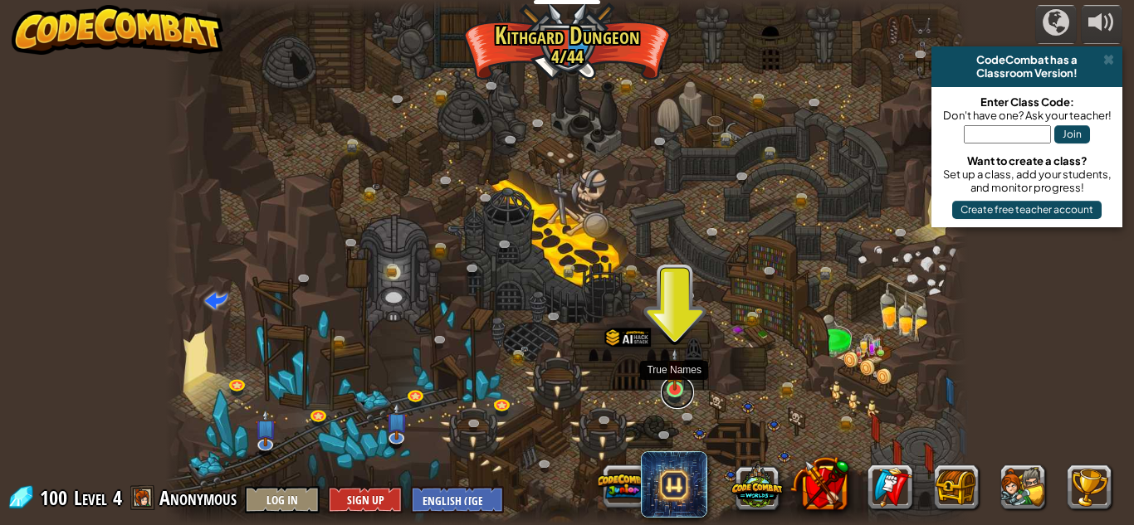
click at [673, 395] on link at bounding box center [677, 392] width 33 height 33
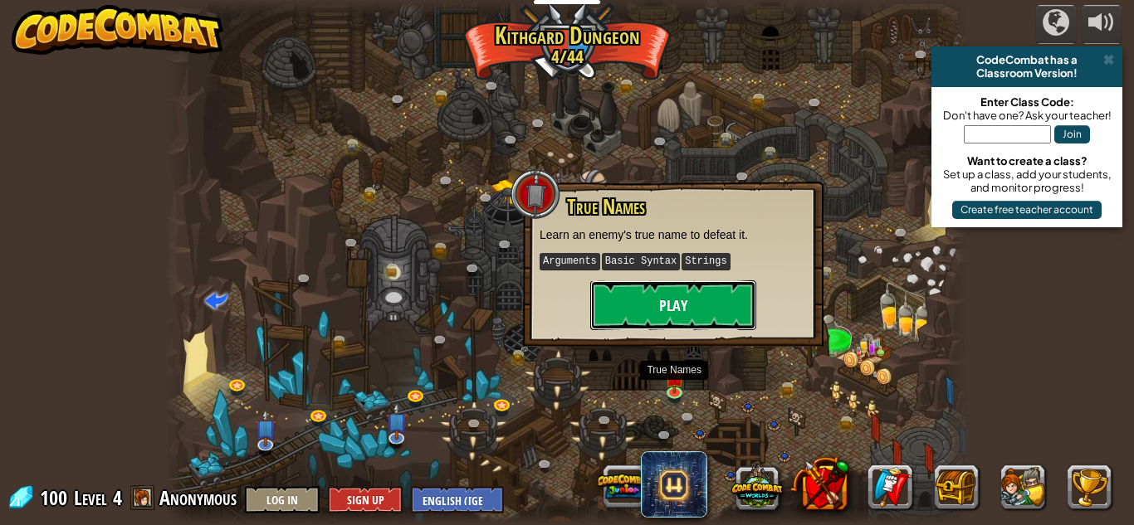
click at [670, 306] on button "Play" at bounding box center [673, 305] width 166 height 50
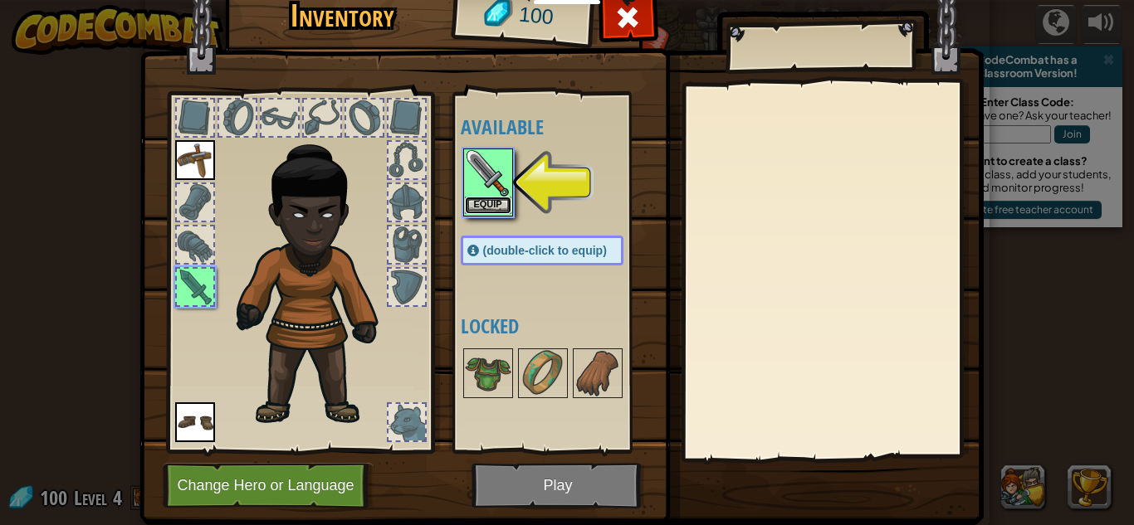
click at [489, 210] on button "Equip" at bounding box center [488, 205] width 46 height 17
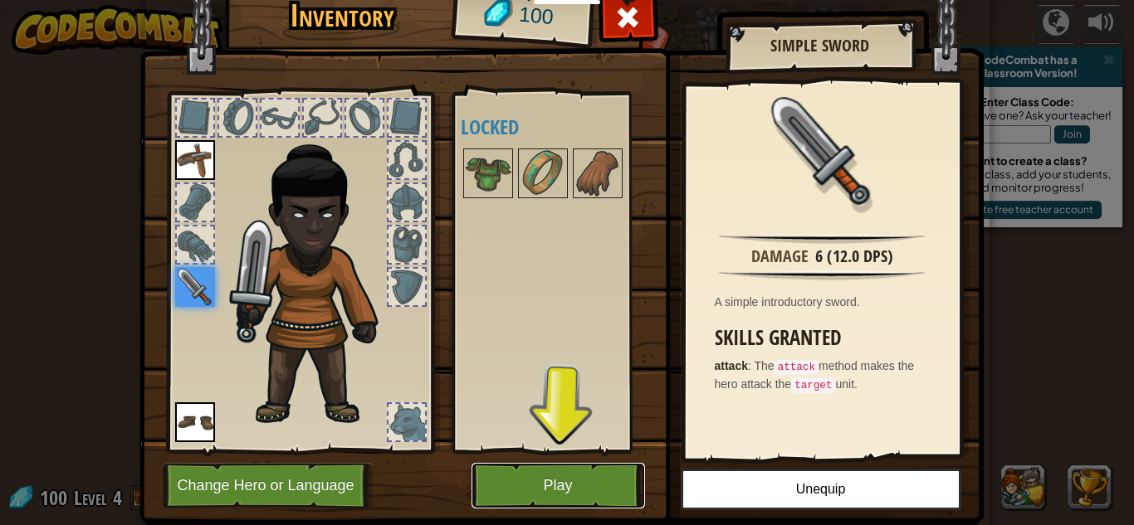
click at [549, 474] on button "Play" at bounding box center [557, 486] width 173 height 46
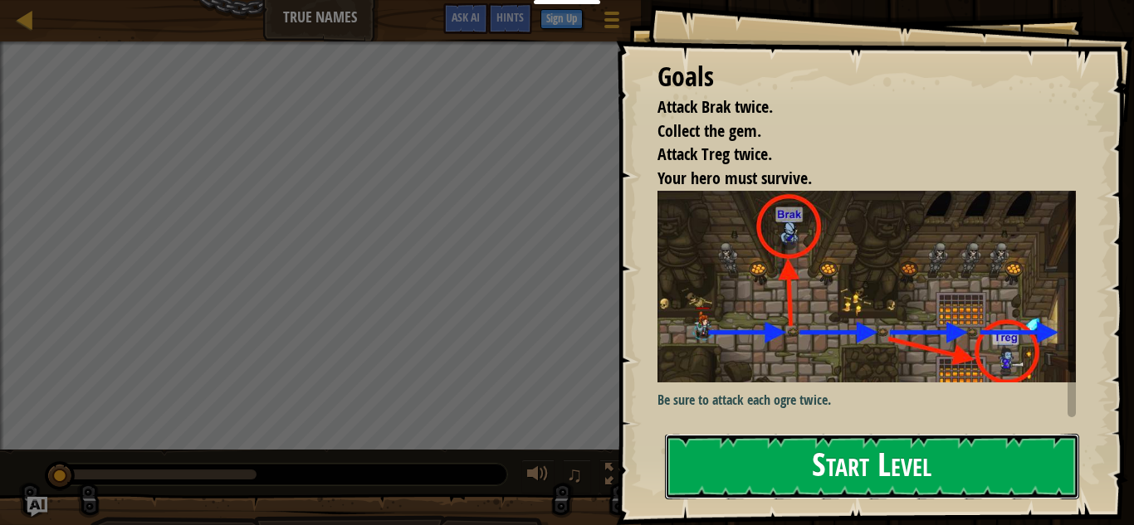
click at [818, 461] on button "Start Level" at bounding box center [872, 467] width 414 height 66
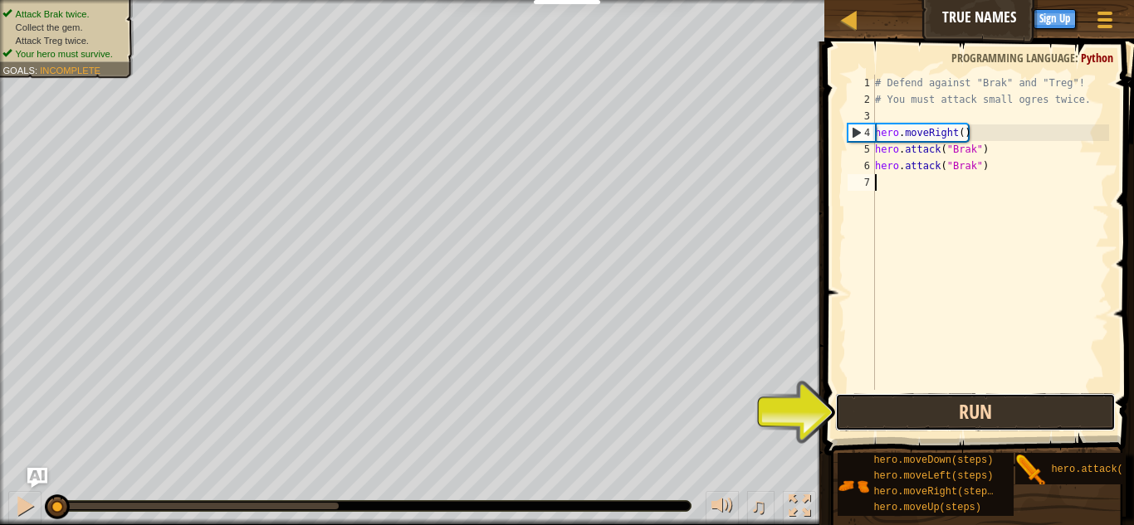
click at [879, 405] on button "Run" at bounding box center [975, 412] width 280 height 38
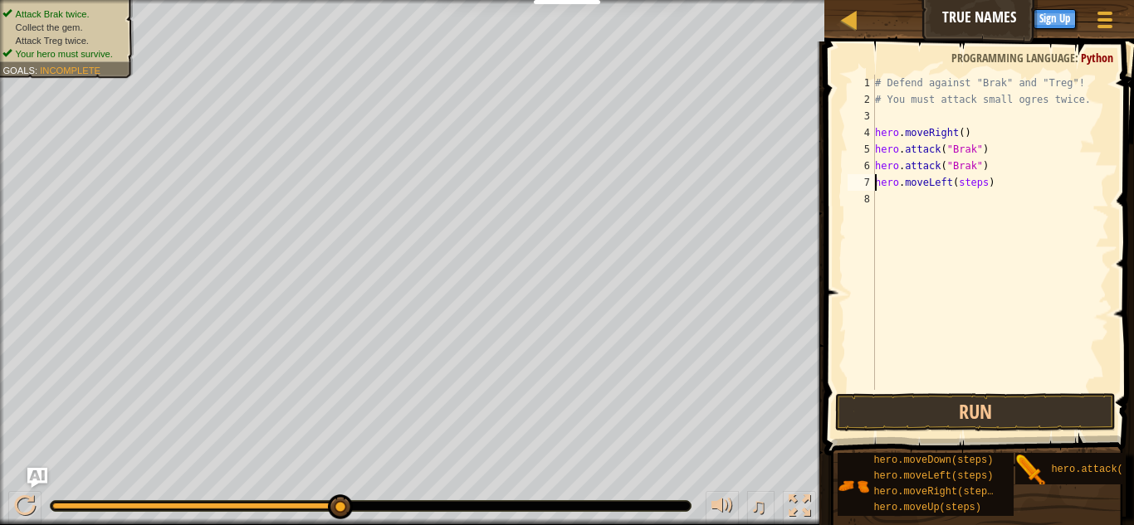
click at [984, 186] on div "# Defend against "Brak" and "Treg"! # You must attack small ogres twice. hero .…" at bounding box center [989, 249] width 237 height 349
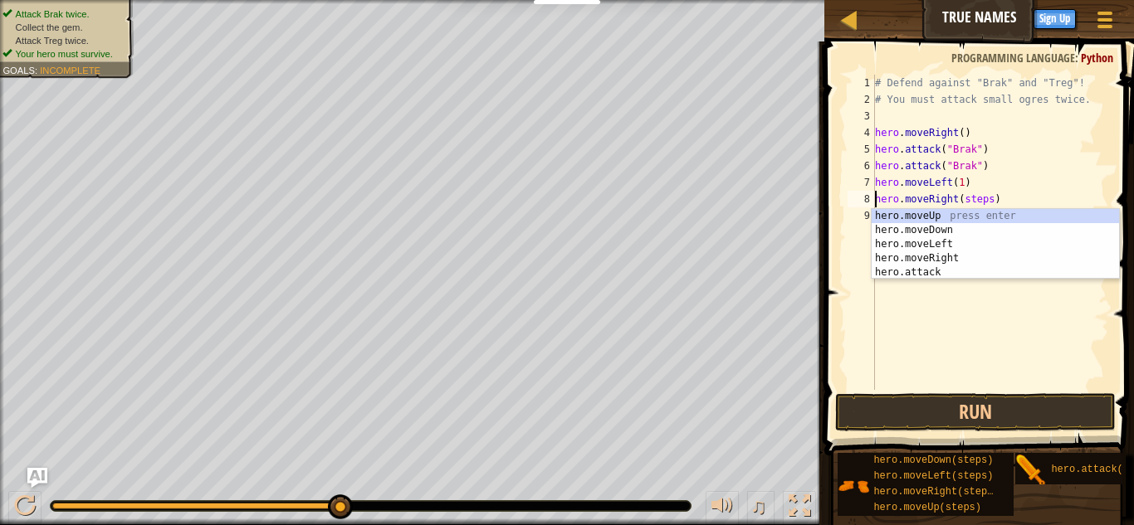
click at [991, 204] on div "# Defend against "Brak" and "Treg"! # You must attack small ogres twice. hero .…" at bounding box center [989, 249] width 237 height 349
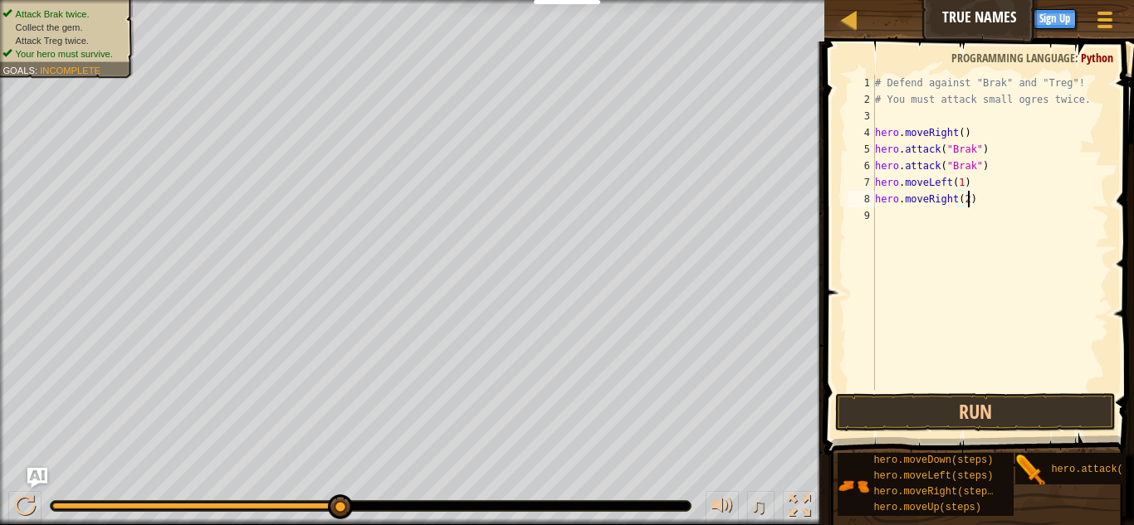
scroll to position [7, 13]
drag, startPoint x: 1043, startPoint y: 470, endPoint x: 961, endPoint y: 254, distance: 230.9
click at [961, 254] on div "Hints hero.moveRight(2) 1 2 3 4 5 6 7 8 9 # Defend against "Brak" and "Treg"! #…" at bounding box center [976, 279] width 315 height 476
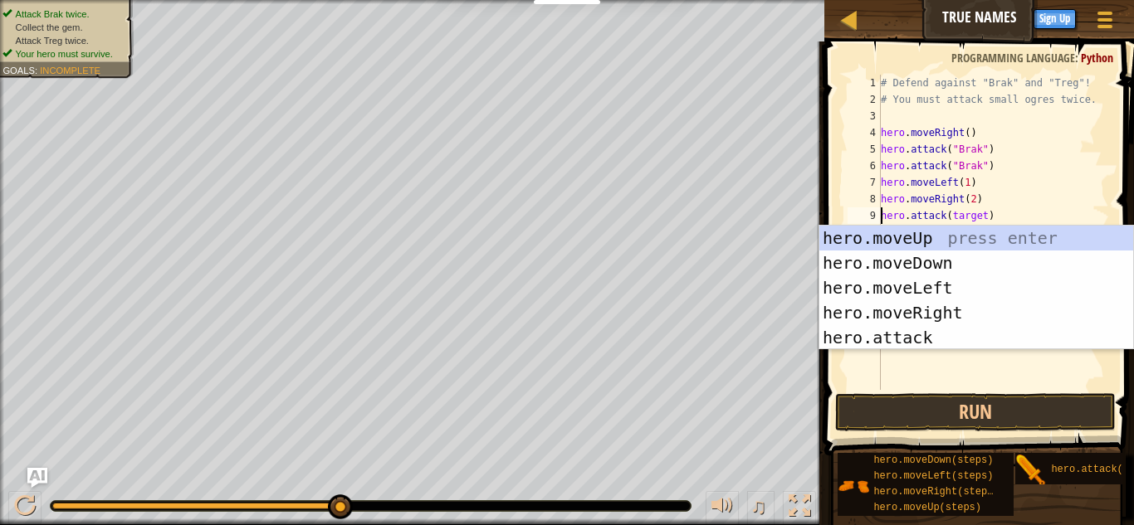
click at [988, 217] on div "# Defend against "Brak" and "Treg"! # You must attack small ogres twice. hero .…" at bounding box center [993, 249] width 232 height 349
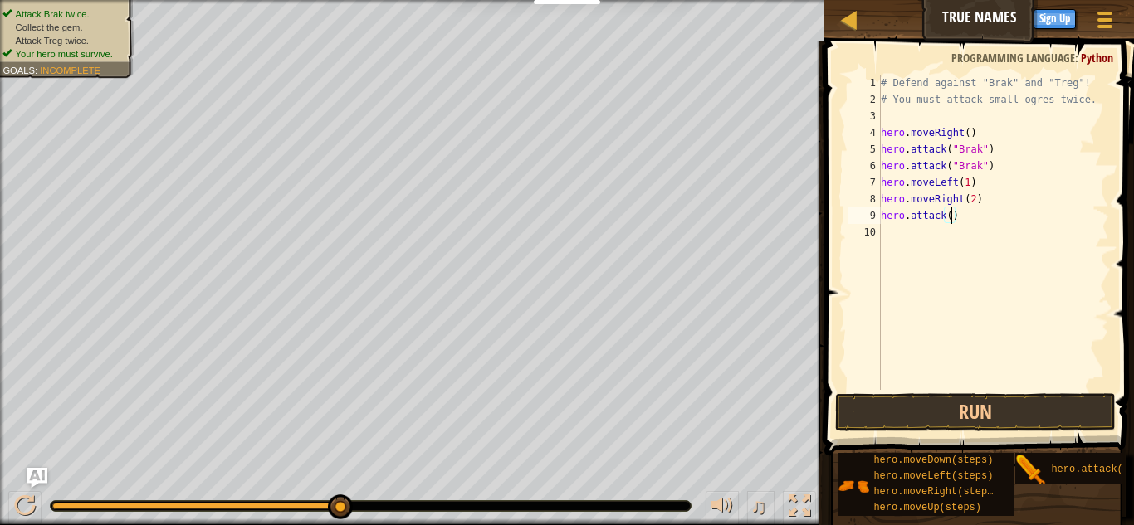
scroll to position [7, 10]
click at [978, 219] on div "# Defend against "Brak" and "Treg"! # You must attack small ogres twice. hero .…" at bounding box center [993, 249] width 232 height 349
click at [949, 217] on div "# Defend against "Brak" and "Treg"! # You must attack small ogres twice. hero .…" at bounding box center [993, 249] width 232 height 349
click at [1047, 399] on button "Run" at bounding box center [975, 412] width 280 height 38
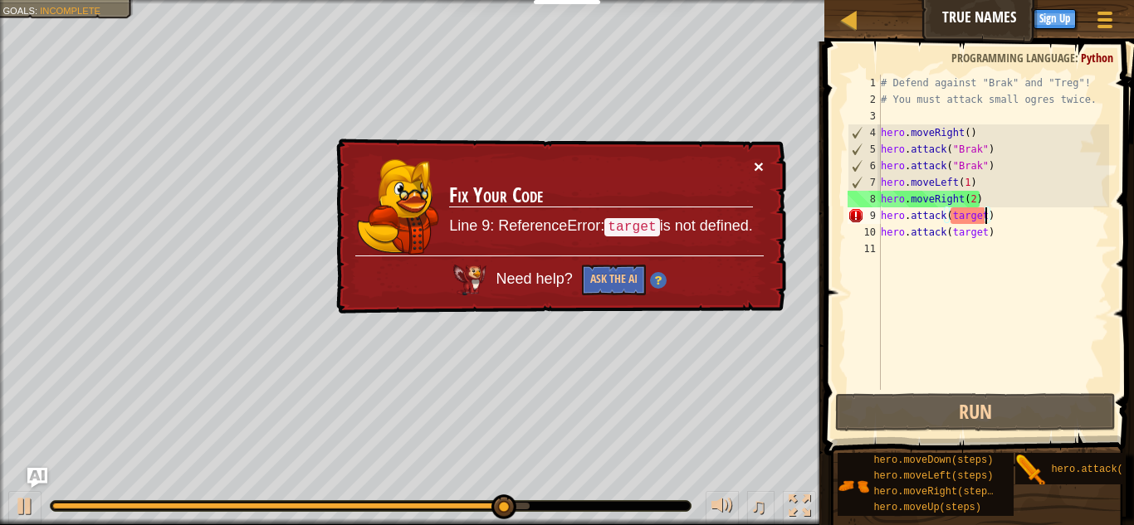
click at [759, 164] on button "×" at bounding box center [759, 166] width 10 height 17
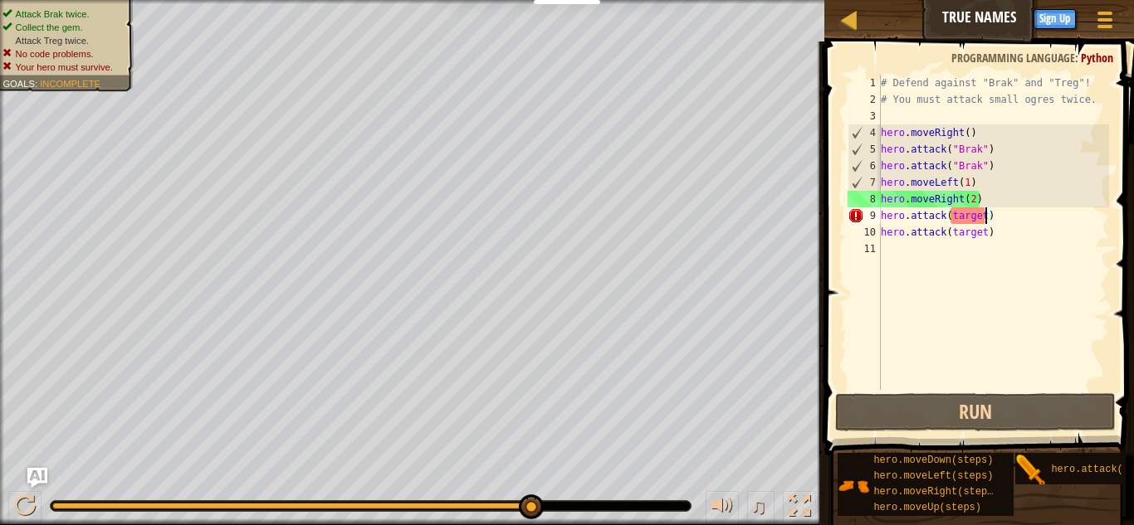
click at [985, 217] on div "# Defend against "Brak" and "Treg"! # You must attack small ogres twice. hero .…" at bounding box center [993, 249] width 232 height 349
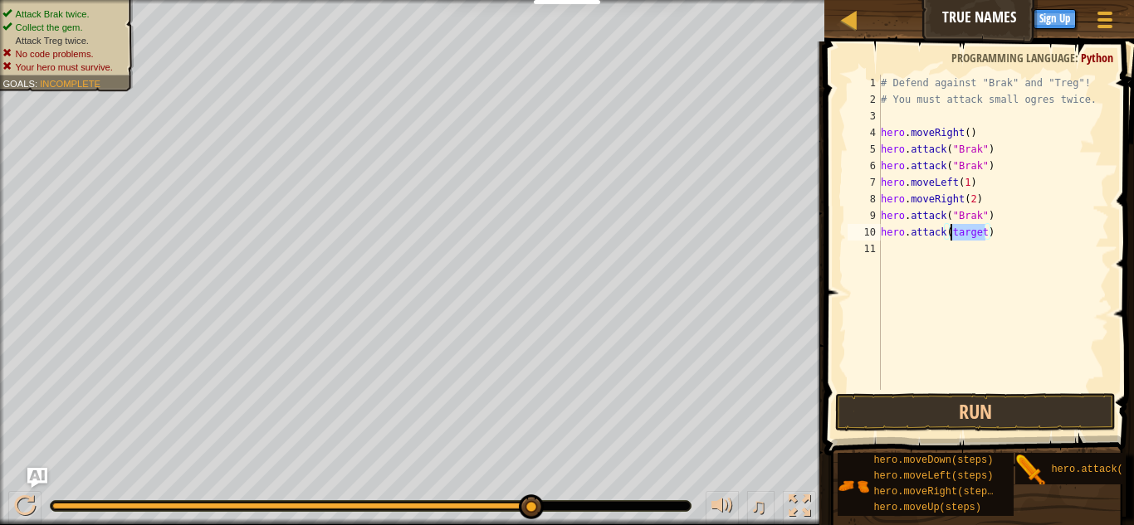
drag, startPoint x: 984, startPoint y: 231, endPoint x: 951, endPoint y: 236, distance: 33.6
click at [951, 236] on div "# Defend against "Brak" and "Treg"! # You must attack small ogres twice. hero .…" at bounding box center [993, 249] width 232 height 349
click at [907, 422] on button "Run" at bounding box center [975, 412] width 280 height 38
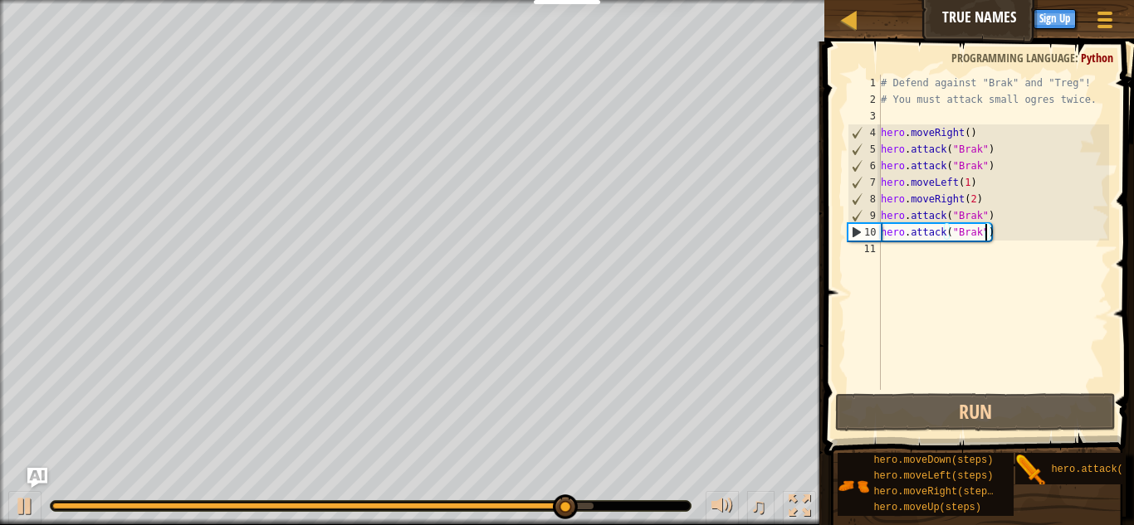
click at [981, 234] on div "# Defend against "Brak" and "Treg"! # You must attack small ogres twice. hero .…" at bounding box center [993, 249] width 232 height 349
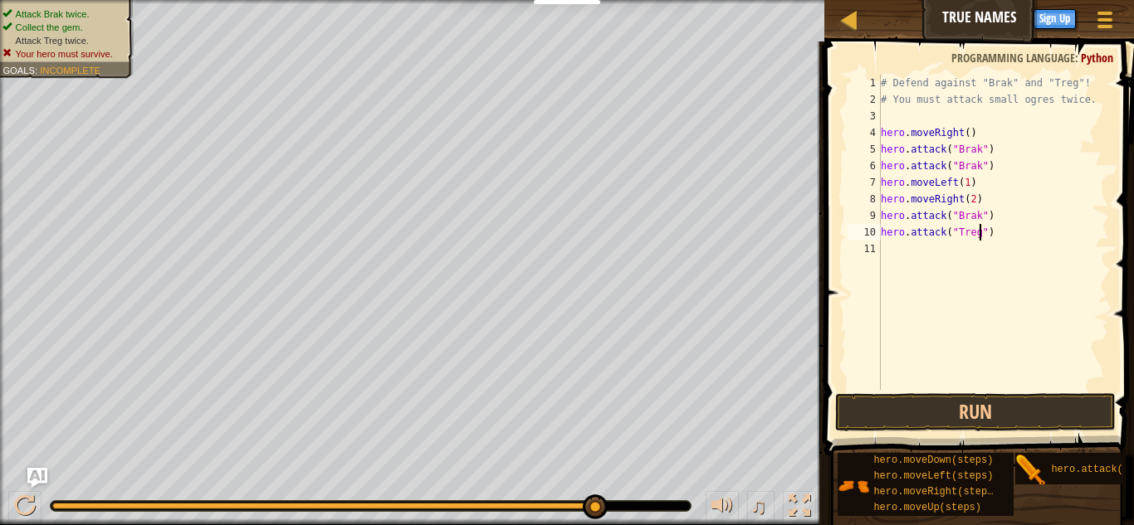
click at [977, 216] on div "# Defend against "Brak" and "Treg"! # You must attack small ogres twice. hero .…" at bounding box center [993, 249] width 232 height 349
type textarea "hero.attack("Treg")"
click at [979, 421] on button "Run" at bounding box center [975, 412] width 280 height 38
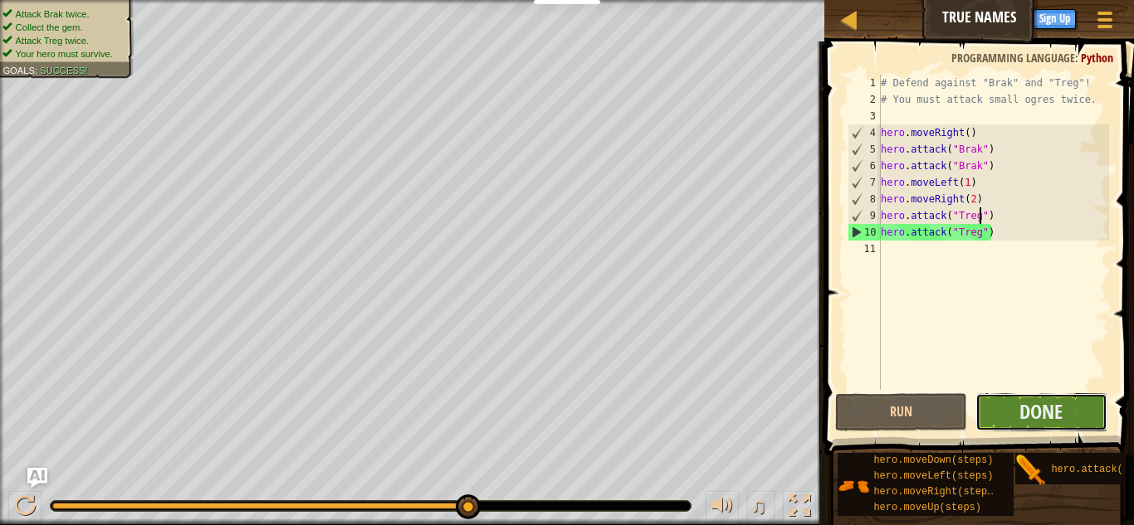
click at [1007, 401] on button "Done" at bounding box center [1041, 412] width 132 height 38
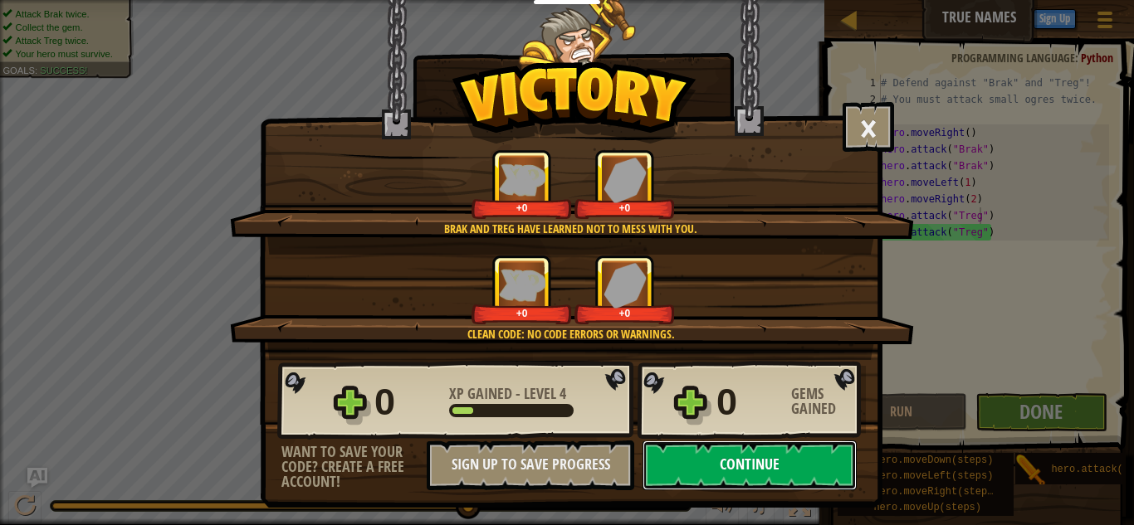
click at [776, 451] on button "Continue" at bounding box center [749, 466] width 214 height 50
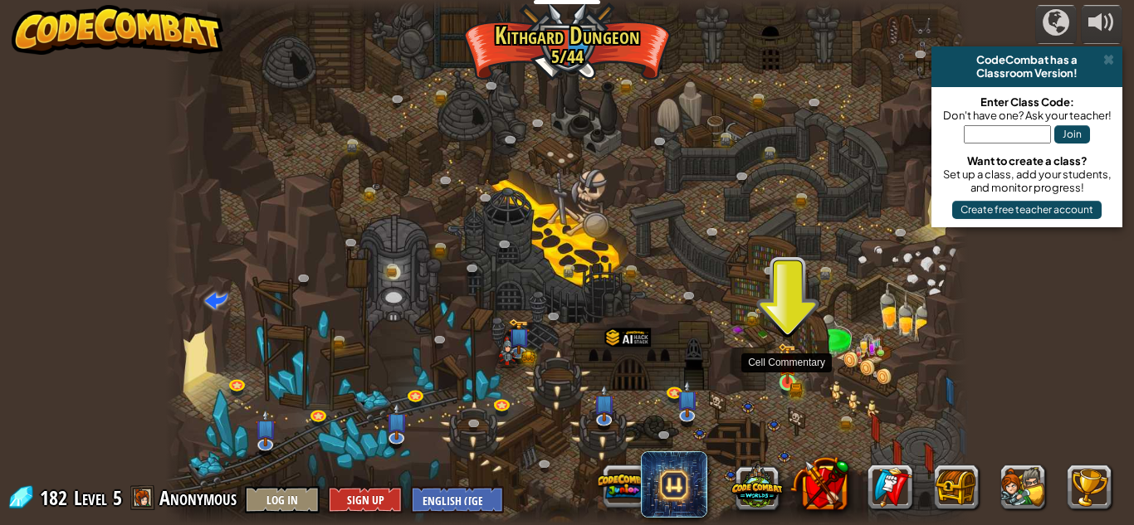
click at [788, 379] on img at bounding box center [787, 363] width 19 height 41
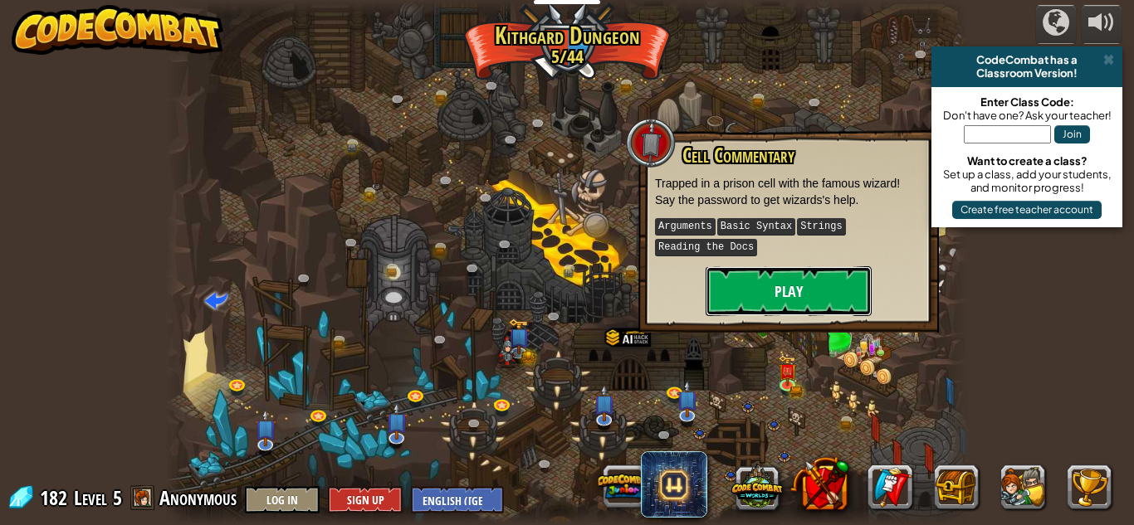
click at [771, 293] on button "Play" at bounding box center [788, 291] width 166 height 50
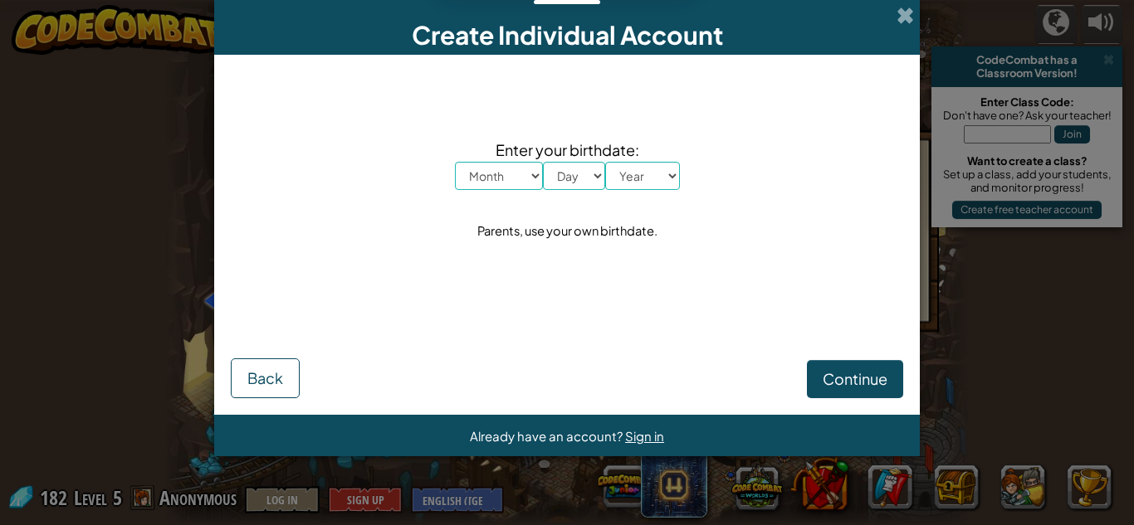
click at [523, 179] on select "Month January February March April May June July August September October Novem…" at bounding box center [499, 176] width 88 height 28
select select "3"
click at [455, 162] on select "Month January February March April May June July August September October Novem…" at bounding box center [499, 176] width 88 height 28
click at [573, 166] on select "Day 1 2 3 4 5 6 7 8 9 10 11 12 13 14 15 16 17 18 19 20 21 22 23 24 25 26 27 28 …" at bounding box center [574, 176] width 62 height 28
click at [543, 162] on select "Day 1 2 3 4 5 6 7 8 9 10 11 12 13 14 15 16 17 18 19 20 21 22 23 24 25 26 27 28 …" at bounding box center [574, 176] width 62 height 28
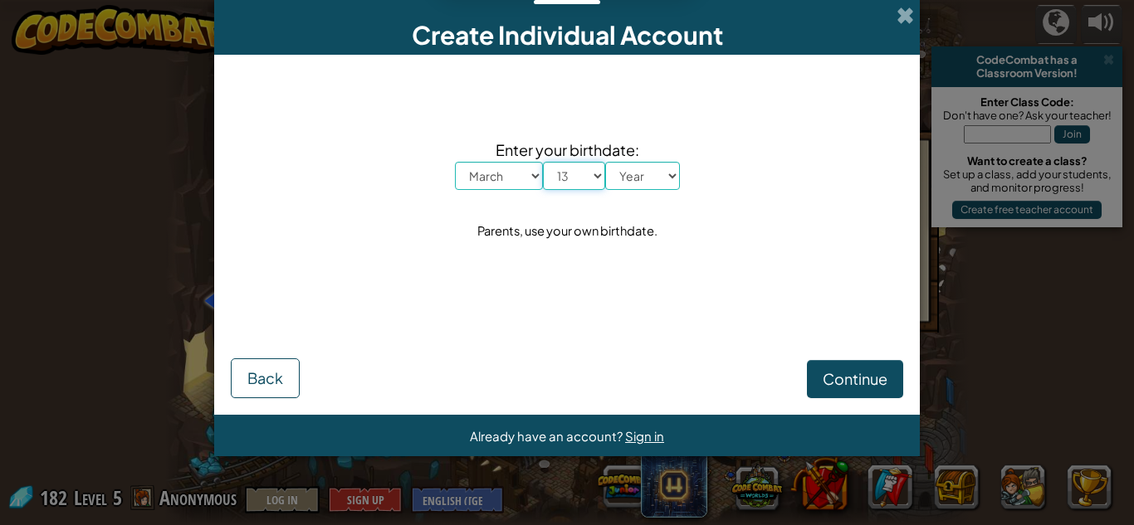
click at [576, 179] on select "Day 1 2 3 4 5 6 7 8 9 10 11 12 13 14 15 16 17 18 19 20 21 22 23 24 25 26 27 28 …" at bounding box center [574, 176] width 62 height 28
select select "12"
click at [543, 162] on select "Day 1 2 3 4 5 6 7 8 9 10 11 12 13 14 15 16 17 18 19 20 21 22 23 24 25 26 27 28 …" at bounding box center [574, 176] width 62 height 28
click at [651, 178] on select "Year 2025 2024 2023 2022 2021 2020 2019 2018 2017 2016 2015 2014 2013 2012 2011…" at bounding box center [642, 176] width 75 height 28
select select "2011"
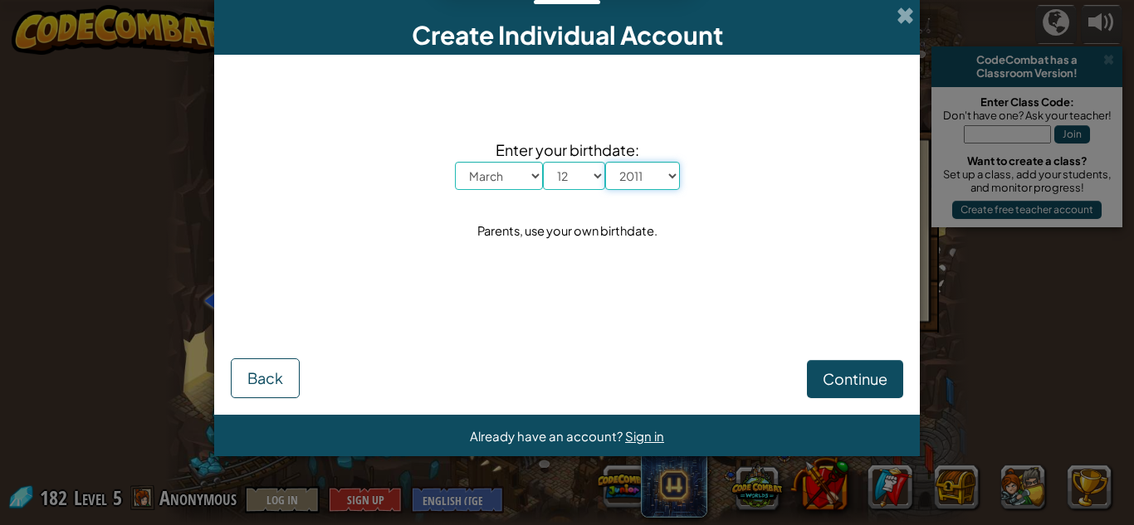
click at [605, 162] on select "Year 2025 2024 2023 2022 2021 2020 2019 2018 2017 2016 2015 2014 2013 2012 2011…" at bounding box center [642, 176] width 75 height 28
click at [839, 385] on span "Continue" at bounding box center [854, 378] width 65 height 19
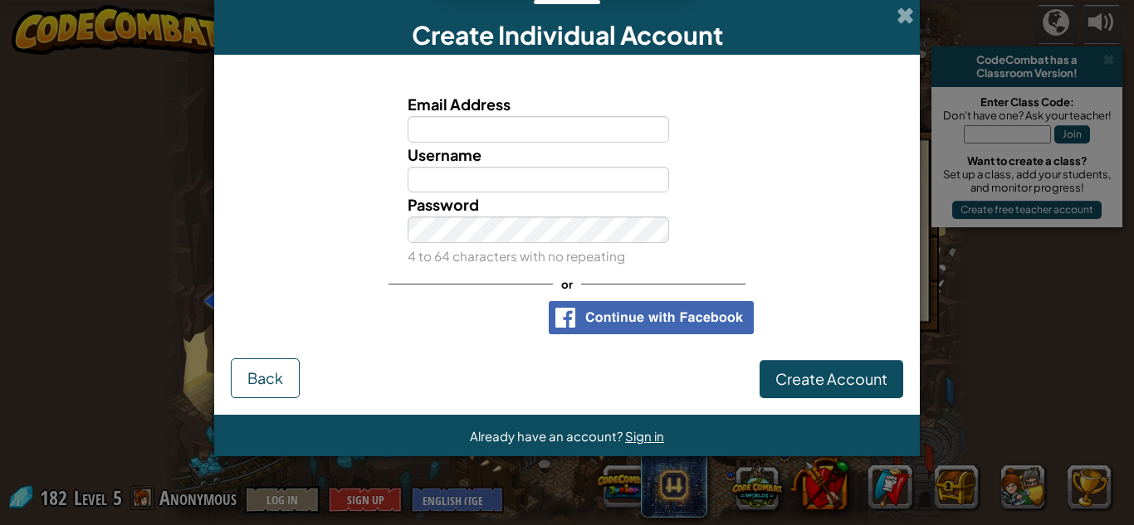
click at [898, 27] on div "Create Individual Account" at bounding box center [566, 27] width 705 height 55
click at [900, 18] on span at bounding box center [904, 15] width 17 height 17
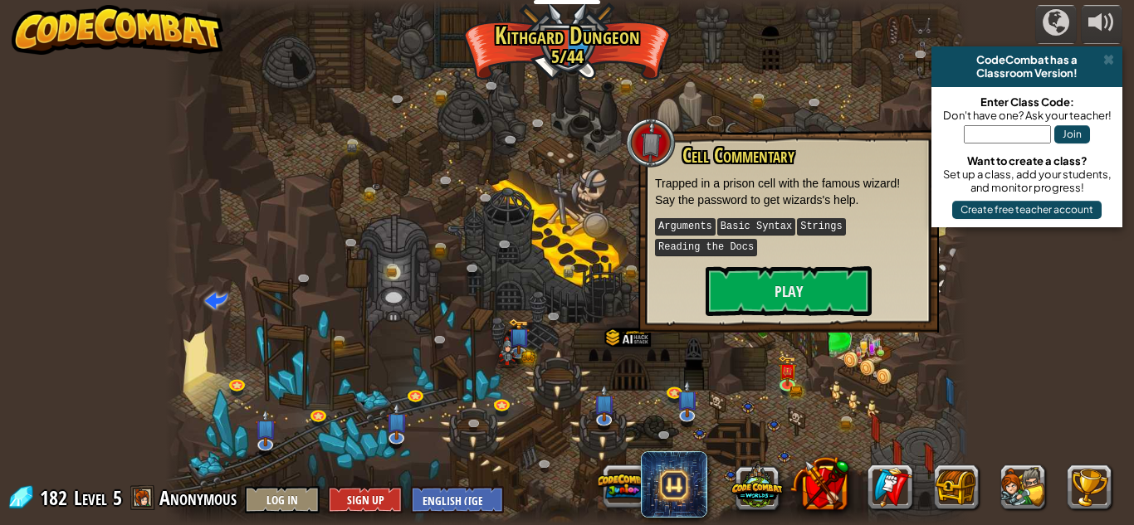
click at [755, 320] on div "Cell Commentary Trapped in a prison cell with the famous wizard! Say the passwo…" at bounding box center [788, 231] width 300 height 202
click at [751, 300] on button "Play" at bounding box center [788, 291] width 166 height 50
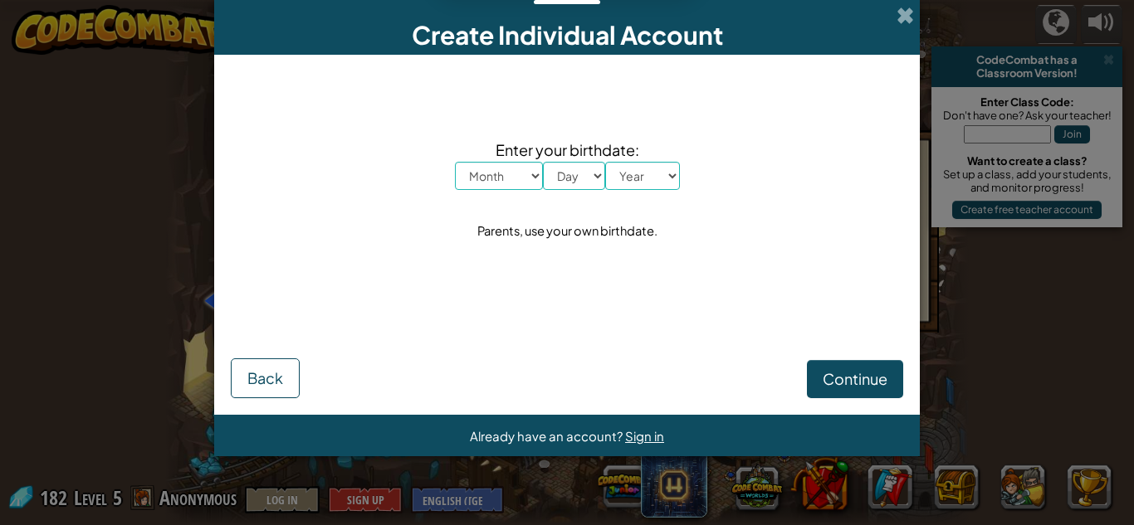
click at [905, 26] on div "Create Individual Account" at bounding box center [566, 27] width 705 height 55
click at [903, 19] on span at bounding box center [904, 15] width 17 height 17
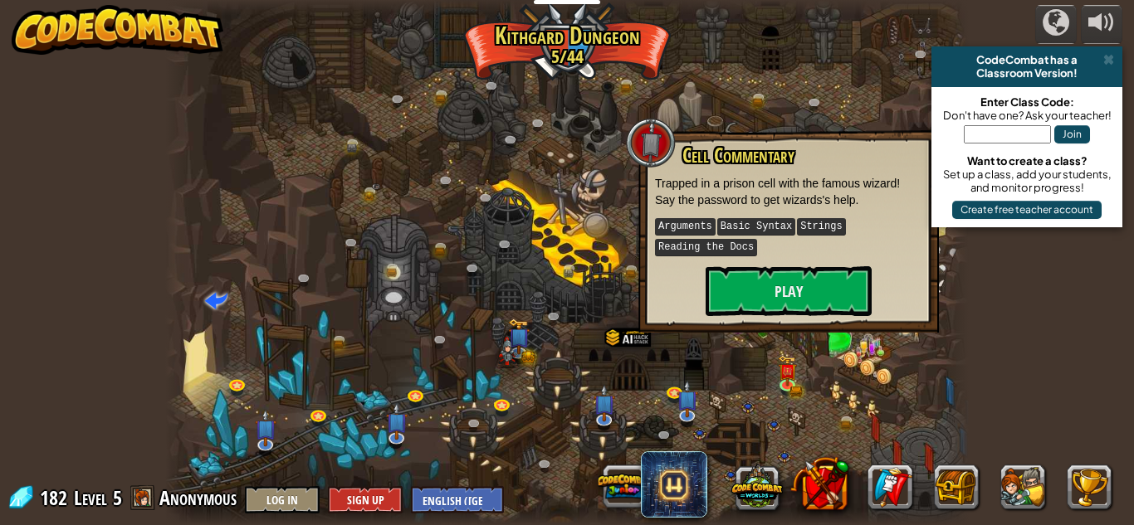
click at [591, 309] on div at bounding box center [566, 262] width 803 height 525
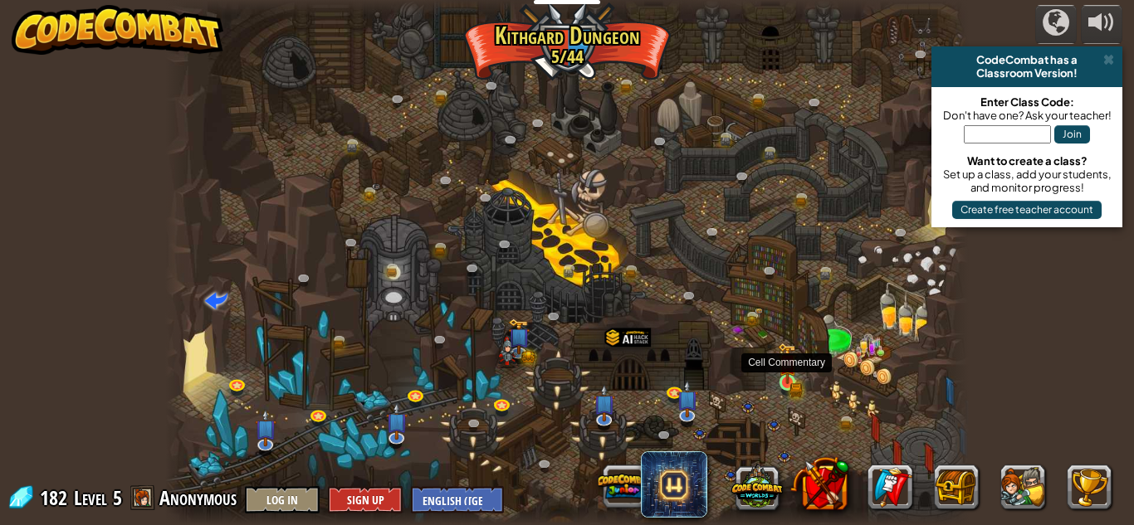
click at [788, 380] on img at bounding box center [787, 363] width 19 height 41
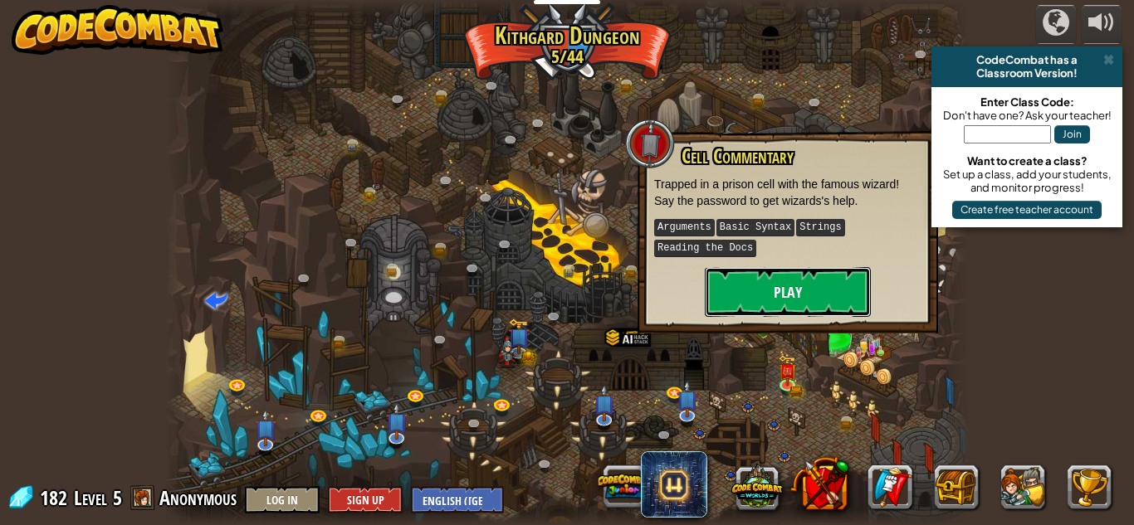
click at [739, 294] on button "Play" at bounding box center [788, 292] width 166 height 50
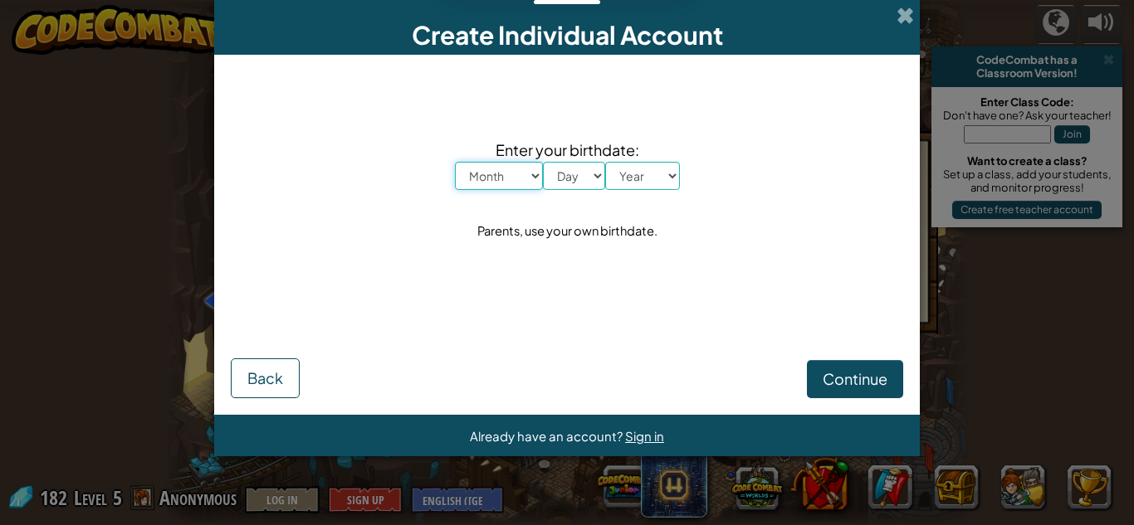
click at [489, 182] on select "Month January February March April May June July August September October Novem…" at bounding box center [499, 176] width 88 height 28
select select "3"
click at [455, 162] on select "Month January February March April May June July August September October Novem…" at bounding box center [499, 176] width 88 height 28
click at [569, 176] on select "Day 1 2 3 4 5 6 7 8 9 10 11 12 13 14 15 16 17 18 19 20 21 22 23 24 25 26 27 28 …" at bounding box center [574, 176] width 62 height 28
select select "12"
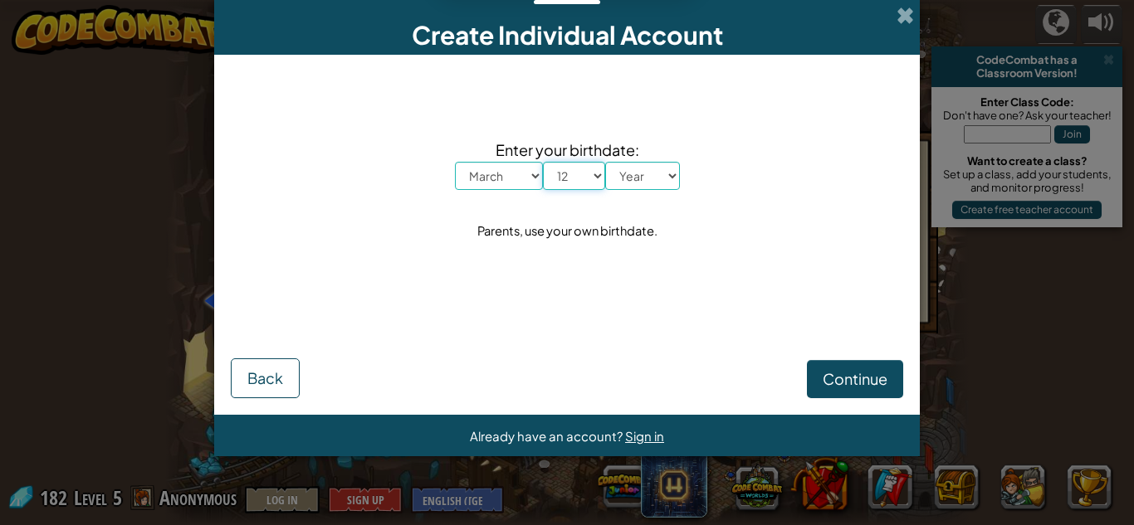
click at [543, 162] on select "Day 1 2 3 4 5 6 7 8 9 10 11 12 13 14 15 16 17 18 19 20 21 22 23 24 25 26 27 28 …" at bounding box center [574, 176] width 62 height 28
click at [640, 180] on select "Year 2025 2024 2023 2022 2021 2020 2019 2018 2017 2016 2015 2014 2013 2012 2011…" at bounding box center [642, 176] width 75 height 28
select select "2011"
click at [605, 162] on select "Year 2025 2024 2023 2022 2021 2020 2019 2018 2017 2016 2015 2014 2013 2012 2011…" at bounding box center [642, 176] width 75 height 28
click at [844, 392] on button "Continue" at bounding box center [855, 379] width 96 height 38
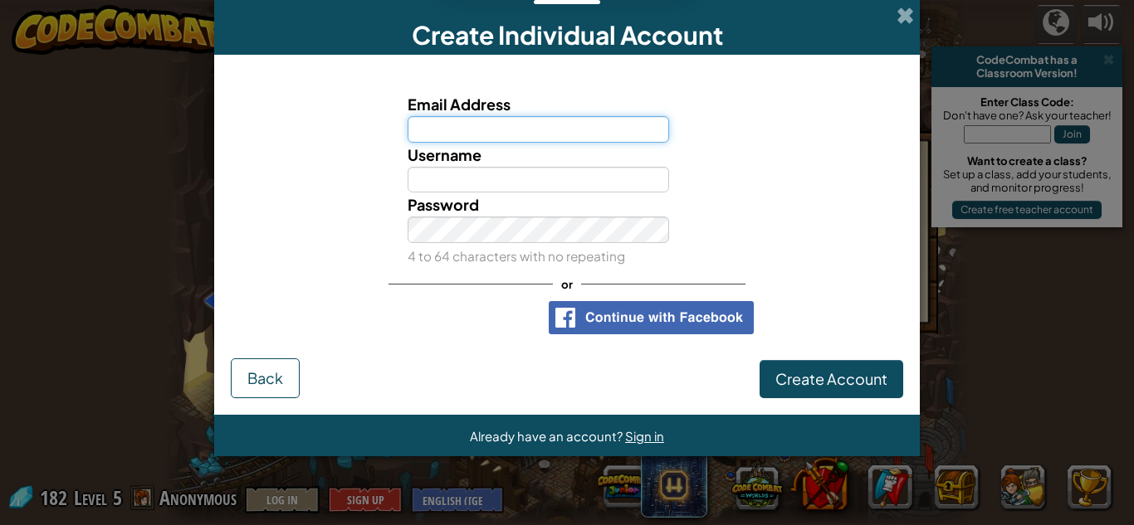
click at [534, 131] on input "Email Address" at bounding box center [538, 129] width 262 height 27
type input "29lpolaski"
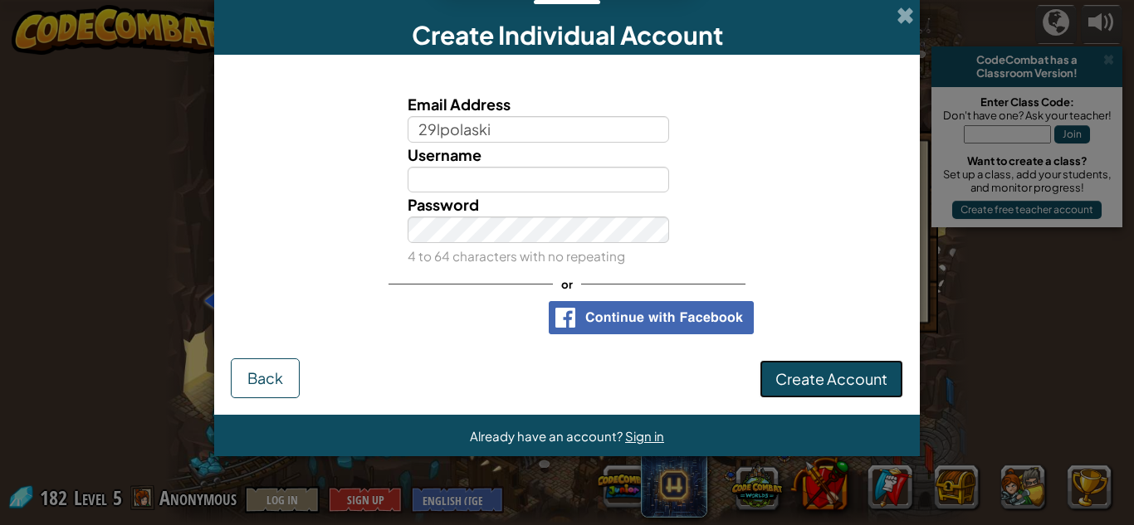
click at [835, 378] on span "Create Account" at bounding box center [831, 378] width 112 height 19
click at [905, 12] on span at bounding box center [904, 15] width 17 height 17
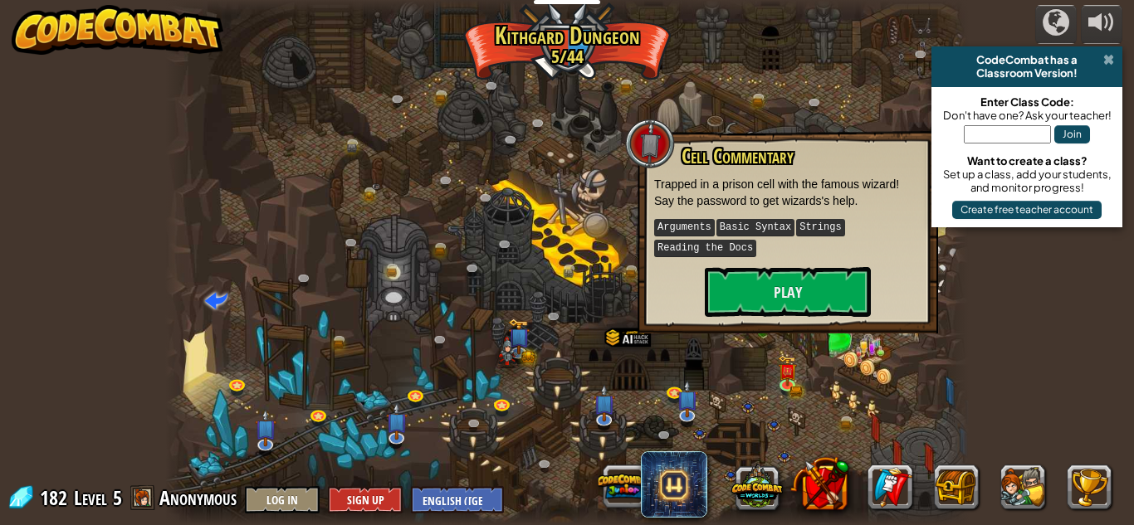
click at [1104, 62] on span at bounding box center [1108, 59] width 11 height 13
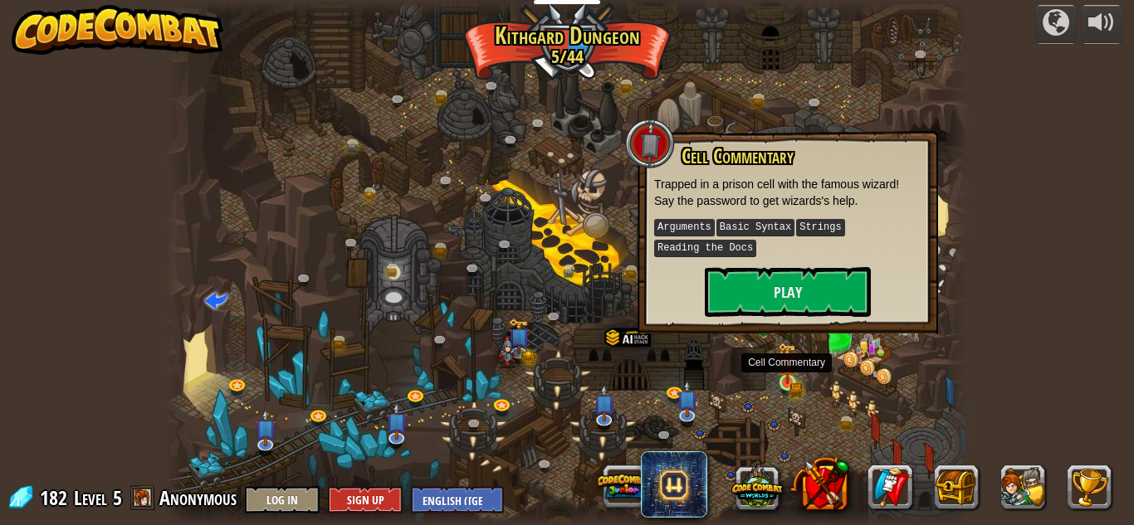
click at [783, 367] on img at bounding box center [787, 363] width 11 height 11
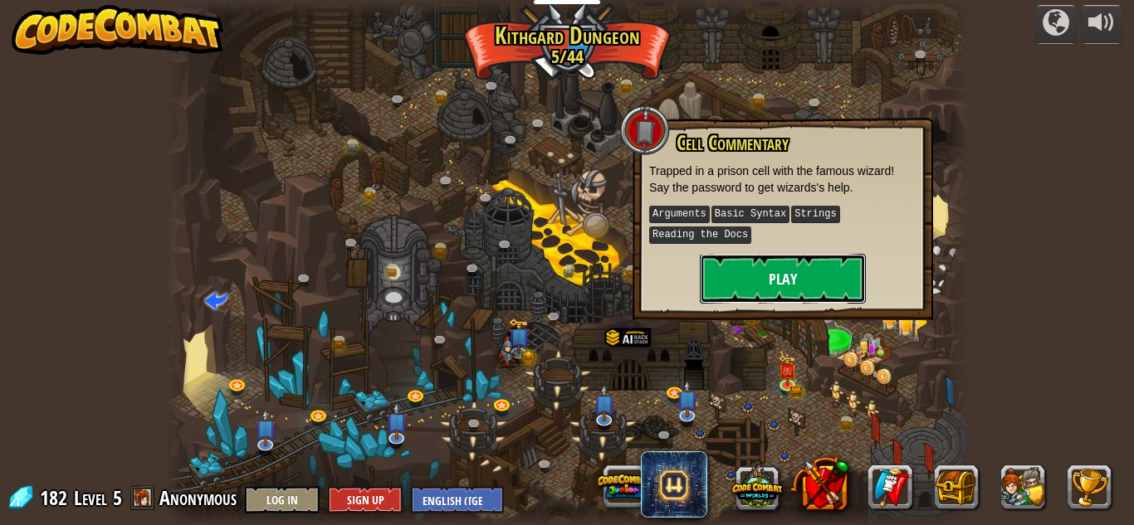
click at [760, 296] on button "Play" at bounding box center [783, 279] width 166 height 50
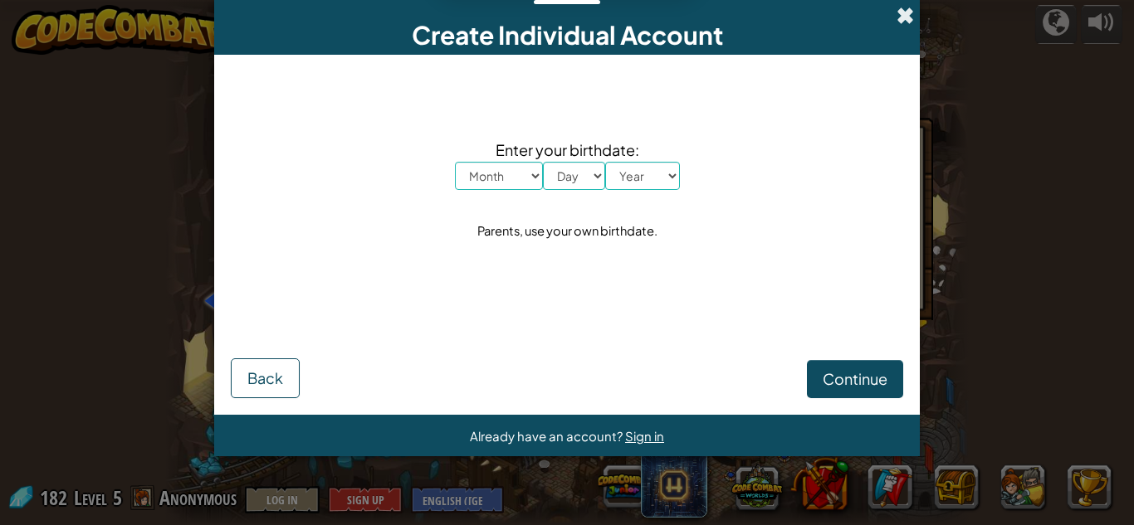
click at [908, 16] on span at bounding box center [904, 15] width 17 height 17
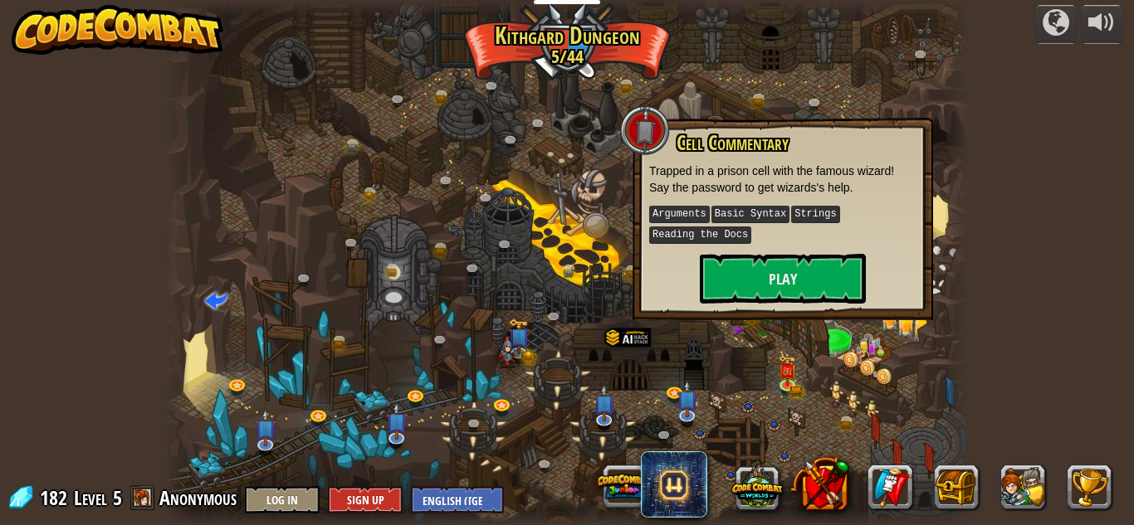
click at [648, 106] on div at bounding box center [645, 130] width 50 height 50
click at [847, 436] on link at bounding box center [850, 423] width 33 height 33
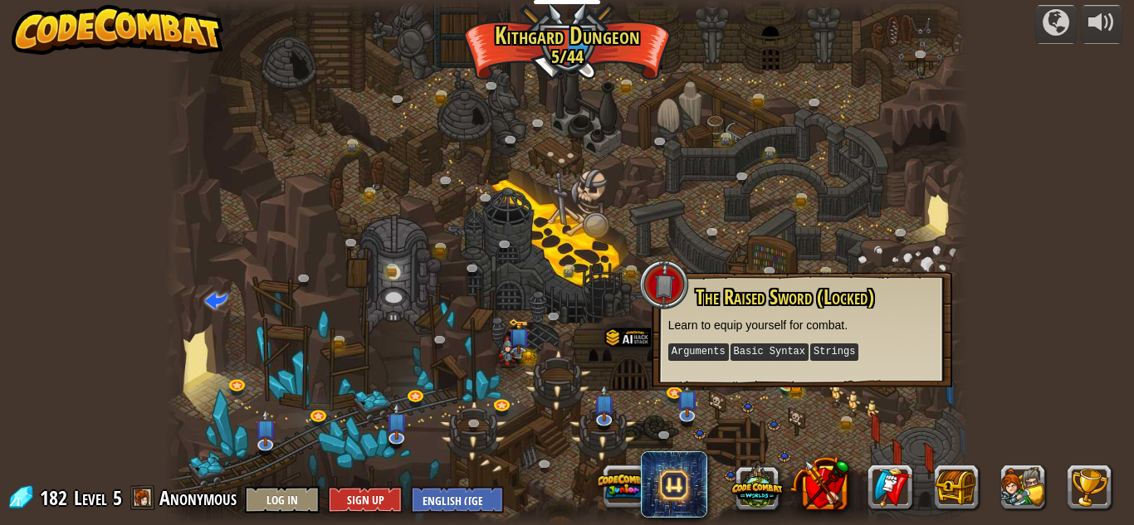
click at [456, 216] on div at bounding box center [566, 262] width 803 height 525
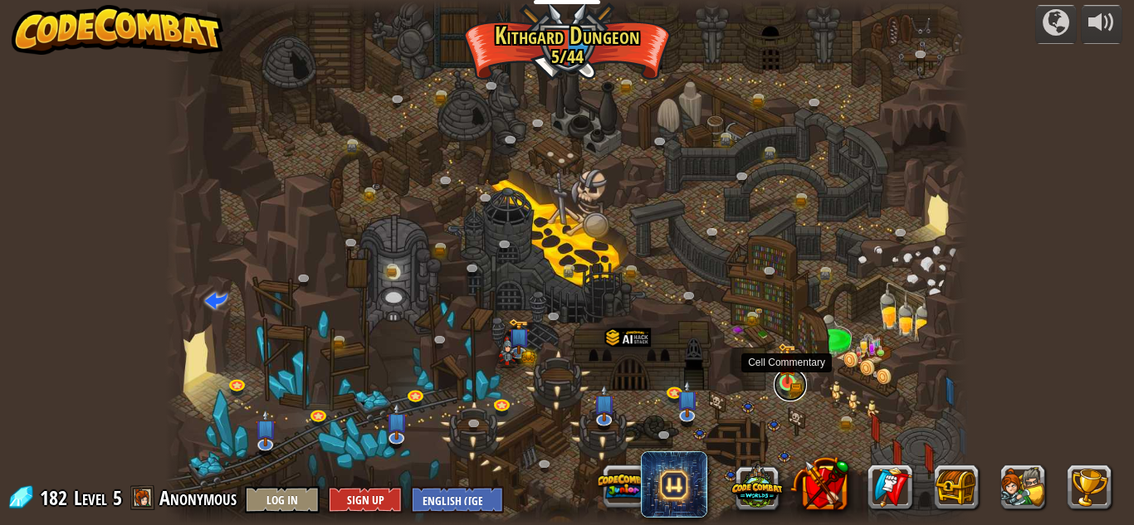
click at [797, 375] on link at bounding box center [789, 384] width 33 height 33
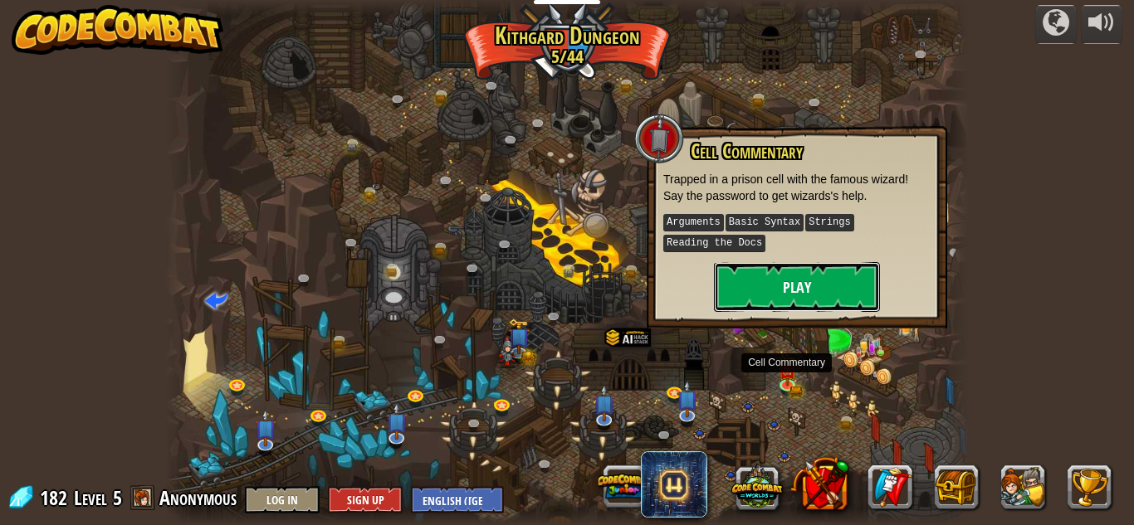
click at [765, 269] on button "Play" at bounding box center [797, 287] width 166 height 50
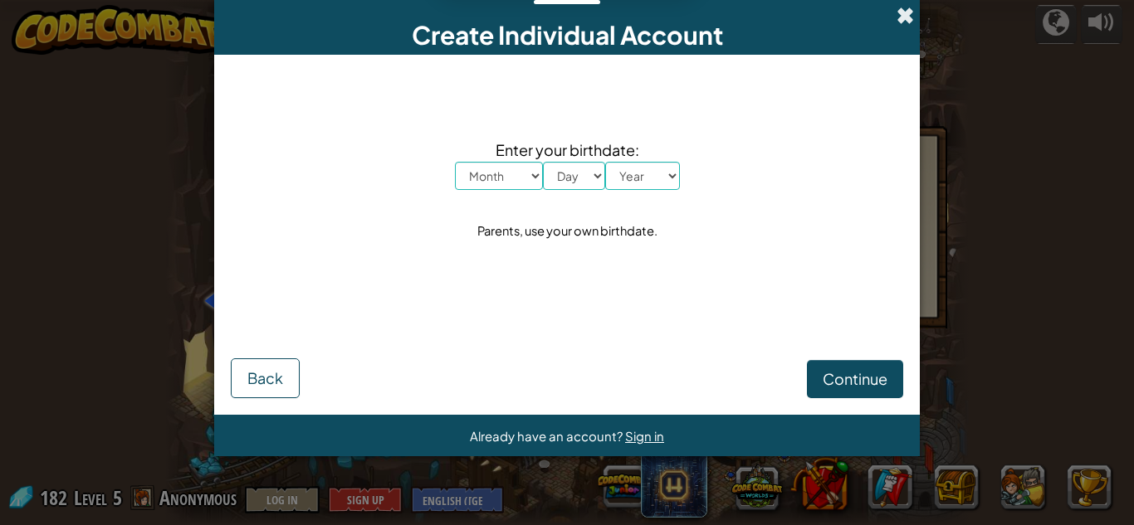
click at [902, 21] on span at bounding box center [904, 15] width 17 height 17
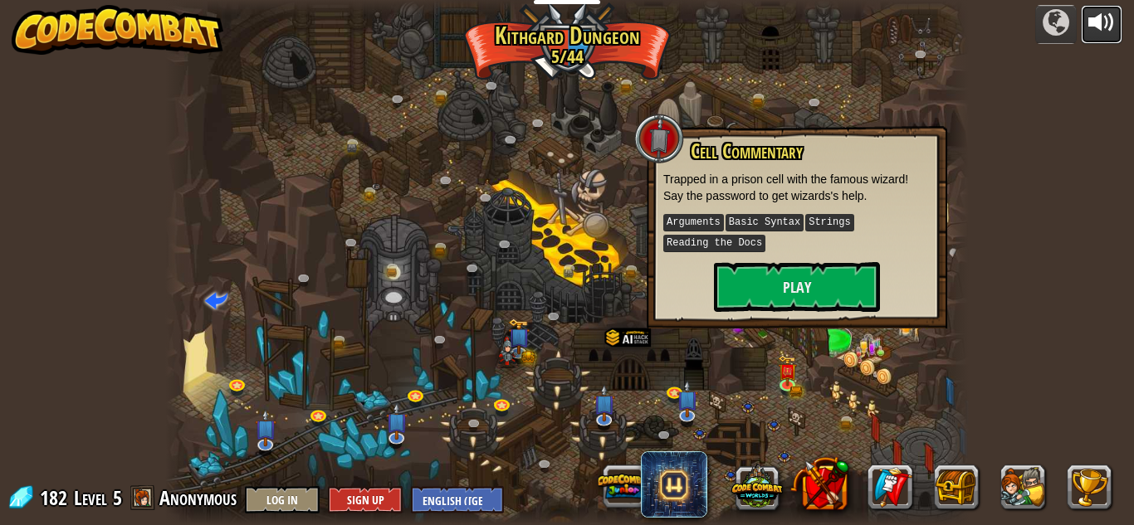
click at [1104, 32] on div at bounding box center [1101, 22] width 27 height 27
